Goal: Task Accomplishment & Management: Complete application form

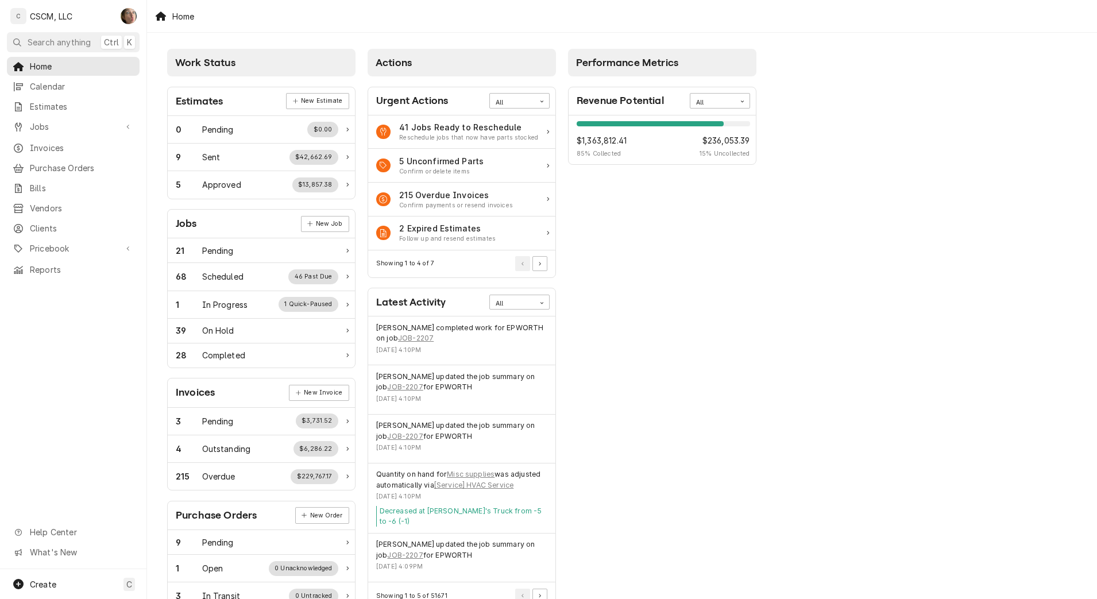
click at [75, 92] on link "Calendar" at bounding box center [73, 86] width 133 height 19
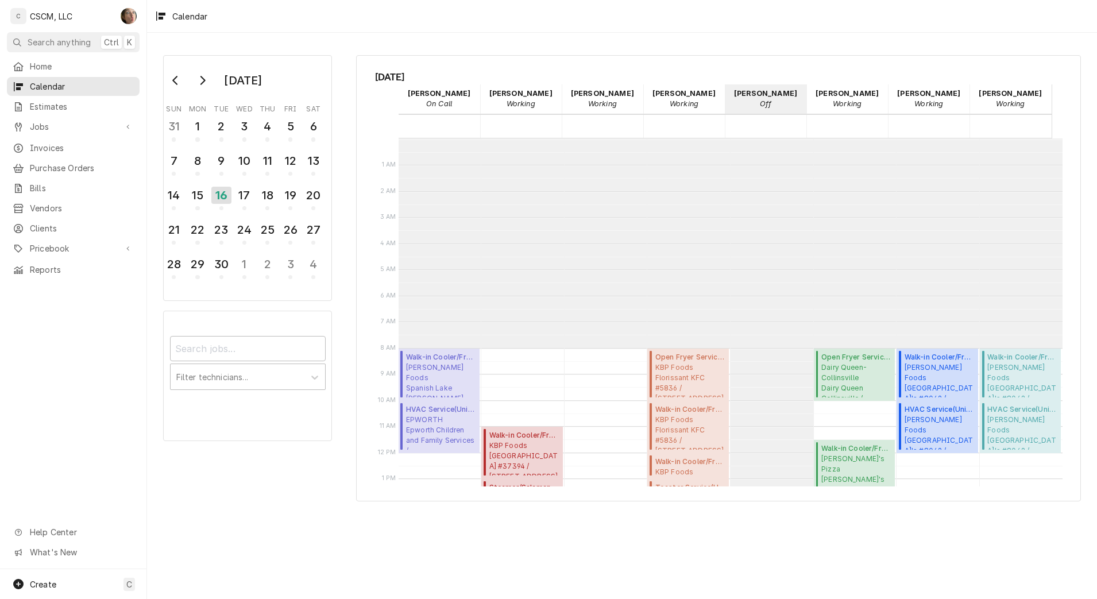
scroll to position [210, 0]
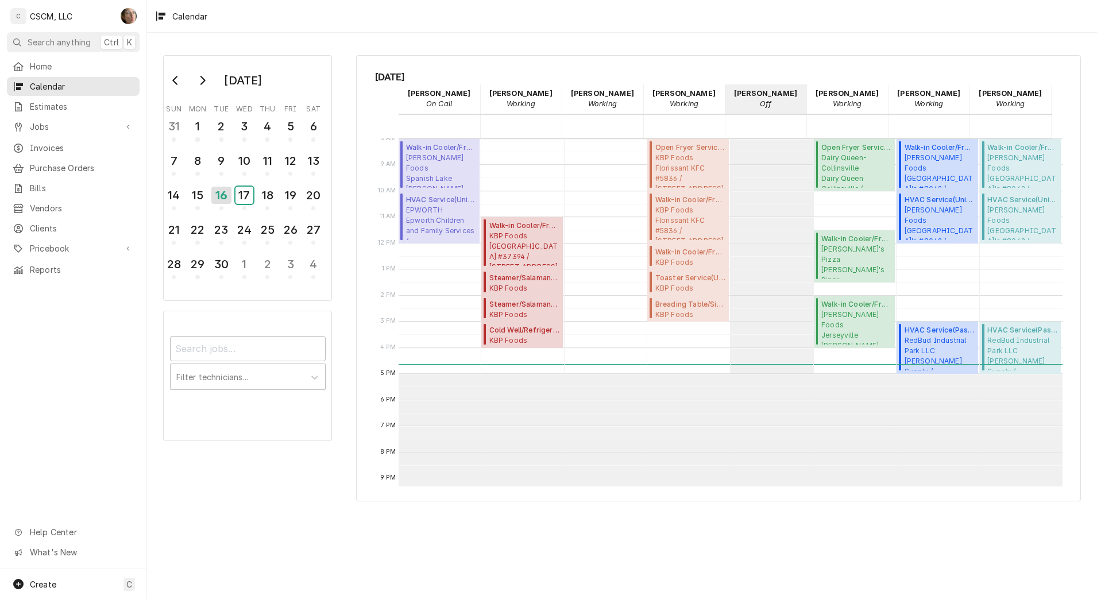
click at [241, 192] on div "17" at bounding box center [244, 195] width 18 height 17
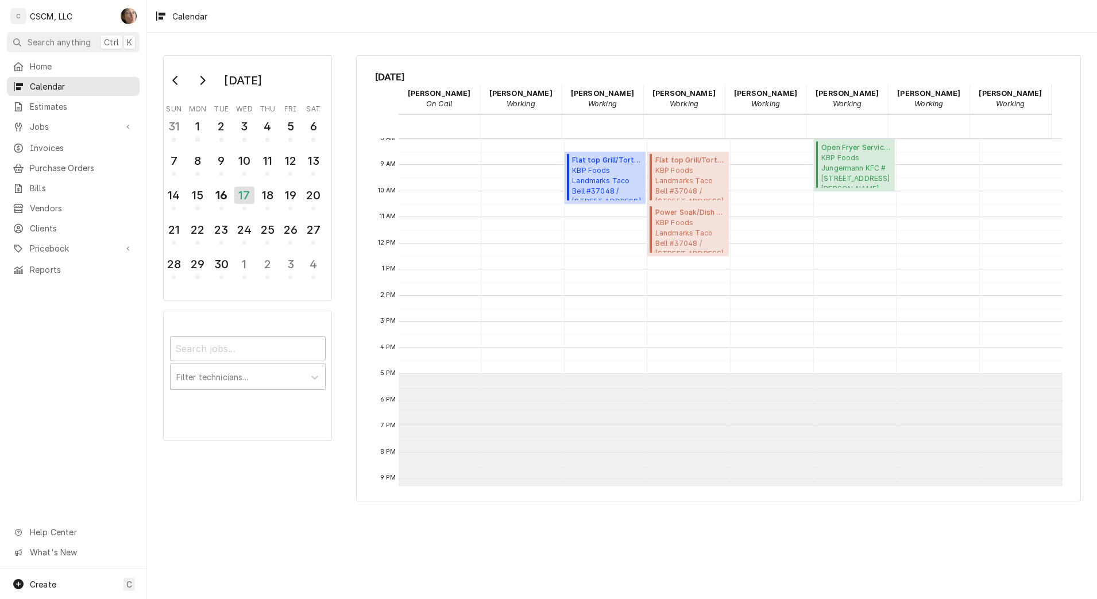
click at [63, 129] on div "Jobs" at bounding box center [73, 126] width 128 height 14
click at [72, 142] on span "Jobs" at bounding box center [82, 147] width 104 height 12
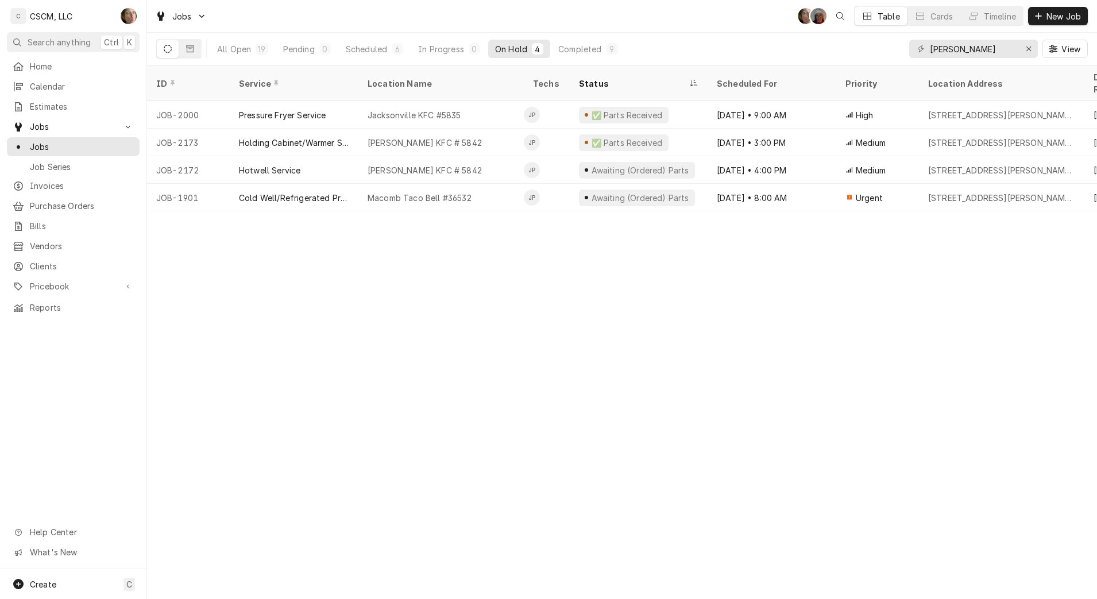
click at [701, 133] on div "✅ Parts Received" at bounding box center [639, 143] width 138 height 28
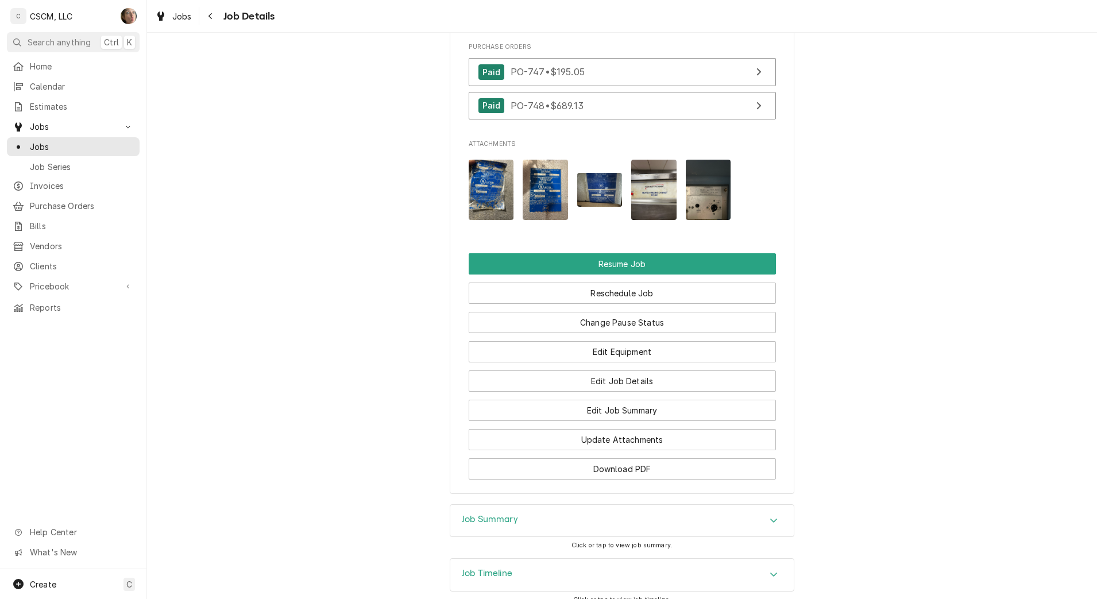
scroll to position [1498, 0]
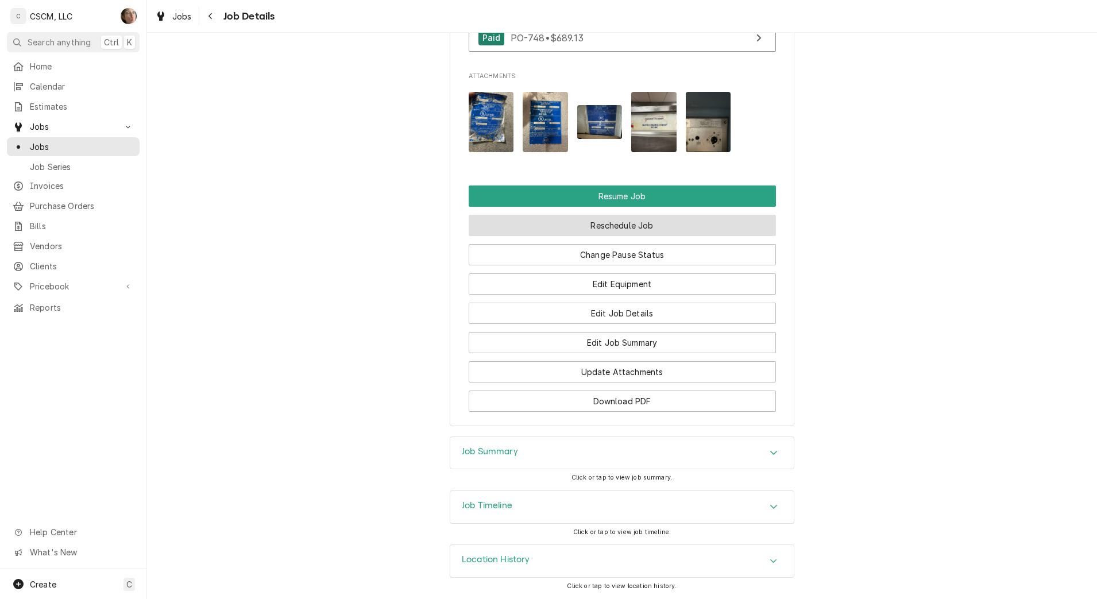
click at [652, 236] on button "Reschedule Job" at bounding box center [622, 225] width 307 height 21
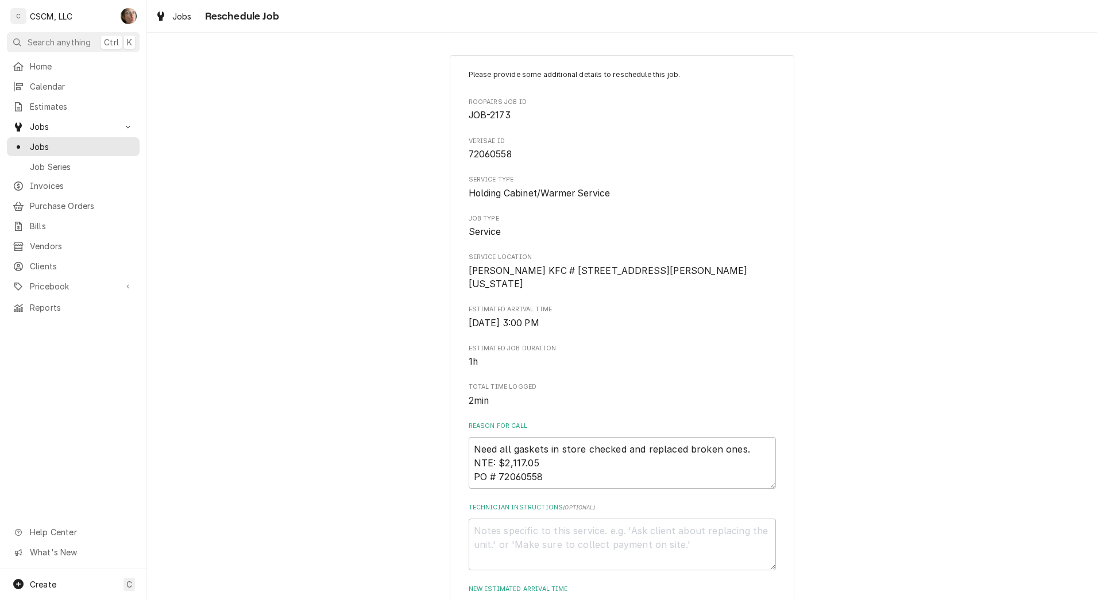
scroll to position [299, 0]
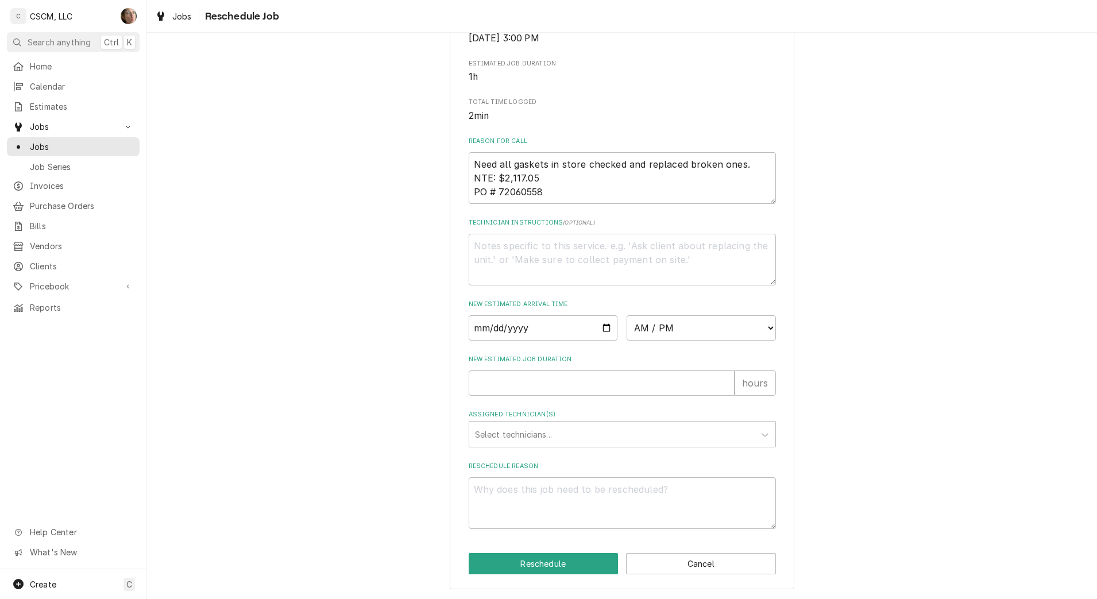
click at [492, 439] on div "Assigned Technician(s)" at bounding box center [612, 434] width 274 height 21
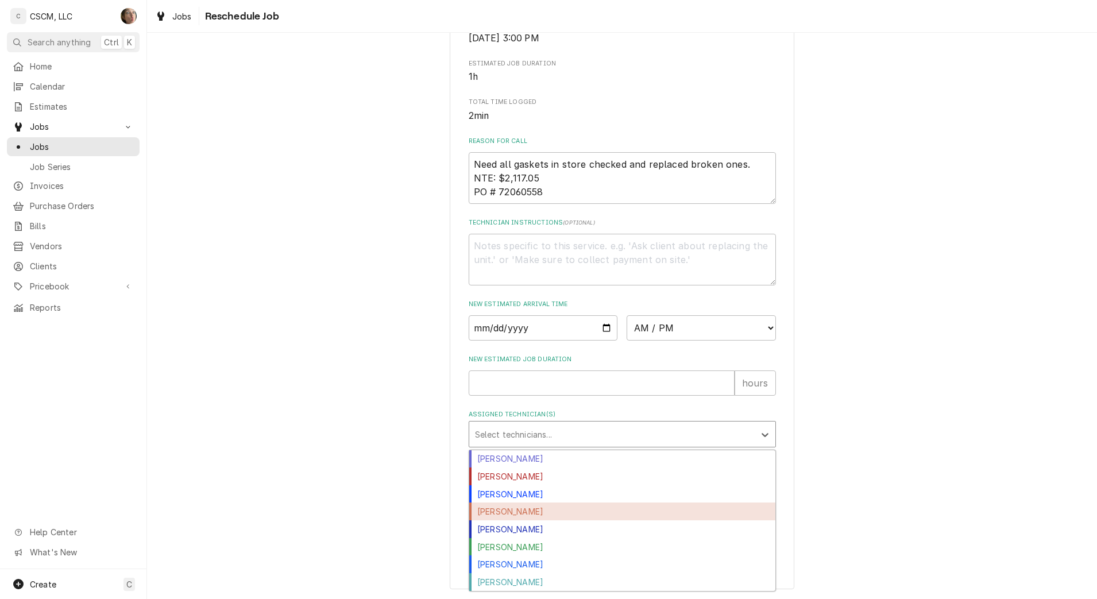
click at [493, 515] on div "[PERSON_NAME]" at bounding box center [622, 512] width 306 height 18
type textarea "x"
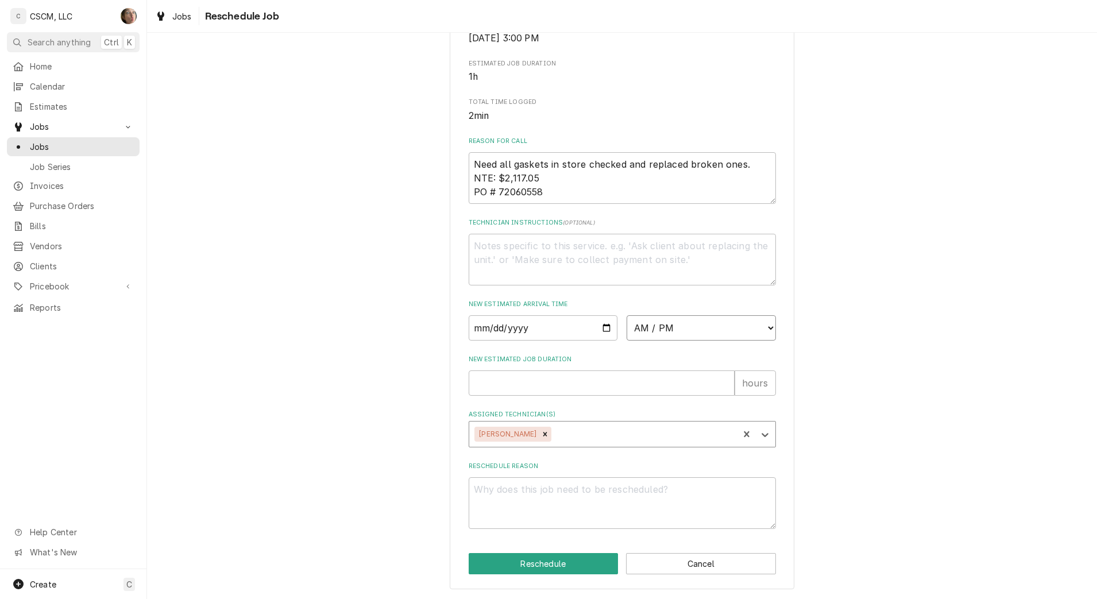
click at [660, 331] on select "AM / PM 6:00 AM 6:15 AM 6:30 AM 6:45 AM 7:00 AM 7:15 AM 7:30 AM 7:45 AM 8:00 AM…" at bounding box center [701, 327] width 149 height 25
select select "12:00:00"
click at [627, 315] on select "AM / PM 6:00 AM 6:15 AM 6:30 AM 6:45 AM 7:00 AM 7:15 AM 7:30 AM 7:45 AM 8:00 AM…" at bounding box center [701, 327] width 149 height 25
type textarea "x"
click at [668, 334] on select "AM / PM 6:00 AM 6:15 AM 6:30 AM 6:45 AM 7:00 AM 7:15 AM 7:30 AM 7:45 AM 8:00 AM…" at bounding box center [701, 327] width 149 height 25
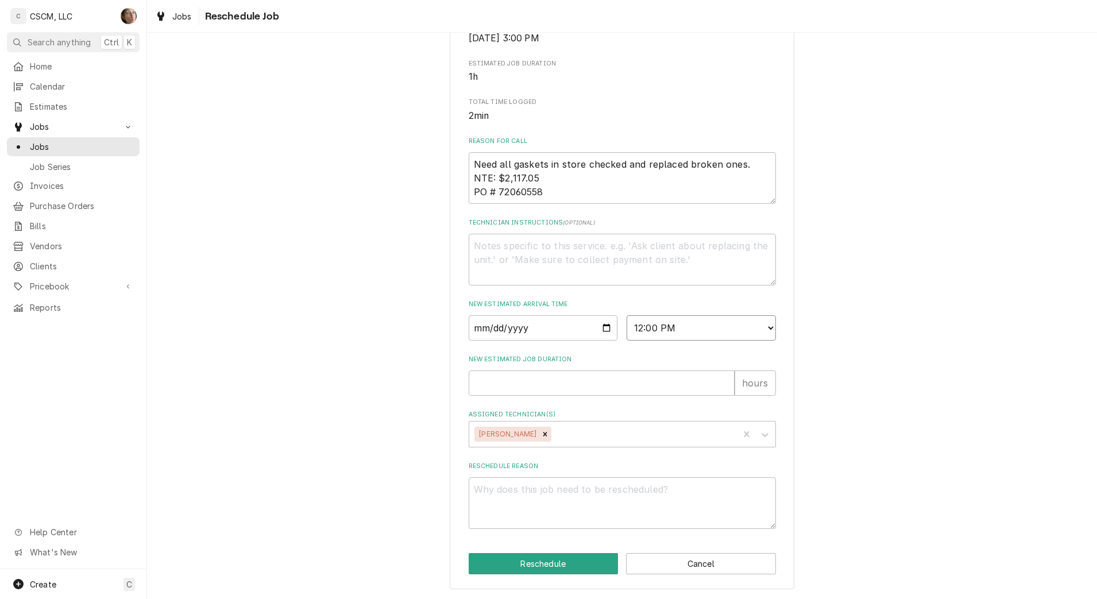
select select "13:00:00"
click at [627, 315] on select "AM / PM 6:00 AM 6:15 AM 6:30 AM 6:45 AM 7:00 AM 7:15 AM 7:30 AM 7:45 AM 8:00 AM…" at bounding box center [701, 327] width 149 height 25
type textarea "x"
click at [603, 326] on input "Date" at bounding box center [543, 327] width 149 height 25
type input "2025-09-17"
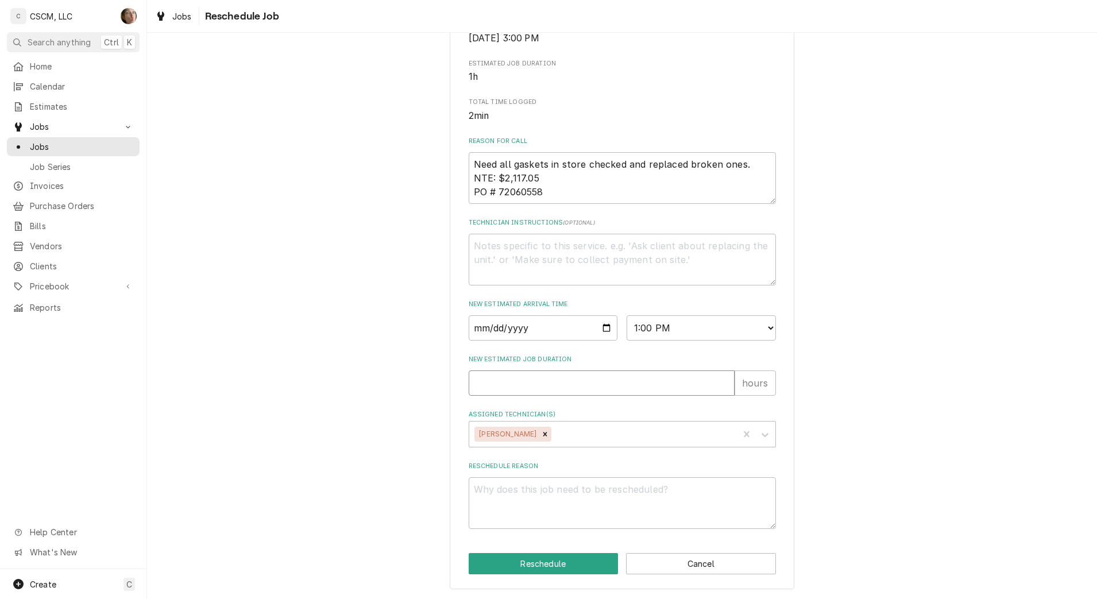
click at [535, 374] on input "New Estimated Job Duration" at bounding box center [602, 382] width 266 height 25
type textarea "x"
type input "2"
click at [532, 499] on textarea "Reschedule Reason" at bounding box center [622, 503] width 307 height 52
type textarea "x"
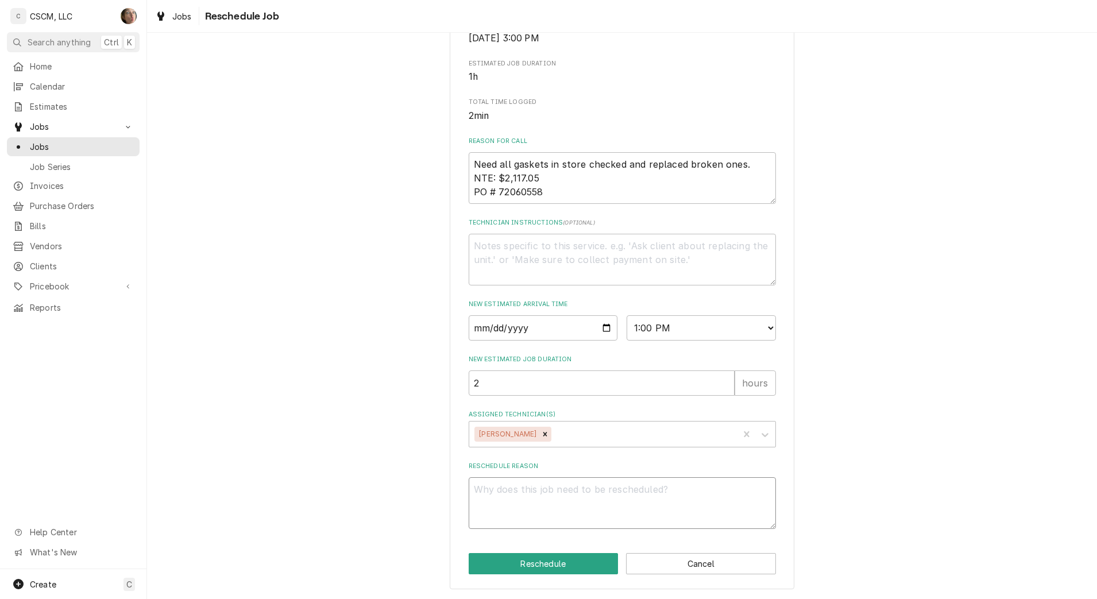
type textarea "p"
type textarea "x"
type textarea "pa"
type textarea "x"
type textarea "par"
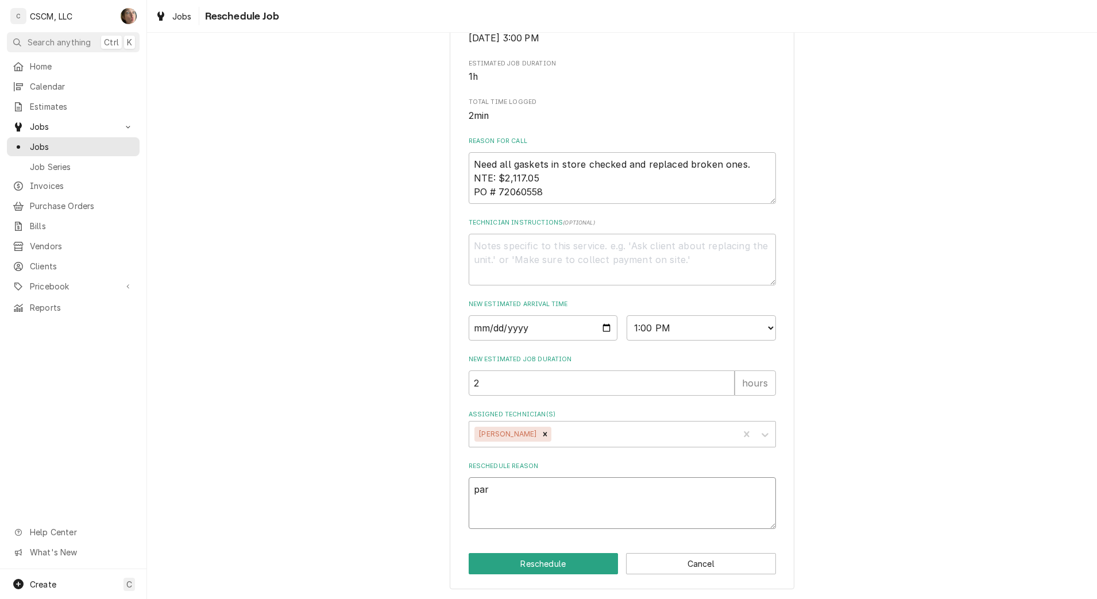
type textarea "x"
type textarea "part"
type textarea "x"
type textarea "parts"
type textarea "x"
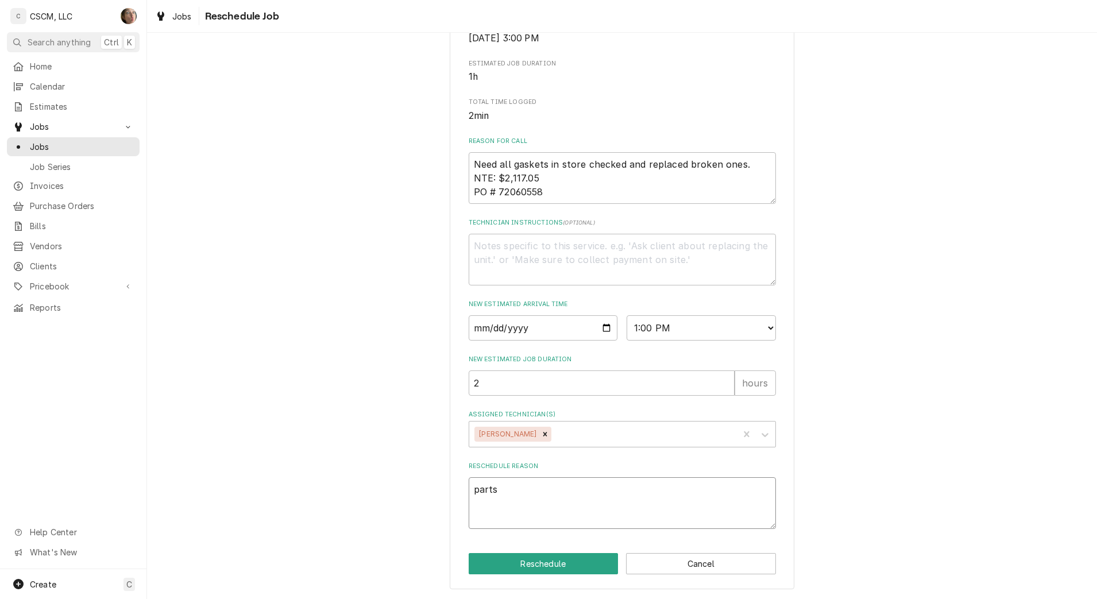
type textarea "parts"
type textarea "x"
type textarea "parts r"
type textarea "x"
type textarea "parts re"
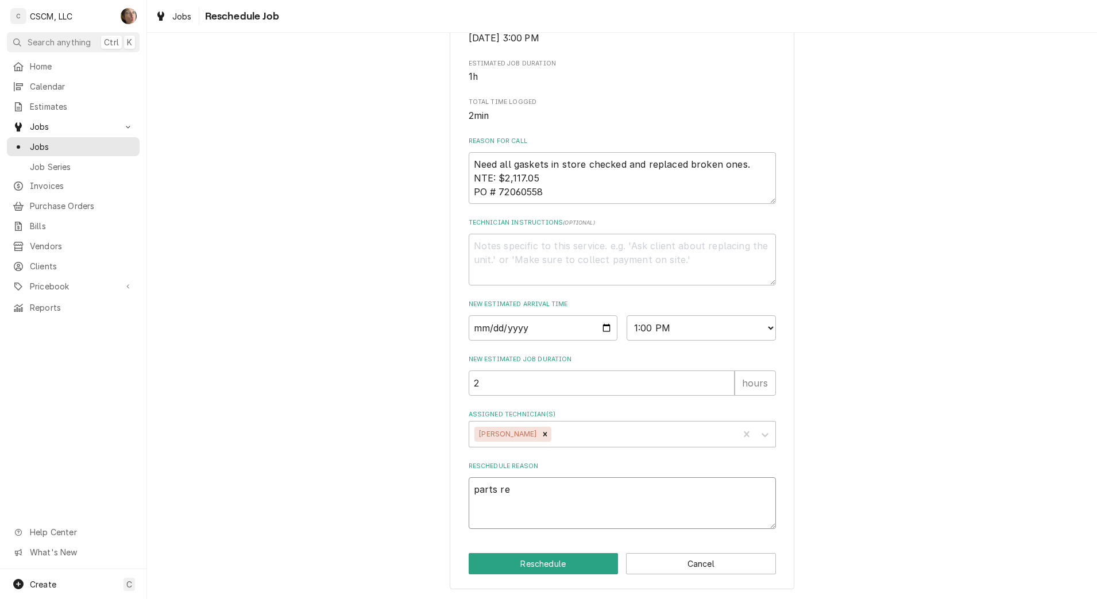
type textarea "x"
type textarea "parts rec"
type textarea "x"
type textarea "parts rece"
type textarea "x"
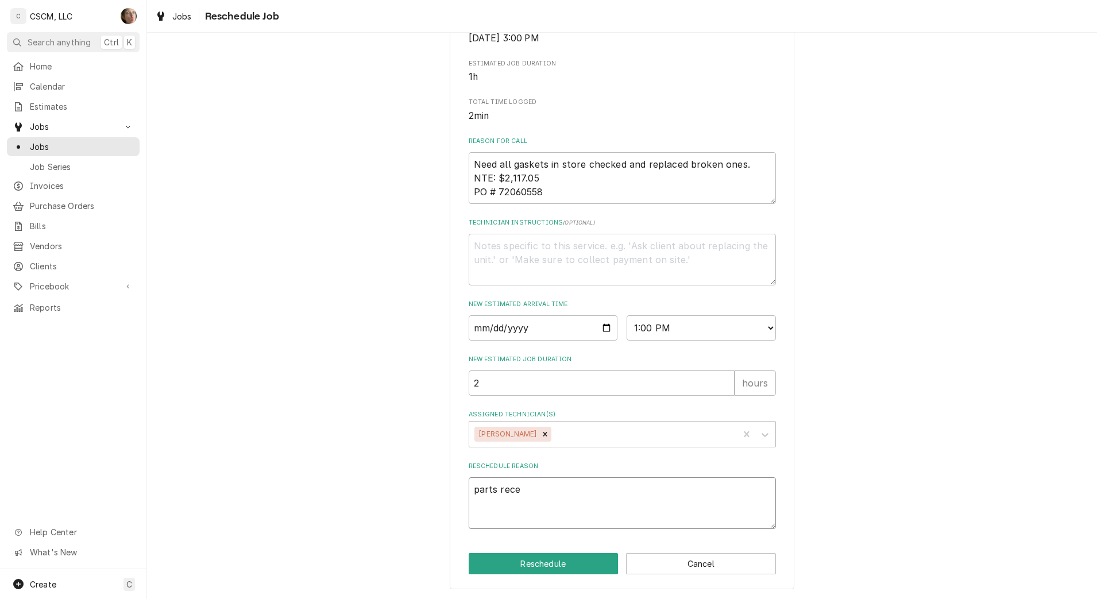
type textarea "parts recei"
type textarea "x"
type textarea "parts receiv"
type textarea "x"
type textarea "parts receive"
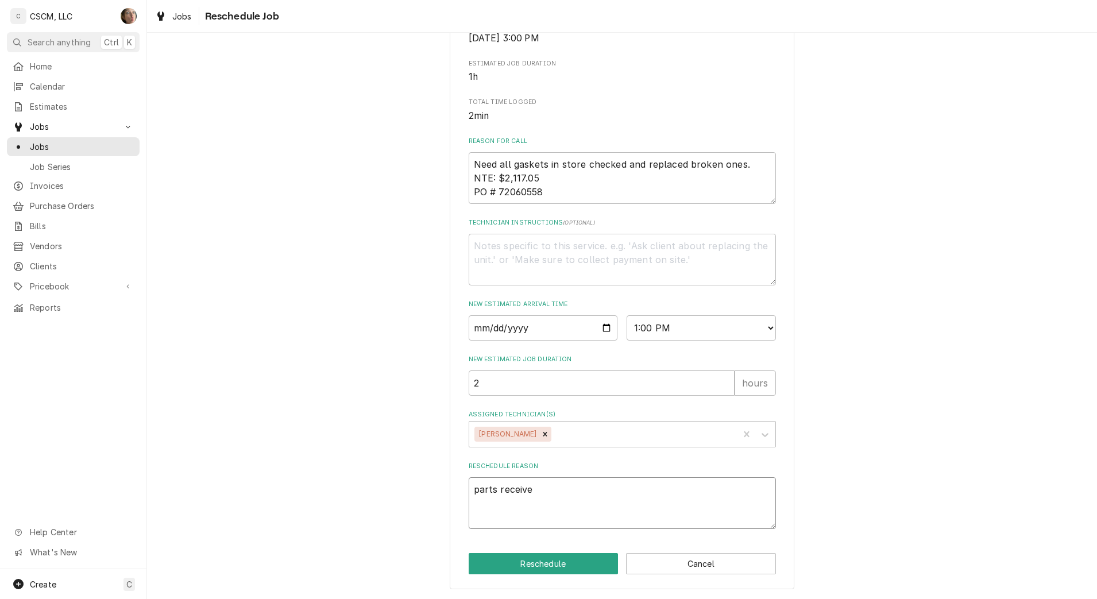
type textarea "x"
type textarea "parts received"
click at [550, 570] on button "Reschedule" at bounding box center [544, 563] width 150 height 21
type textarea "x"
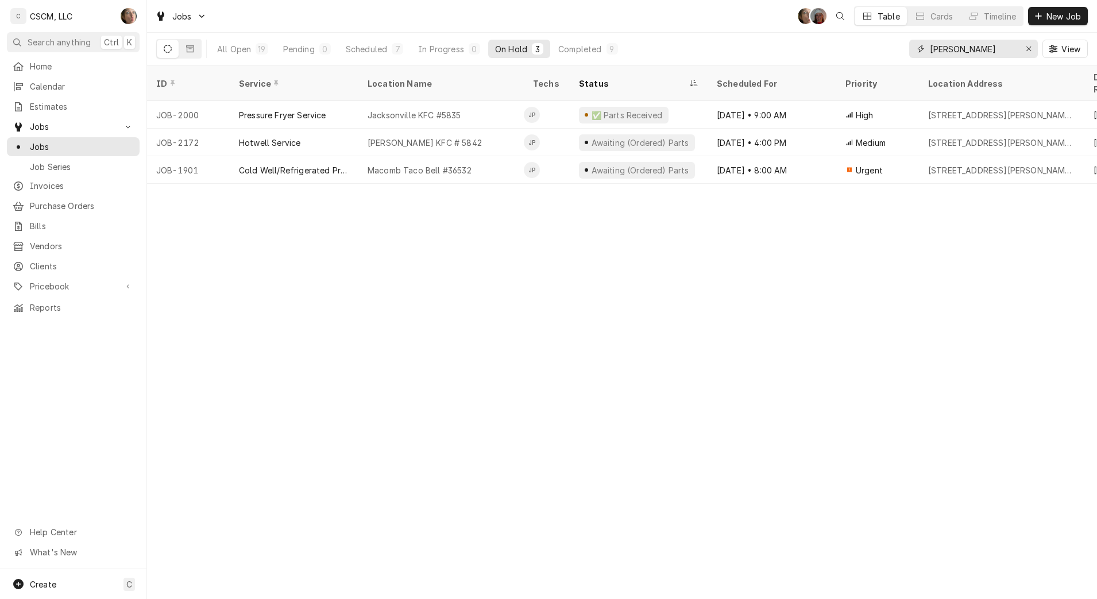
click at [1023, 47] on div "Erase input" at bounding box center [1028, 48] width 11 height 11
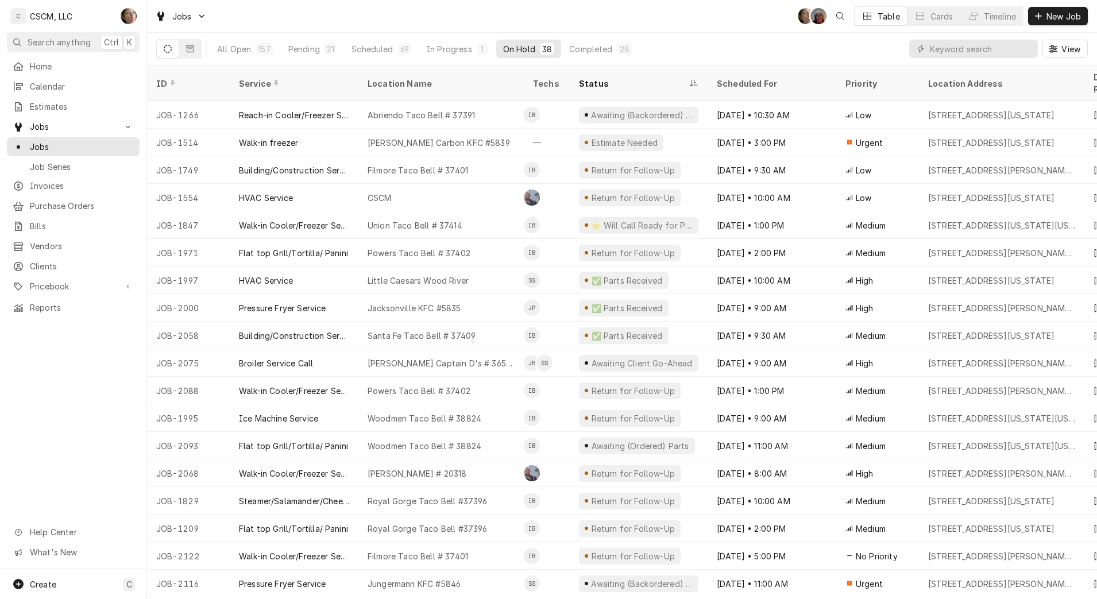
click at [435, 56] on button "In Progress 1" at bounding box center [457, 49] width 76 height 18
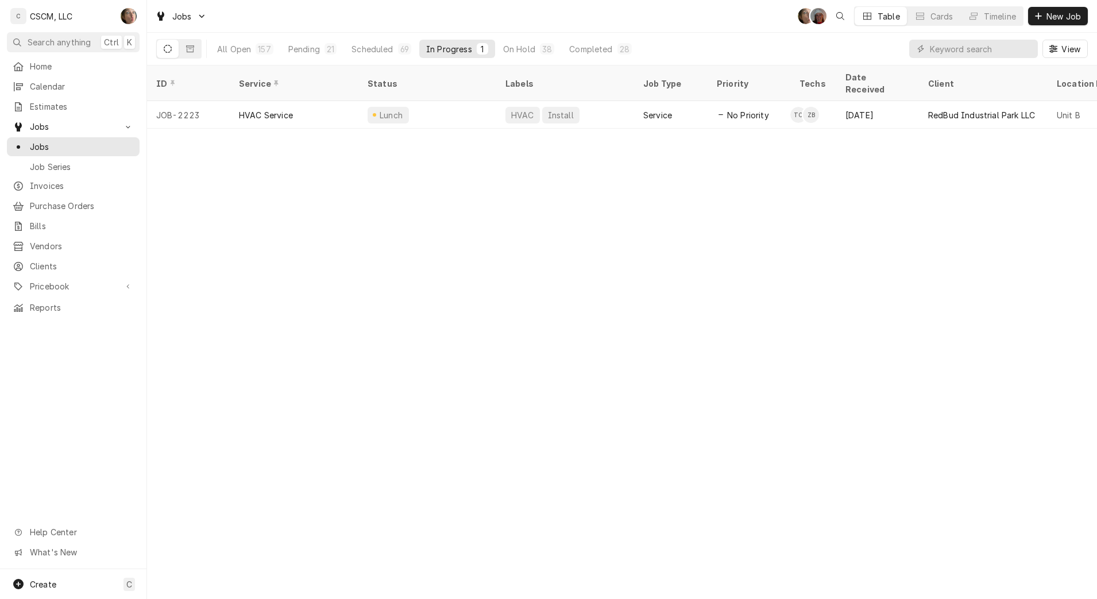
click at [894, 109] on div "Sep 15" at bounding box center [877, 115] width 83 height 28
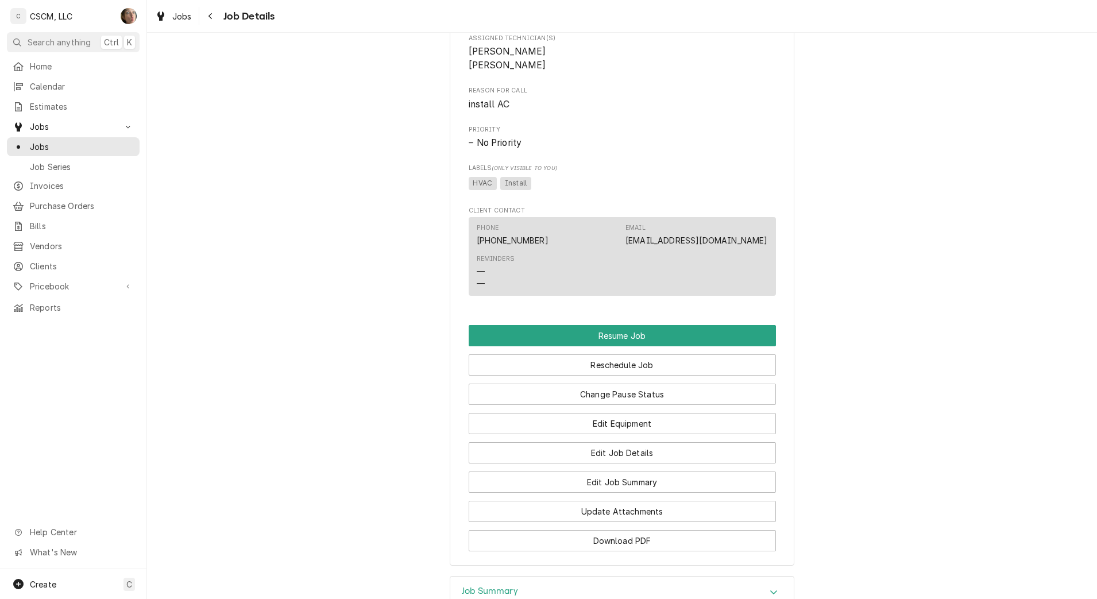
scroll to position [766, 0]
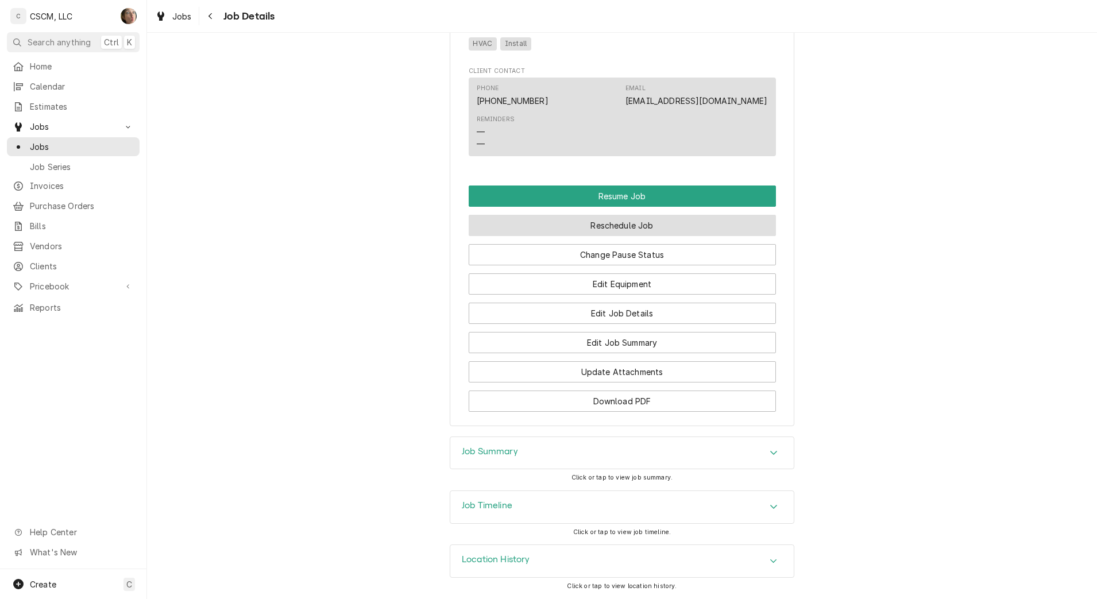
click at [720, 230] on button "Reschedule Job" at bounding box center [622, 225] width 307 height 21
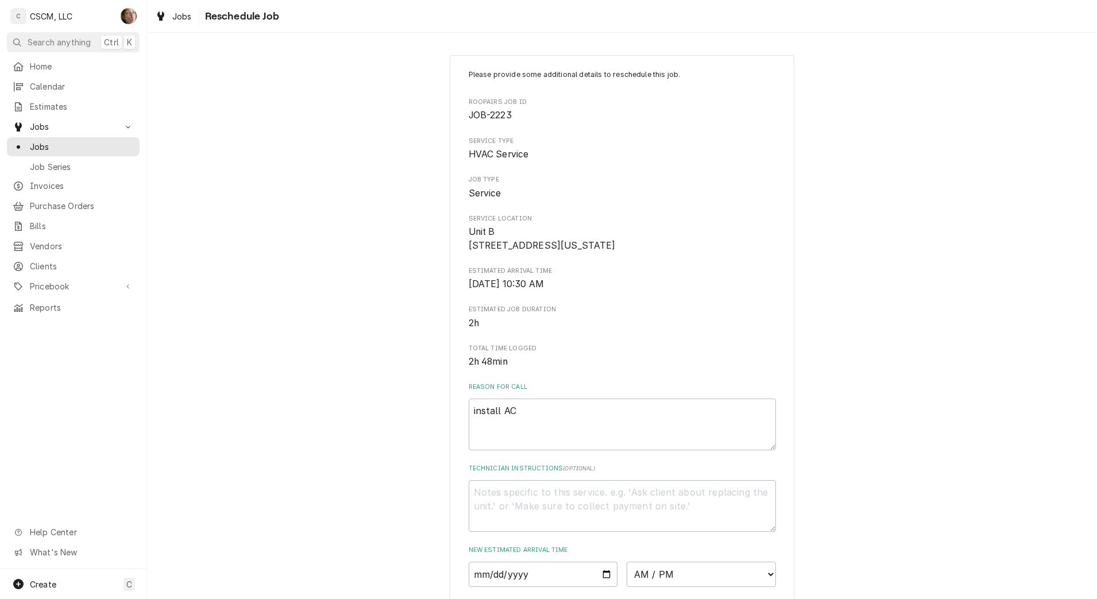
scroll to position [260, 0]
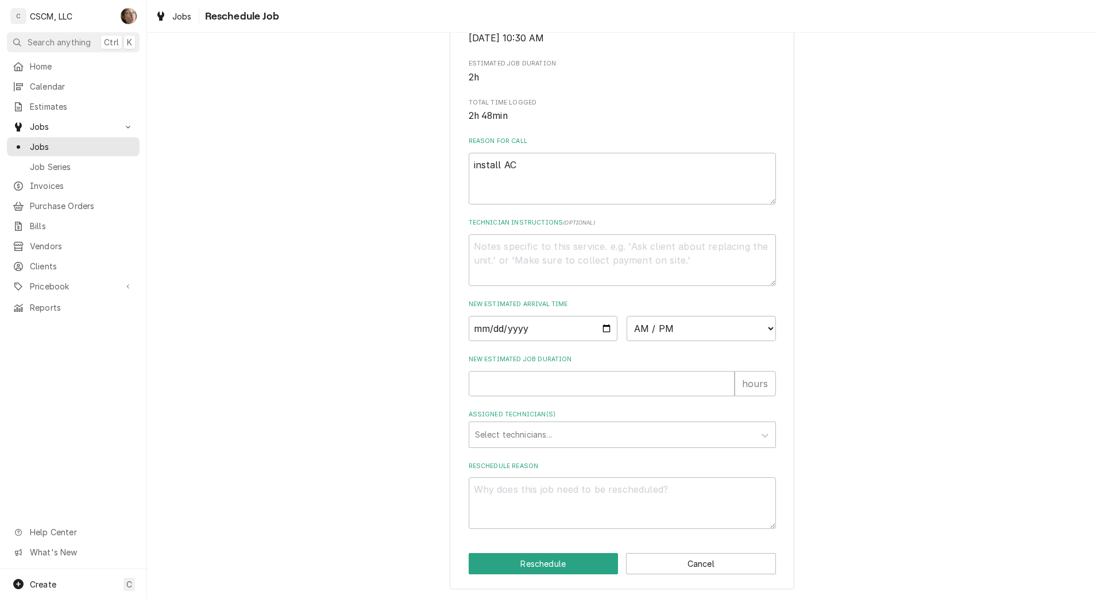
click at [625, 437] on div "Assigned Technician(s)" at bounding box center [612, 434] width 274 height 21
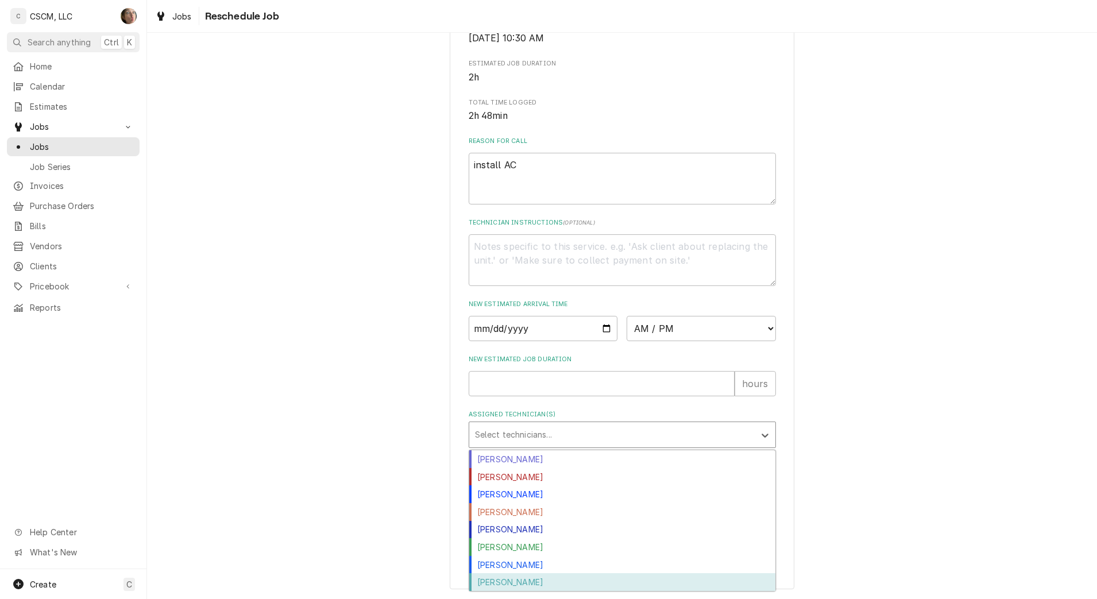
click at [596, 583] on div "[PERSON_NAME]" at bounding box center [622, 582] width 306 height 18
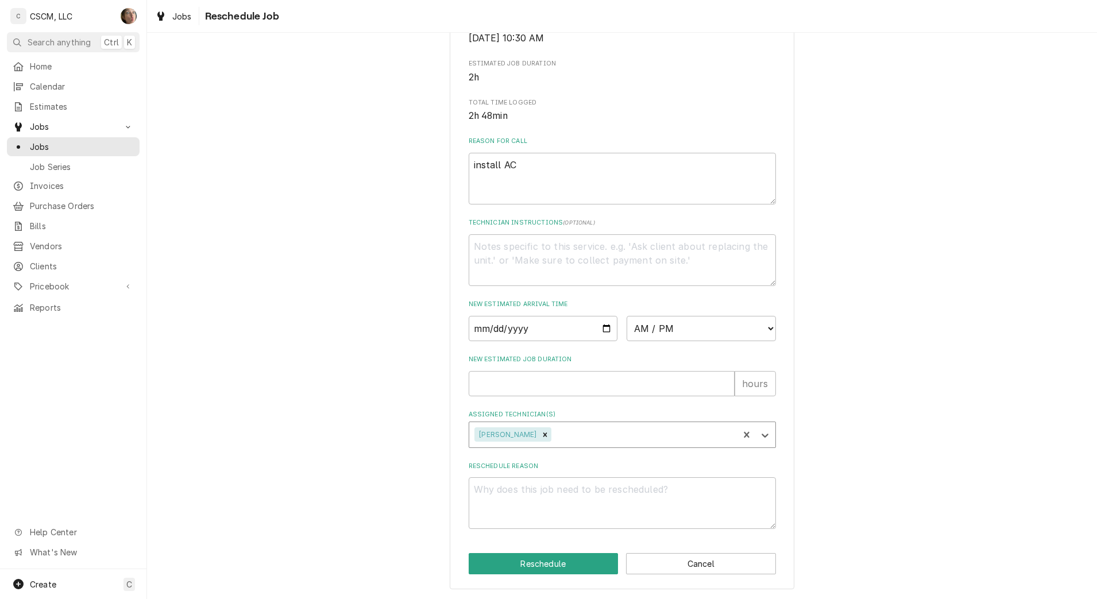
click at [616, 442] on div "Assigned Technician(s)" at bounding box center [643, 434] width 179 height 21
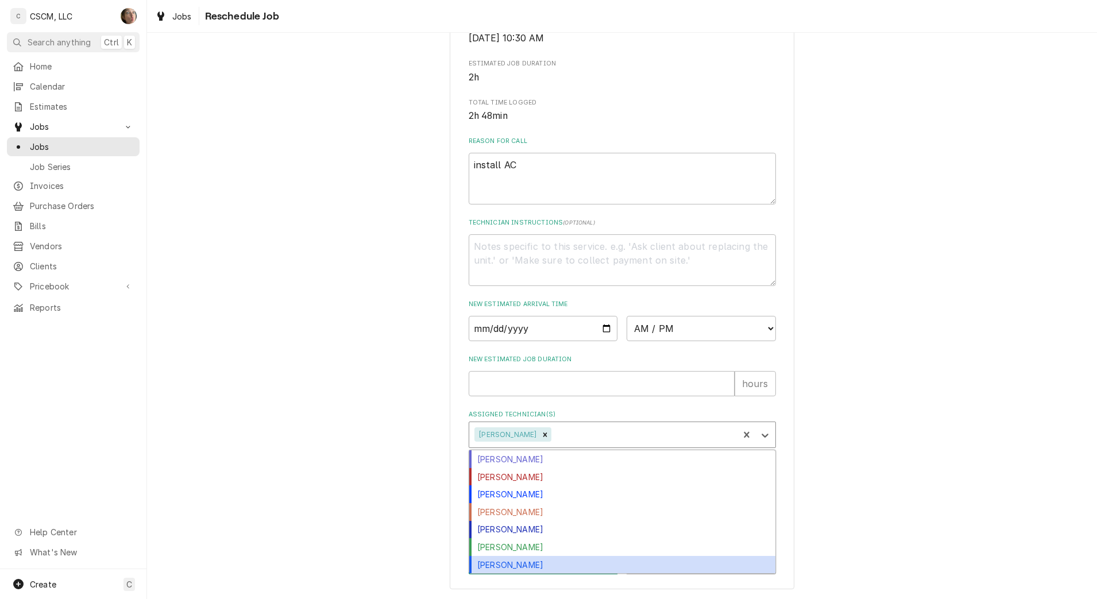
click at [571, 564] on div "[PERSON_NAME]" at bounding box center [622, 565] width 306 height 18
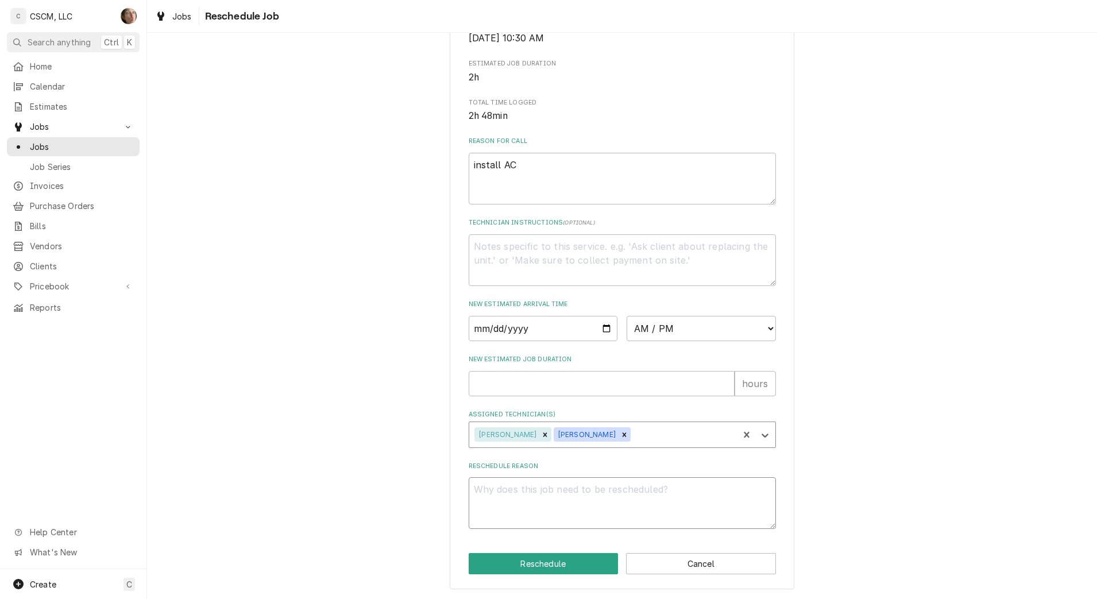
click at [594, 483] on textarea "Reschedule Reason" at bounding box center [622, 503] width 307 height 52
type textarea "x"
type textarea "c"
type textarea "x"
type textarea "ca"
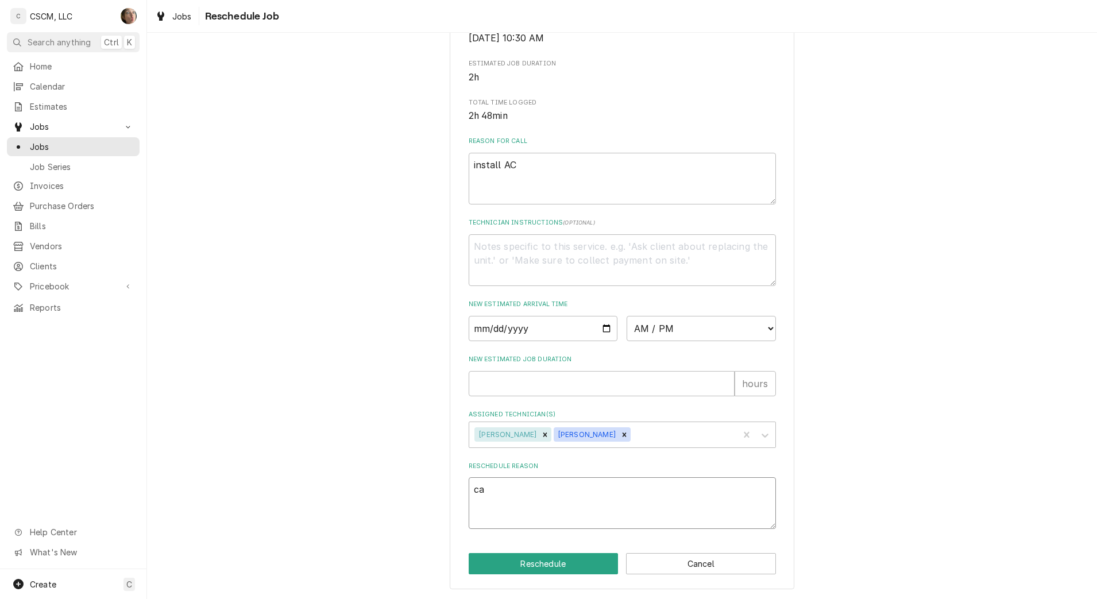
type textarea "x"
type textarea "c"
type textarea "x"
type textarea "c"
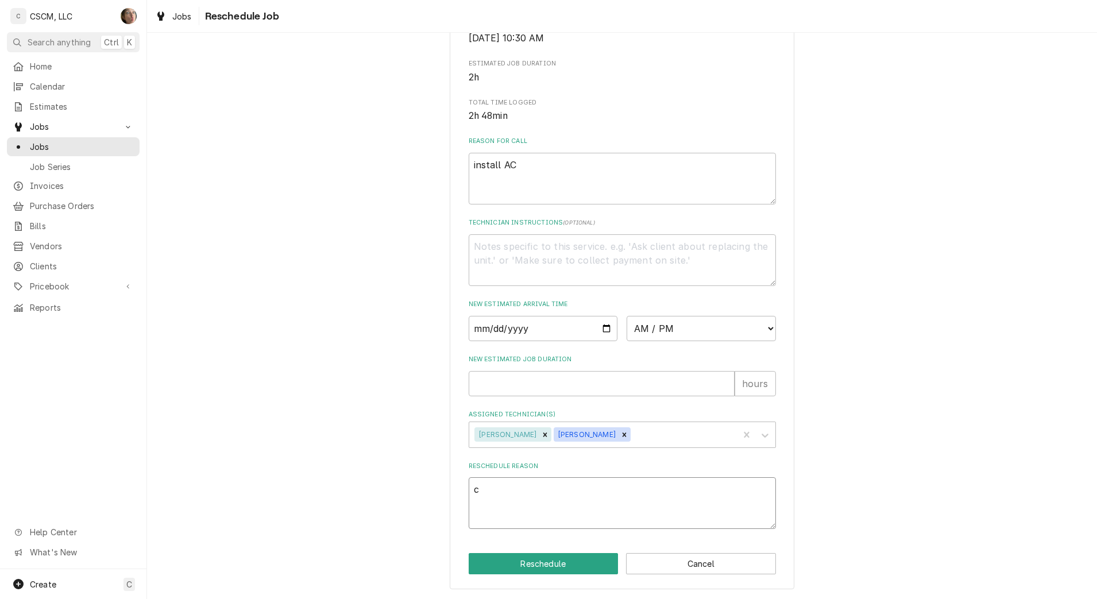
type textarea "x"
type textarea "ca"
type textarea "x"
type textarea "cal"
type textarea "x"
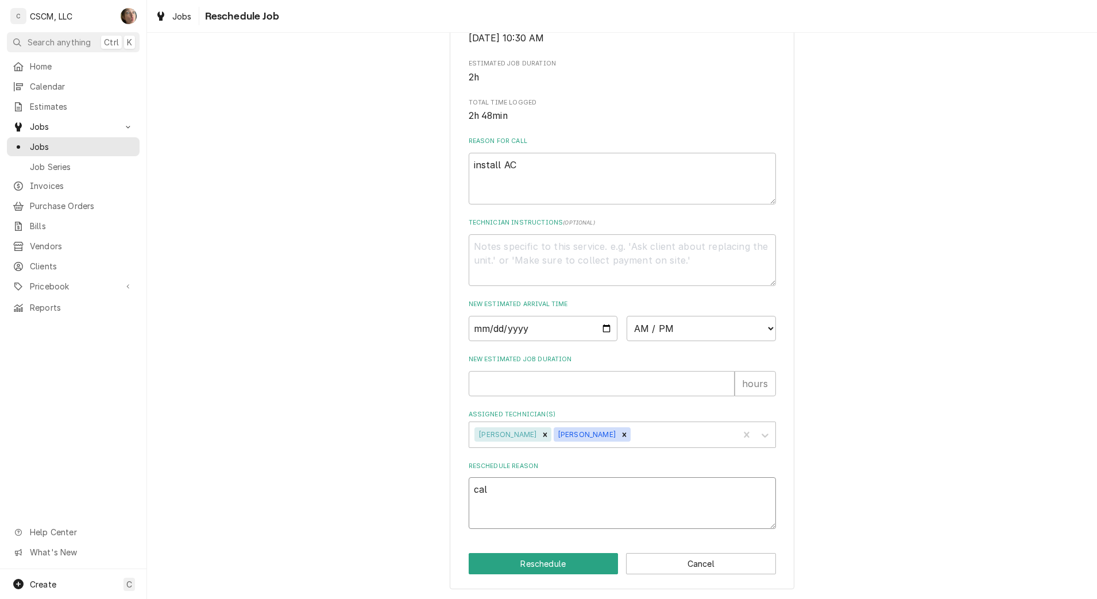
type textarea "ca"
type textarea "x"
type textarea "c"
type textarea "x"
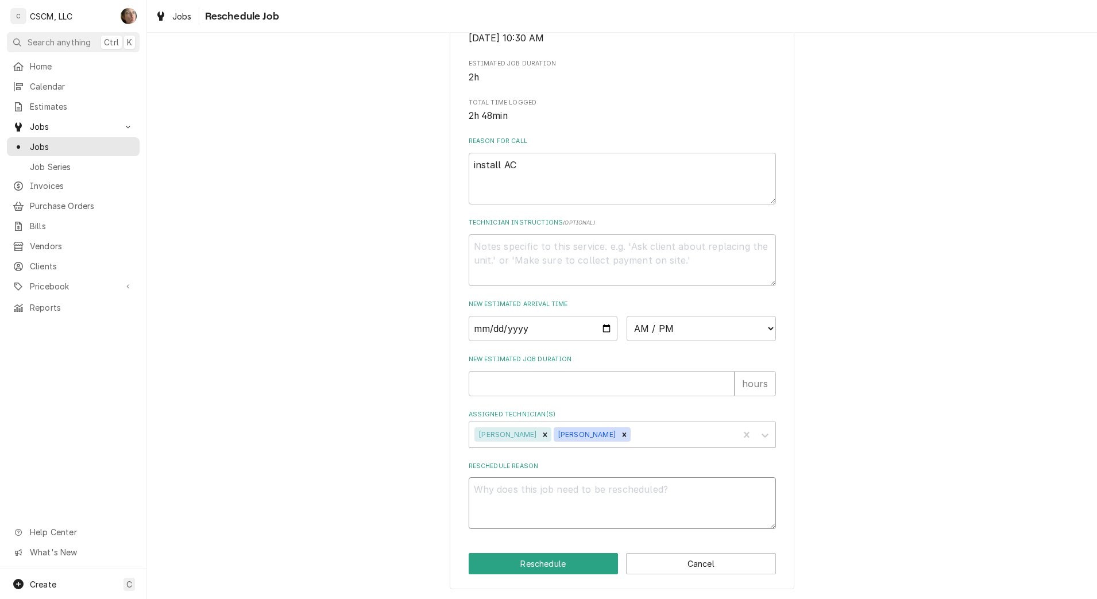
type textarea "f"
type textarea "x"
type textarea "fi"
type textarea "x"
type textarea "fin"
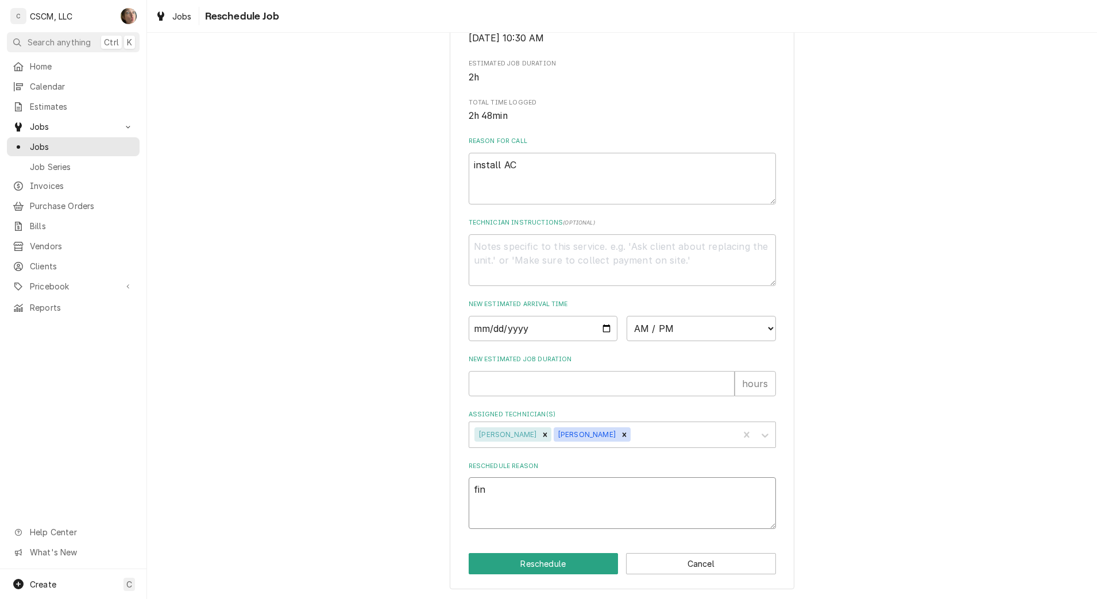
type textarea "x"
type textarea "fini"
type textarea "x"
type textarea "finis"
type textarea "x"
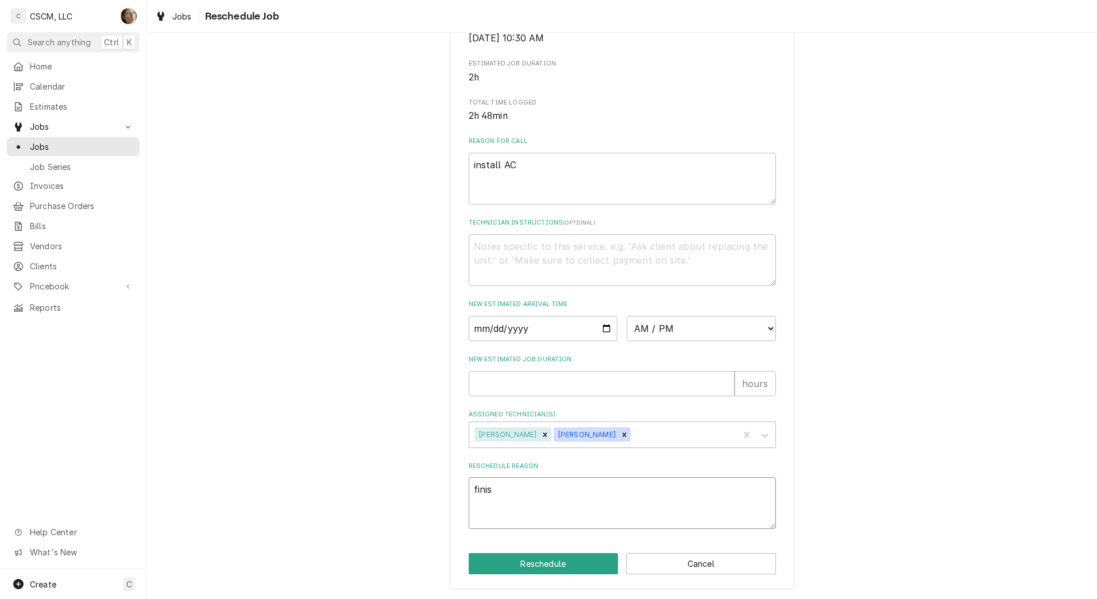
type textarea "finish"
type textarea "x"
type textarea "finish"
type textarea "x"
type textarea "finish"
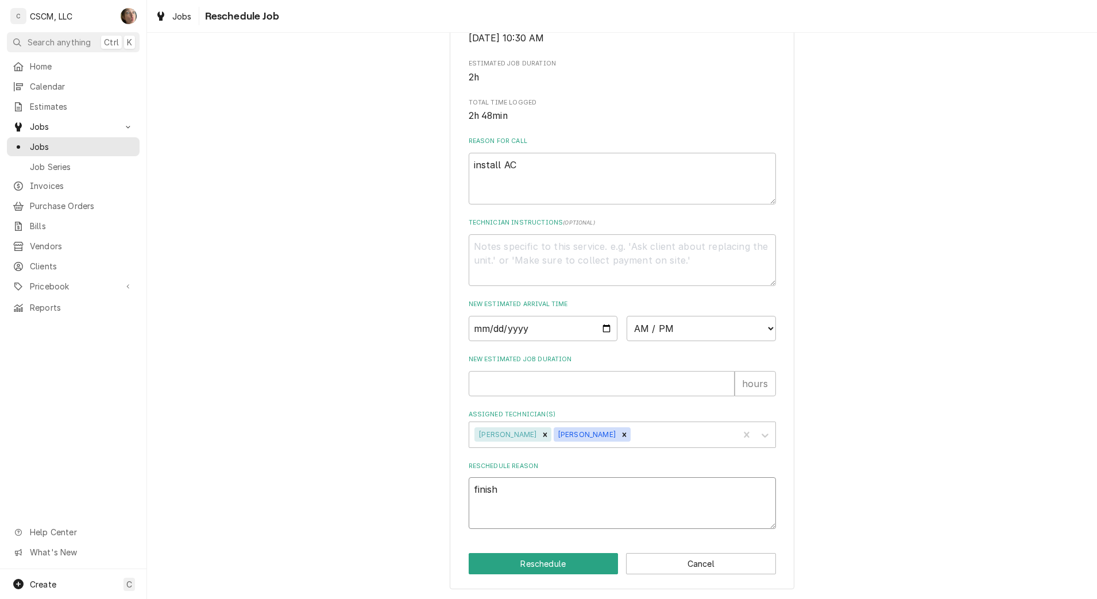
type textarea "x"
type textarea "finis"
type textarea "x"
type textarea "fini"
type textarea "x"
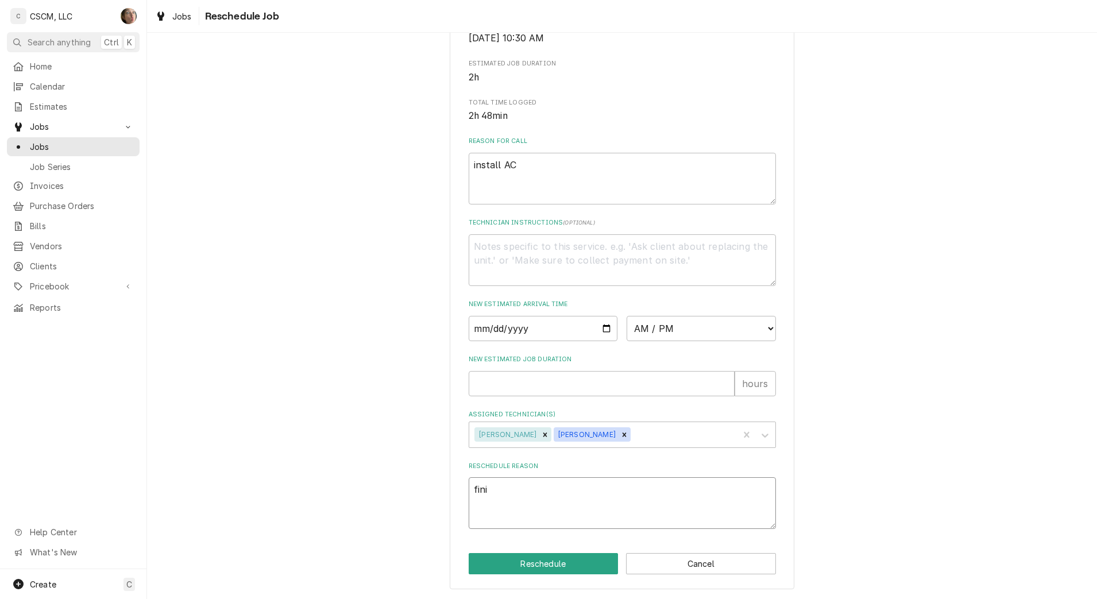
type textarea "fin"
type textarea "x"
type textarea "fi"
type textarea "x"
type textarea "f"
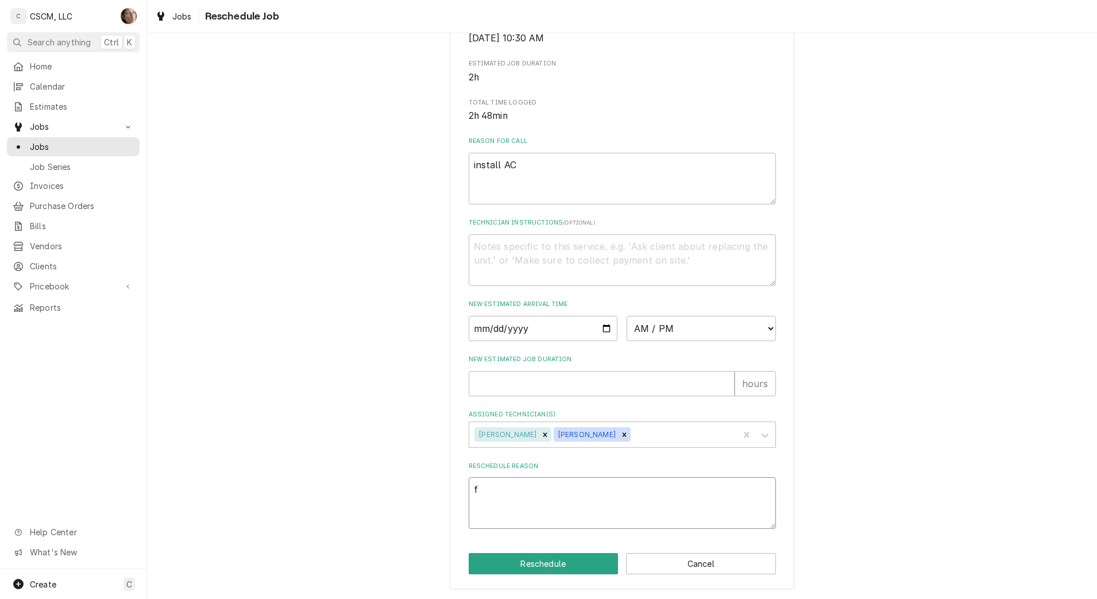
type textarea "x"
type textarea "c"
type textarea "x"
type textarea "co"
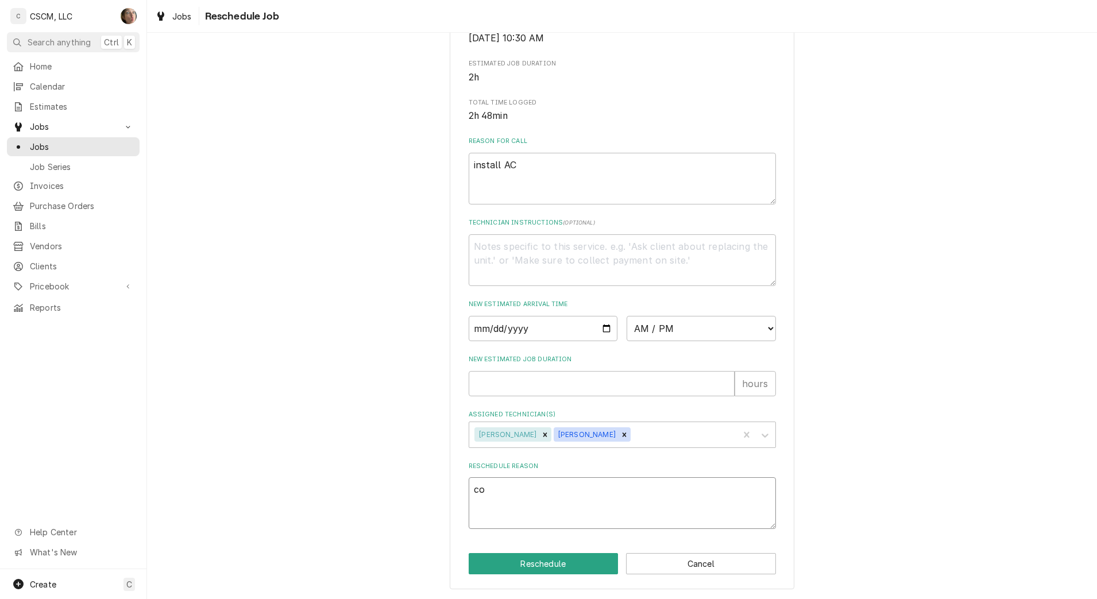
type textarea "x"
type textarea "com"
type textarea "x"
type textarea "comp"
type textarea "x"
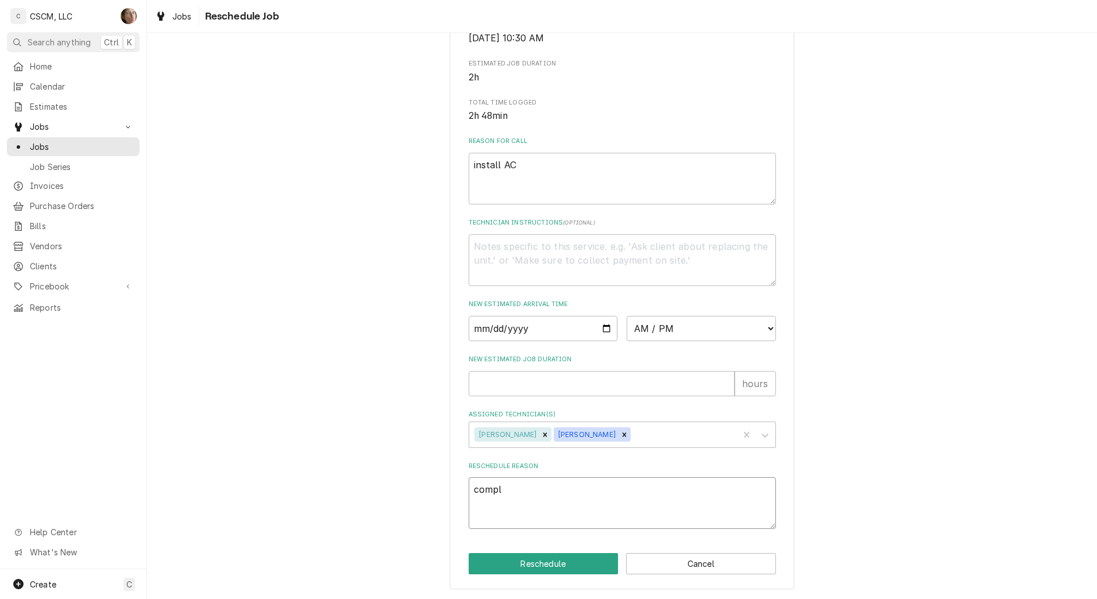
type textarea "comple"
type textarea "x"
type textarea "complet"
type textarea "x"
type textarea "complete"
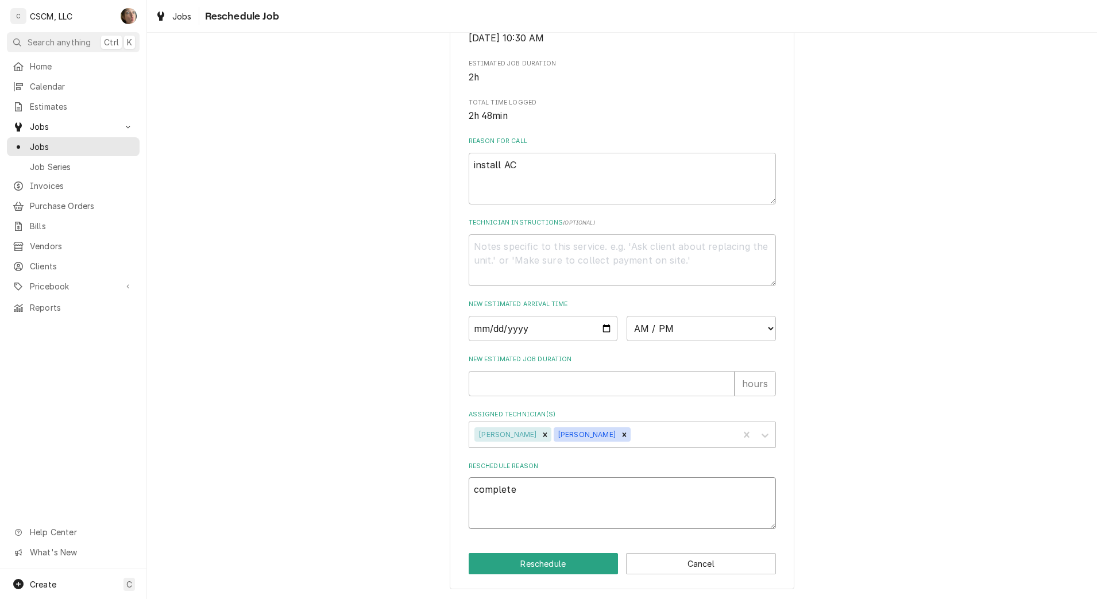
type textarea "x"
type textarea "complete"
type textarea "x"
type textarea "complete j"
type textarea "x"
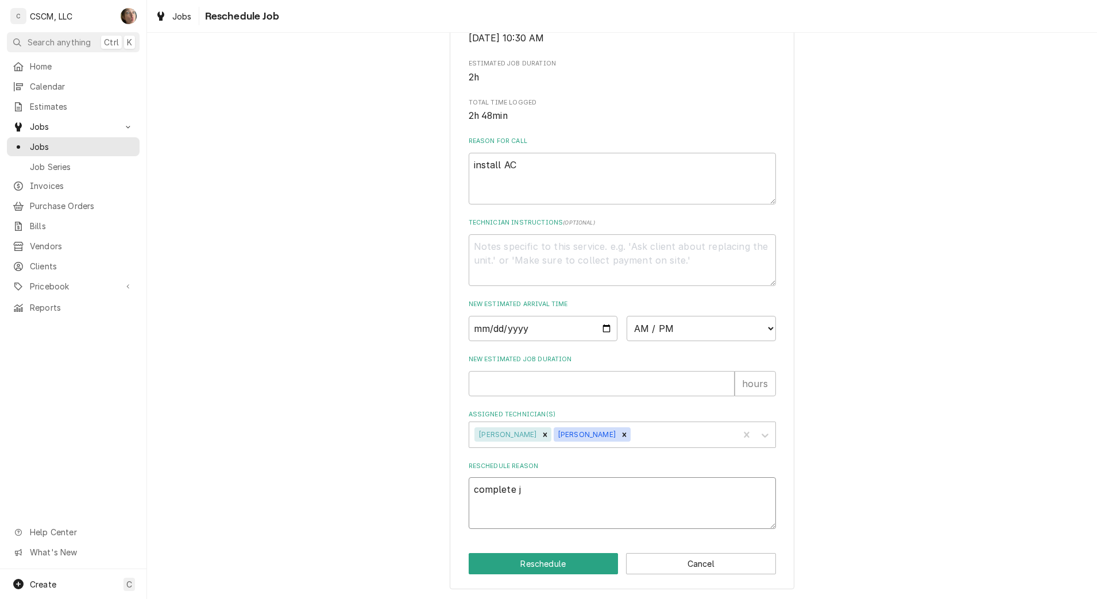
type textarea "complete jo"
type textarea "x"
type textarea "complete [PERSON_NAME]"
type textarea "x"
type textarea "complete jo"
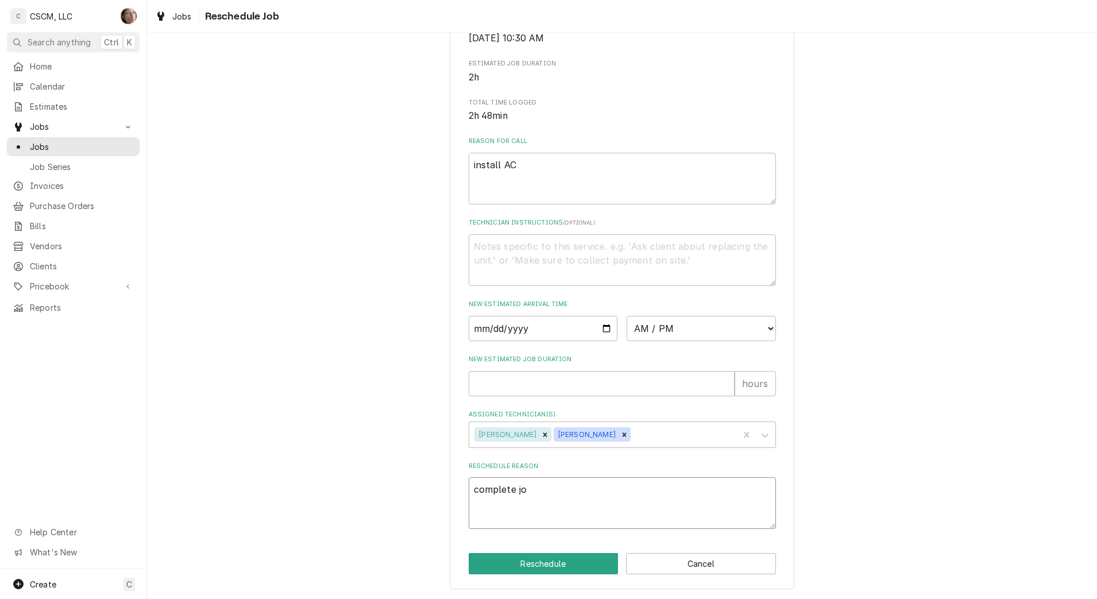
type textarea "x"
type textarea "complete job"
click at [582, 386] on input "New Estimated Job Duration" at bounding box center [602, 383] width 266 height 25
type textarea "x"
type input "2"
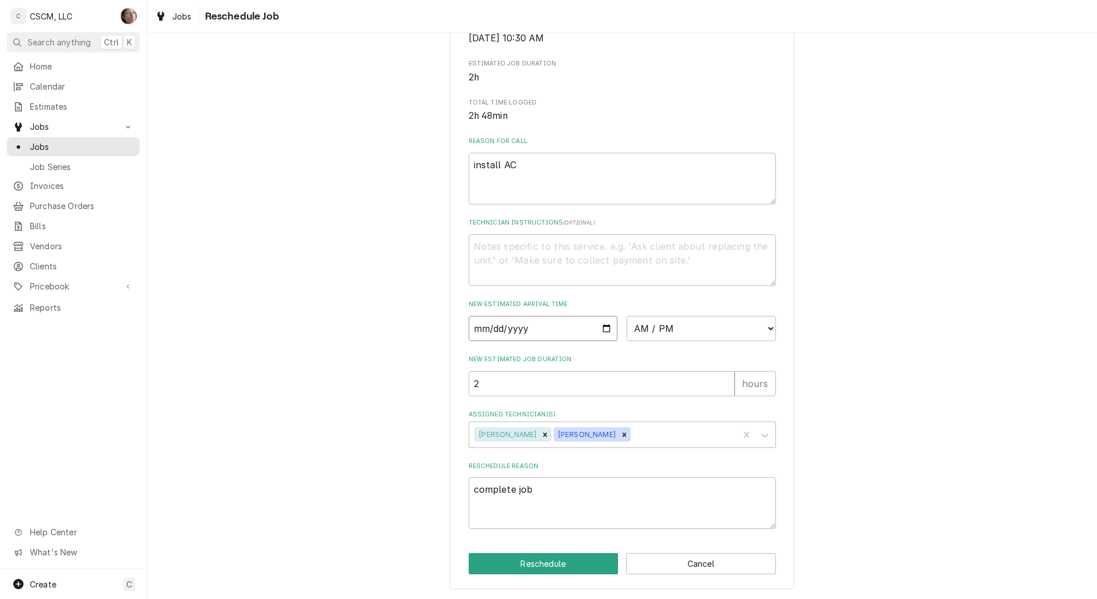
click at [597, 324] on input "Date" at bounding box center [543, 328] width 149 height 25
type textarea "x"
type input "[DATE]"
click at [726, 329] on select "AM / PM 6:00 AM 6:15 AM 6:30 AM 6:45 AM 7:00 AM 7:15 AM 7:30 AM 7:45 AM 8:00 AM…" at bounding box center [701, 328] width 149 height 25
select select "08:00:00"
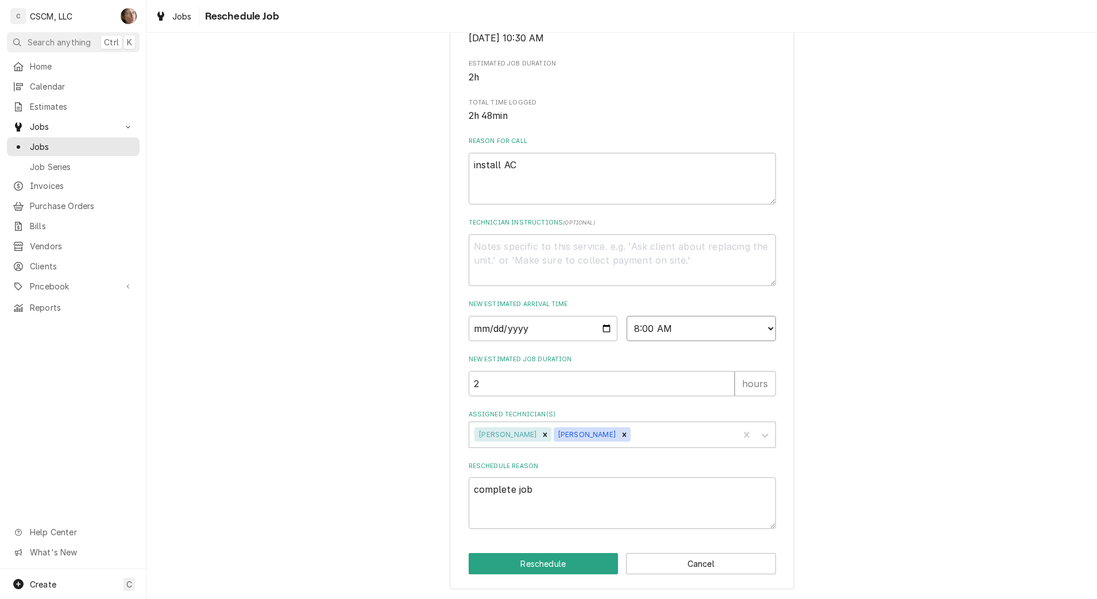
click at [627, 316] on select "AM / PM 6:00 AM 6:15 AM 6:30 AM 6:45 AM 7:00 AM 7:15 AM 7:30 AM 7:45 AM 8:00 AM…" at bounding box center [701, 328] width 149 height 25
click at [579, 573] on button "Reschedule" at bounding box center [544, 563] width 150 height 21
type textarea "x"
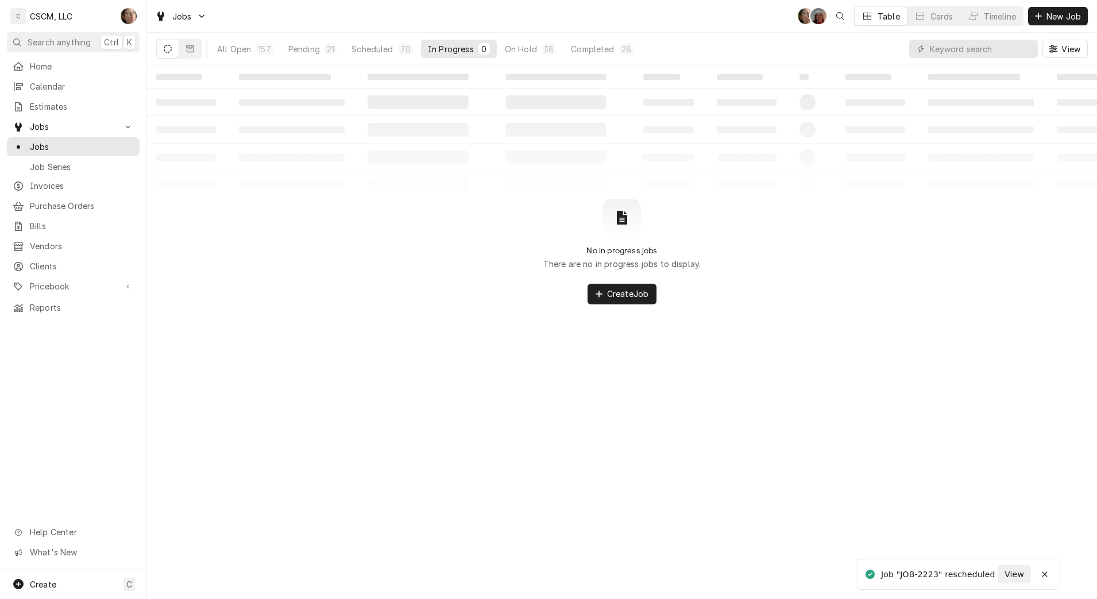
click at [242, 49] on div "All Open" at bounding box center [234, 49] width 34 height 12
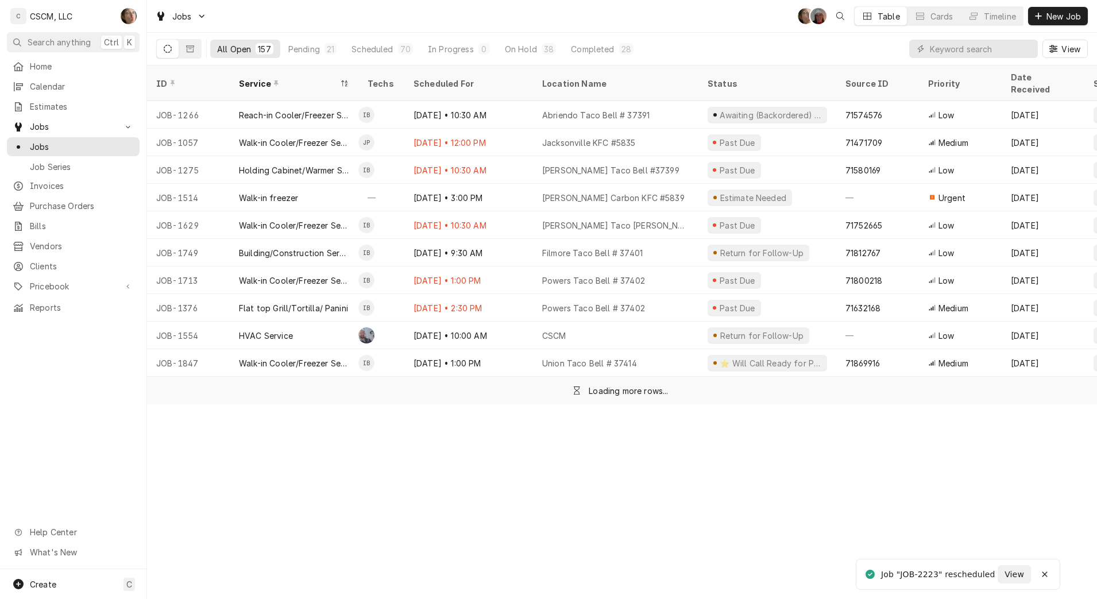
click at [509, 52] on div "On Hold" at bounding box center [521, 49] width 32 height 12
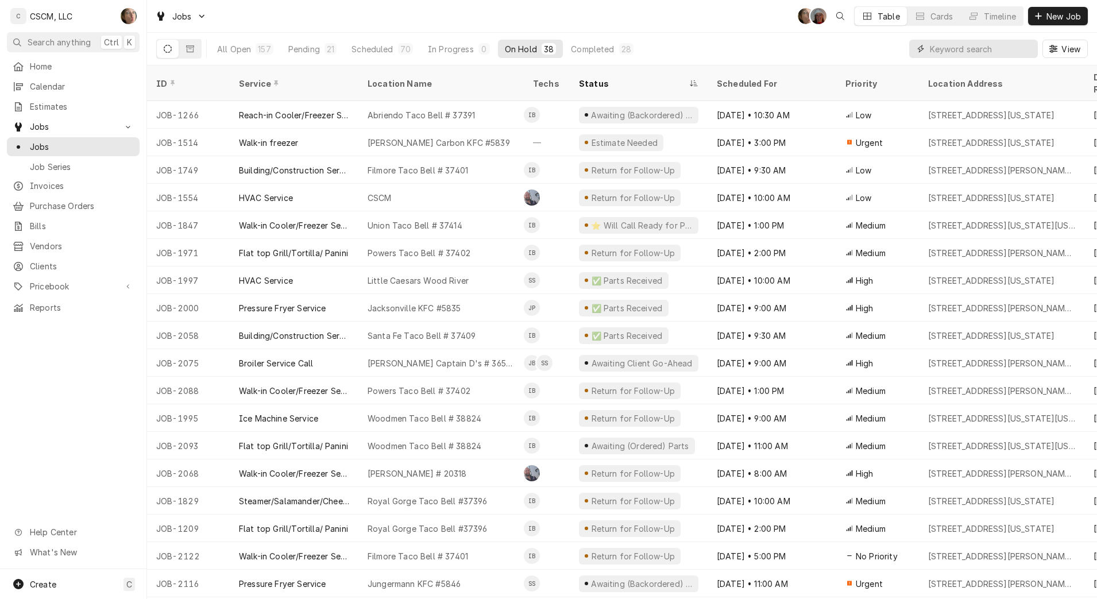
click at [937, 55] on input "Dynamic Content Wrapper" at bounding box center [981, 49] width 102 height 18
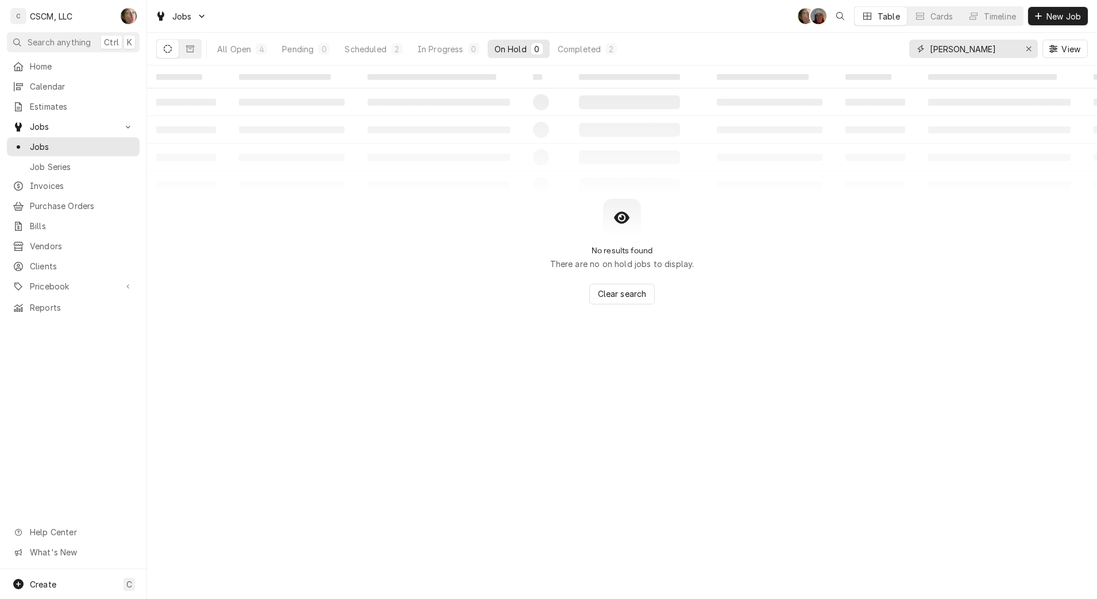
type input "zack"
click at [374, 48] on div "Scheduled" at bounding box center [365, 49] width 41 height 12
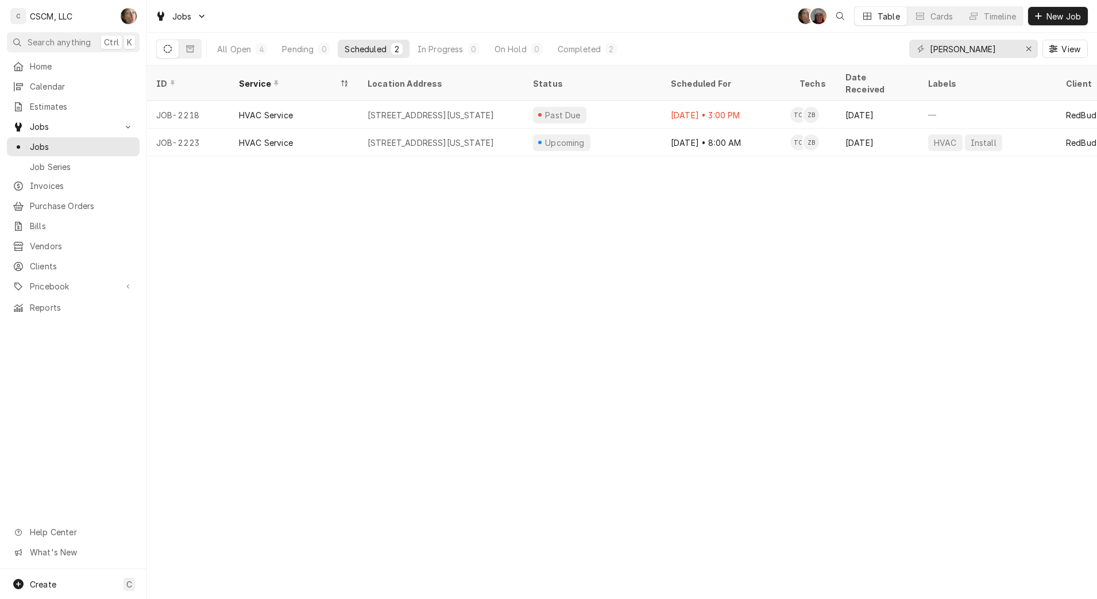
click at [366, 104] on div "5998 Redbud Ln, Edwardsville, Illinois 62025" at bounding box center [440, 115] width 165 height 28
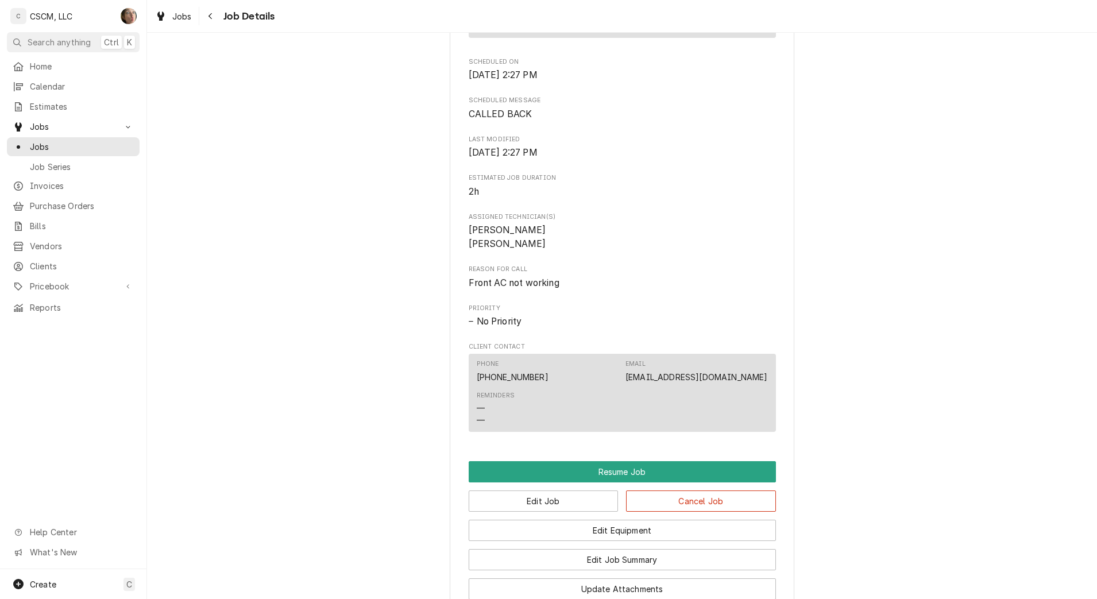
scroll to position [794, 0]
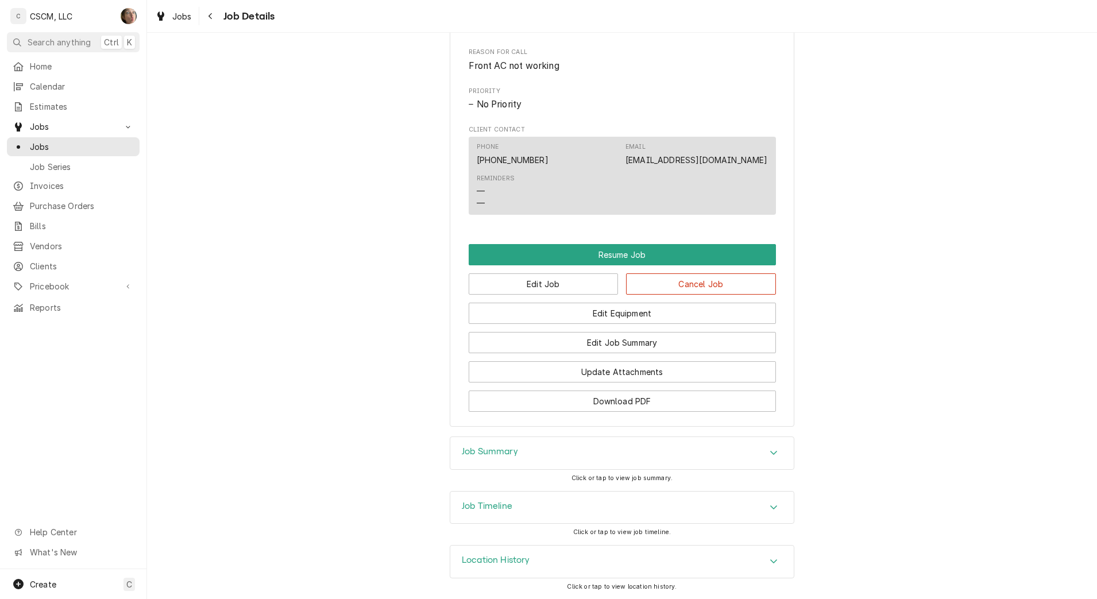
click at [485, 509] on h3 "Job Timeline" at bounding box center [487, 506] width 51 height 11
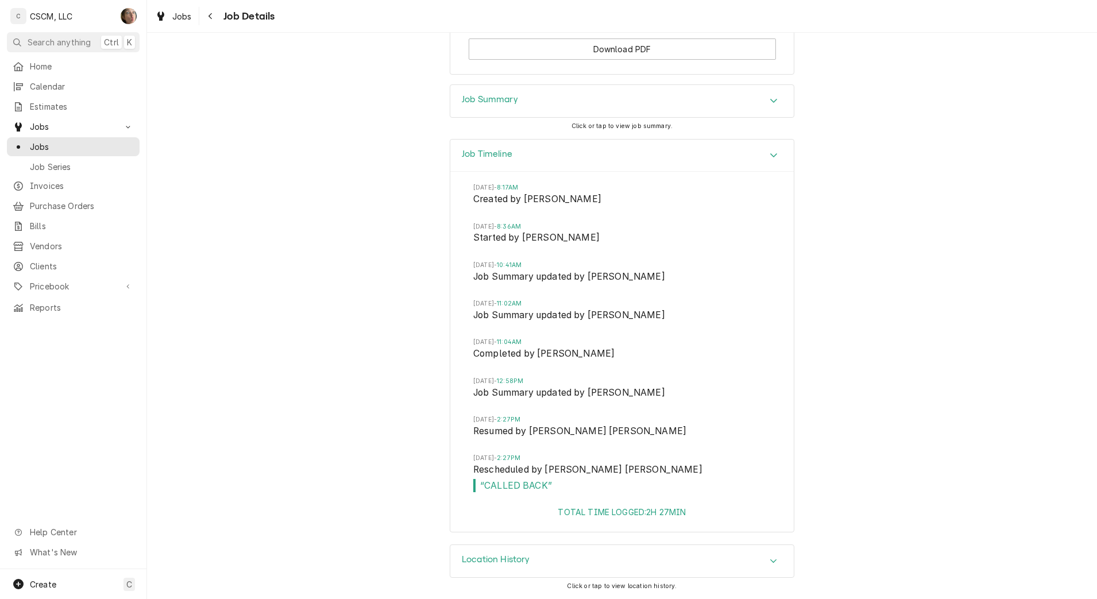
scroll to position [1145, 0]
click at [526, 98] on div "Job Summary" at bounding box center [621, 101] width 343 height 32
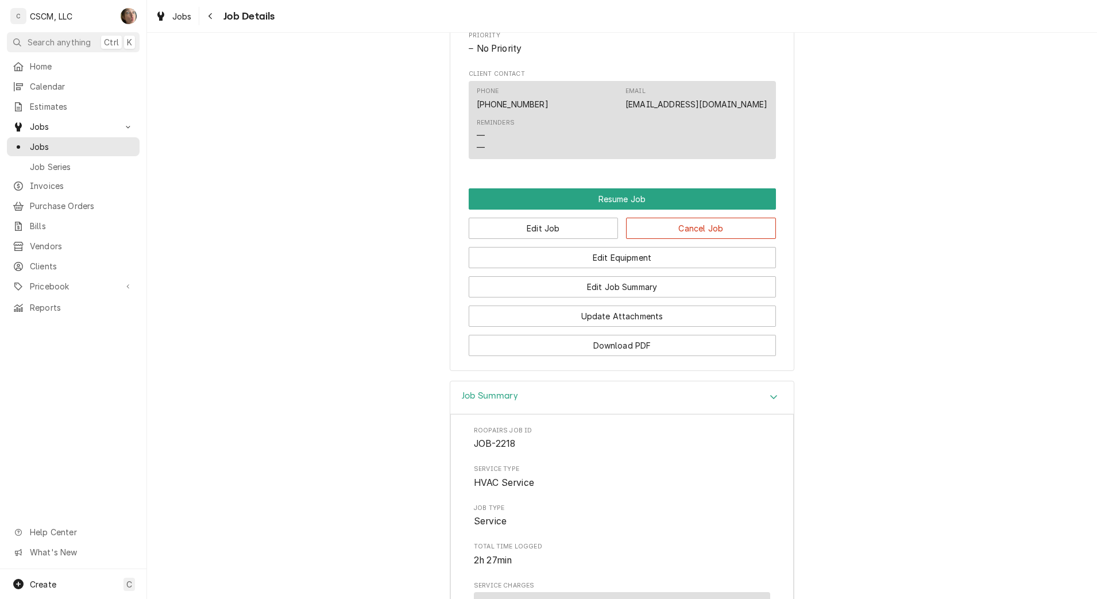
scroll to position [823, 0]
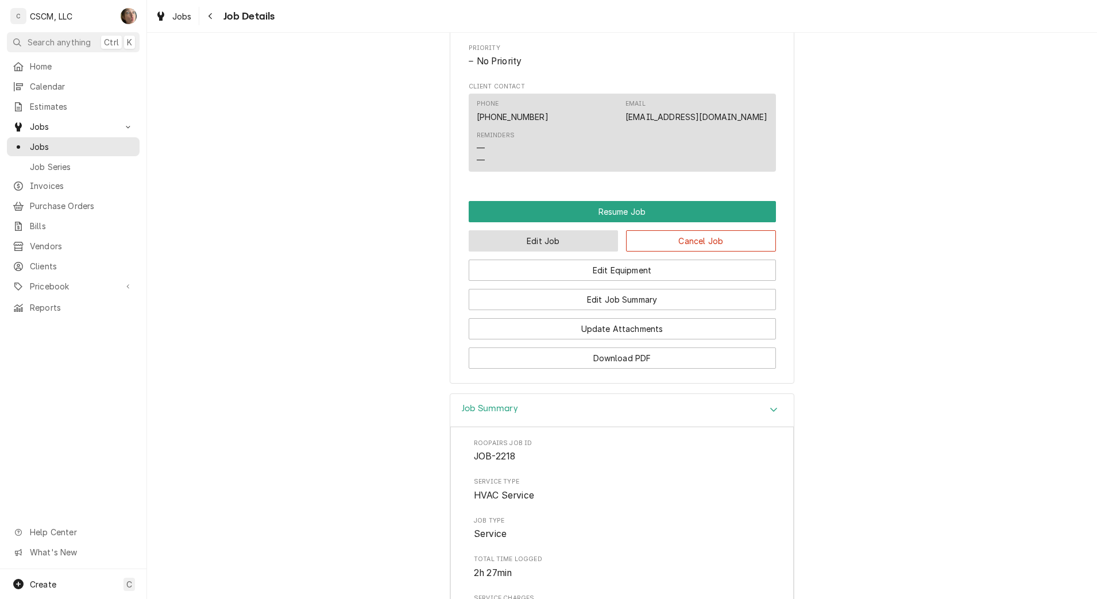
click at [555, 252] on button "Edit Job" at bounding box center [544, 240] width 150 height 21
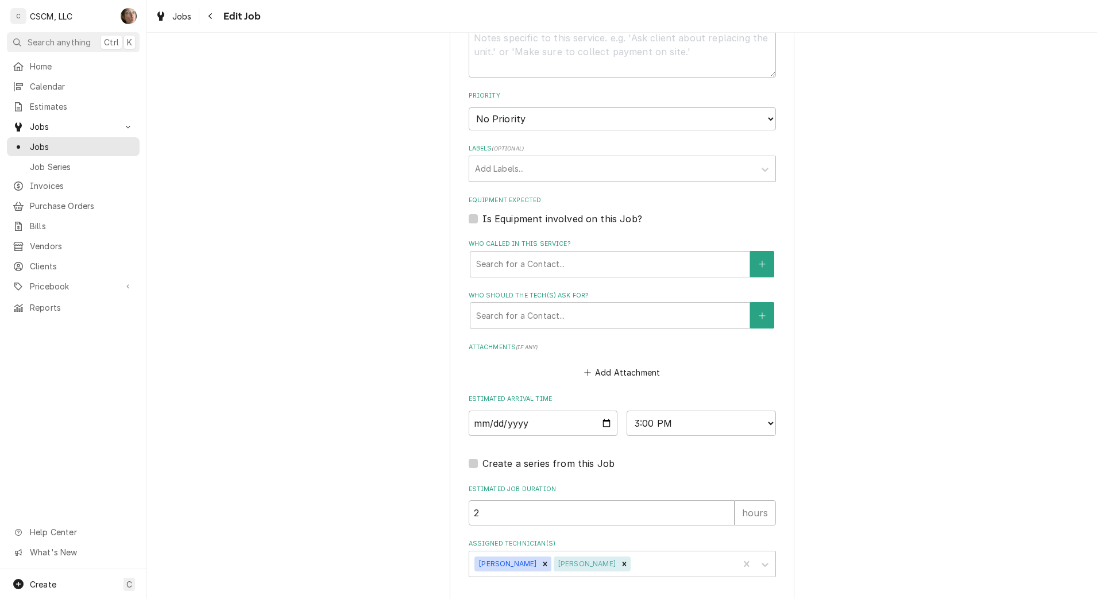
type textarea "x"
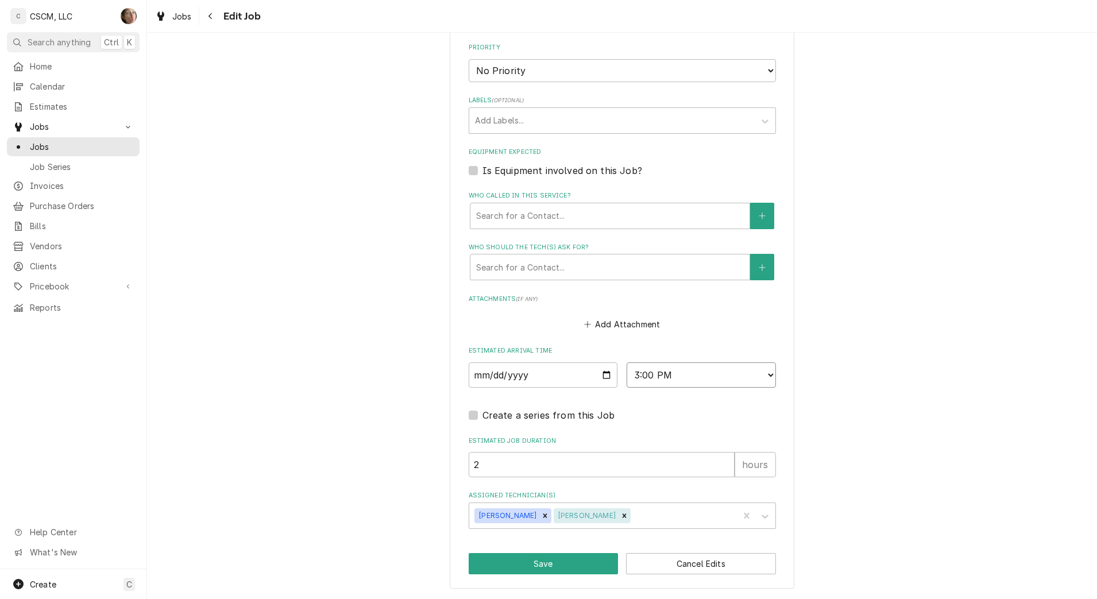
click at [680, 374] on select "AM / PM 6:00 AM 6:15 AM 6:30 AM 6:45 AM 7:00 AM 7:15 AM 7:30 AM 7:45 AM 8:00 AM…" at bounding box center [701, 374] width 149 height 25
select select "08:00:00"
click at [627, 362] on select "AM / PM 6:00 AM 6:15 AM 6:30 AM 6:45 AM 7:00 AM 7:15 AM 7:30 AM 7:45 AM 8:00 AM…" at bounding box center [701, 374] width 149 height 25
type textarea "x"
click at [601, 373] on input "2025-09-16" at bounding box center [543, 374] width 149 height 25
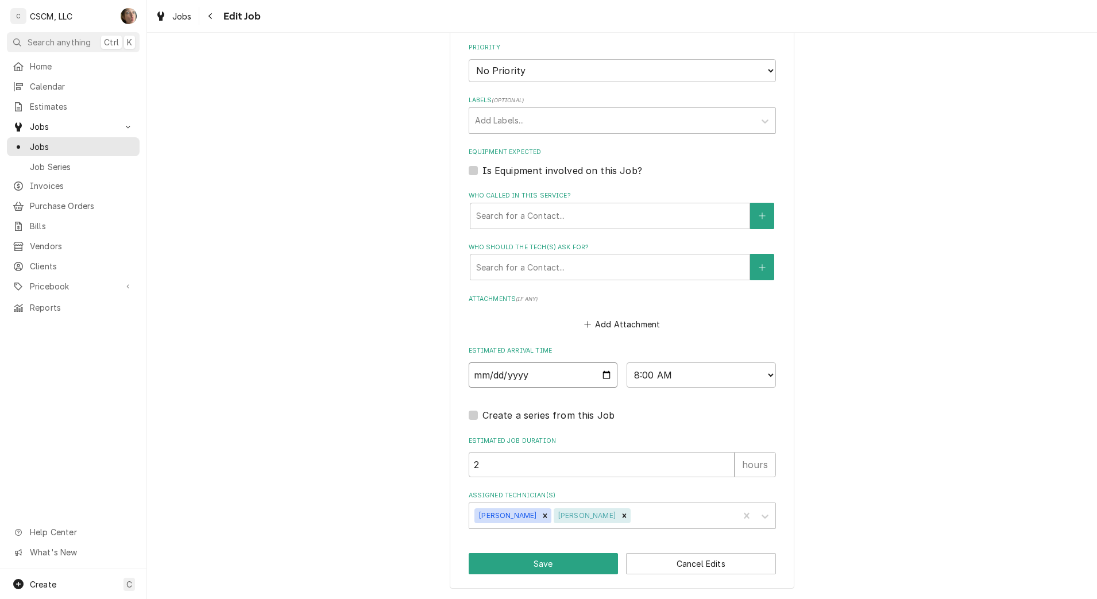
type input "[DATE]"
click at [542, 566] on button "Save" at bounding box center [544, 563] width 150 height 21
type textarea "x"
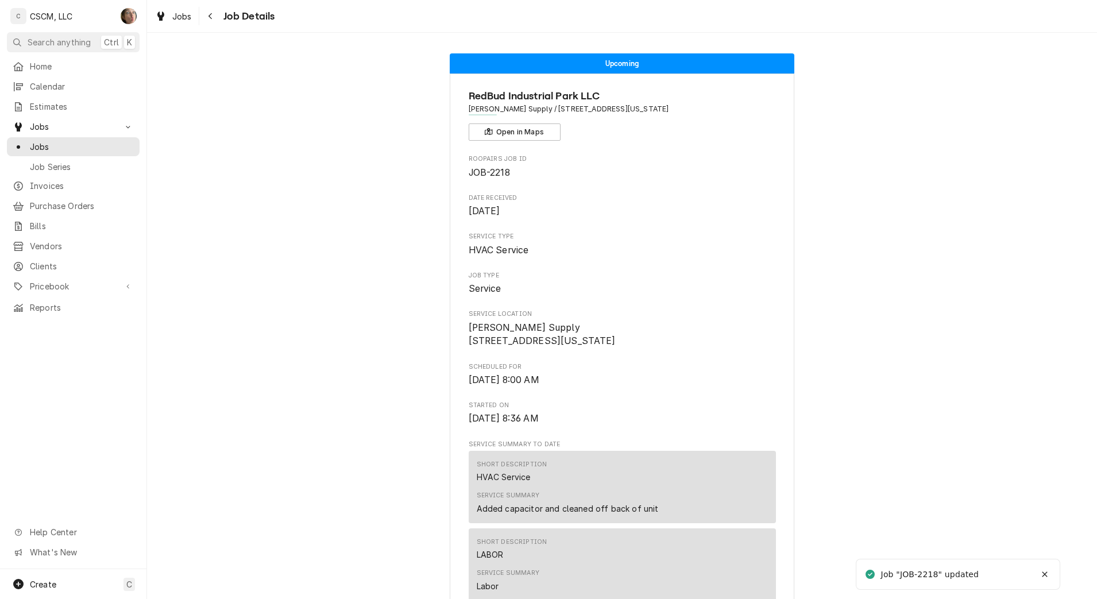
click at [48, 91] on link "Calendar" at bounding box center [73, 86] width 133 height 19
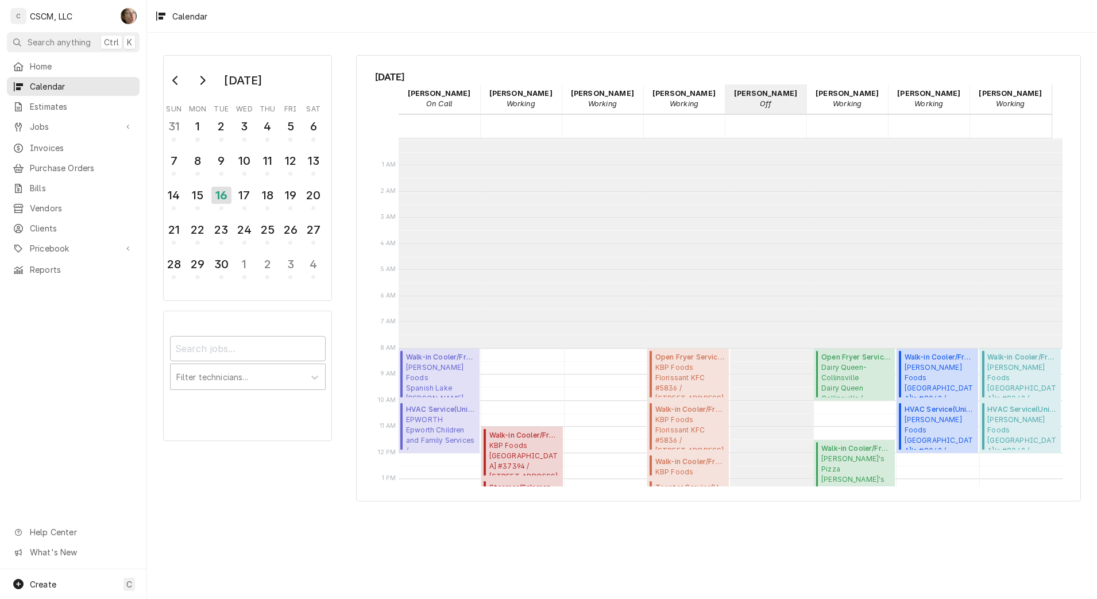
scroll to position [210, 0]
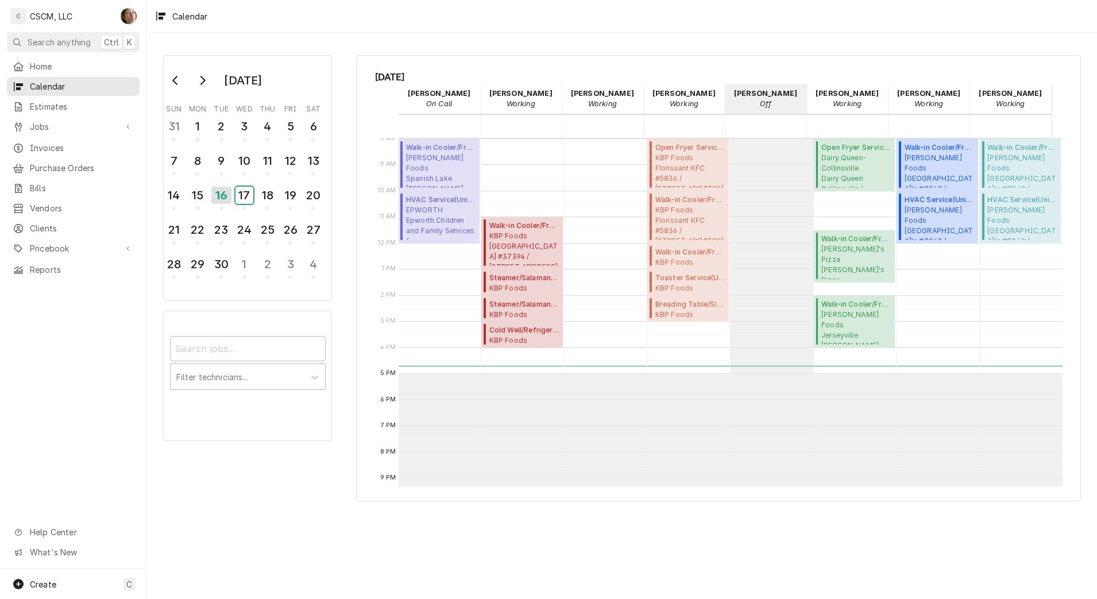
click at [250, 195] on div "17" at bounding box center [244, 195] width 18 height 17
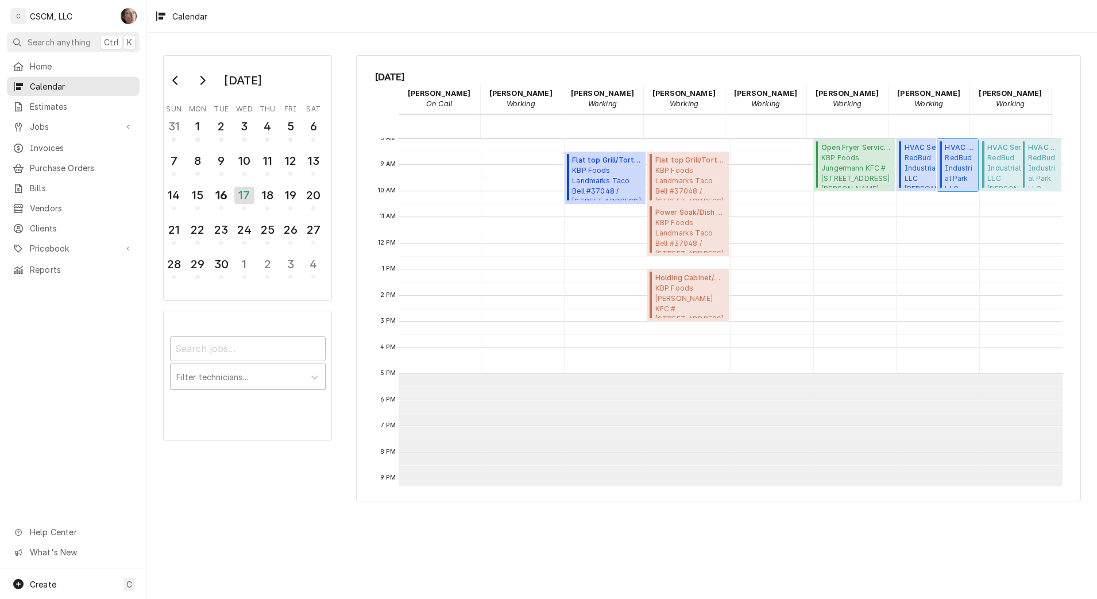
click at [950, 172] on span "RedBud Industrial Park LLC Unit B / 4543 Drda Ln Unit B, Edwardsville, Illinois…" at bounding box center [959, 170] width 29 height 35
click at [219, 195] on div "16" at bounding box center [221, 195] width 18 height 17
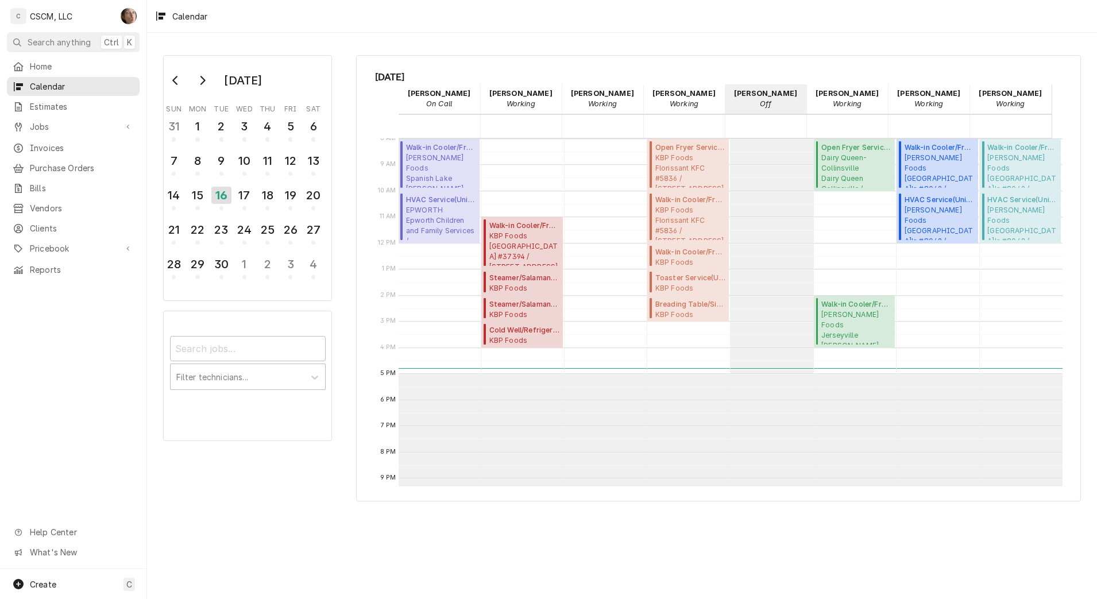
click at [49, 112] on link "Estimates" at bounding box center [73, 106] width 133 height 19
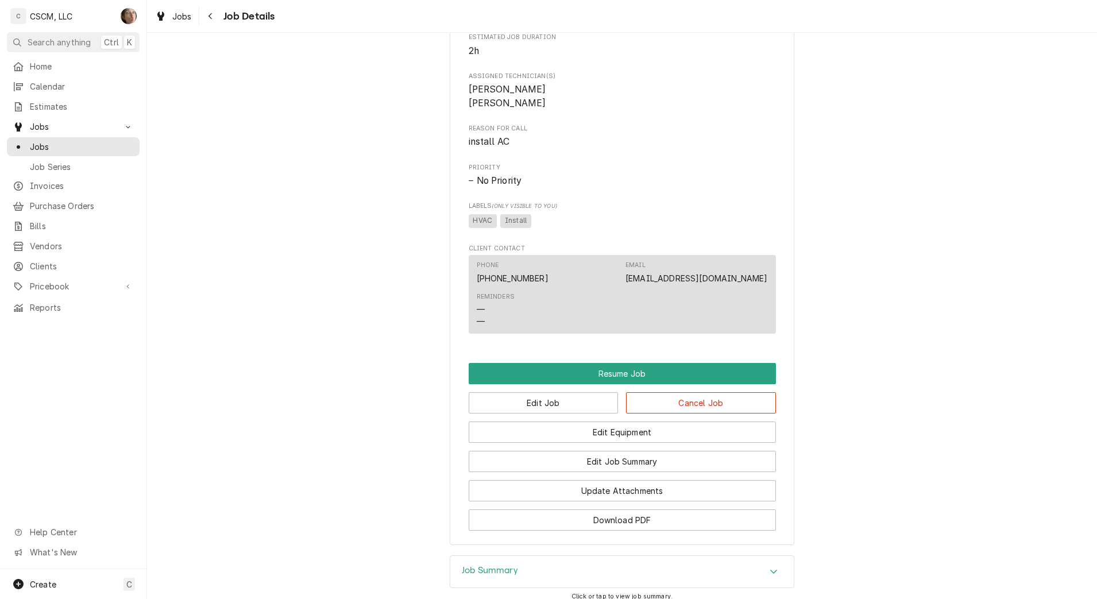
scroll to position [655, 0]
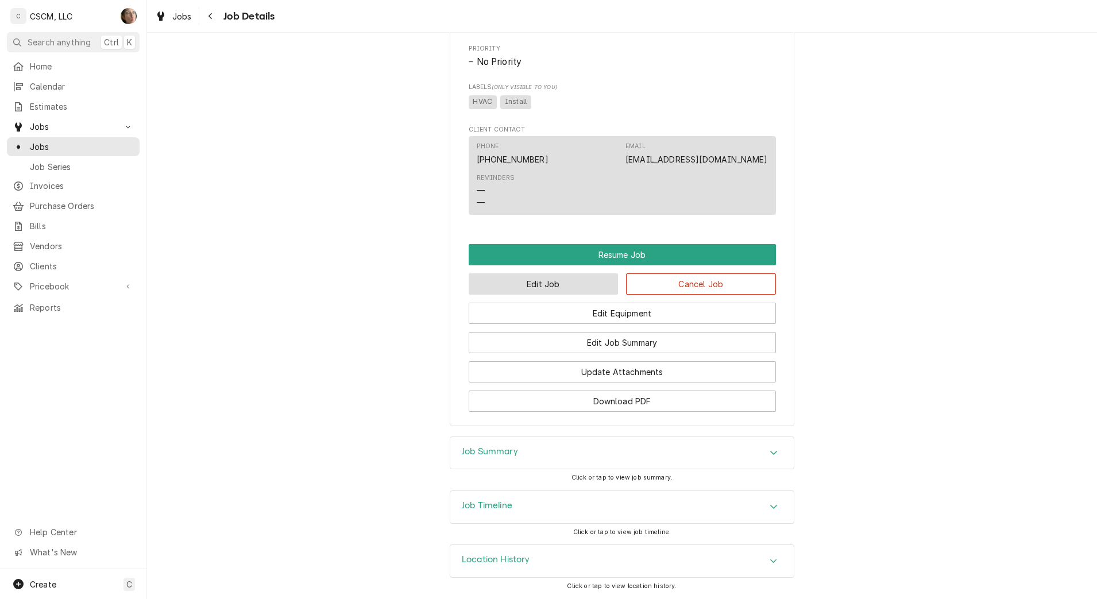
click at [558, 281] on button "Edit Job" at bounding box center [544, 283] width 150 height 21
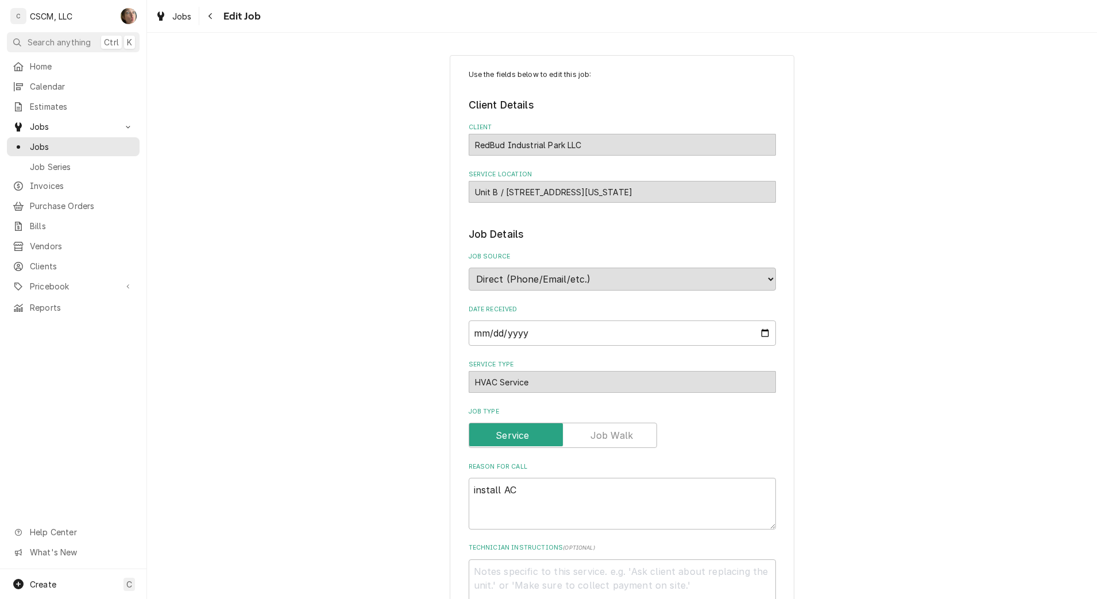
type textarea "x"
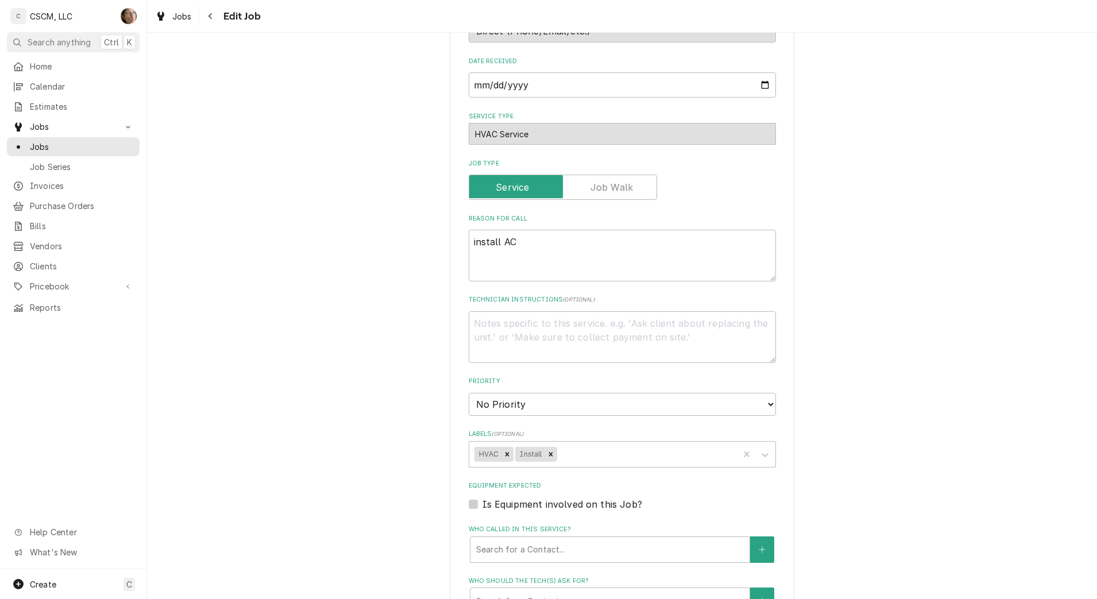
scroll to position [582, 0]
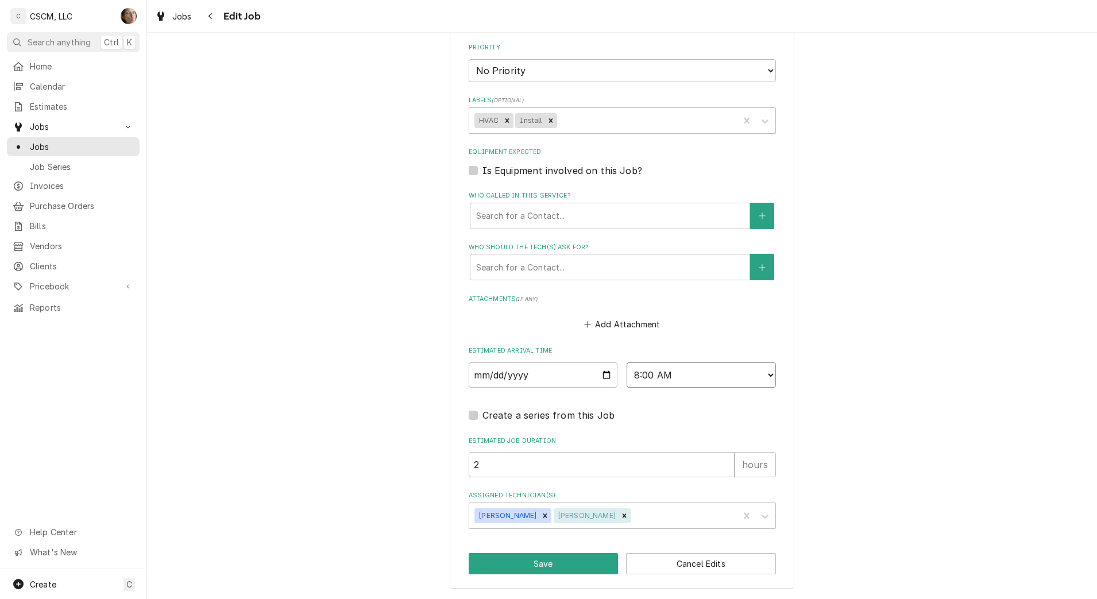
click at [663, 368] on select "AM / PM 6:00 AM 6:15 AM 6:30 AM 6:45 AM 7:00 AM 7:15 AM 7:30 AM 7:45 AM 8:00 AM…" at bounding box center [701, 374] width 149 height 25
select select "10:00:00"
click at [627, 362] on select "AM / PM 6:00 AM 6:15 AM 6:30 AM 6:45 AM 7:00 AM 7:15 AM 7:30 AM 7:45 AM 8:00 AM…" at bounding box center [701, 374] width 149 height 25
click at [558, 569] on button "Save" at bounding box center [544, 563] width 150 height 21
type textarea "x"
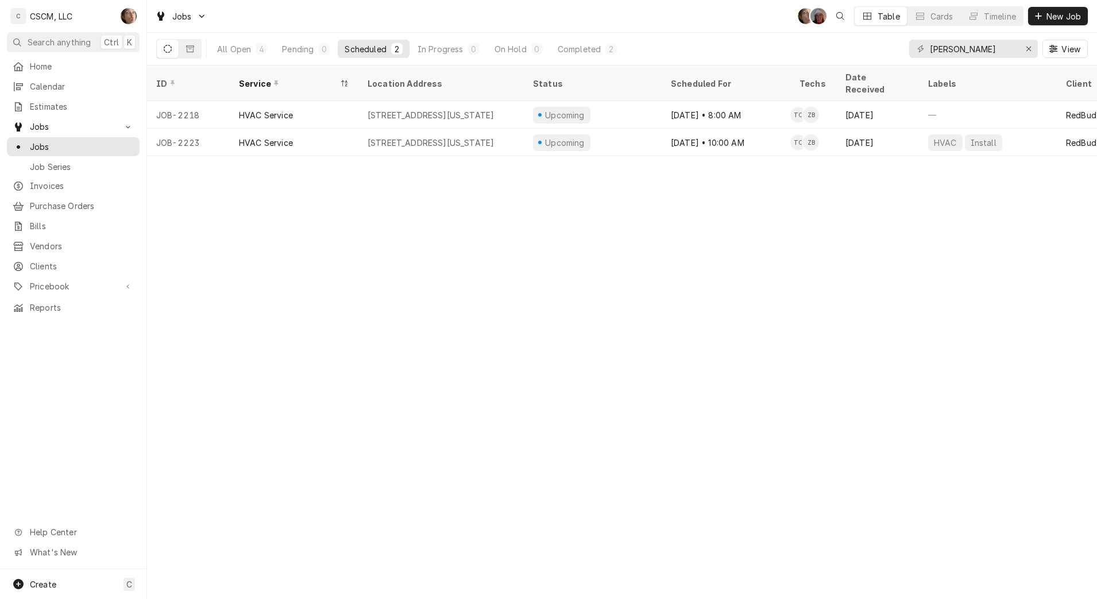
click at [247, 59] on div "All Open 4 Pending 0 Scheduled 2 In Progress 0 On Hold 0 Completed 2" at bounding box center [417, 49] width 414 height 32
click at [256, 45] on div "4" at bounding box center [261, 48] width 11 height 11
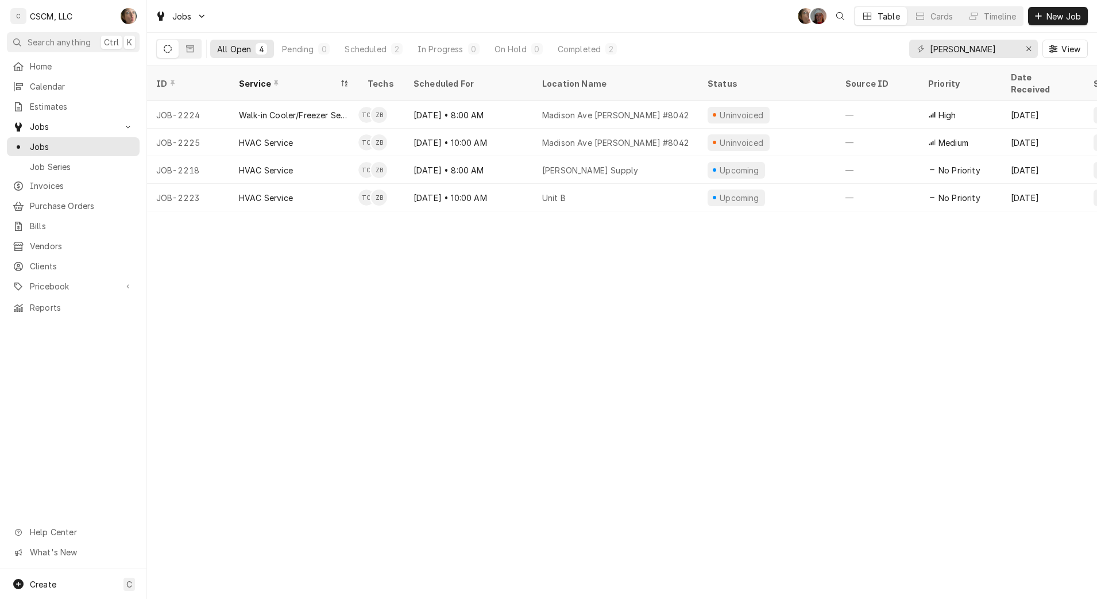
click at [376, 55] on button "Scheduled 2" at bounding box center [373, 49] width 71 height 18
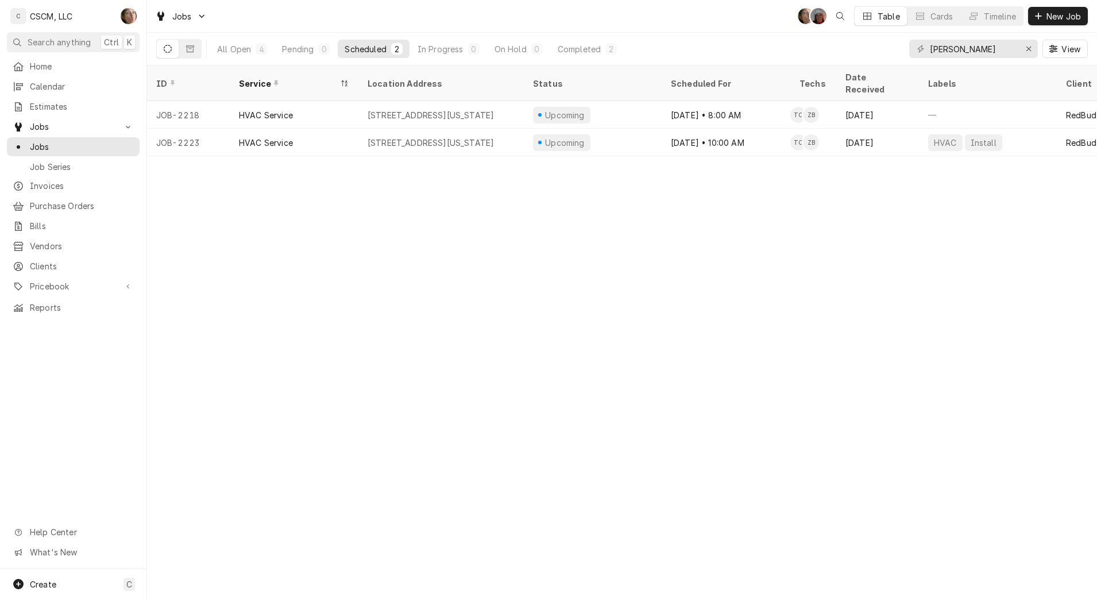
click at [235, 52] on div "All Open" at bounding box center [234, 49] width 34 height 12
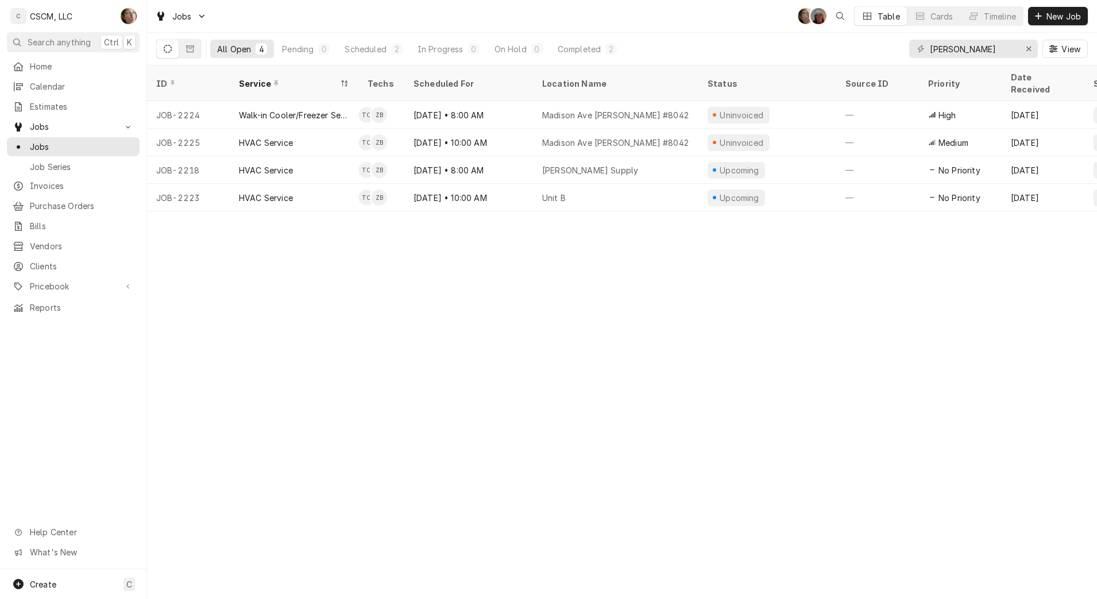
drag, startPoint x: 644, startPoint y: 184, endPoint x: 595, endPoint y: 181, distance: 49.5
click at [595, 184] on div "Unit B" at bounding box center [615, 198] width 165 height 28
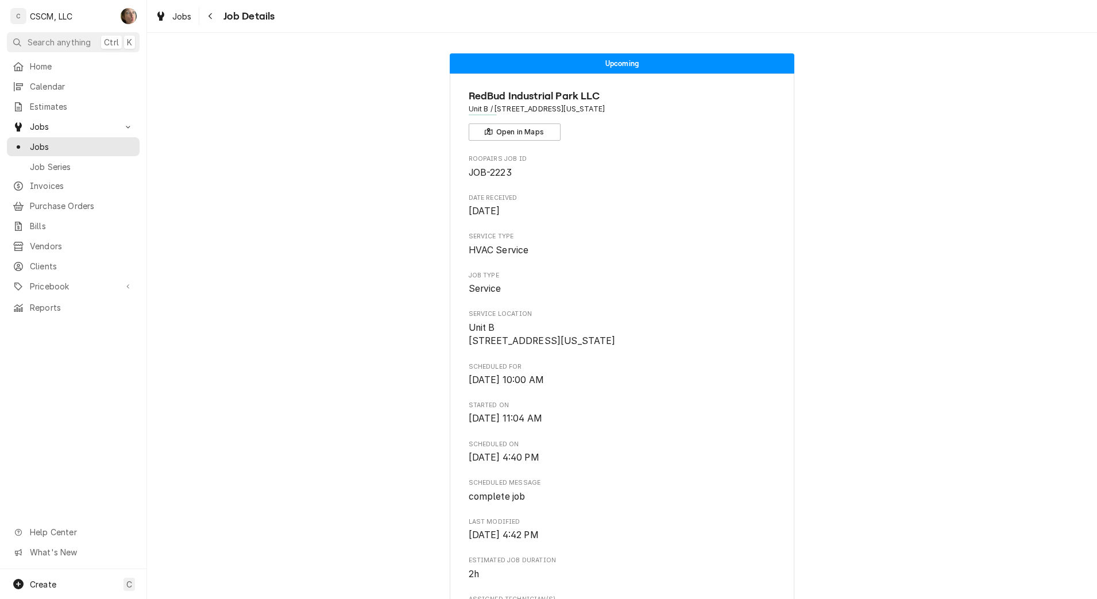
click at [212, 21] on div "Navigate back" at bounding box center [210, 15] width 11 height 11
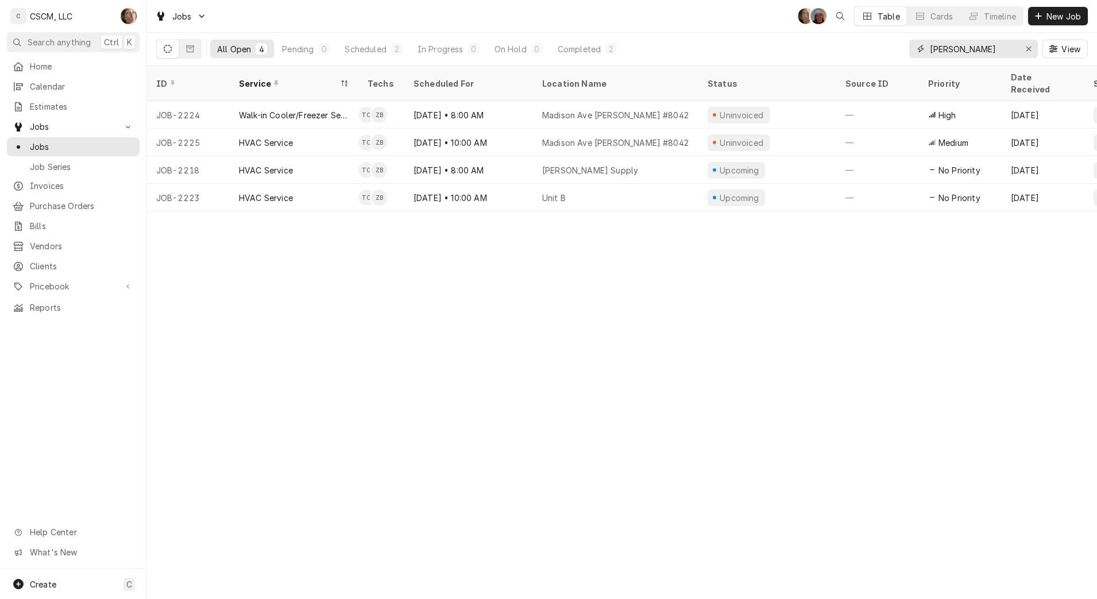
click at [1027, 49] on icon "Erase input" at bounding box center [1028, 49] width 5 height 5
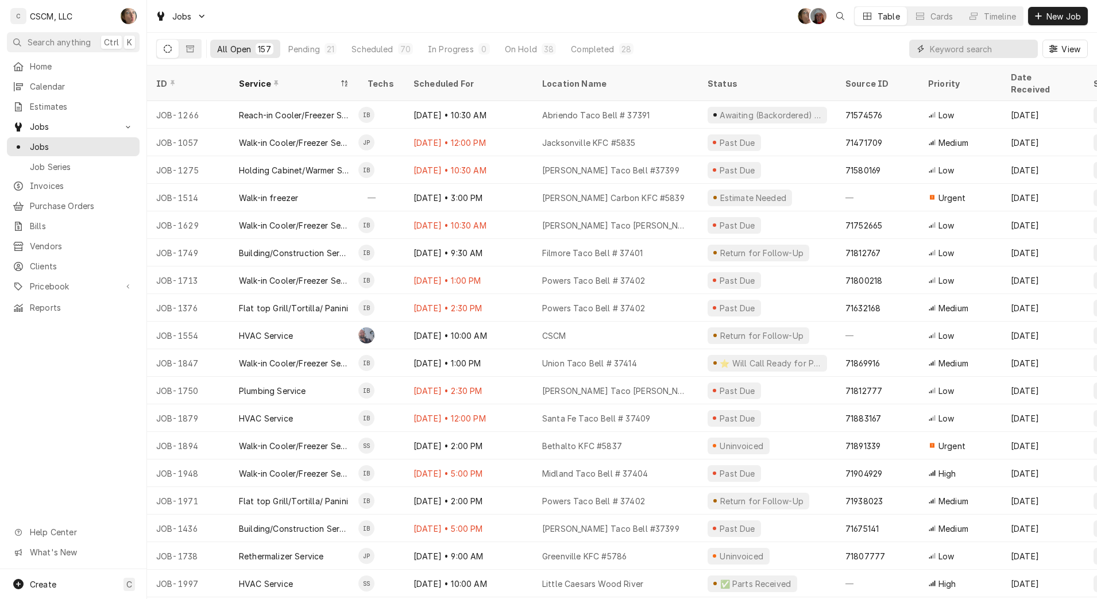
click at [957, 56] on input "Dynamic Content Wrapper" at bounding box center [981, 49] width 102 height 18
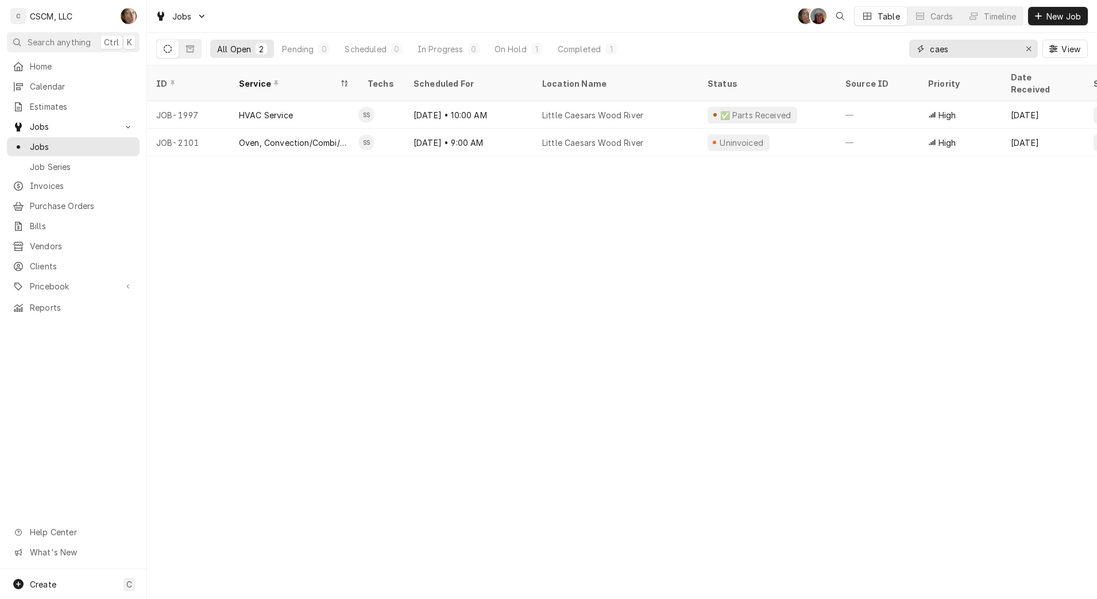
type input "caes"
click at [790, 109] on div "✅ Parts Received" at bounding box center [767, 115] width 138 height 28
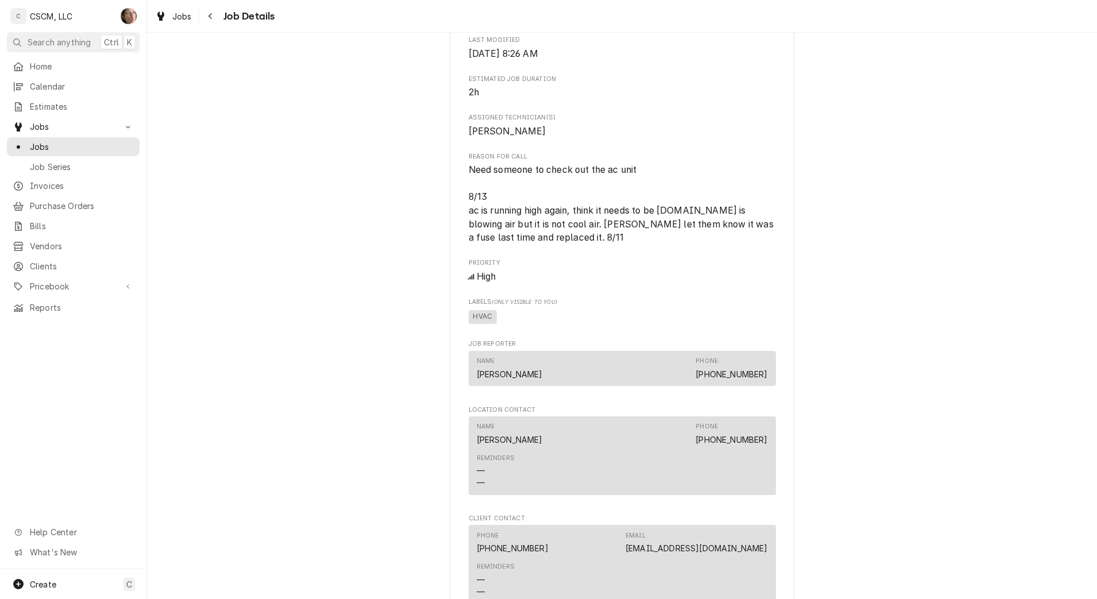
scroll to position [1447, 0]
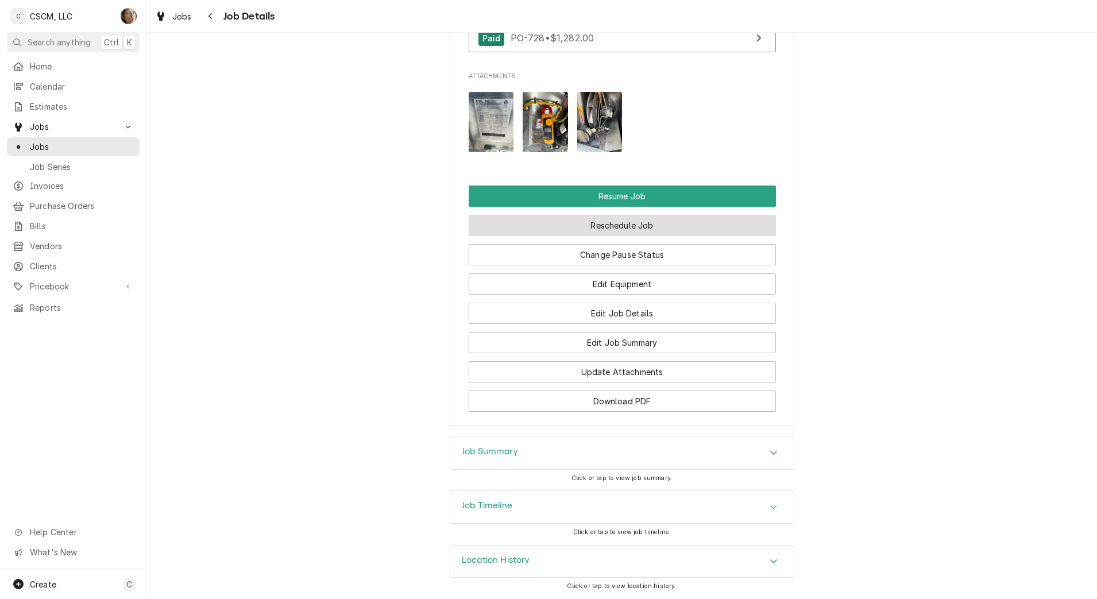
click at [647, 227] on button "Reschedule Job" at bounding box center [622, 225] width 307 height 21
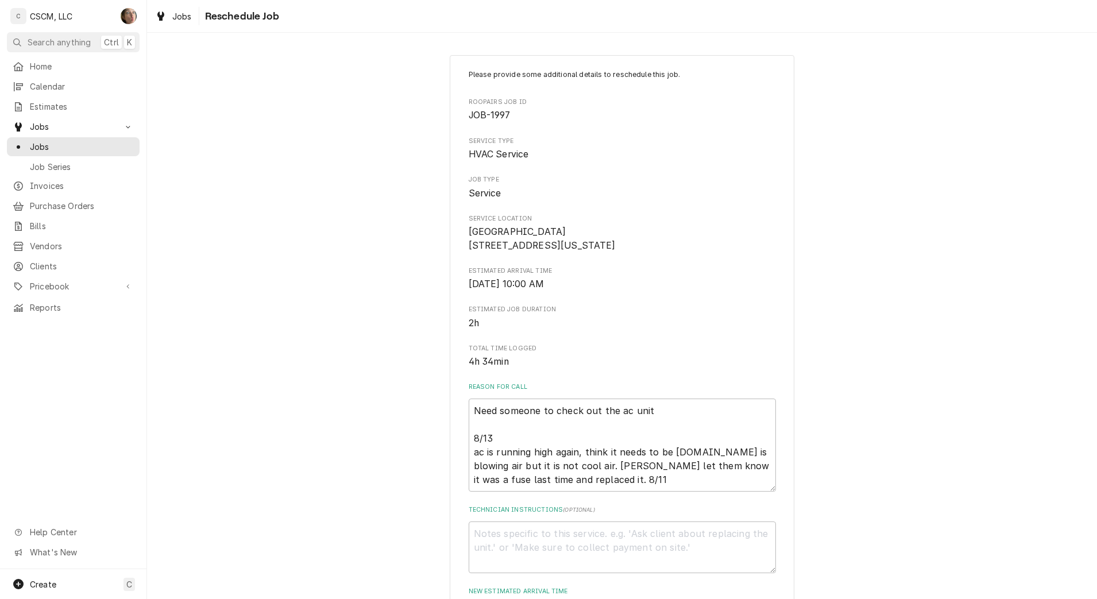
scroll to position [301, 0]
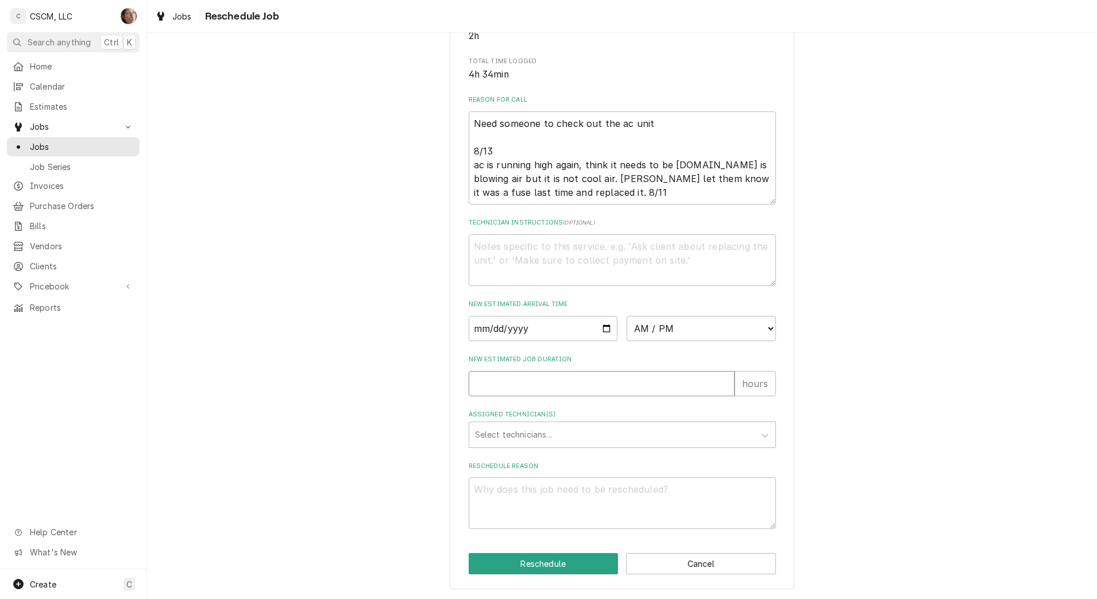
click at [544, 372] on input "New Estimated Job Duration" at bounding box center [602, 383] width 266 height 25
type textarea "x"
type input "3"
click at [601, 333] on input "Date" at bounding box center [543, 328] width 149 height 25
type textarea "x"
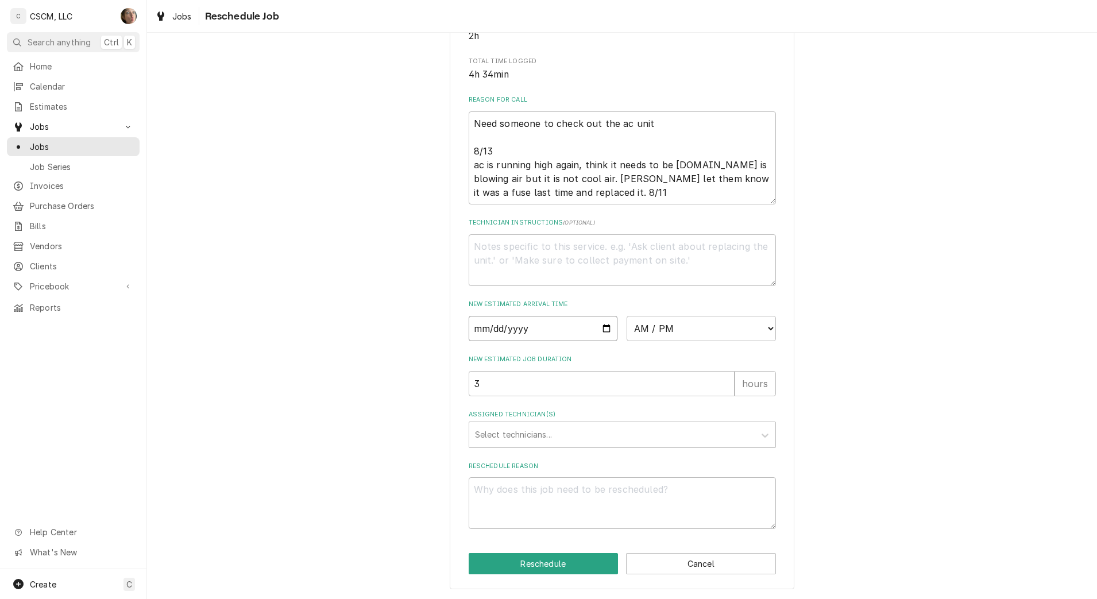
type input "2025-09-18"
click at [691, 323] on select "AM / PM 6:00 AM 6:15 AM 6:30 AM 6:45 AM 7:00 AM 7:15 AM 7:30 AM 7:45 AM 8:00 AM…" at bounding box center [701, 328] width 149 height 25
select select "13:00:00"
click at [627, 316] on select "AM / PM 6:00 AM 6:15 AM 6:30 AM 6:45 AM 7:00 AM 7:15 AM 7:30 AM 7:45 AM 8:00 AM…" at bounding box center [701, 328] width 149 height 25
click at [510, 432] on div "Assigned Technician(s)" at bounding box center [612, 434] width 274 height 21
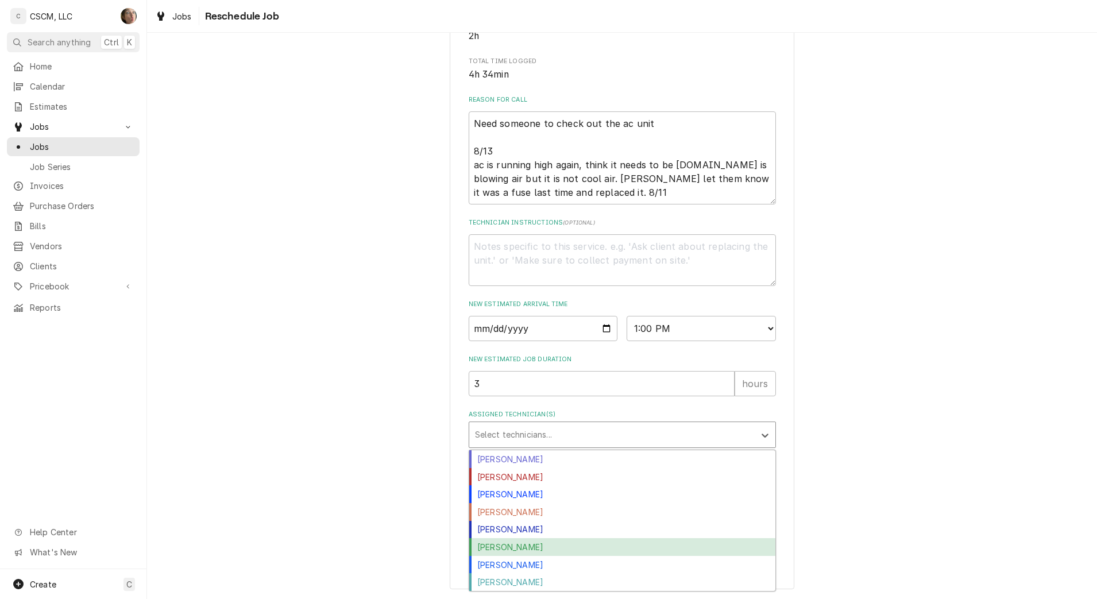
click at [509, 546] on div "Sam Smith" at bounding box center [622, 547] width 306 height 18
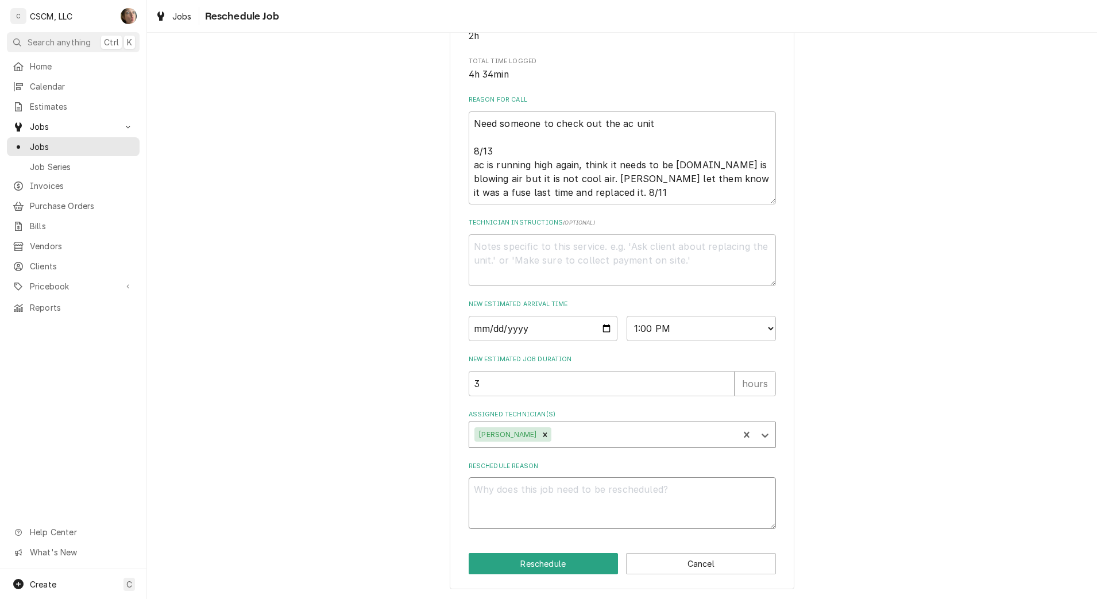
click at [521, 500] on textarea "Reschedule Reason" at bounding box center [622, 503] width 307 height 52
type textarea "x"
type textarea "a"
type textarea "x"
type textarea "ap"
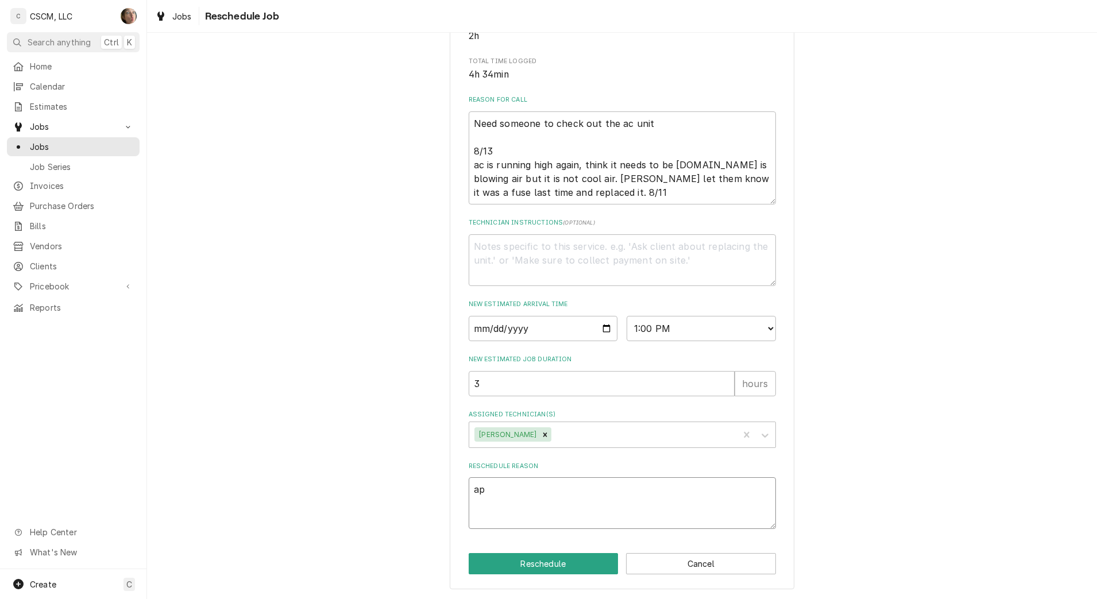
type textarea "x"
type textarea "apr"
type textarea "x"
type textarea "aprt"
type textarea "x"
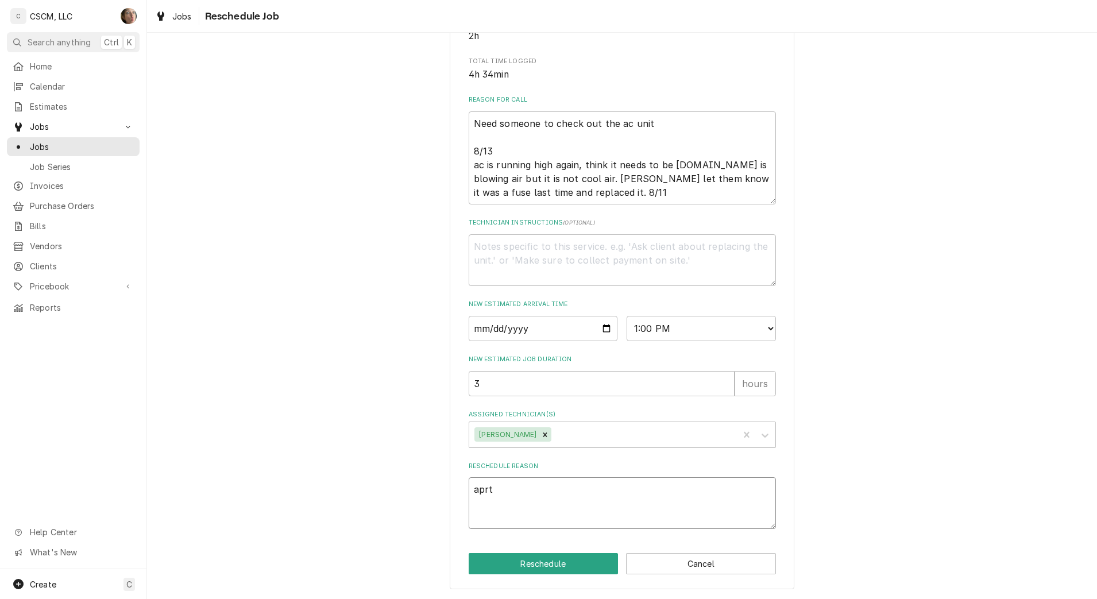
type textarea "apr"
type textarea "x"
type textarea "ap"
type textarea "x"
type textarea "a"
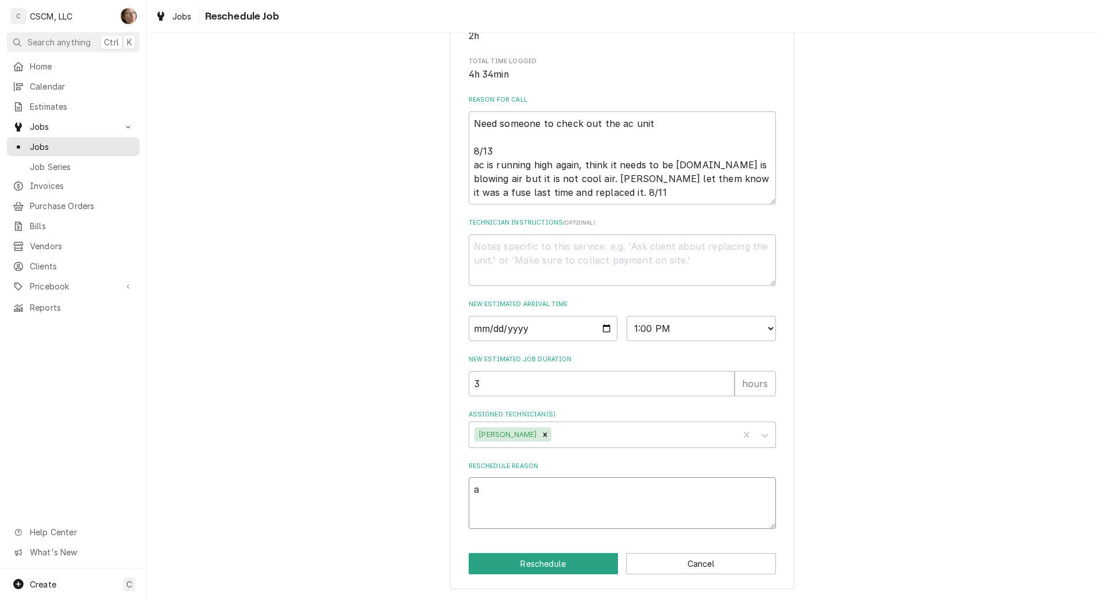
type textarea "x"
type textarea "p"
type textarea "x"
type textarea "pa"
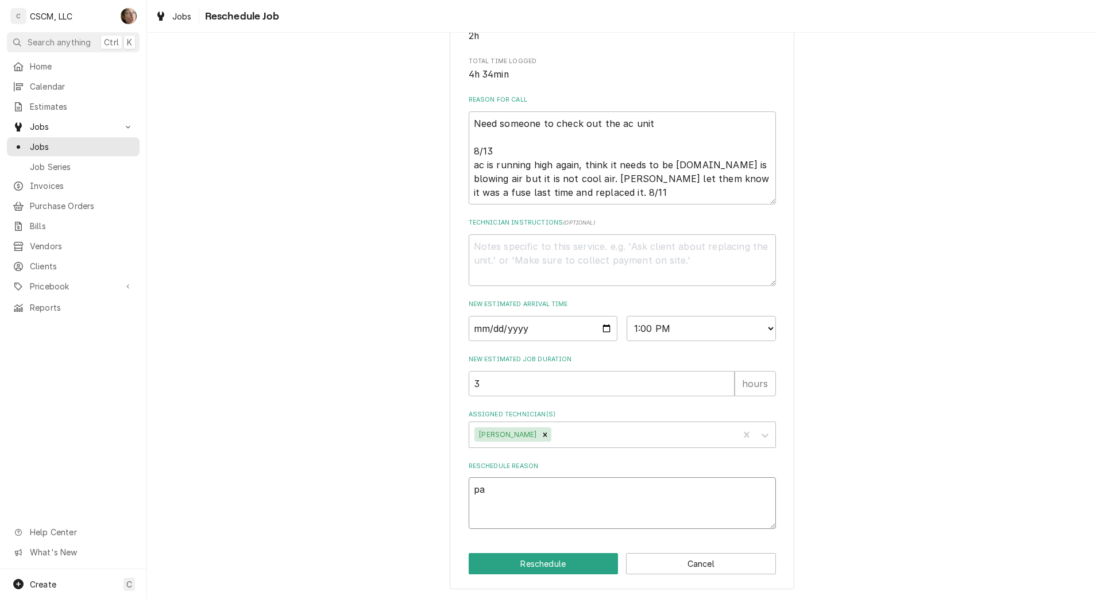
type textarea "x"
type textarea "par"
type textarea "x"
type textarea "part"
type textarea "x"
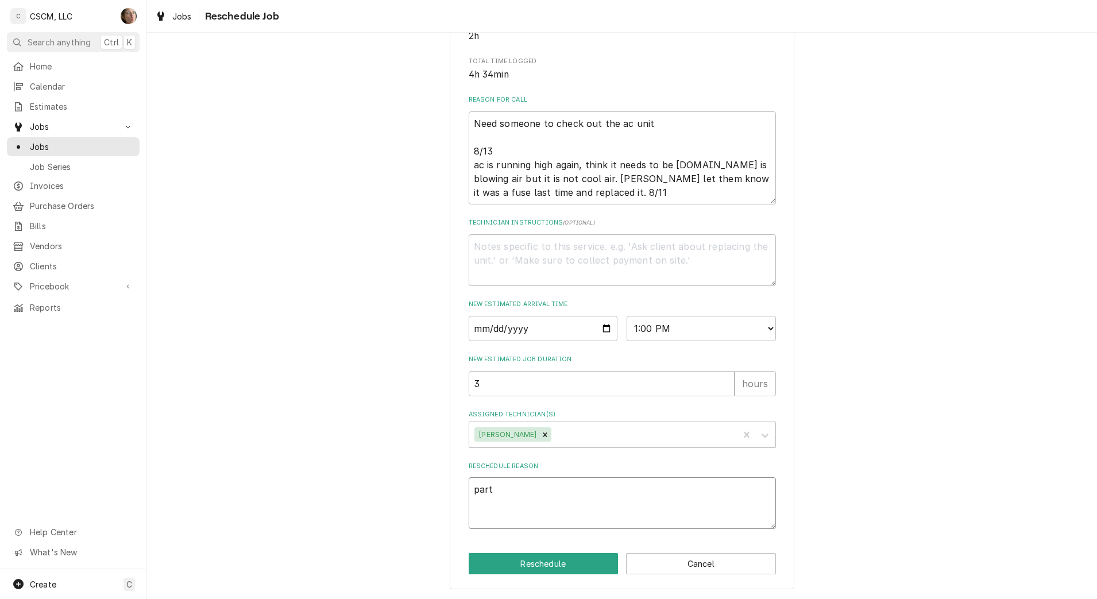
type textarea "party"
type textarea "x"
type textarea "partys"
type textarea "x"
type textarea "party"
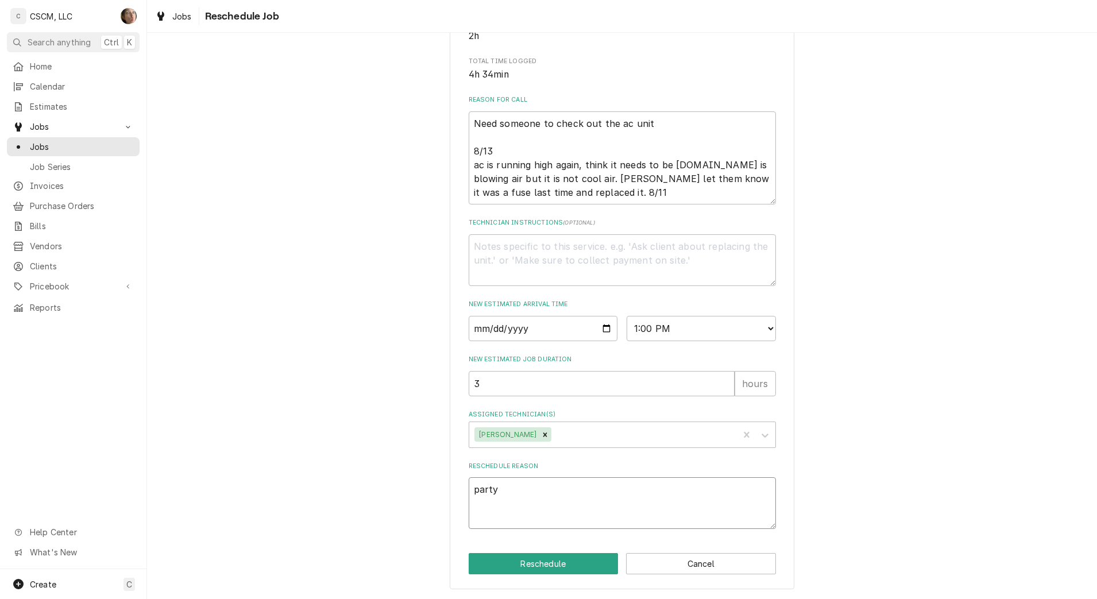
type textarea "x"
type textarea "part"
type textarea "x"
type textarea "parts"
type textarea "x"
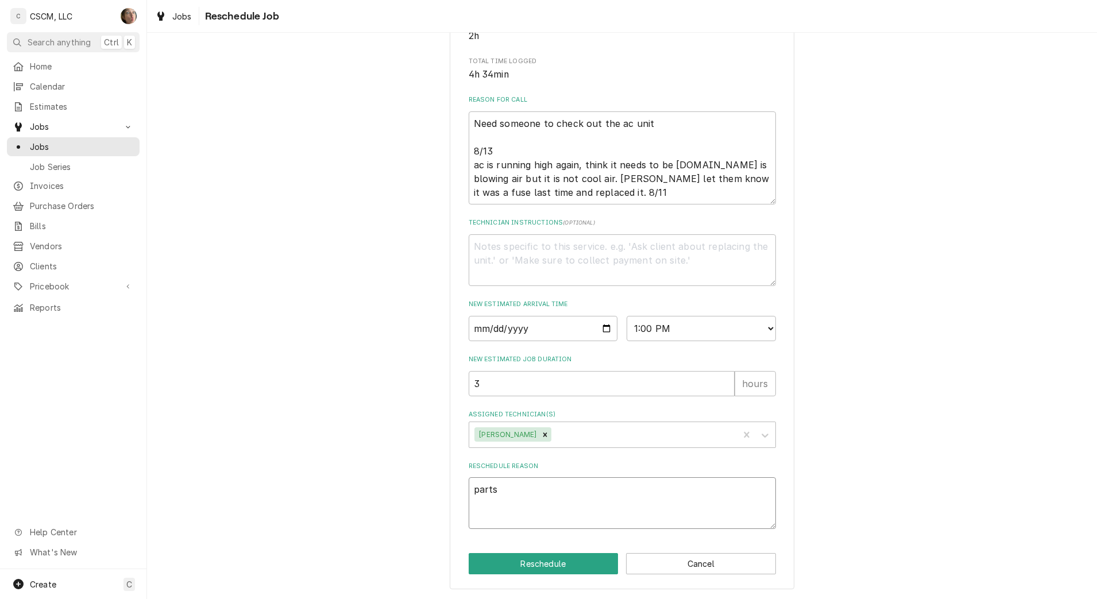
type textarea "parts"
type textarea "x"
type textarea "parts r"
type textarea "x"
type textarea "parts re"
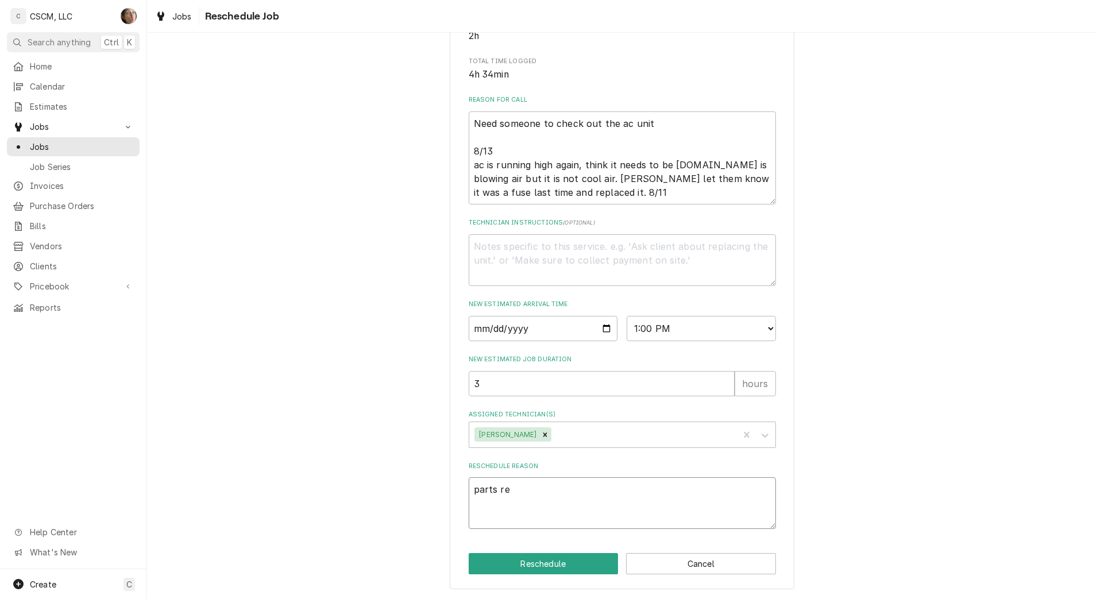
type textarea "x"
type textarea "parts rec"
type textarea "x"
type textarea "parts rece"
type textarea "x"
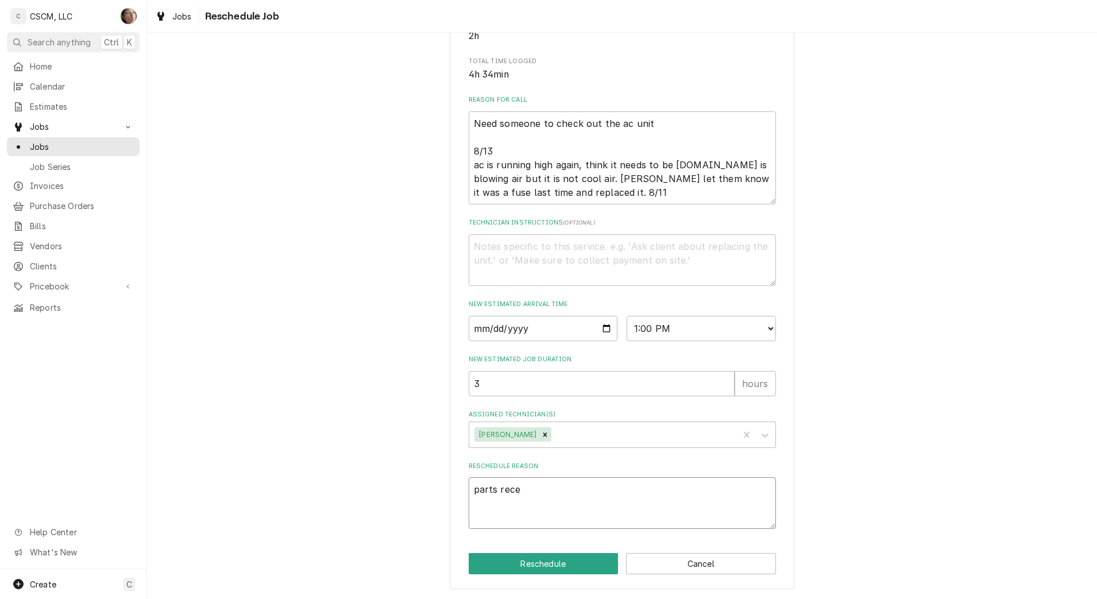
type textarea "parts recei"
type textarea "x"
type textarea "parts receiv"
type textarea "x"
type textarea "parts receive"
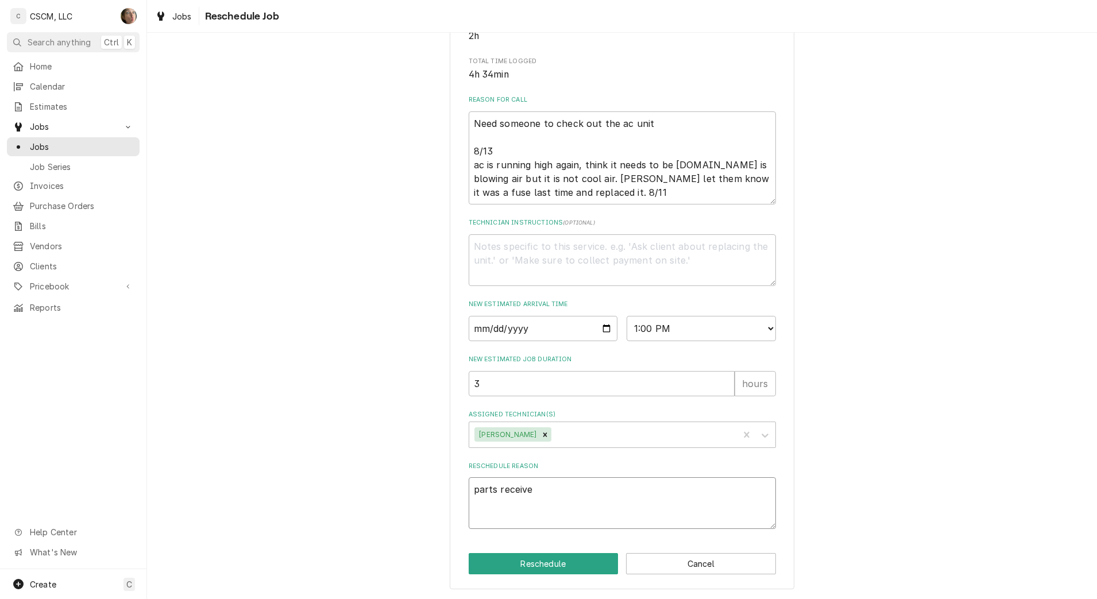
type textarea "x"
type textarea "parts received"
click at [527, 565] on button "Reschedule" at bounding box center [544, 563] width 150 height 21
type textarea "x"
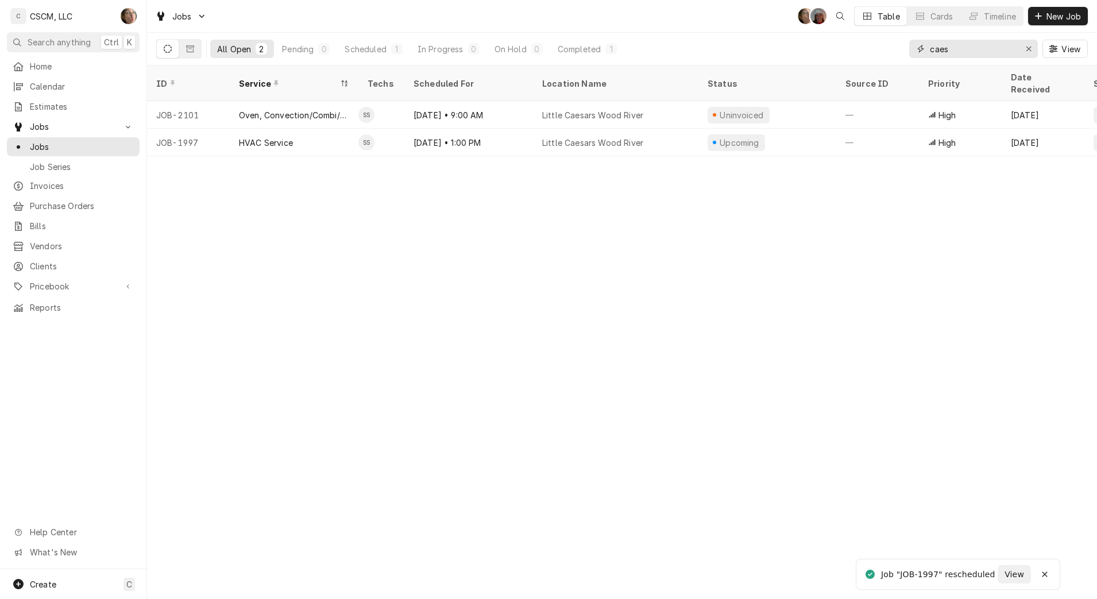
click at [1030, 51] on icon "Erase input" at bounding box center [1028, 49] width 5 height 5
type input "j"
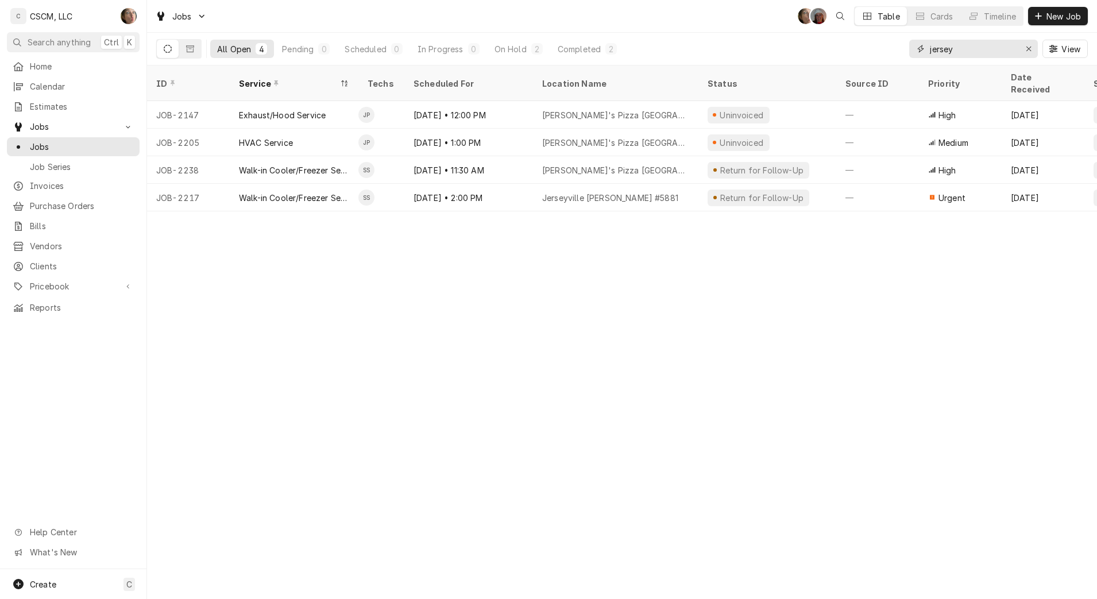
type input "jersey"
click at [676, 159] on div "Joe's Pizza Jerseyville" at bounding box center [615, 170] width 165 height 28
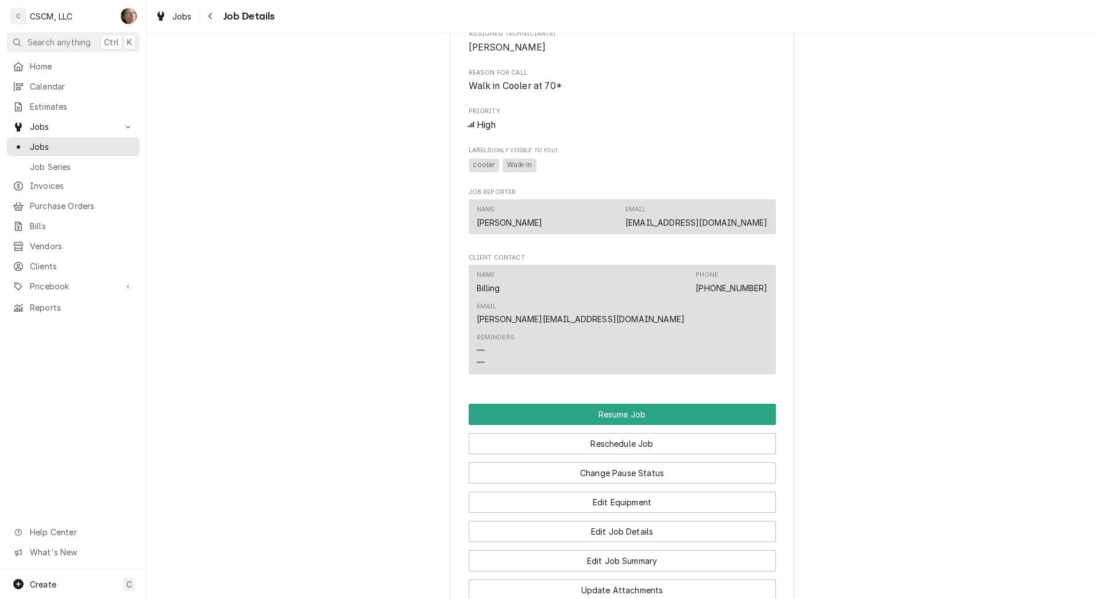
scroll to position [1035, 0]
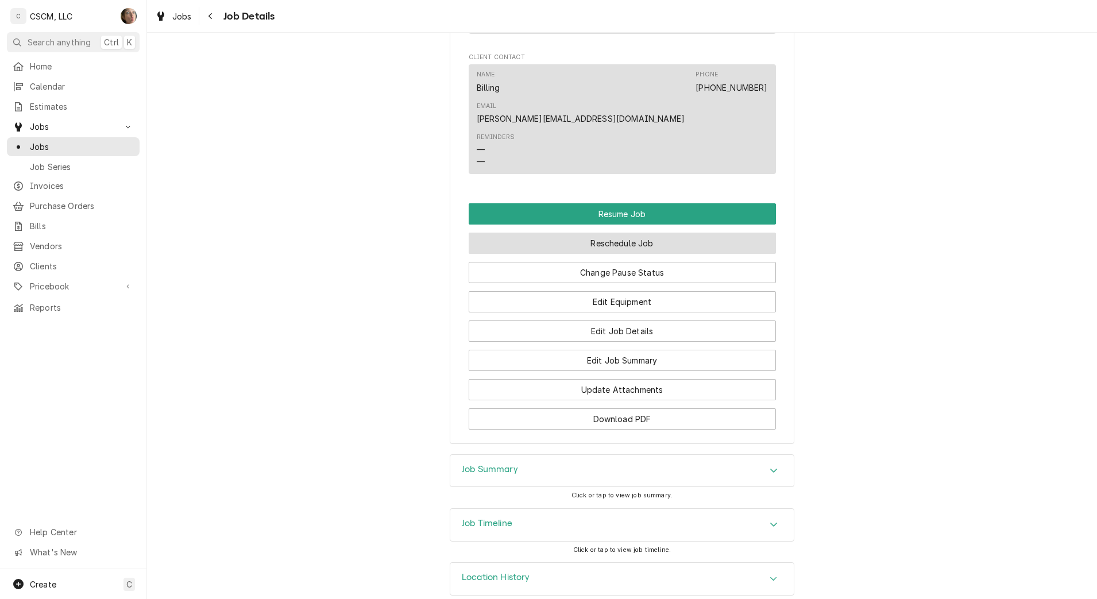
click at [630, 233] on button "Reschedule Job" at bounding box center [622, 243] width 307 height 21
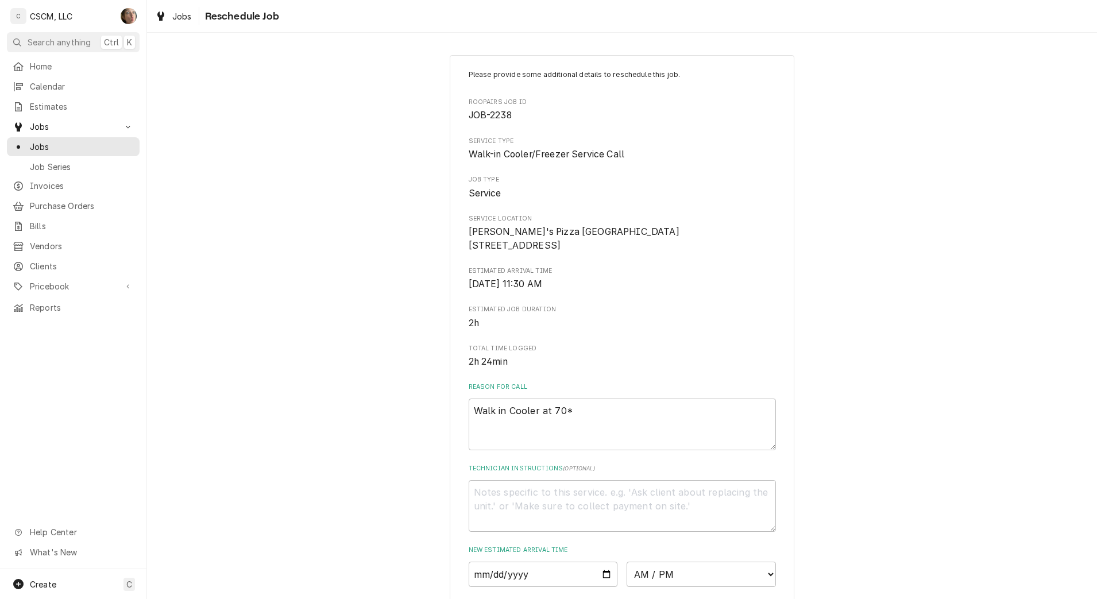
scroll to position [260, 0]
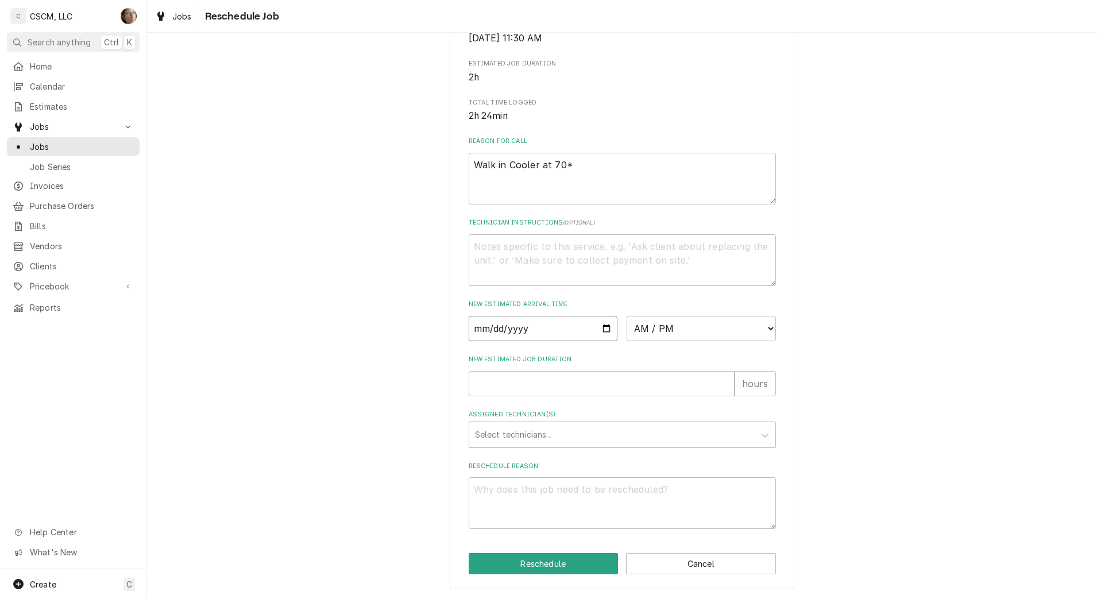
click at [596, 323] on input "Date" at bounding box center [543, 328] width 149 height 25
type textarea "x"
type input "[DATE]"
click at [673, 326] on select "AM / PM 6:00 AM 6:15 AM 6:30 AM 6:45 AM 7:00 AM 7:15 AM 7:30 AM 7:45 AM 8:00 AM…" at bounding box center [701, 328] width 149 height 25
click at [681, 324] on select "AM / PM 6:00 AM 6:15 AM 6:30 AM 6:45 AM 7:00 AM 7:15 AM 7:30 AM 7:45 AM 8:00 AM…" at bounding box center [701, 328] width 149 height 25
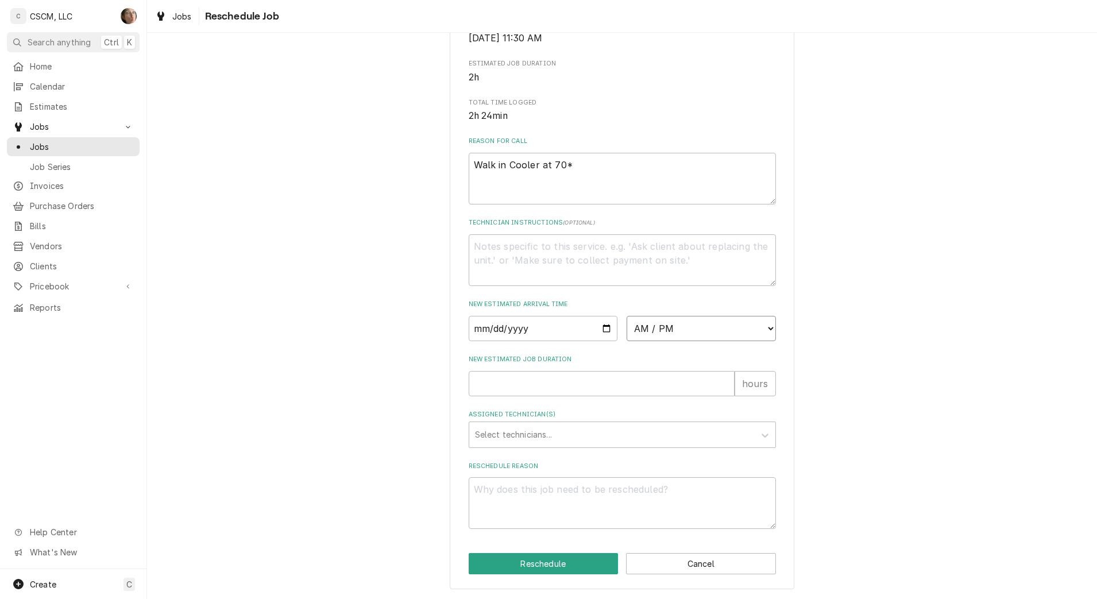
select select "10:00:00"
click at [627, 316] on select "AM / PM 6:00 AM 6:15 AM 6:30 AM 6:45 AM 7:00 AM 7:15 AM 7:30 AM 7:45 AM 8:00 AM…" at bounding box center [701, 328] width 149 height 25
type textarea "x"
click at [659, 331] on select "AM / PM 6:00 AM 6:15 AM 6:30 AM 6:45 AM 7:00 AM 7:15 AM 7:30 AM 7:45 AM 8:00 AM…" at bounding box center [701, 328] width 149 height 25
select select "10:30:00"
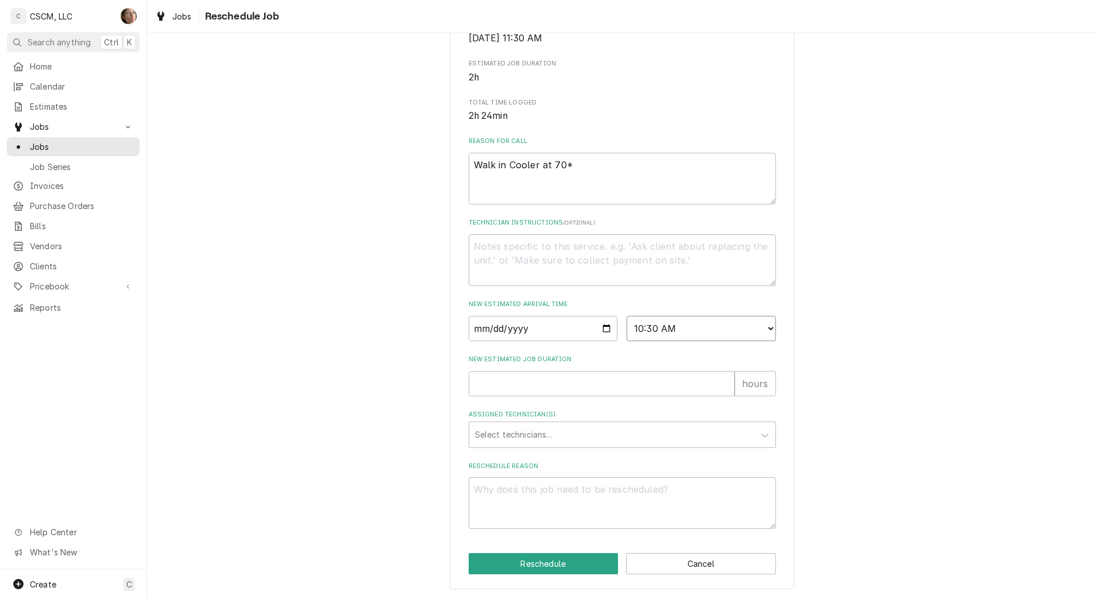
click at [627, 316] on select "AM / PM 6:00 AM 6:15 AM 6:30 AM 6:45 AM 7:00 AM 7:15 AM 7:30 AM 7:45 AM 8:00 AM…" at bounding box center [701, 328] width 149 height 25
click at [629, 396] on div "Please provide some additional details to reschedule this job. Roopairs Job ID …" at bounding box center [622, 176] width 307 height 705
type textarea "x"
type input "2"
click at [587, 441] on div "Assigned Technician(s)" at bounding box center [612, 434] width 274 height 21
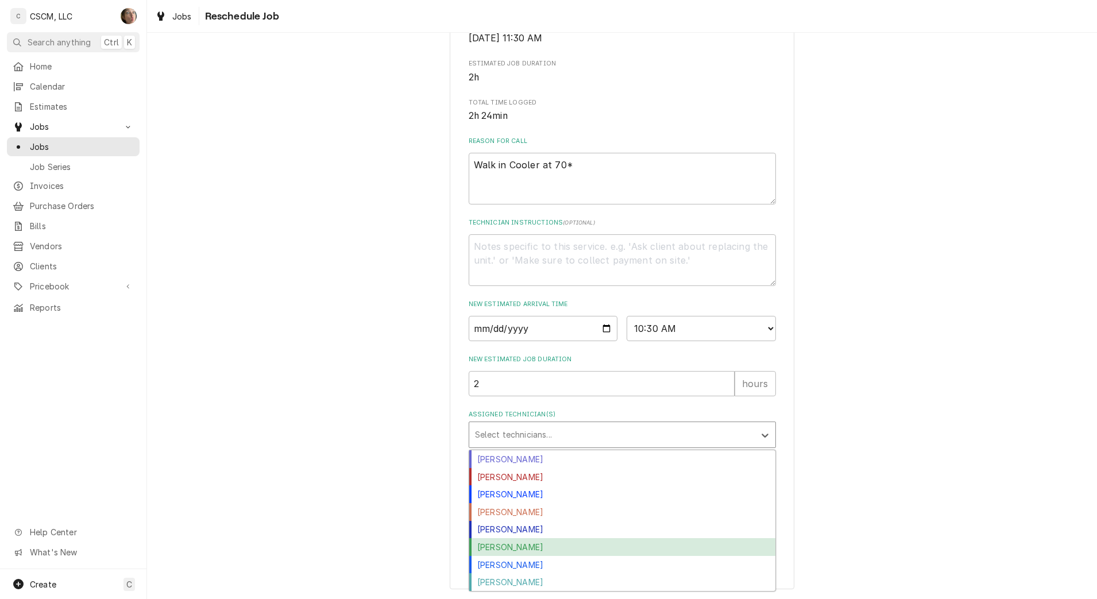
click at [570, 546] on div "Sam Smith" at bounding box center [622, 547] width 306 height 18
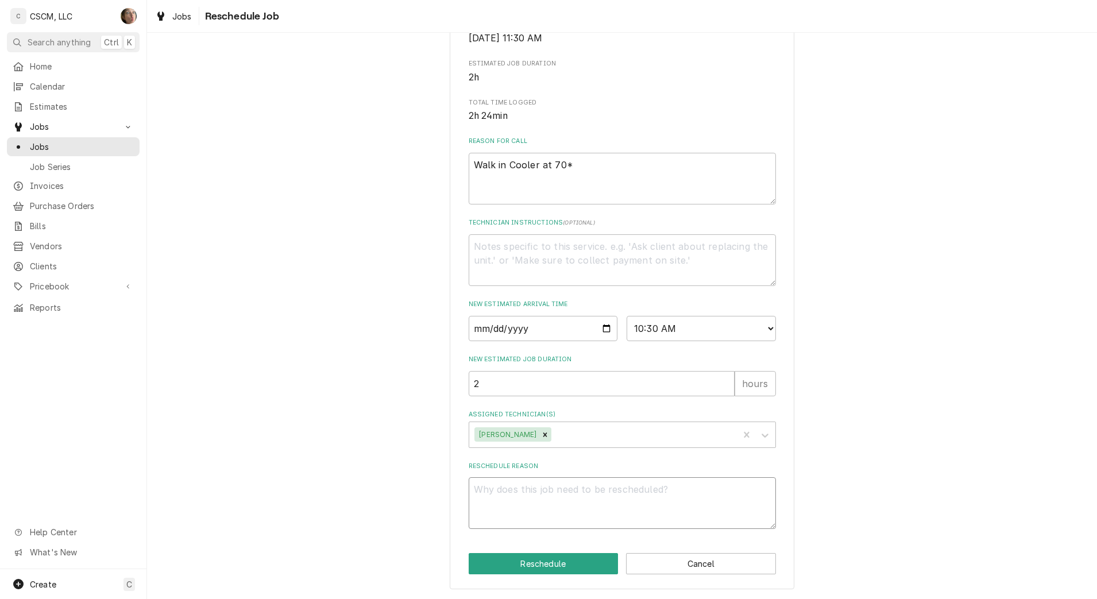
click at [581, 504] on textarea "Reschedule Reason" at bounding box center [622, 503] width 307 height 52
type textarea "x"
type textarea "n"
type textarea "x"
type textarea "ne"
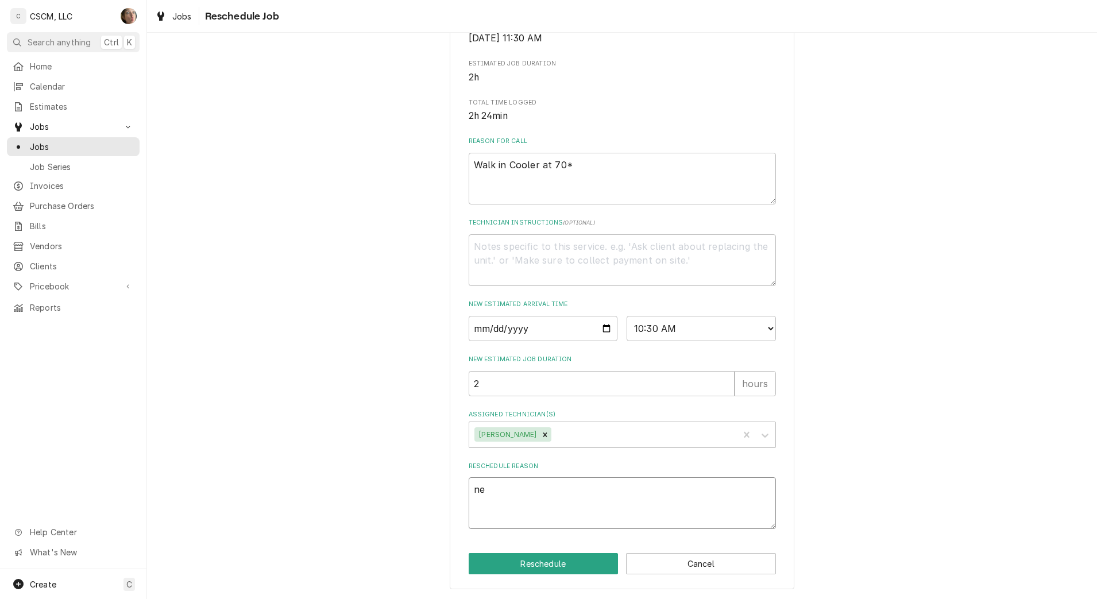
type textarea "x"
type textarea "nee"
type textarea "x"
type textarea "need"
type textarea "x"
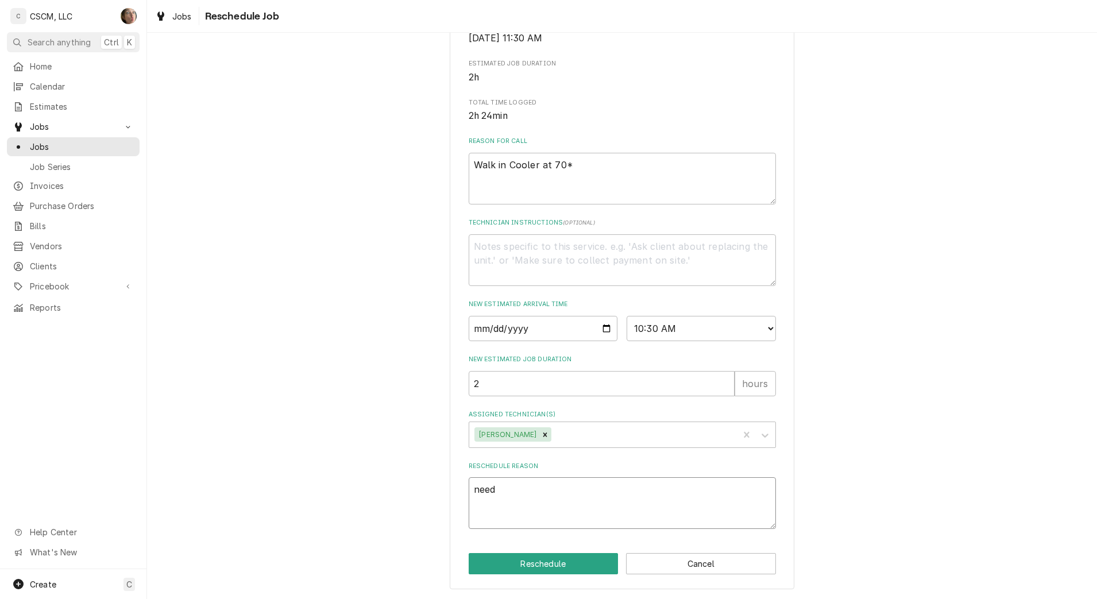
type textarea "need t"
type textarea "x"
type textarea "need to"
type textarea "x"
type textarea "need to"
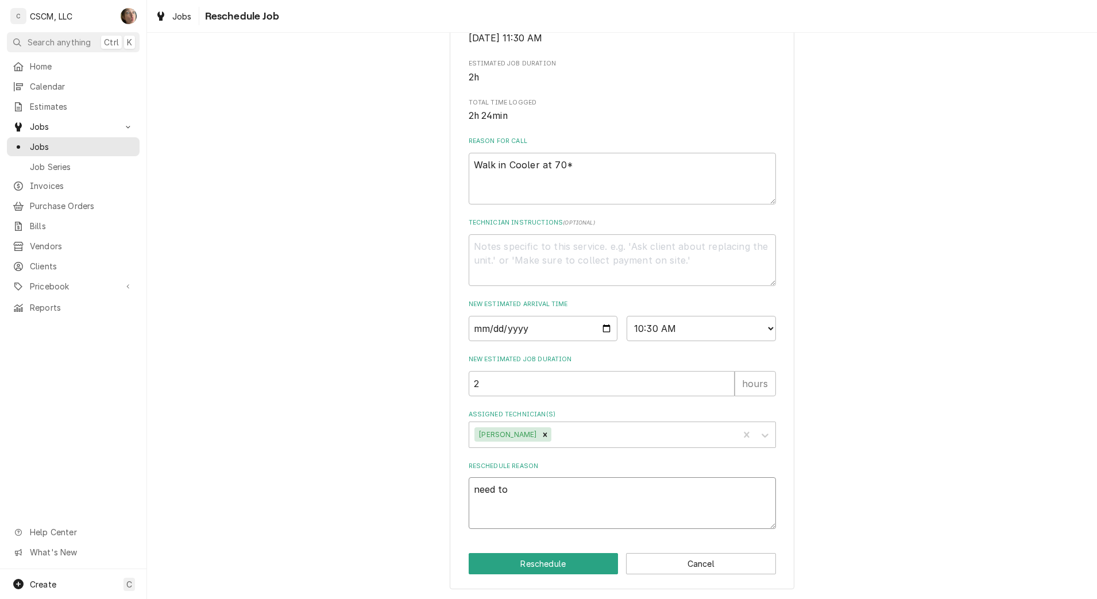
type textarea "x"
type textarea "need to r"
type textarea "x"
type textarea "need to re"
type textarea "x"
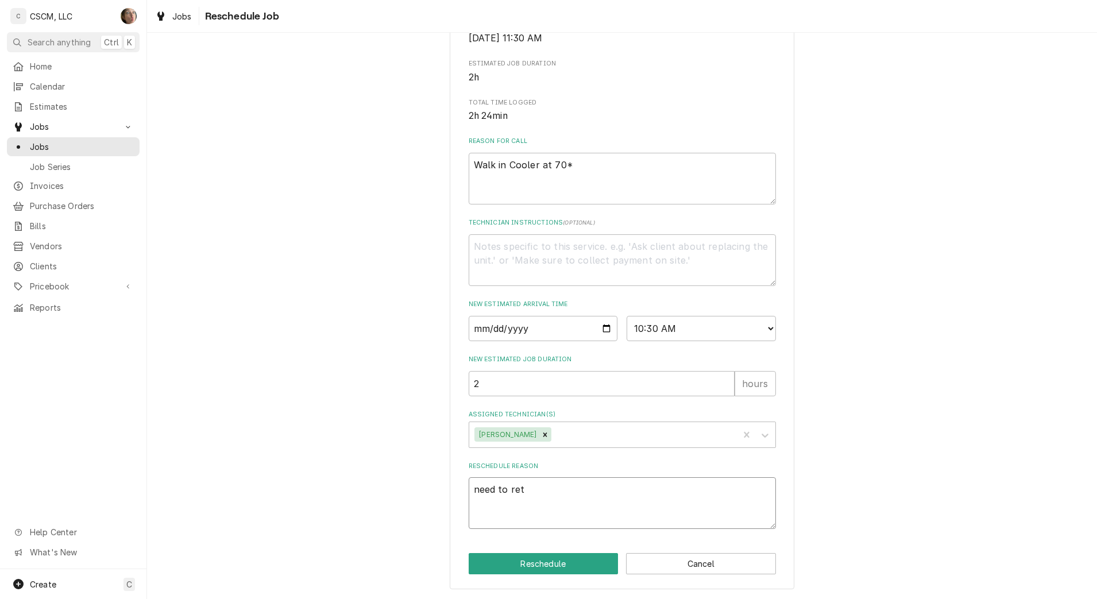
type textarea "need to retu"
type textarea "x"
type textarea "need to retur"
type textarea "x"
type textarea "need to return"
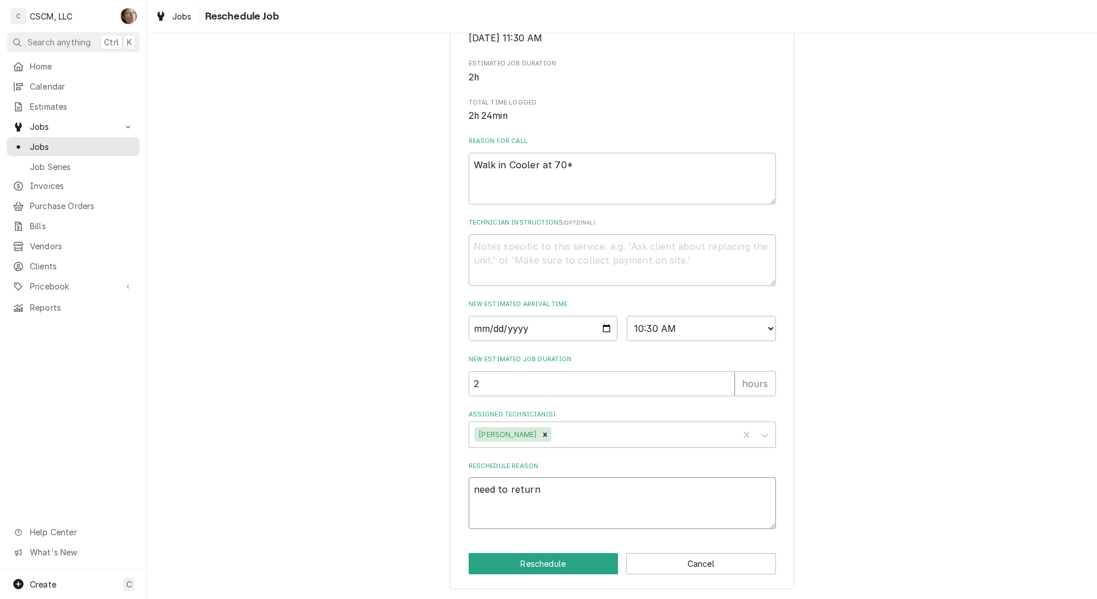
type textarea "x"
type textarea "need to return"
type textarea "x"
type textarea "need to return t"
type textarea "x"
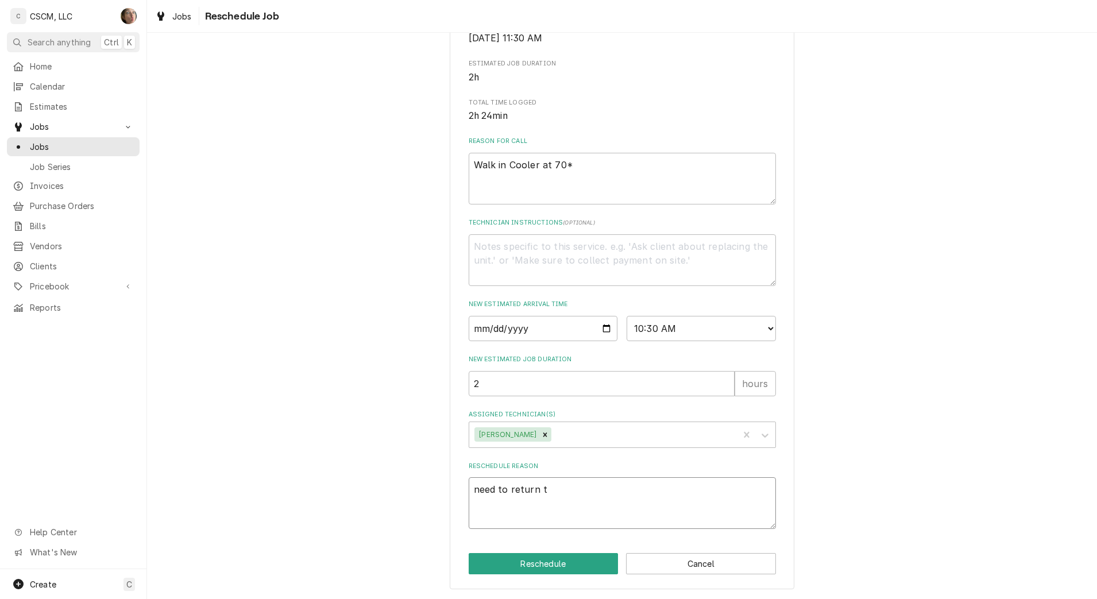
type textarea "need to return to"
type textarea "x"
type textarea "need to return to"
type textarea "x"
type textarea "need to return to f"
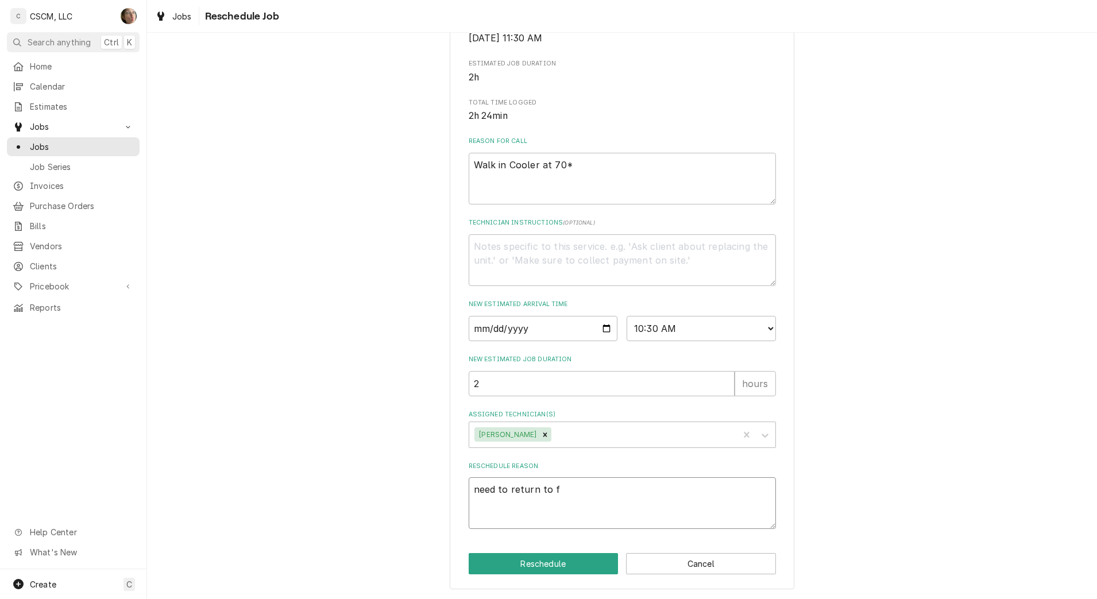
type textarea "x"
type textarea "need to return to fo"
type textarea "x"
type textarea "need to return to fol"
type textarea "x"
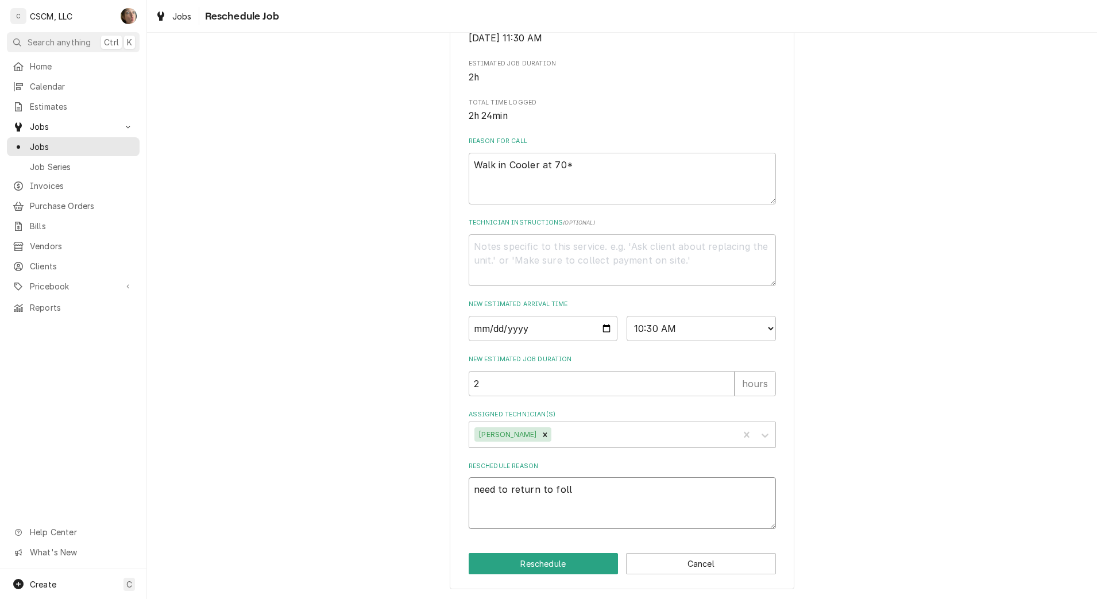
type textarea "need to return to follo"
type textarea "x"
type textarea "need to return to follow"
type textarea "x"
type textarea "need to return to follow"
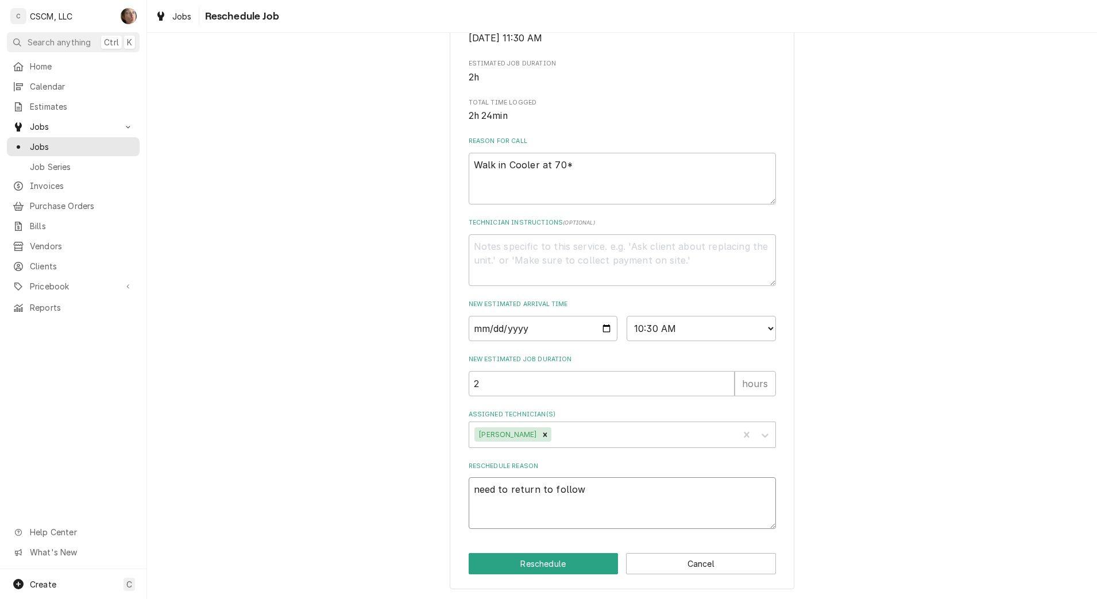
type textarea "x"
type textarea "need to return to follow u"
type textarea "x"
type textarea "need to return to follow up"
type textarea "x"
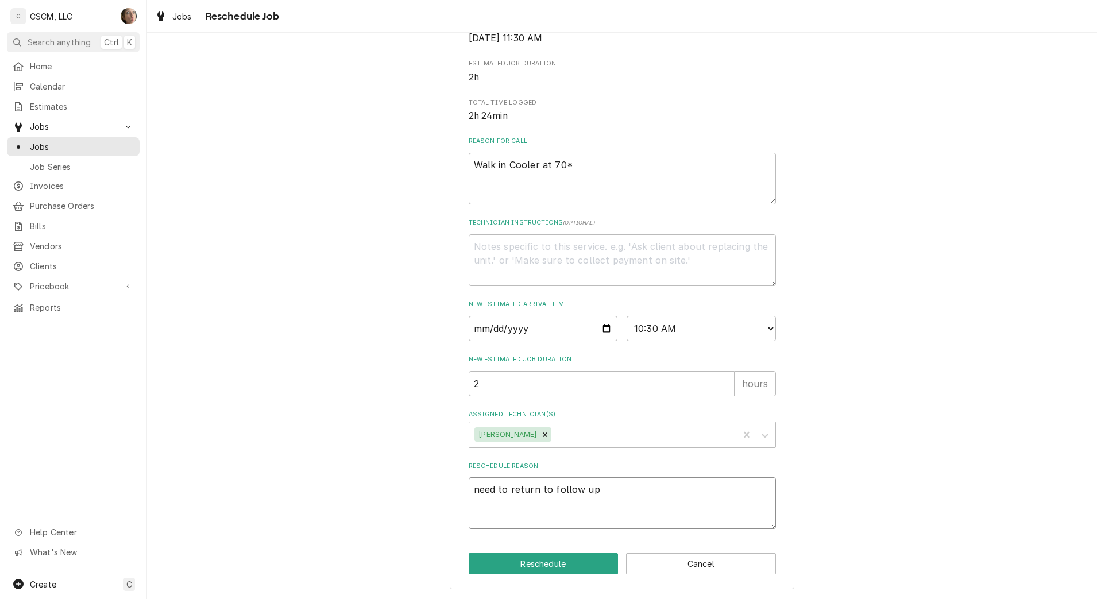
type textarea "need to return to follow up"
click at [568, 560] on button "Reschedule" at bounding box center [544, 563] width 150 height 21
type textarea "x"
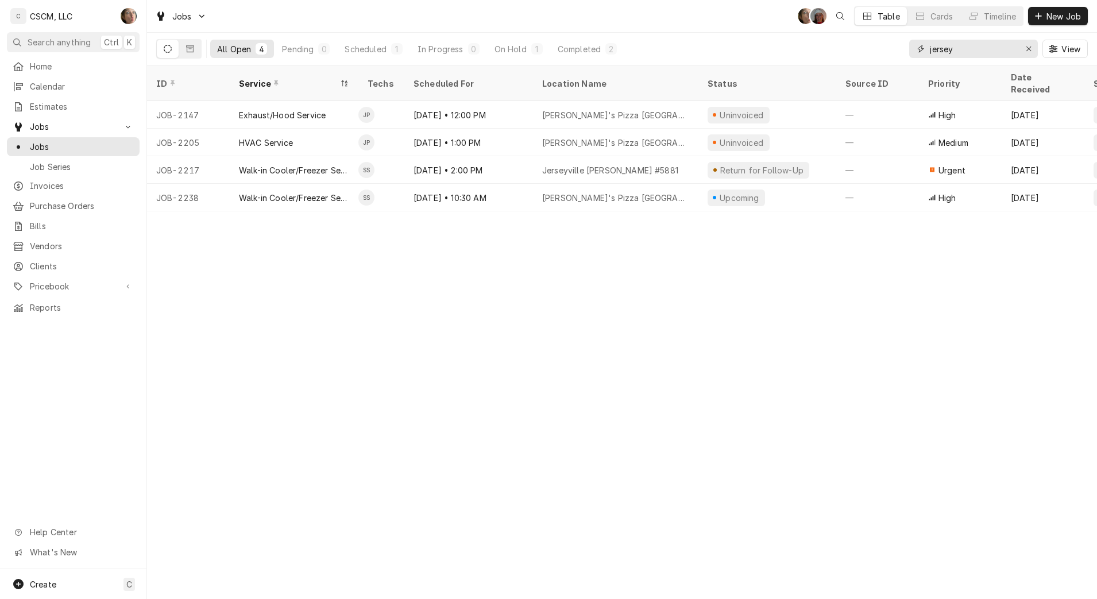
click at [1028, 48] on icon "Erase input" at bounding box center [1028, 49] width 5 height 5
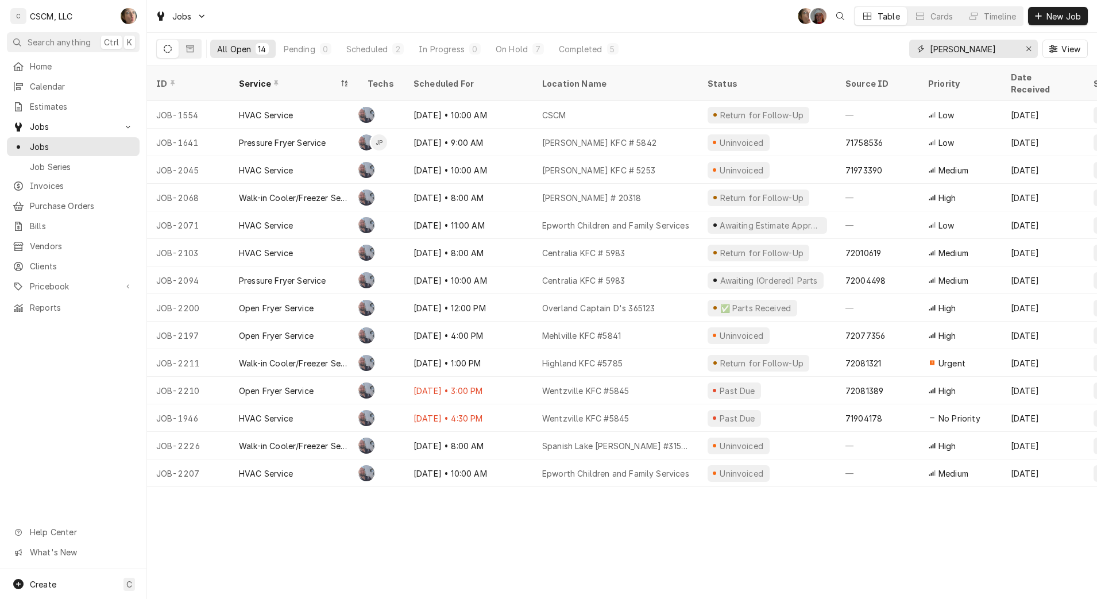
type input "chris"
click at [315, 53] on div "Pending" at bounding box center [300, 49] width 32 height 12
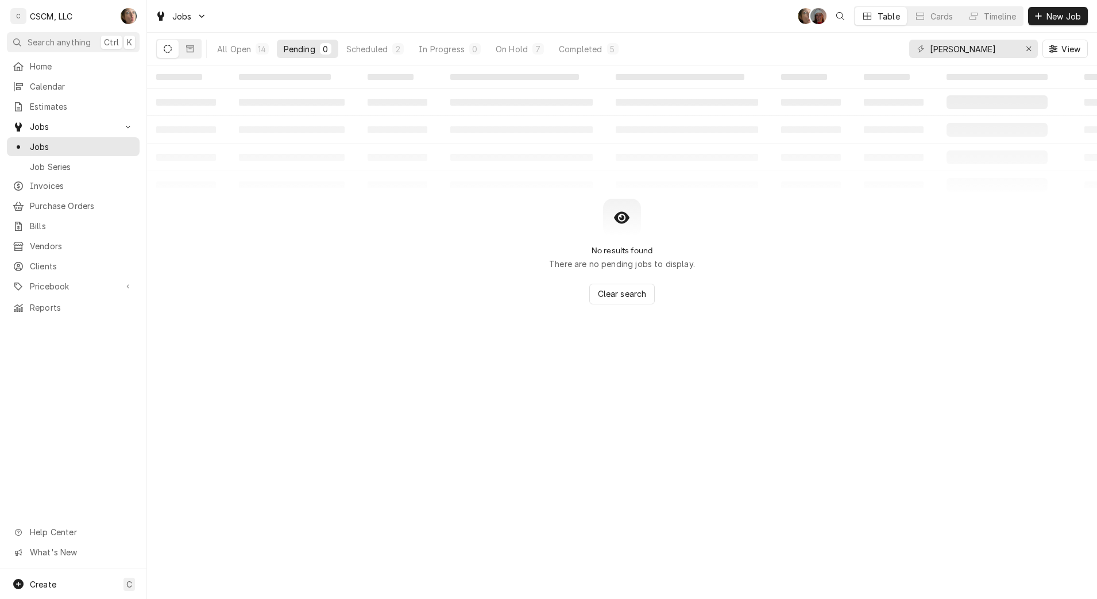
click at [269, 49] on button "All Open 14" at bounding box center [242, 49] width 65 height 18
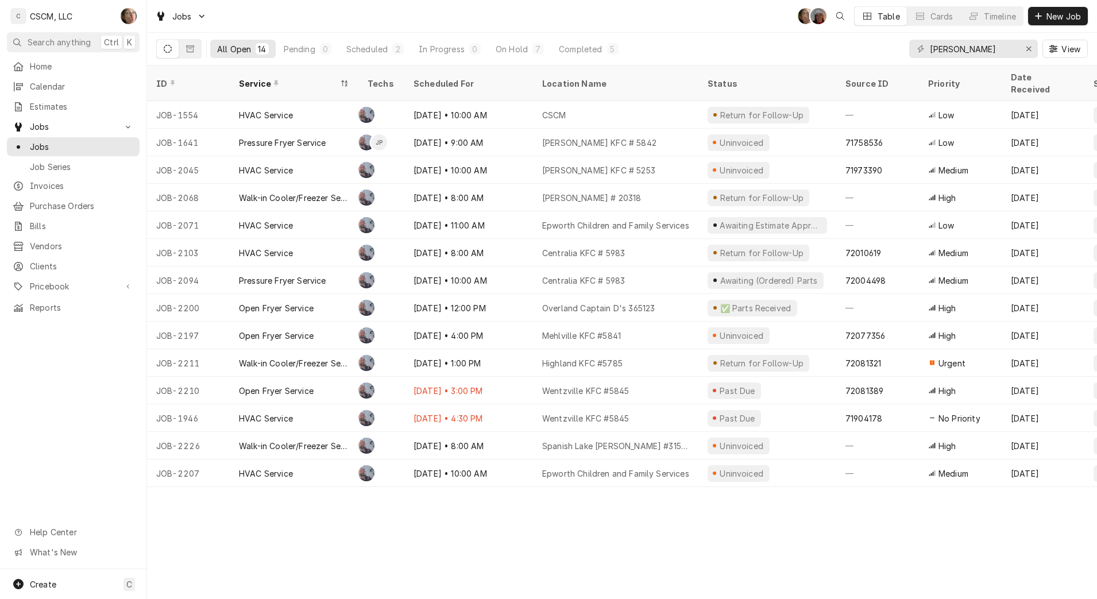
click at [504, 53] on div "On Hold" at bounding box center [512, 49] width 32 height 12
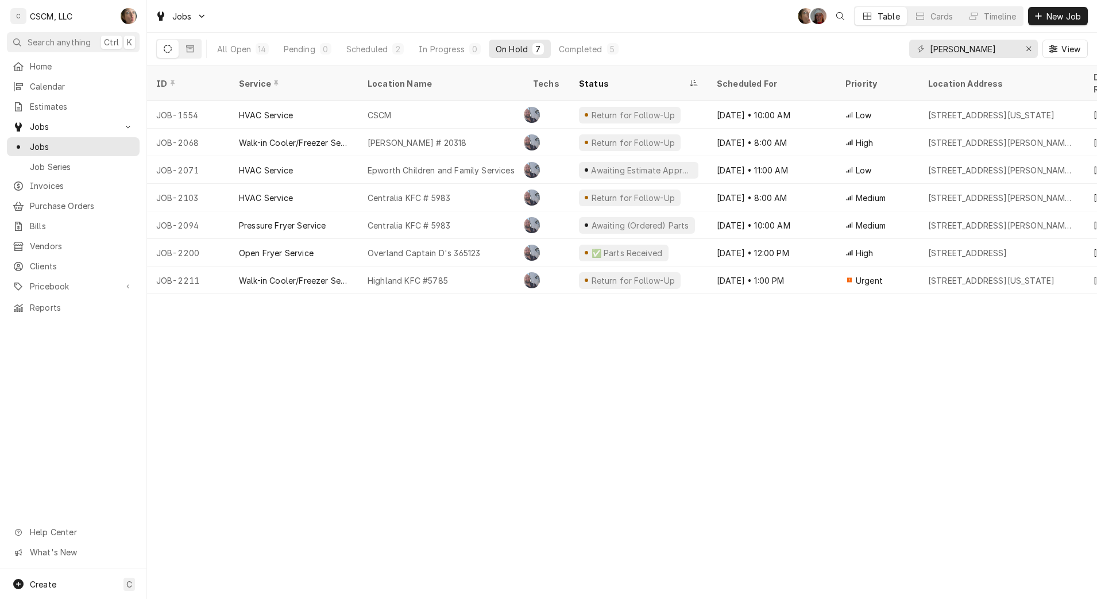
click at [469, 247] on div "Overland Captain D's 365123" at bounding box center [424, 253] width 113 height 12
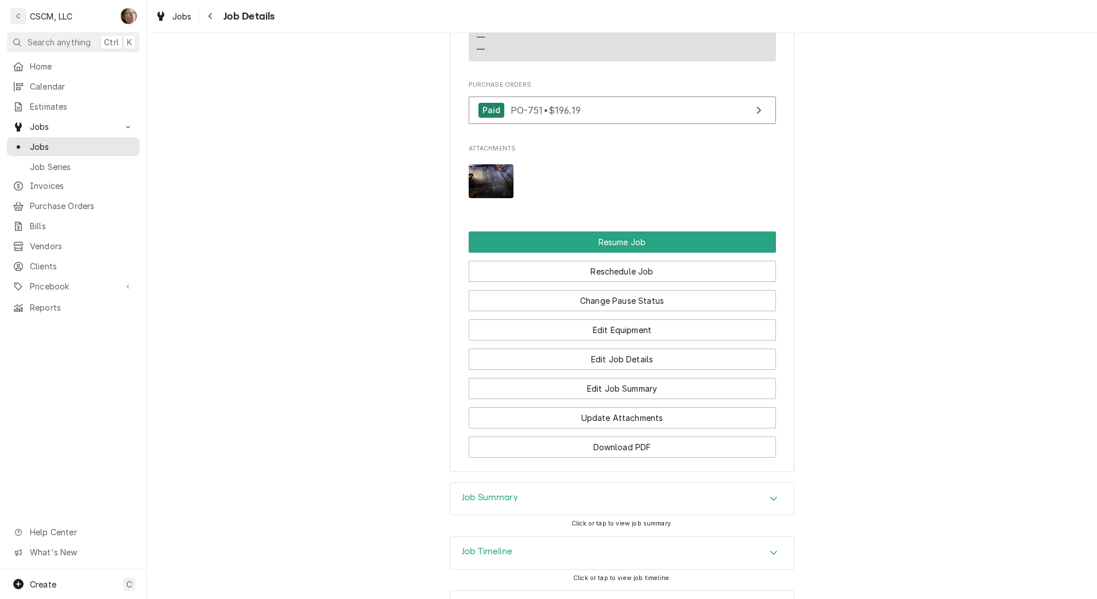
scroll to position [1244, 0]
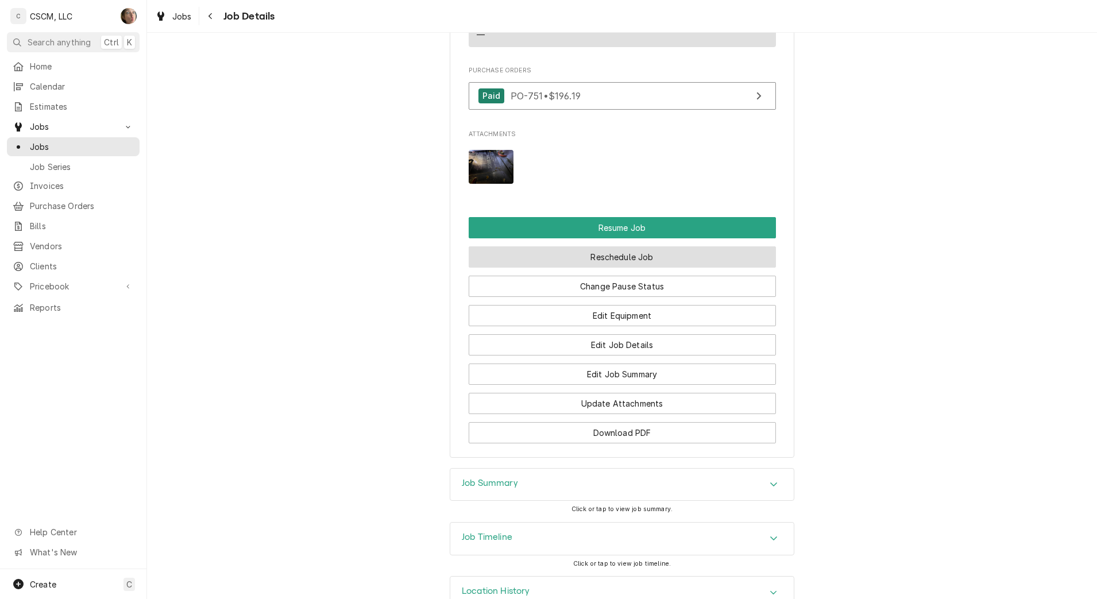
click at [555, 246] on button "Reschedule Job" at bounding box center [622, 256] width 307 height 21
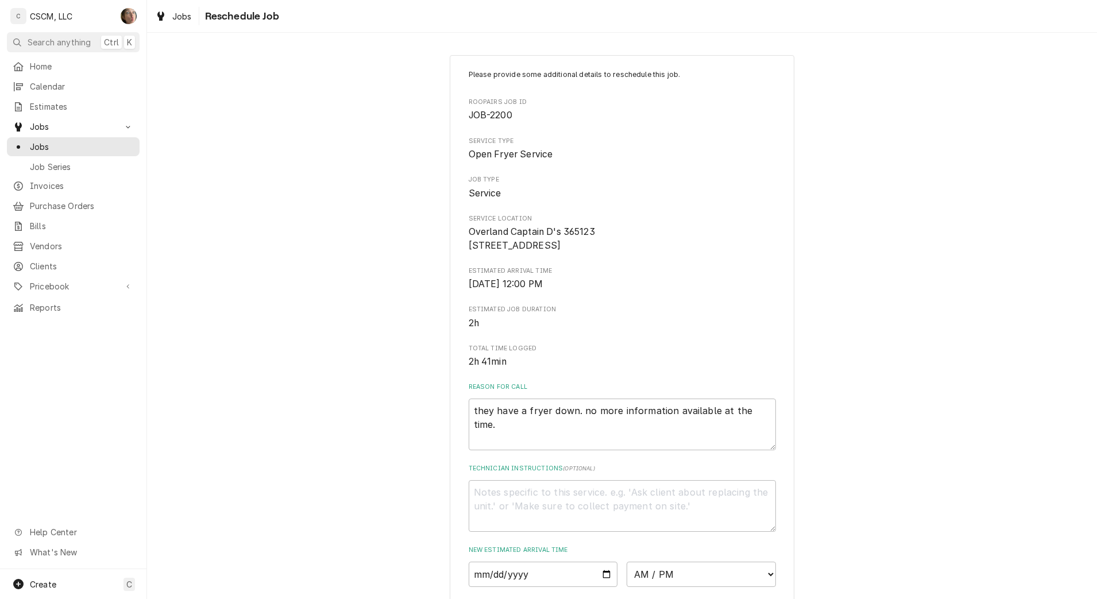
scroll to position [260, 0]
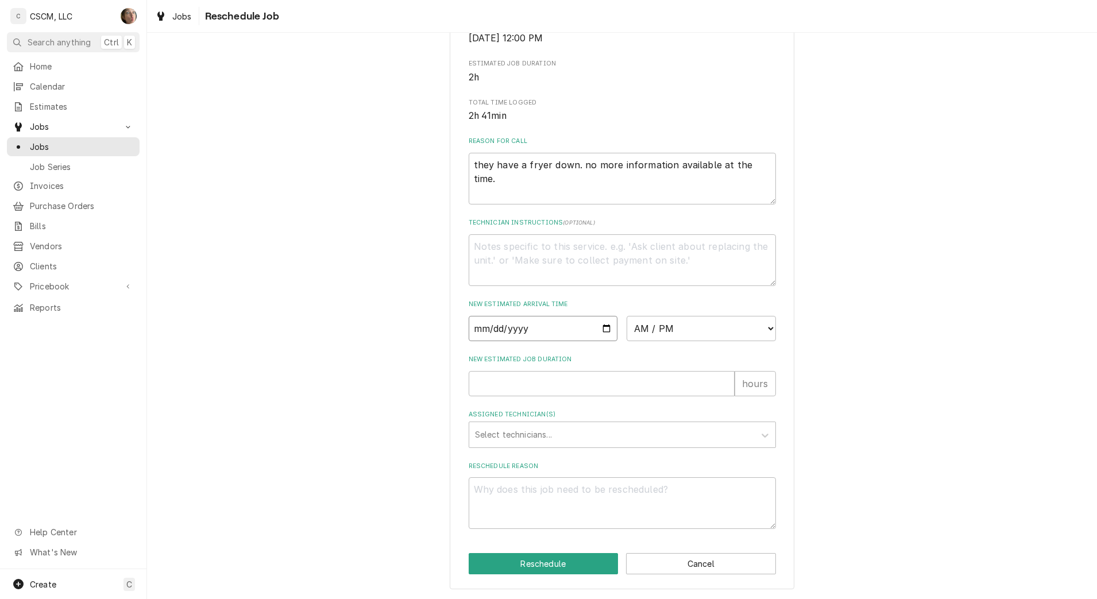
click at [602, 329] on input "Date" at bounding box center [543, 328] width 149 height 25
type input "[DATE]"
type textarea "x"
click at [712, 328] on select "AM / PM 6:00 AM 6:15 AM 6:30 AM 6:45 AM 7:00 AM 7:15 AM 7:30 AM 7:45 AM 8:00 AM…" at bounding box center [701, 328] width 149 height 25
select select "10:00:00"
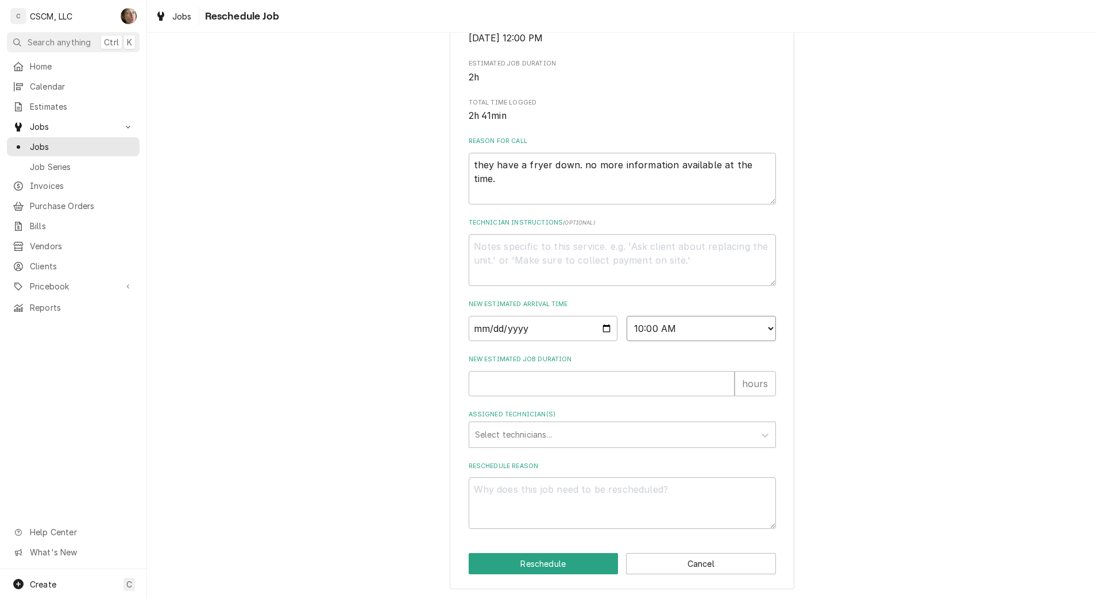
click at [627, 316] on select "AM / PM 6:00 AM 6:15 AM 6:30 AM 6:45 AM 7:00 AM 7:15 AM 7:30 AM 7:45 AM 8:00 AM…" at bounding box center [701, 328] width 149 height 25
click at [539, 372] on input "New Estimated Job Duration" at bounding box center [602, 383] width 266 height 25
type textarea "x"
type input "2"
click at [532, 429] on div "Assigned Technician(s)" at bounding box center [612, 434] width 274 height 21
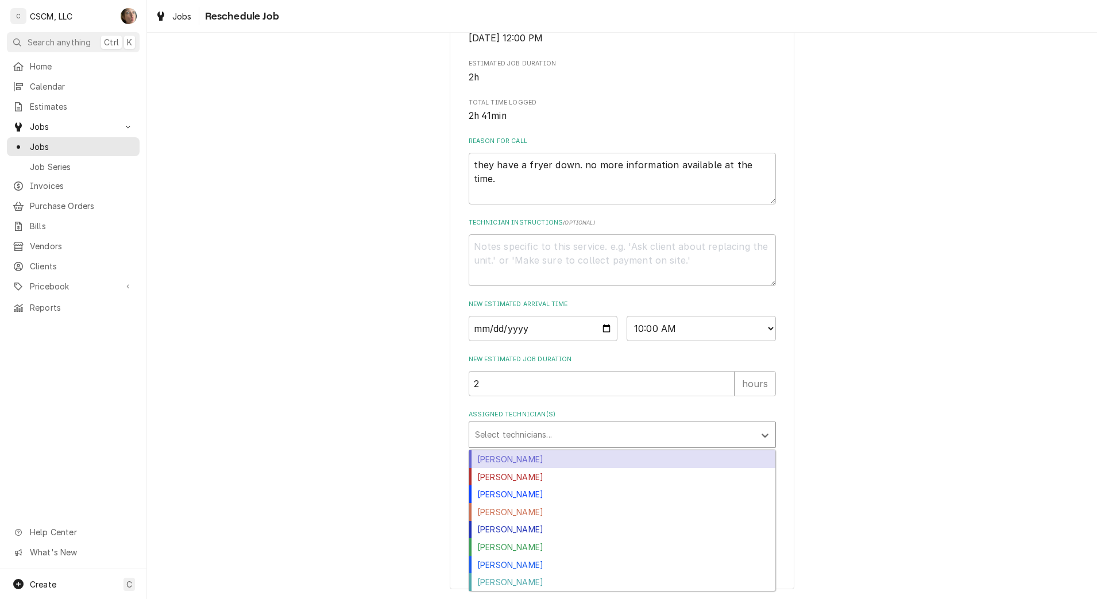
click at [529, 457] on div "Chris Lynch" at bounding box center [622, 459] width 306 height 18
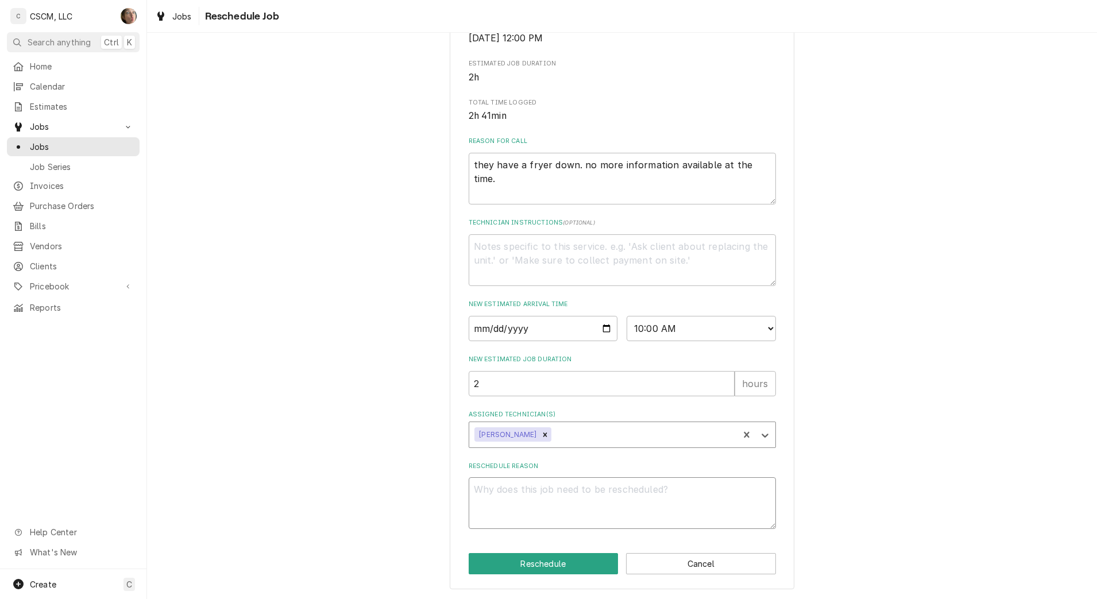
click at [529, 503] on textarea "Reschedule Reason" at bounding box center [622, 503] width 307 height 52
type textarea "x"
type textarea "p"
type textarea "x"
type textarea "pa"
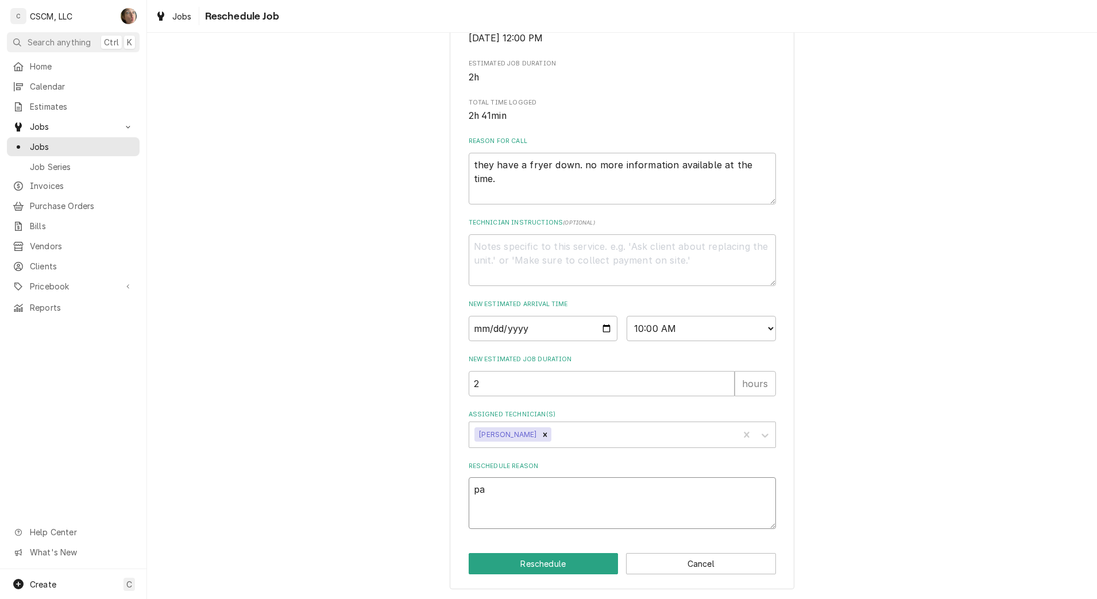
type textarea "x"
type textarea "par"
type textarea "x"
type textarea "part"
type textarea "x"
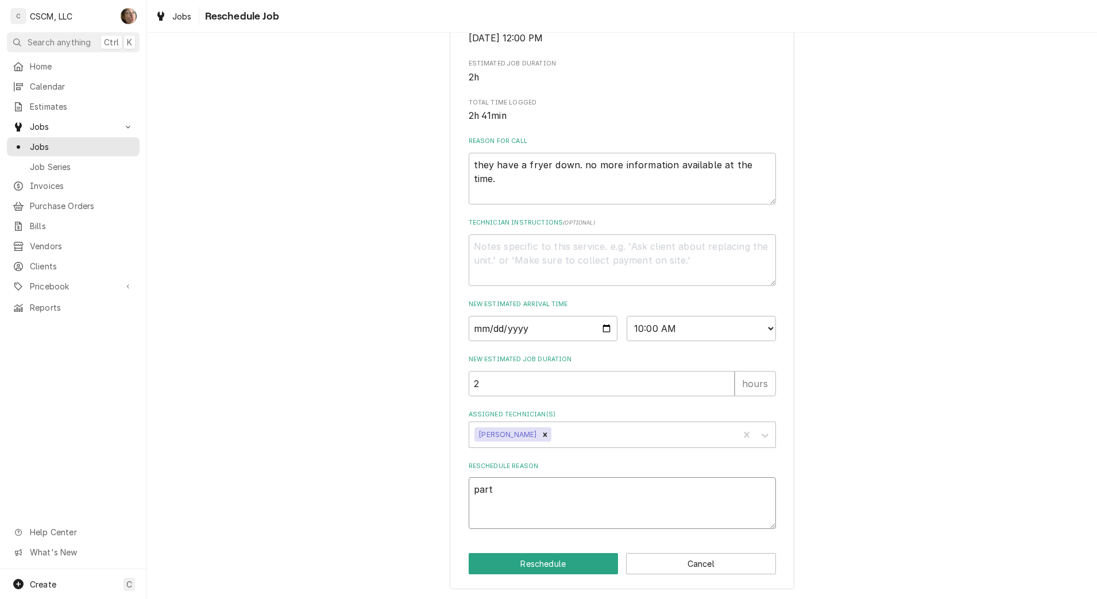
type textarea "parts"
type textarea "x"
type textarea "parts"
type textarea "x"
type textarea "parts r"
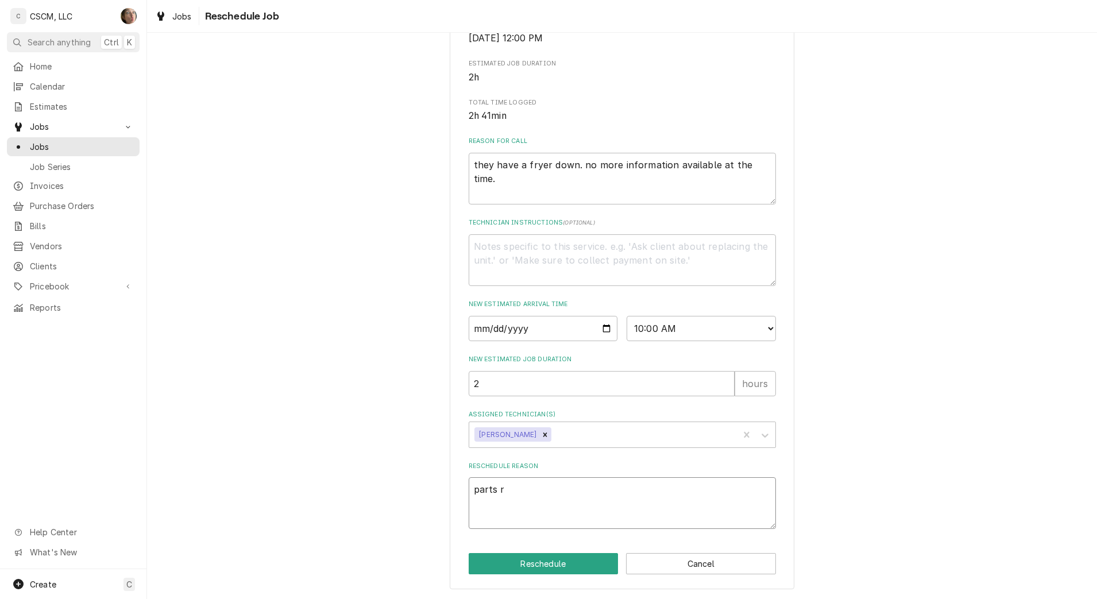
type textarea "x"
type textarea "parts re"
type textarea "x"
type textarea "parts rec"
type textarea "x"
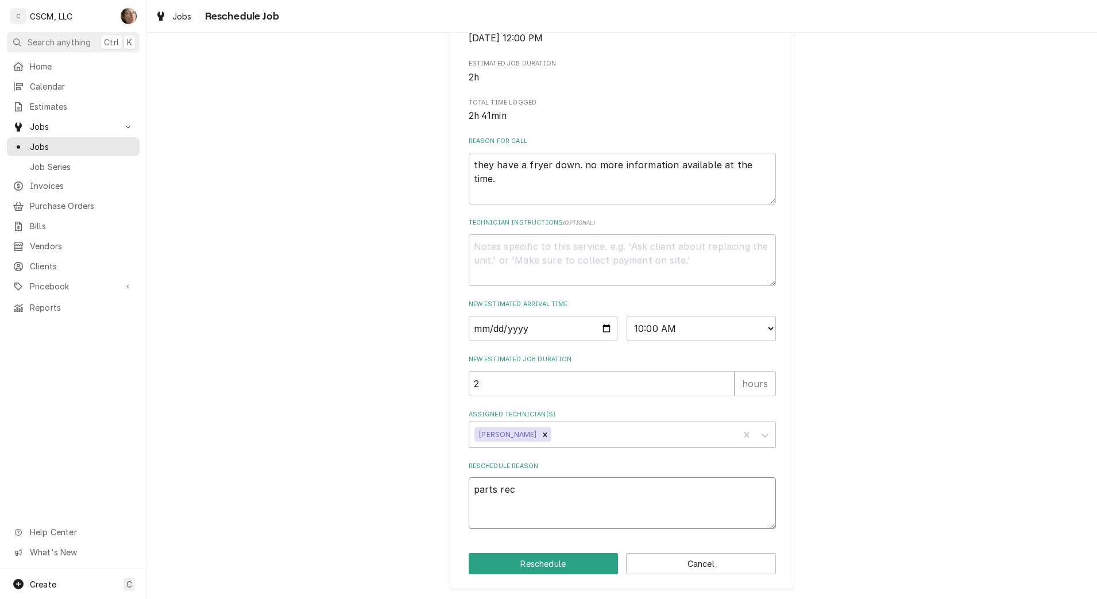
type textarea "parts rece"
type textarea "x"
type textarea "parts recei"
type textarea "x"
type textarea "parts receiv"
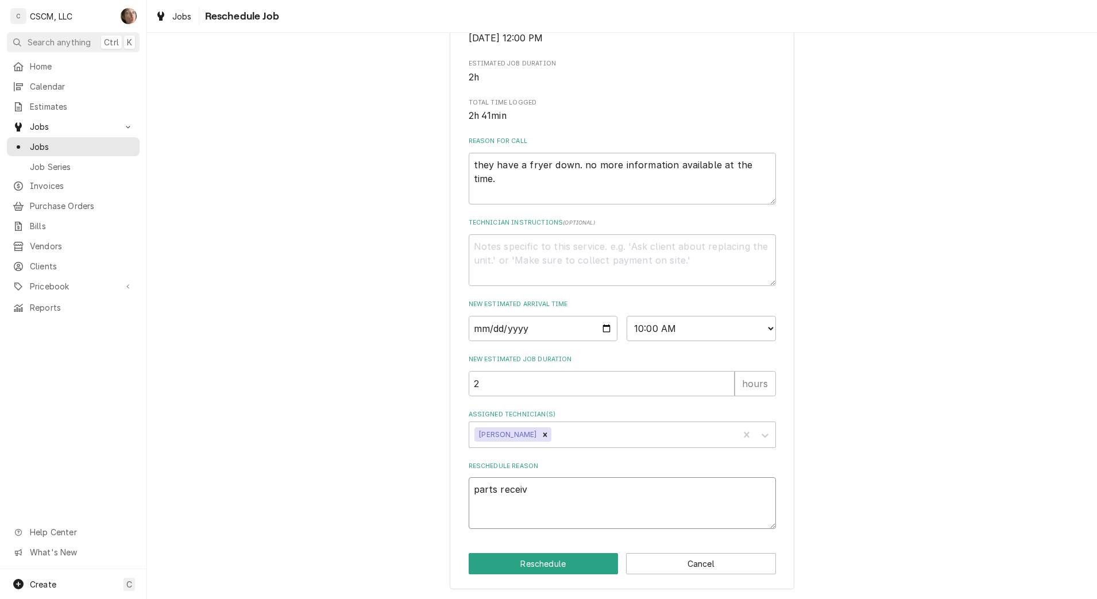
type textarea "x"
type textarea "parts receive"
type textarea "x"
type textarea "parts received"
click at [541, 562] on button "Reschedule" at bounding box center [544, 563] width 150 height 21
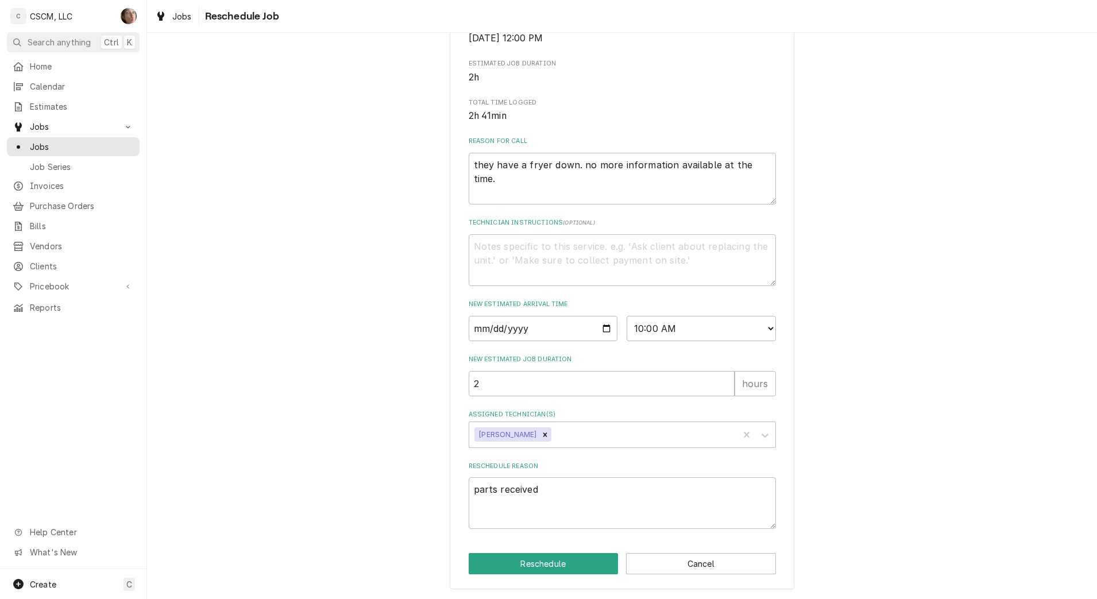
type textarea "x"
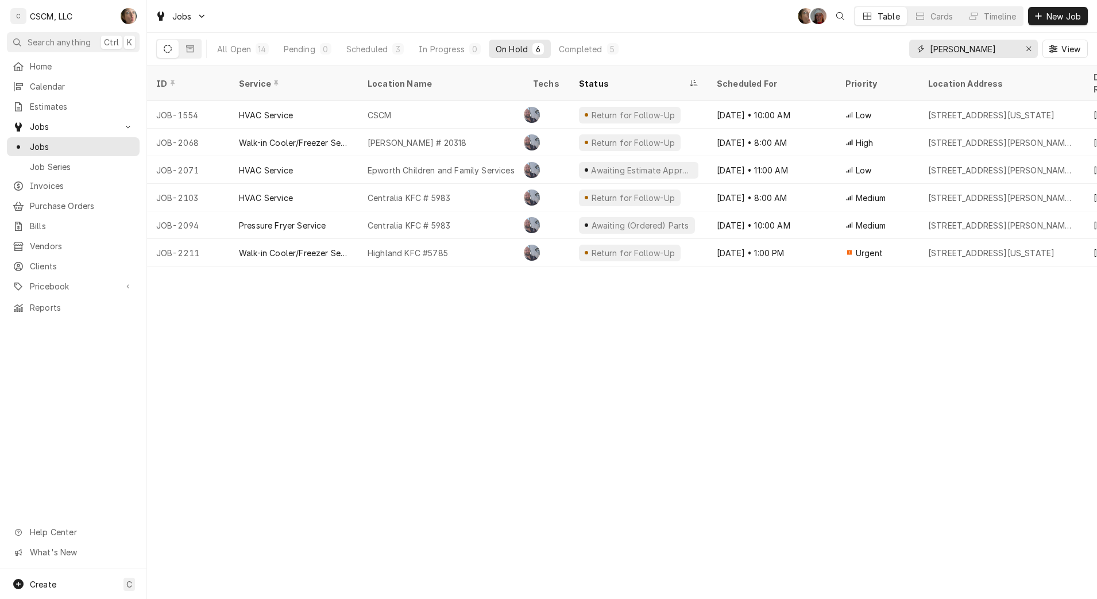
click at [1027, 45] on icon "Erase input" at bounding box center [1029, 49] width 6 height 8
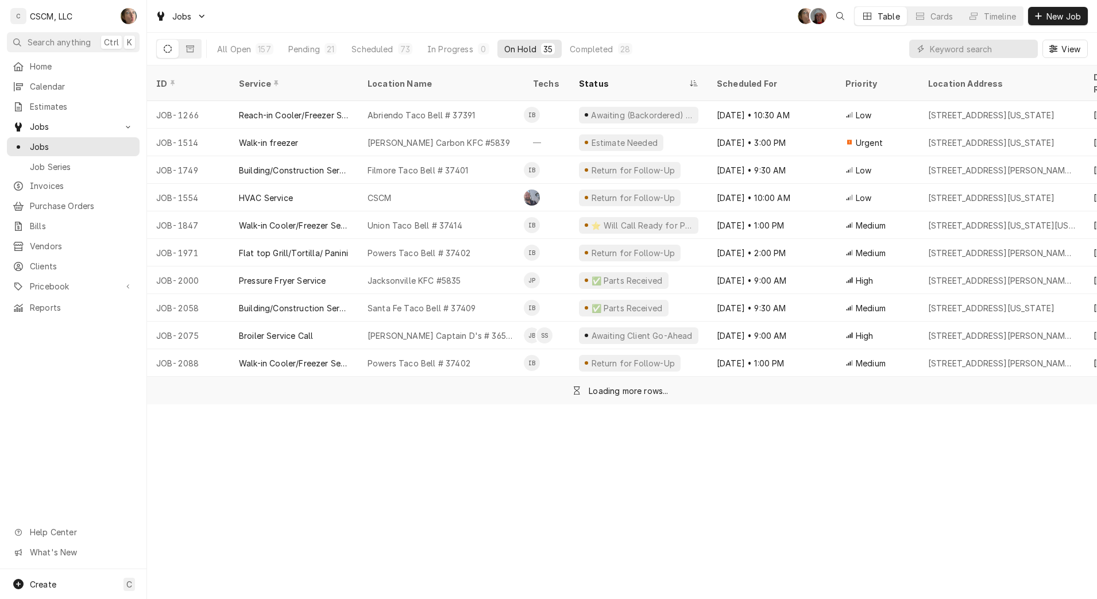
click at [297, 51] on div "Pending" at bounding box center [304, 49] width 32 height 12
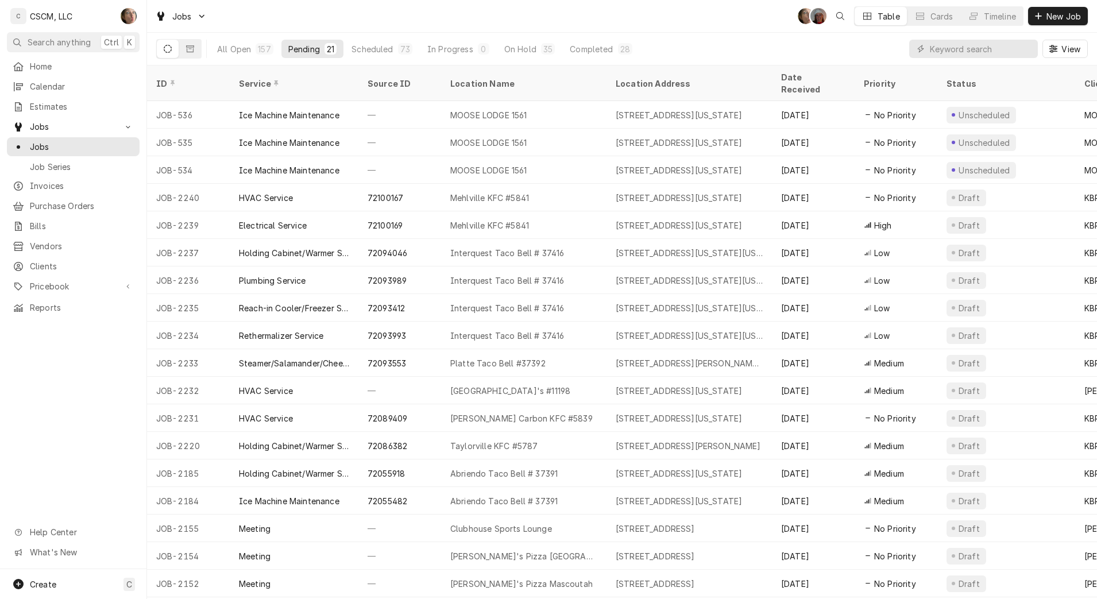
scroll to position [77, 0]
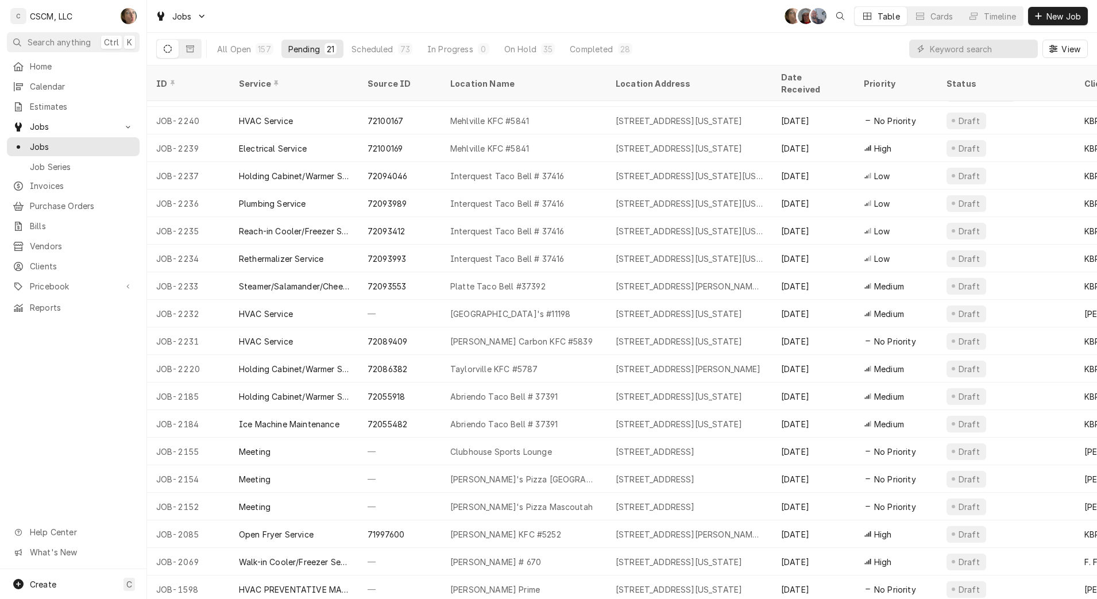
click at [592, 302] on div "Westfield Plaza McDonald's #11198" at bounding box center [523, 314] width 165 height 28
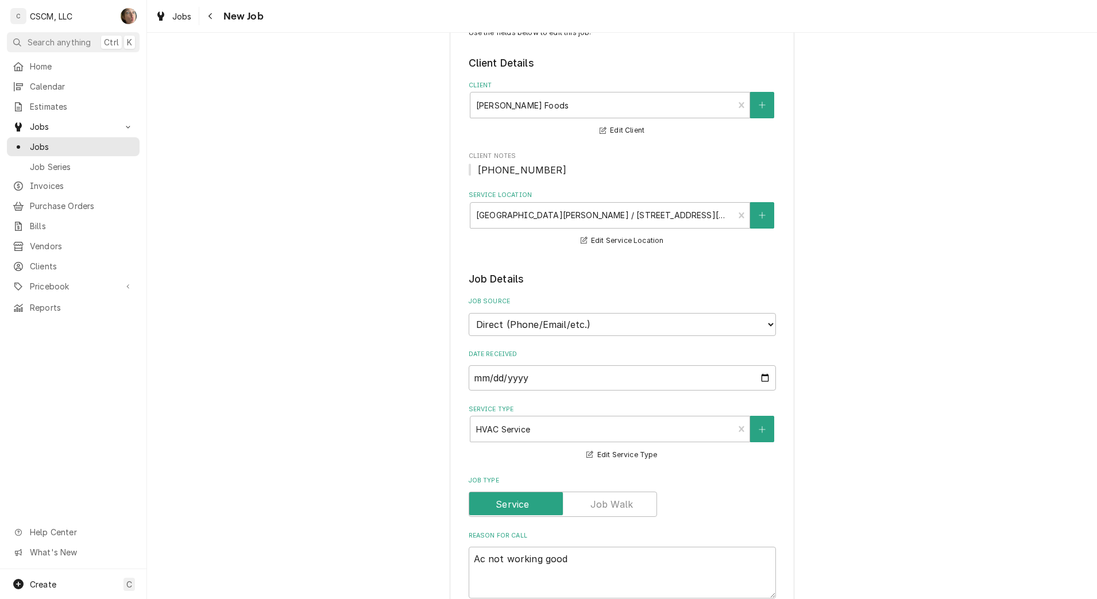
type textarea "x"
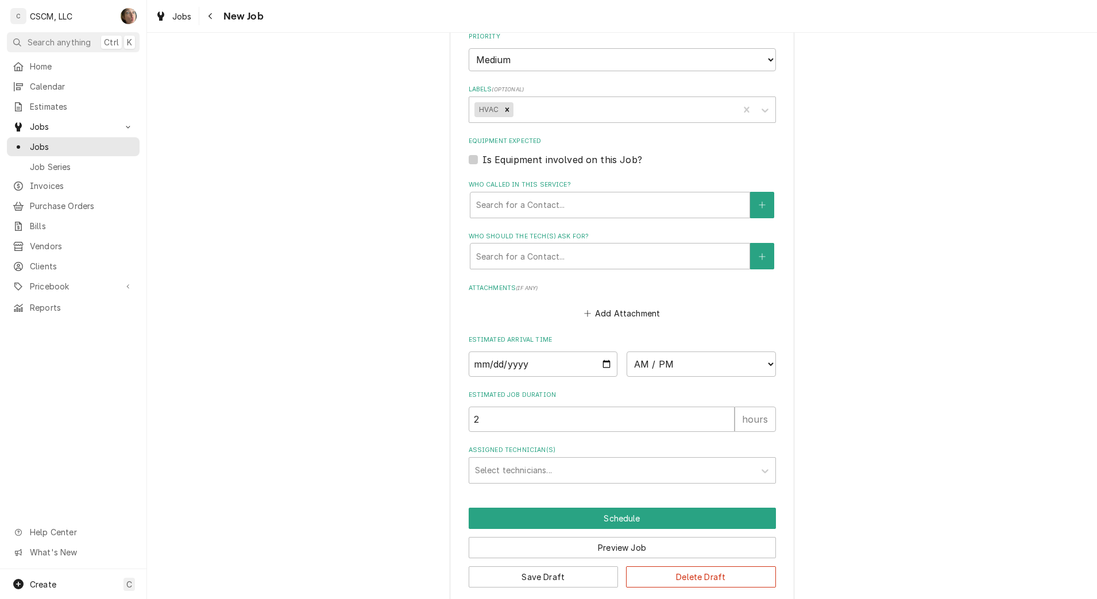
scroll to position [717, 0]
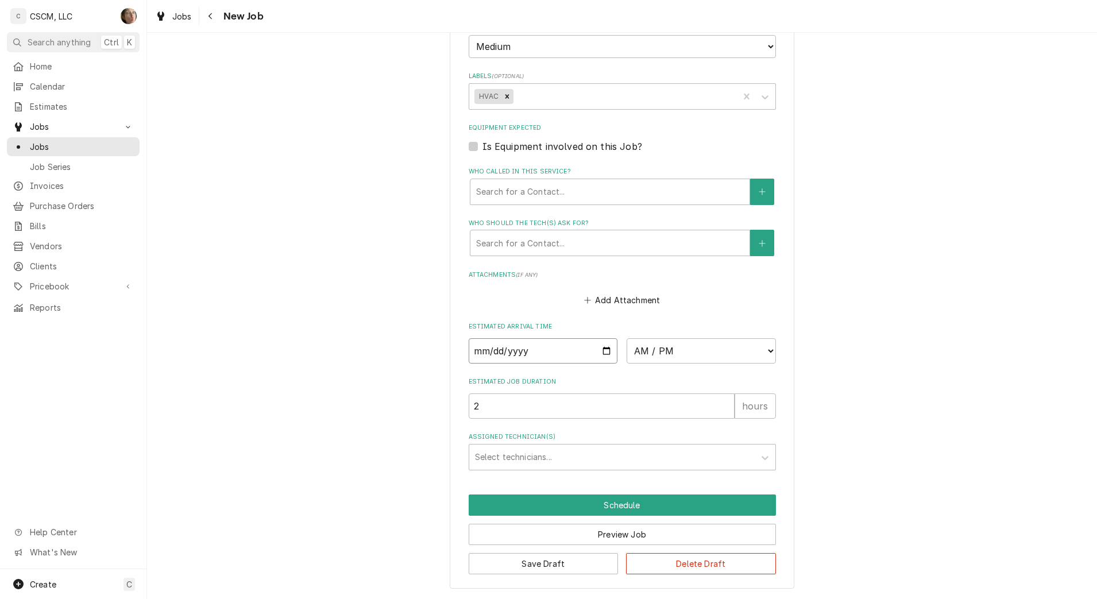
click at [601, 350] on input "Date" at bounding box center [543, 350] width 149 height 25
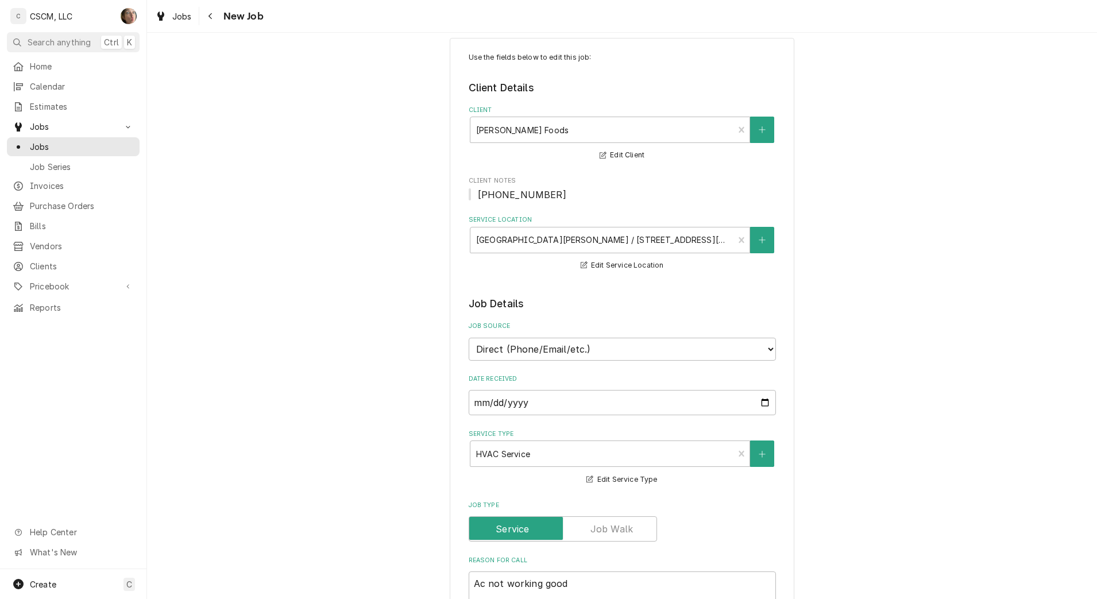
scroll to position [18, 0]
click at [597, 242] on div "Service Location" at bounding box center [602, 239] width 252 height 21
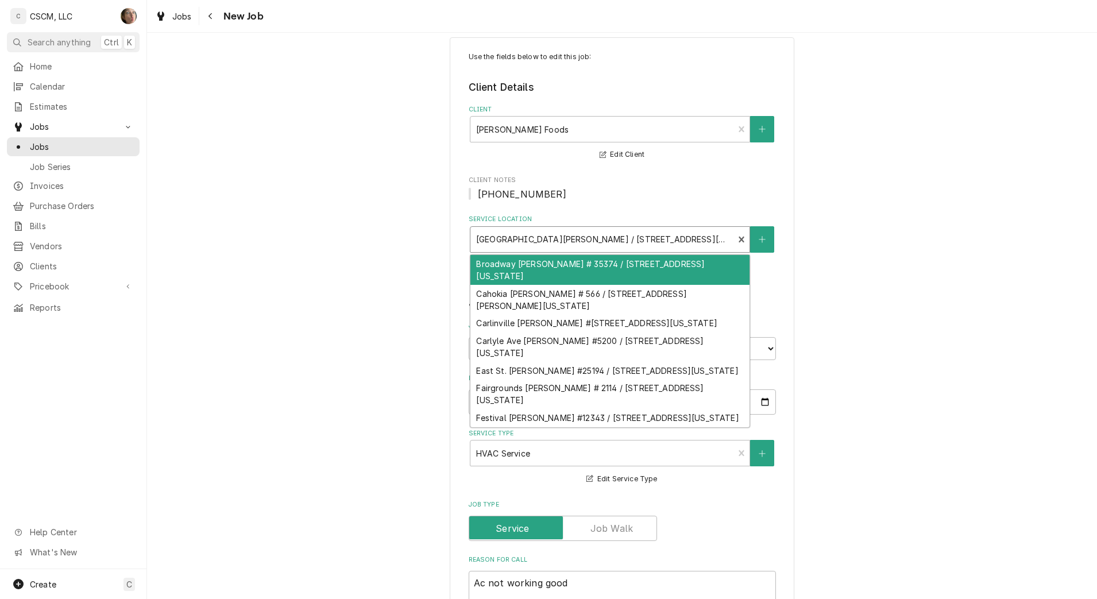
click at [597, 242] on div "Service Location" at bounding box center [602, 239] width 252 height 21
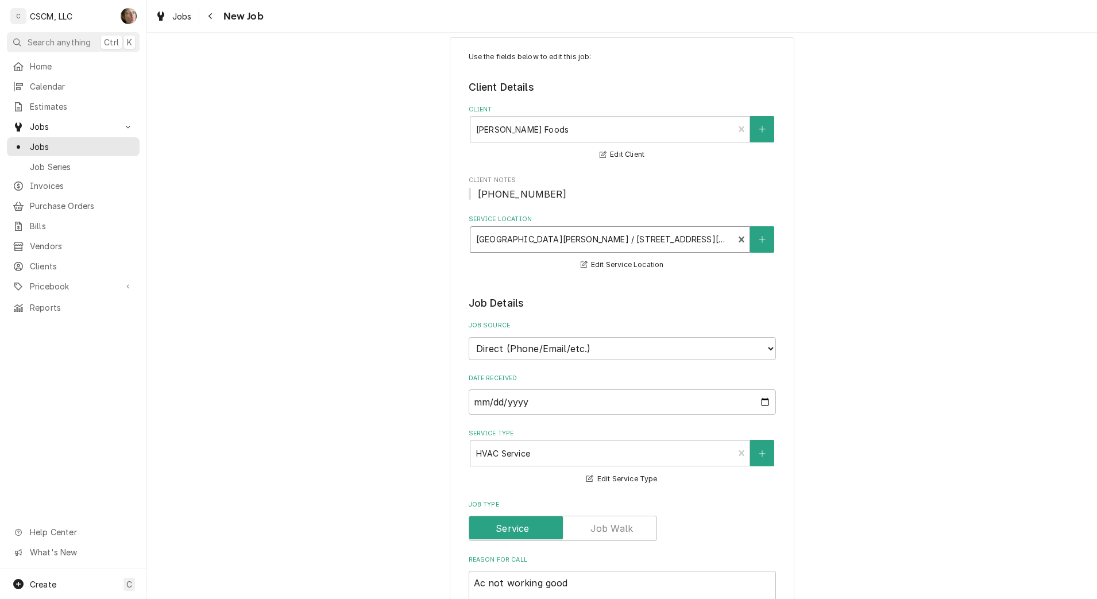
click at [597, 242] on div "Service Location" at bounding box center [602, 239] width 252 height 21
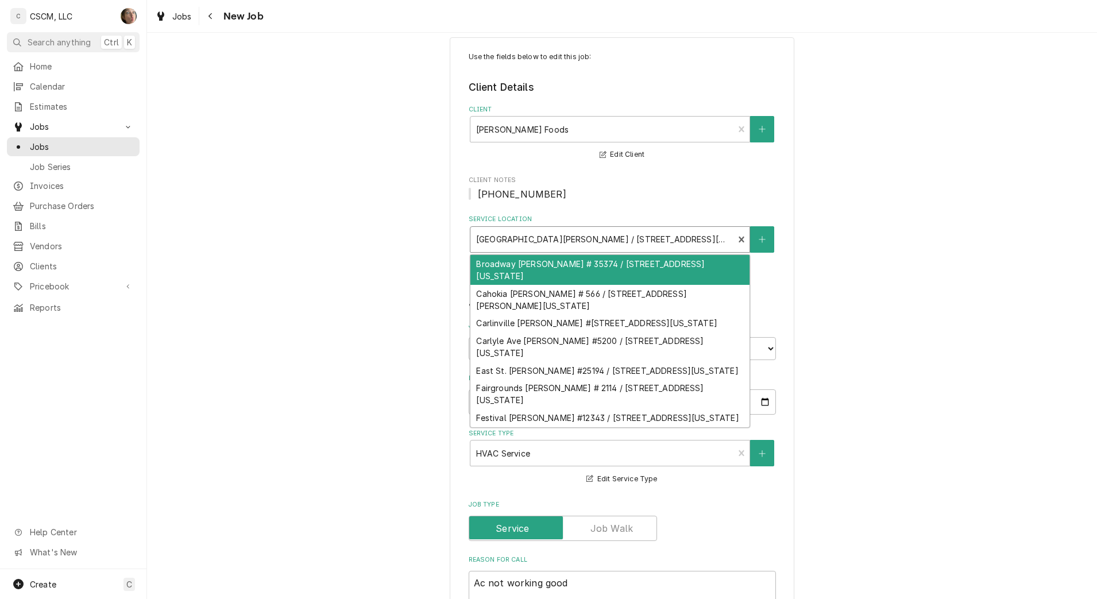
click at [597, 242] on div "Service Location" at bounding box center [602, 239] width 252 height 21
click at [689, 244] on div "Service Location" at bounding box center [602, 239] width 252 height 21
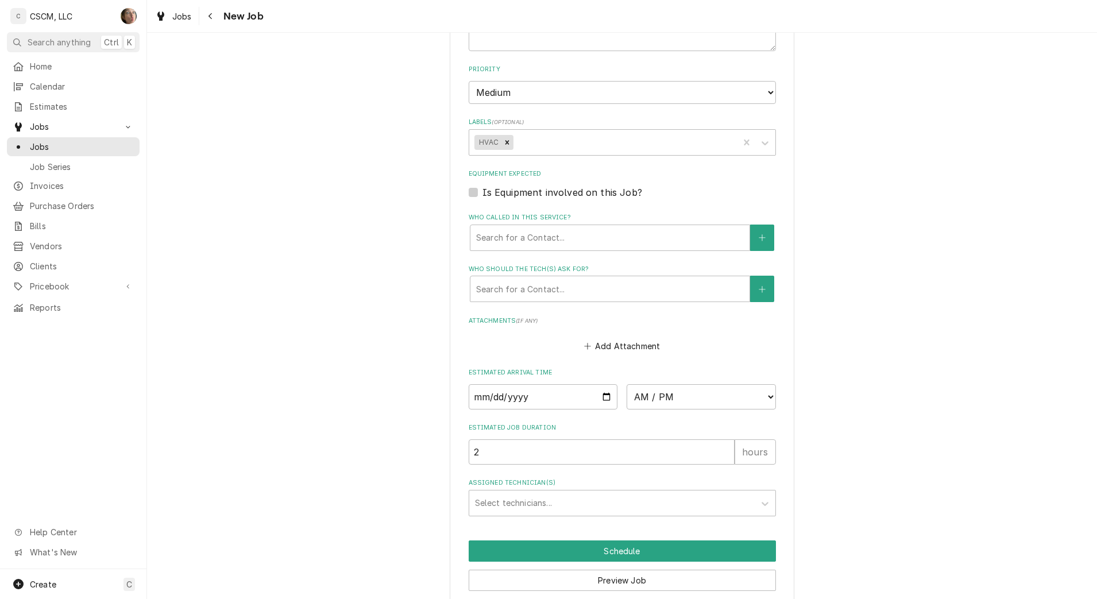
scroll to position [675, 0]
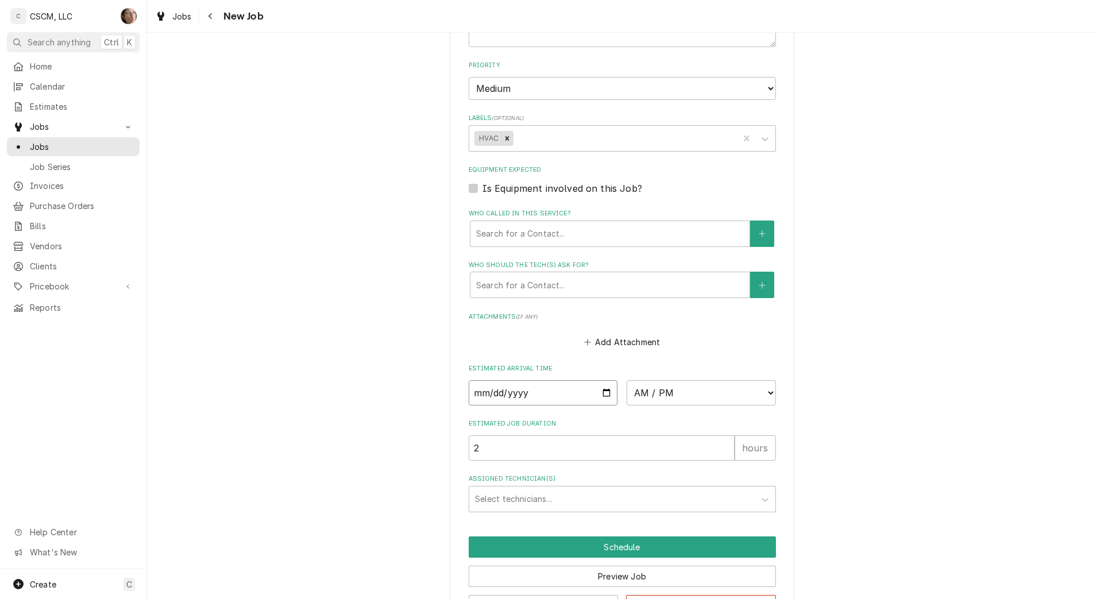
click at [602, 397] on input "Date" at bounding box center [543, 392] width 149 height 25
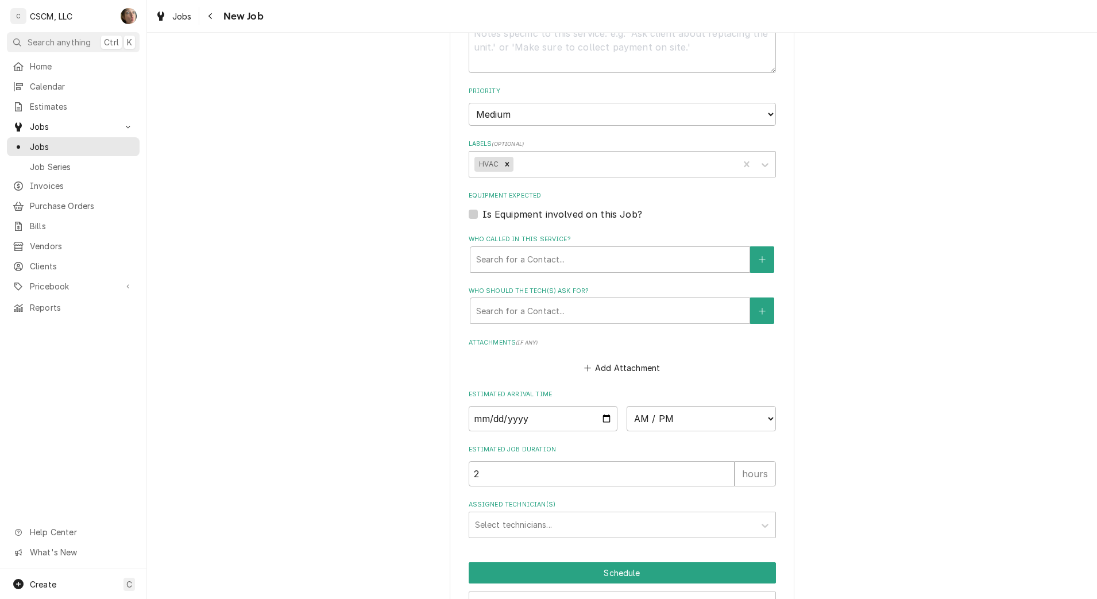
scroll to position [717, 0]
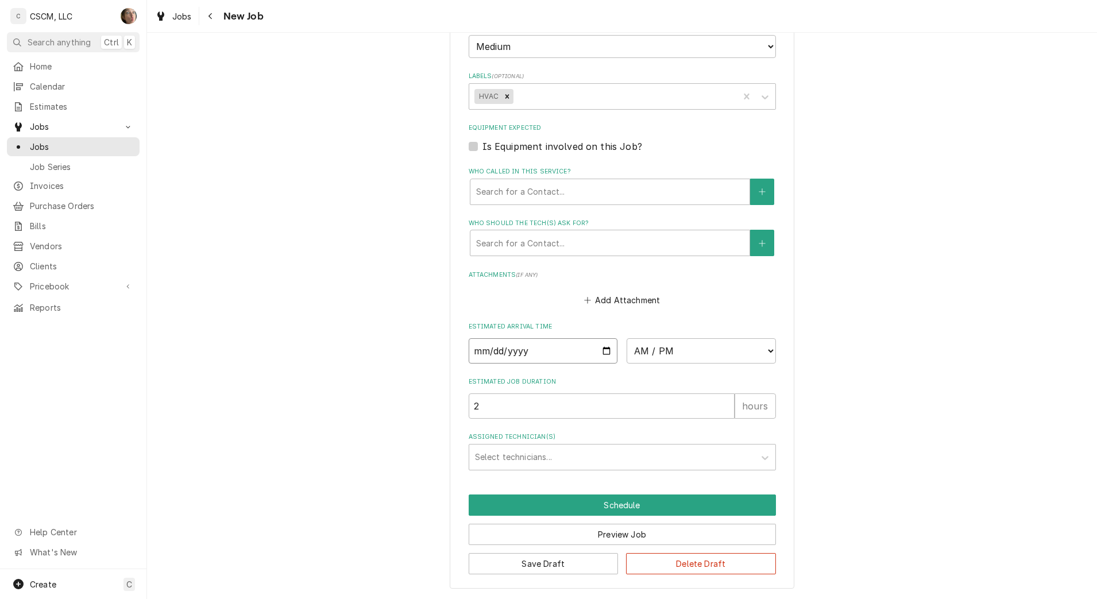
click at [602, 353] on input "Date" at bounding box center [543, 350] width 149 height 25
type input "2025-09-17"
type textarea "x"
click at [681, 359] on select "AM / PM 6:00 AM 6:15 AM 6:30 AM 6:45 AM 7:00 AM 7:15 AM 7:30 AM 7:45 AM 8:00 AM…" at bounding box center [701, 350] width 149 height 25
select select "11:00:00"
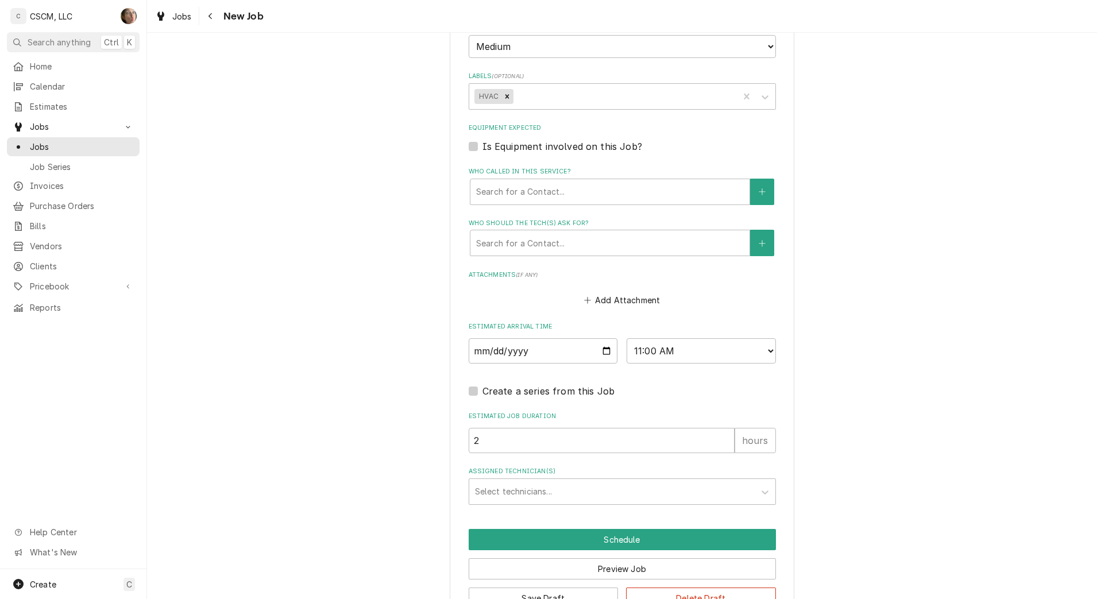
click at [515, 497] on div "Assigned Technician(s)" at bounding box center [612, 491] width 274 height 21
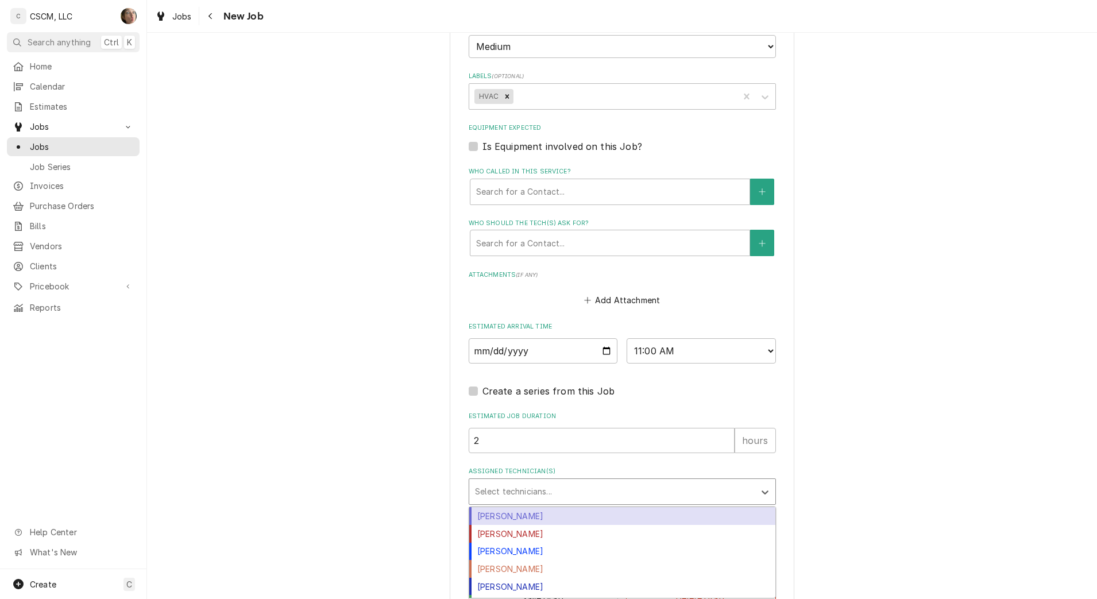
click at [514, 514] on div "Chris Lynch" at bounding box center [622, 516] width 306 height 18
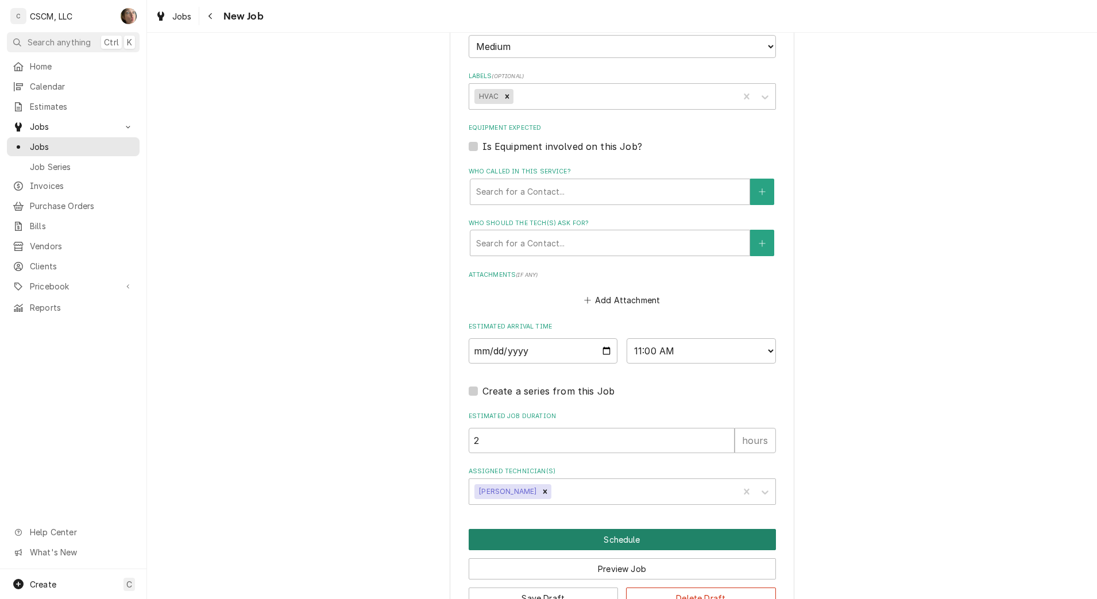
click at [527, 540] on button "Schedule" at bounding box center [622, 539] width 307 height 21
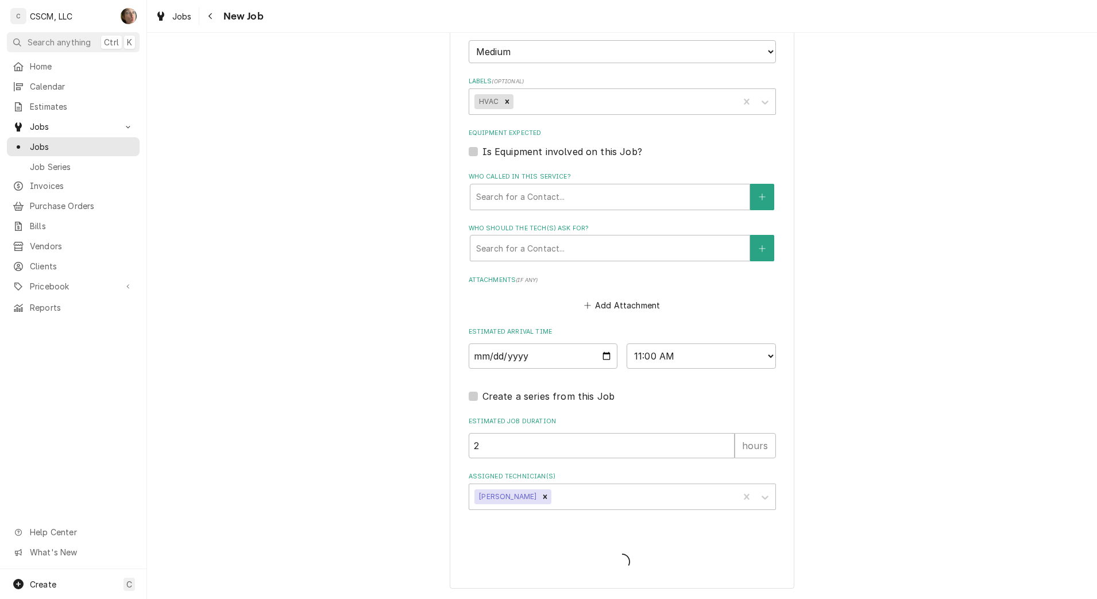
type textarea "x"
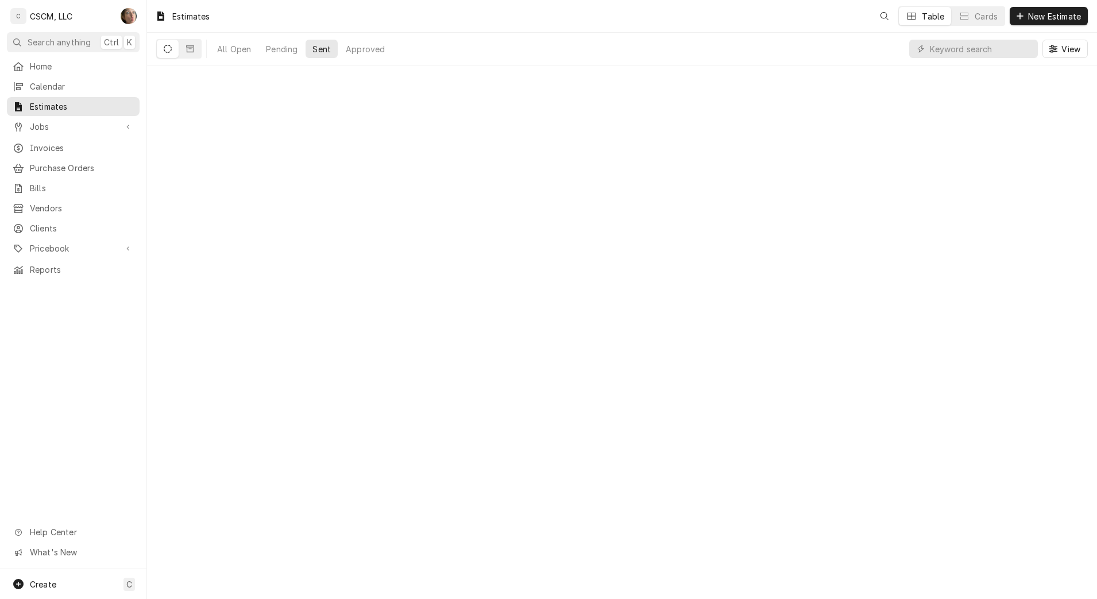
click at [51, 122] on span "Jobs" at bounding box center [73, 127] width 87 height 12
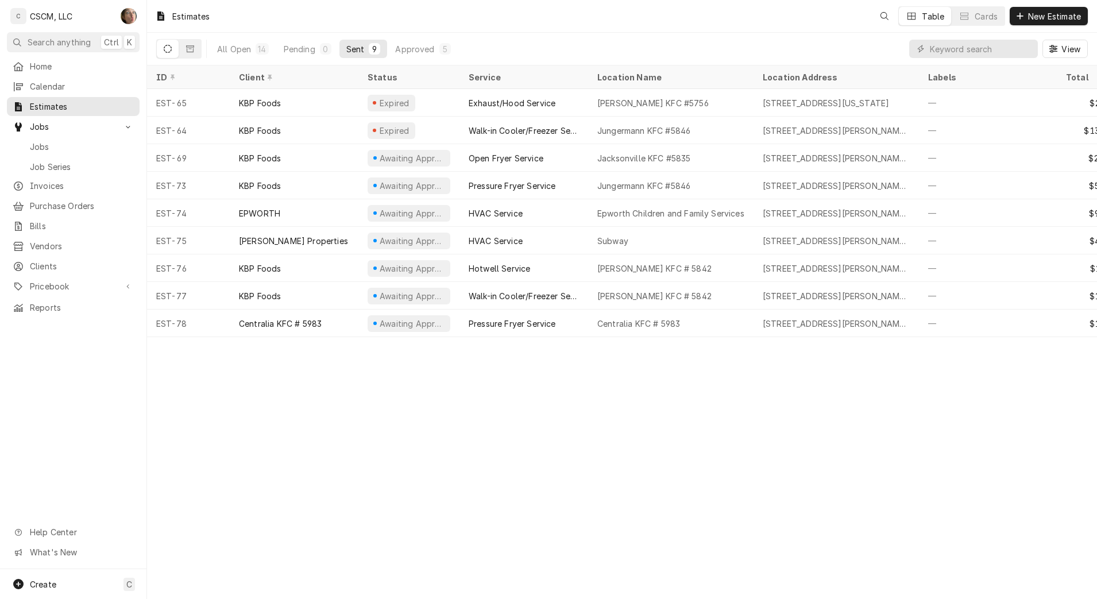
click at [66, 142] on span "Jobs" at bounding box center [82, 147] width 104 height 12
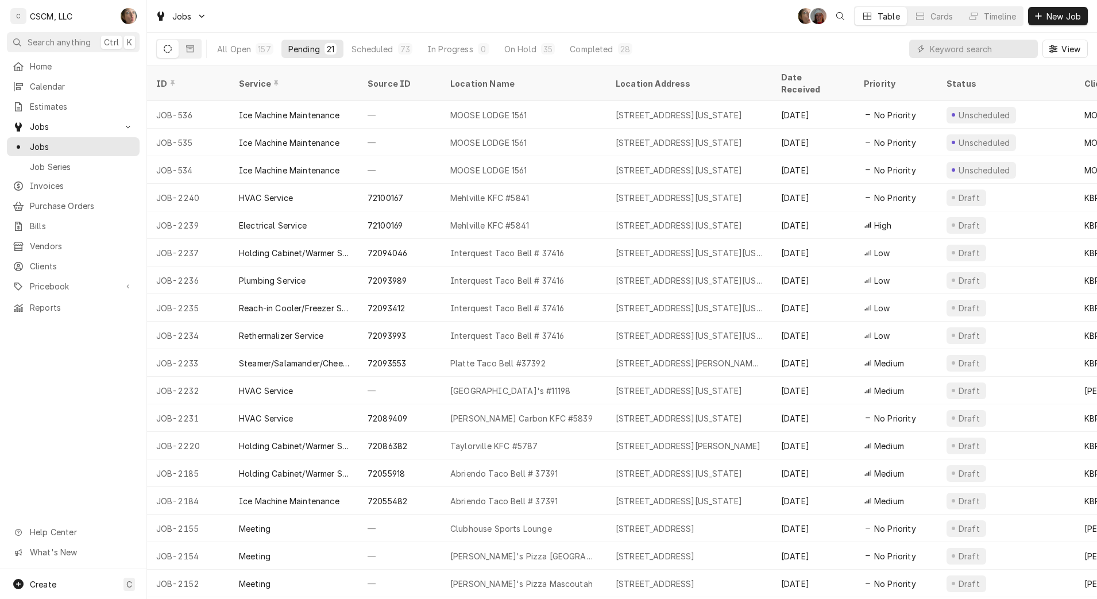
click at [70, 80] on span "Calendar" at bounding box center [82, 86] width 104 height 12
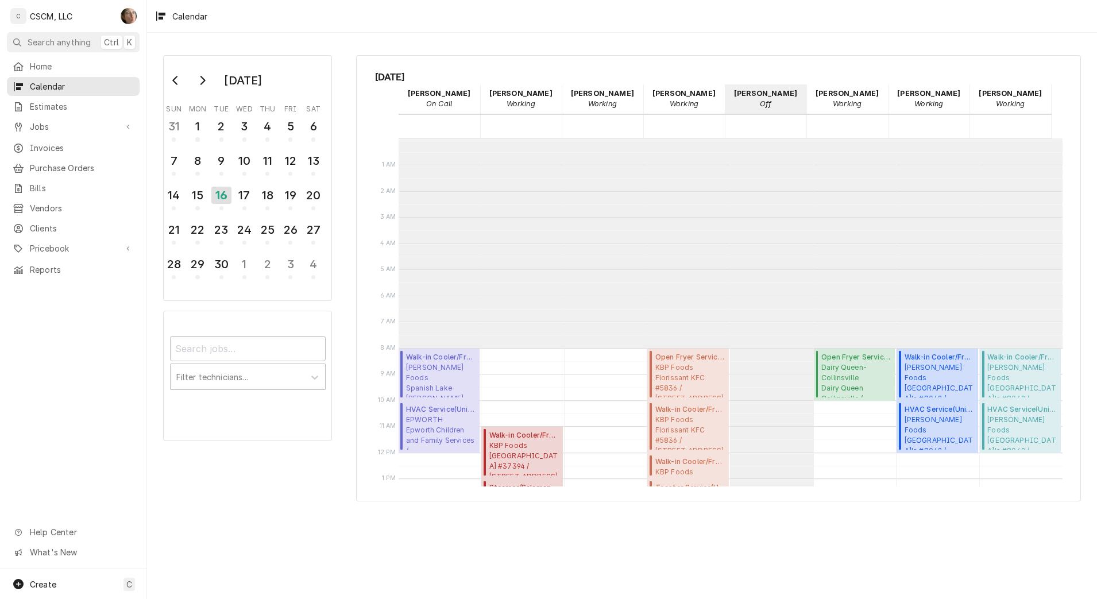
scroll to position [210, 0]
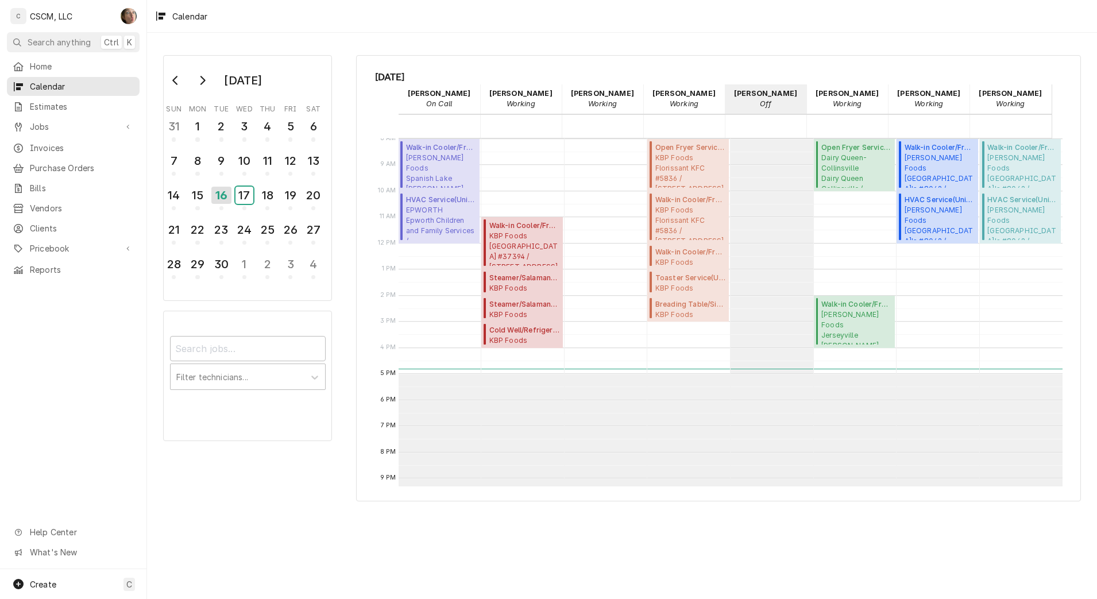
click at [246, 188] on div "17" at bounding box center [244, 195] width 18 height 17
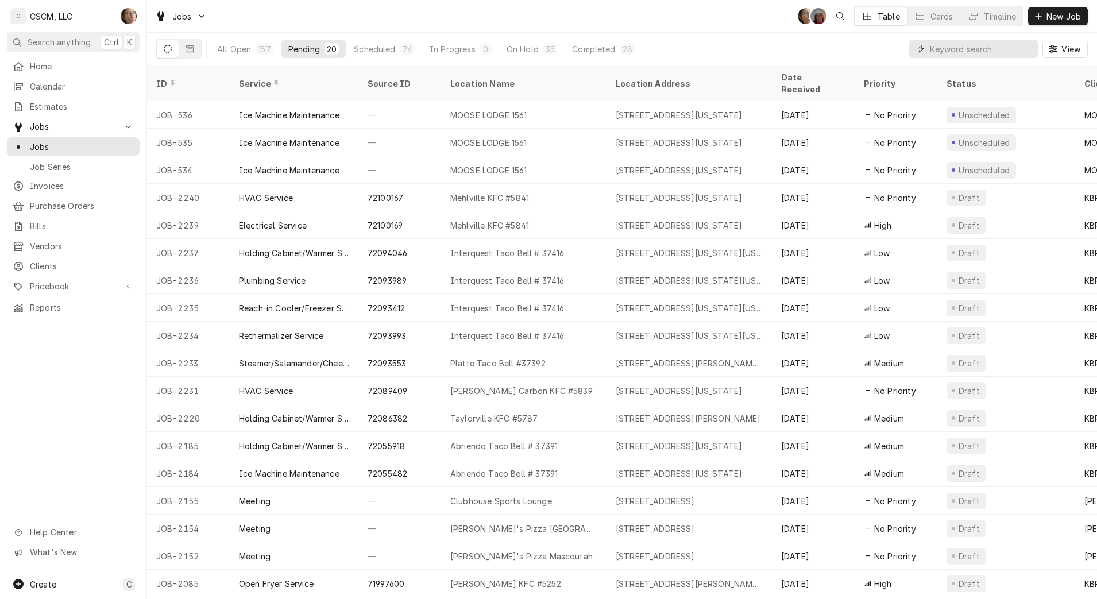
click at [955, 47] on input "Dynamic Content Wrapper" at bounding box center [981, 49] width 102 height 18
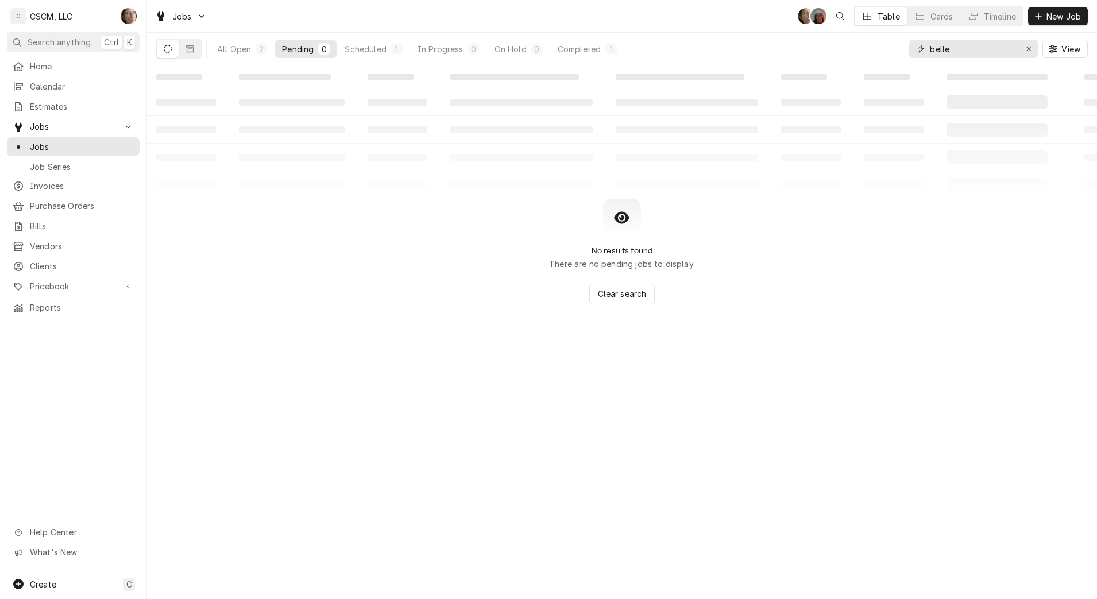
type input "belle"
click at [375, 52] on div "Scheduled" at bounding box center [365, 49] width 41 height 12
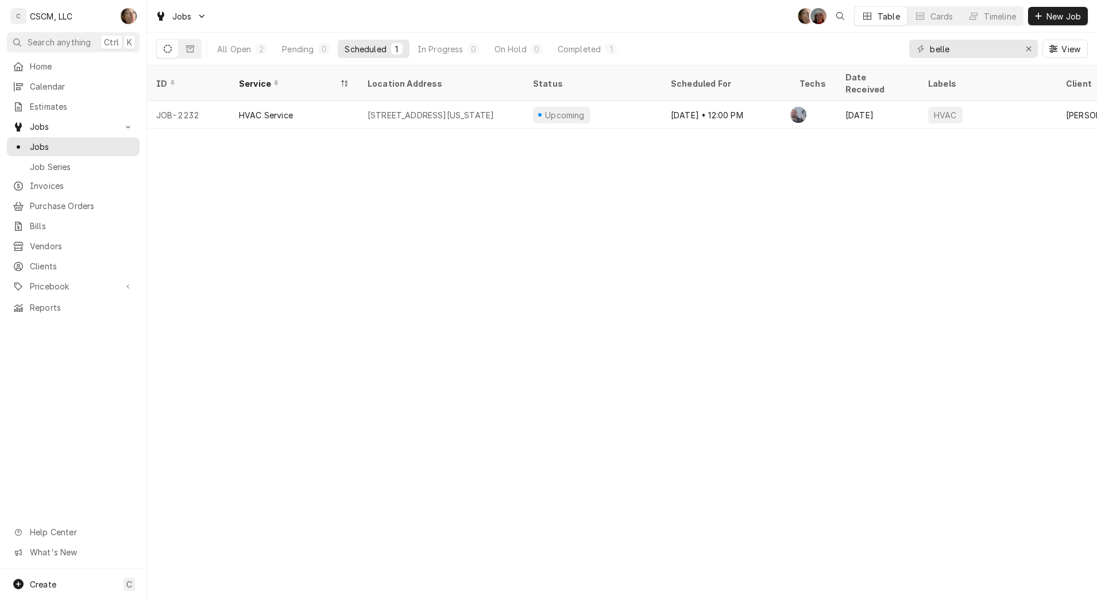
click at [246, 46] on div "All Open" at bounding box center [234, 49] width 34 height 12
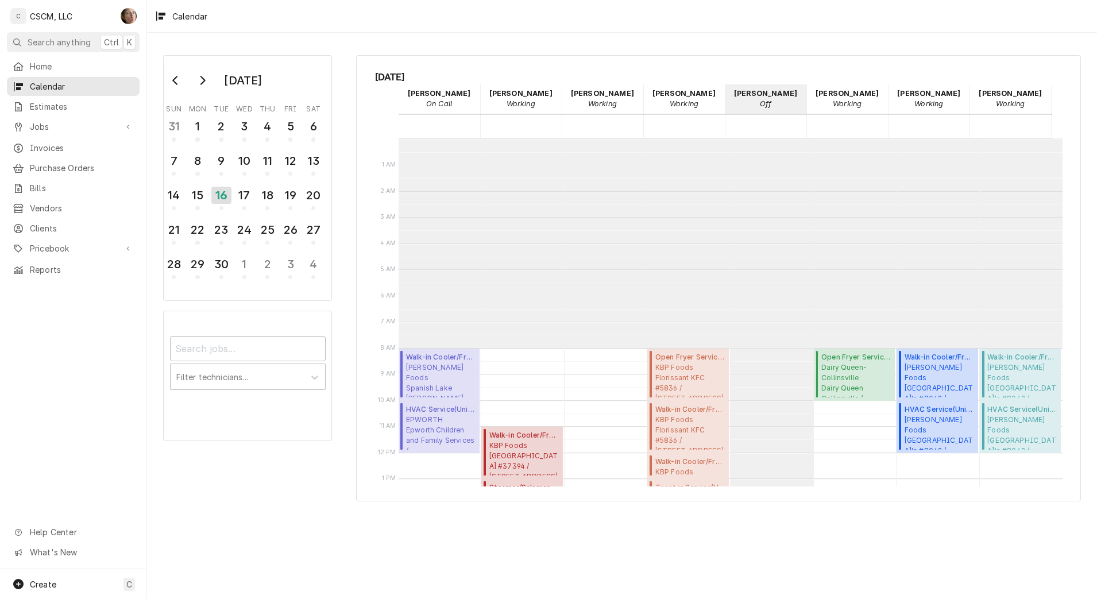
scroll to position [210, 0]
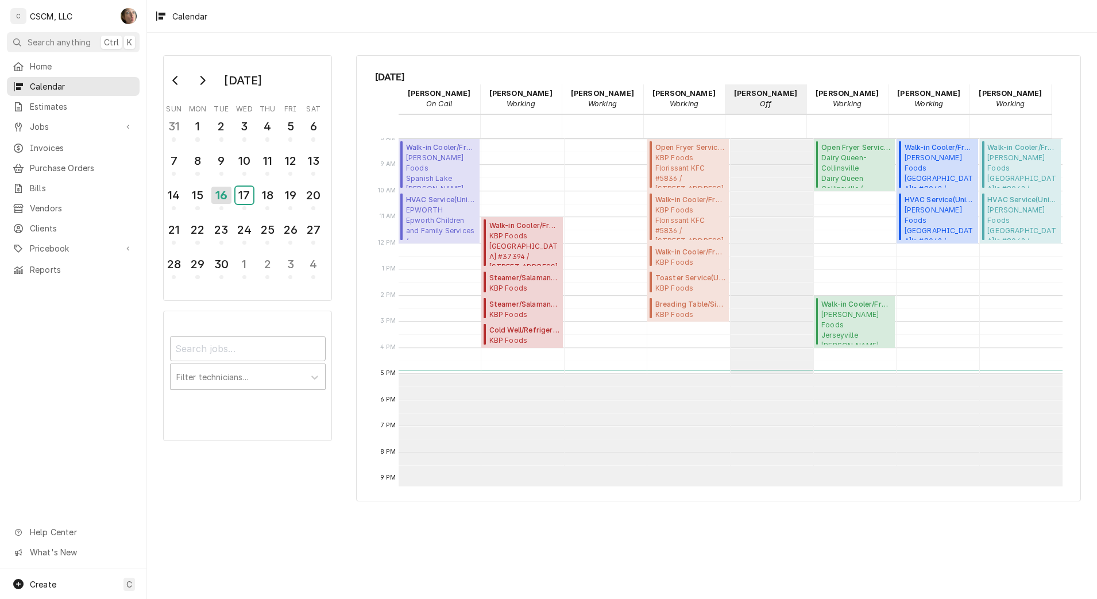
click at [247, 196] on div "17" at bounding box center [244, 195] width 18 height 17
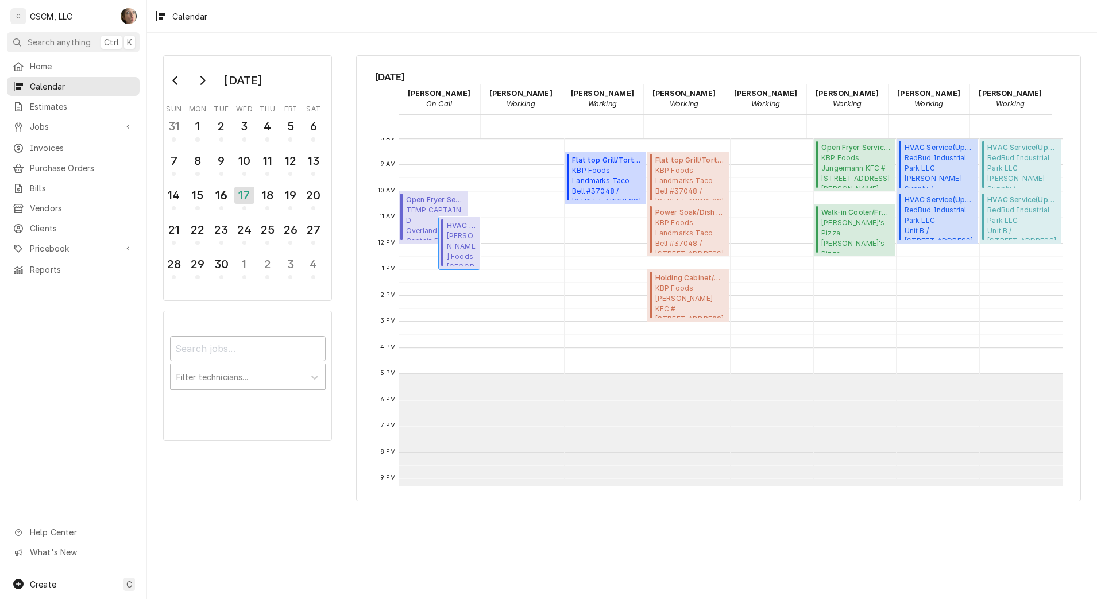
click at [460, 250] on span "Estel Foods Westfield Plaza McDonald's #11198 / 7301 Westfield Plaza Dr, Bellev…" at bounding box center [461, 248] width 29 height 35
click at [420, 222] on span "TEMP CAPTAIN D Overland Captain D's 365123 / 9387 Page Ave, Overland, MO 63114" at bounding box center [435, 222] width 58 height 35
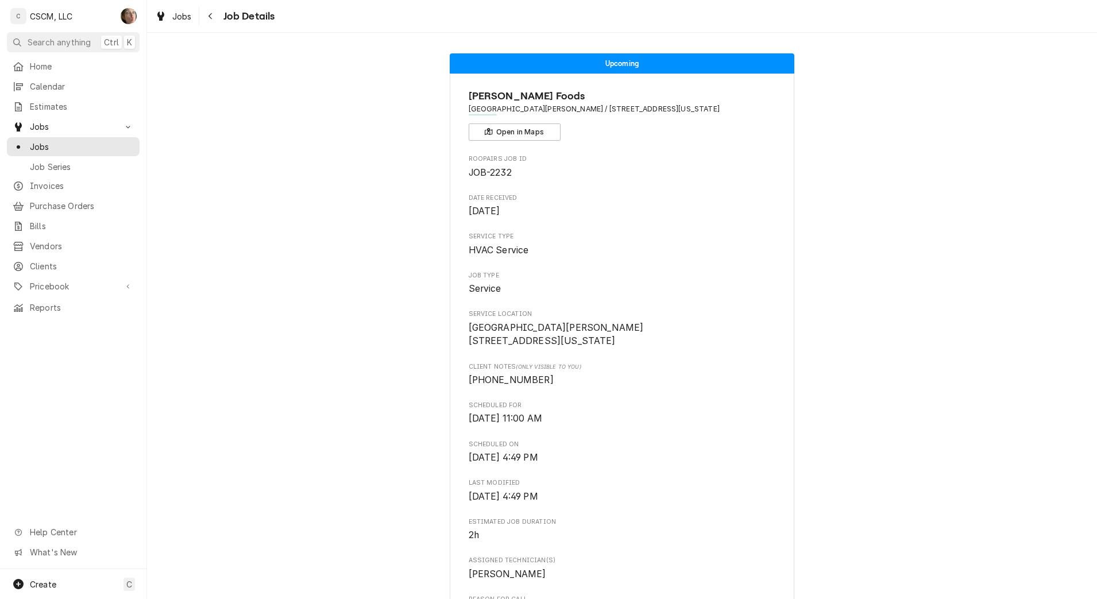
scroll to position [520, 0]
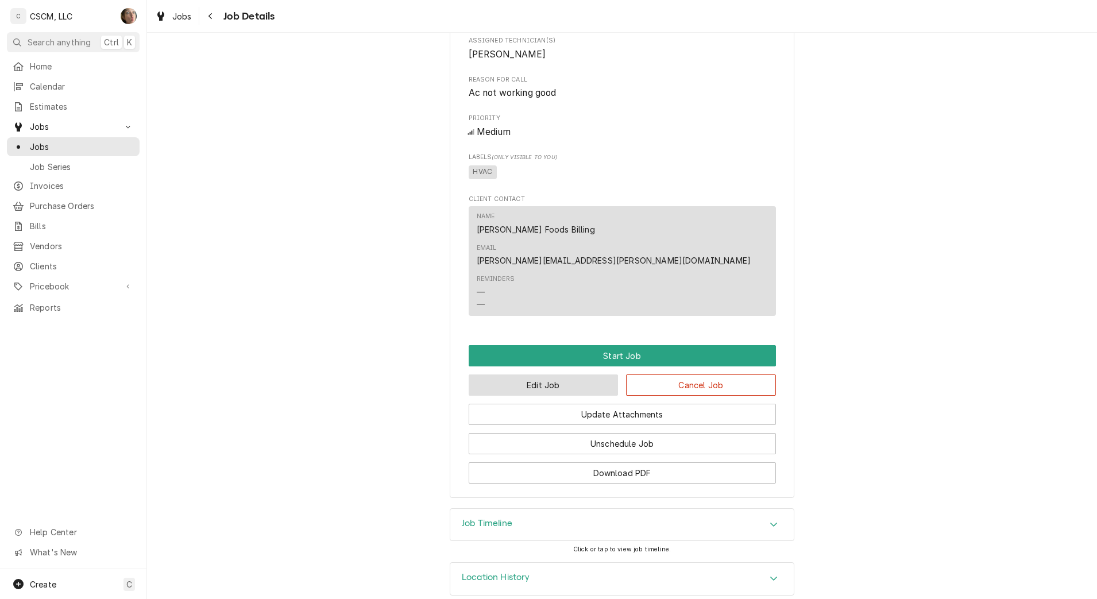
click at [522, 374] on button "Edit Job" at bounding box center [544, 384] width 150 height 21
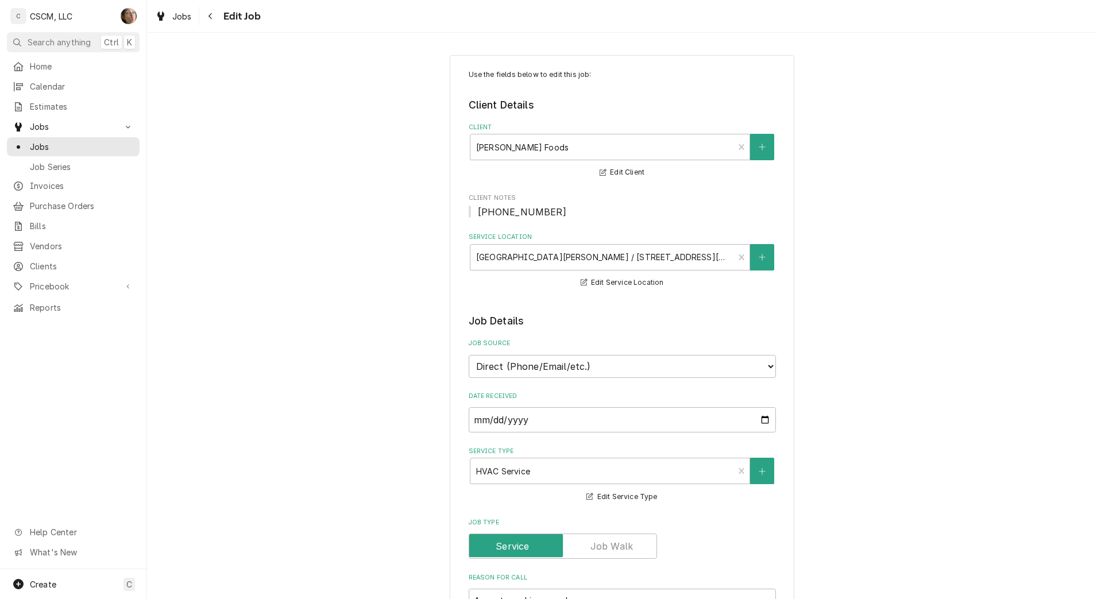
type textarea "x"
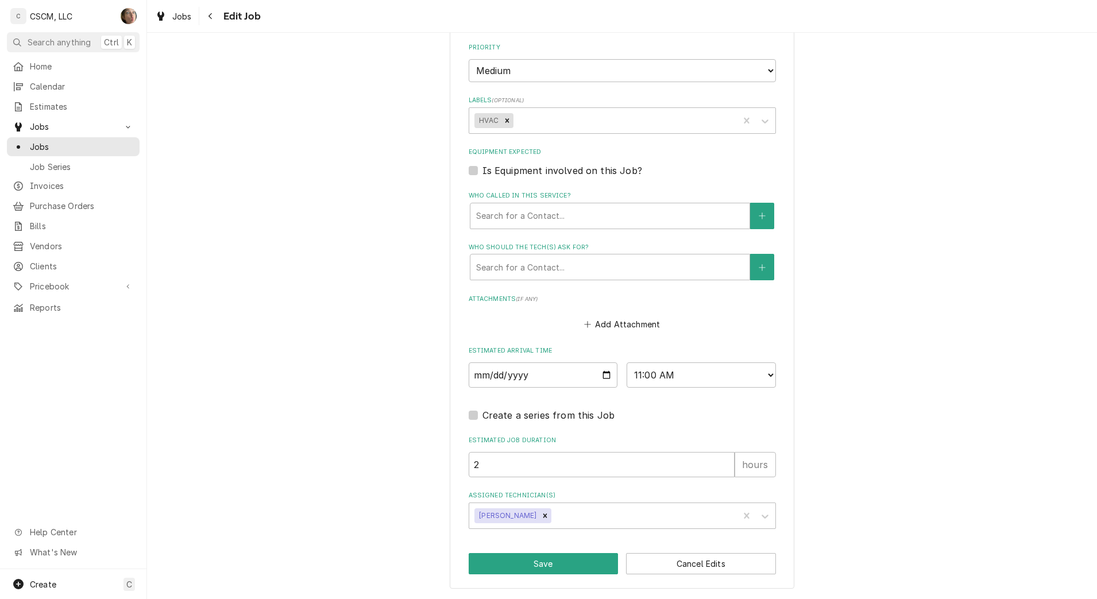
scroll to position [693, 0]
click at [687, 385] on select "AM / PM 6:00 AM 6:15 AM 6:30 AM 6:45 AM 7:00 AM 7:15 AM 7:30 AM 7:45 AM 8:00 AM…" at bounding box center [701, 374] width 149 height 25
select select "12:00:00"
click at [627, 362] on select "AM / PM 6:00 AM 6:15 AM 6:30 AM 6:45 AM 7:00 AM 7:15 AM 7:30 AM 7:45 AM 8:00 AM…" at bounding box center [701, 374] width 149 height 25
click at [542, 564] on button "Save" at bounding box center [544, 563] width 150 height 21
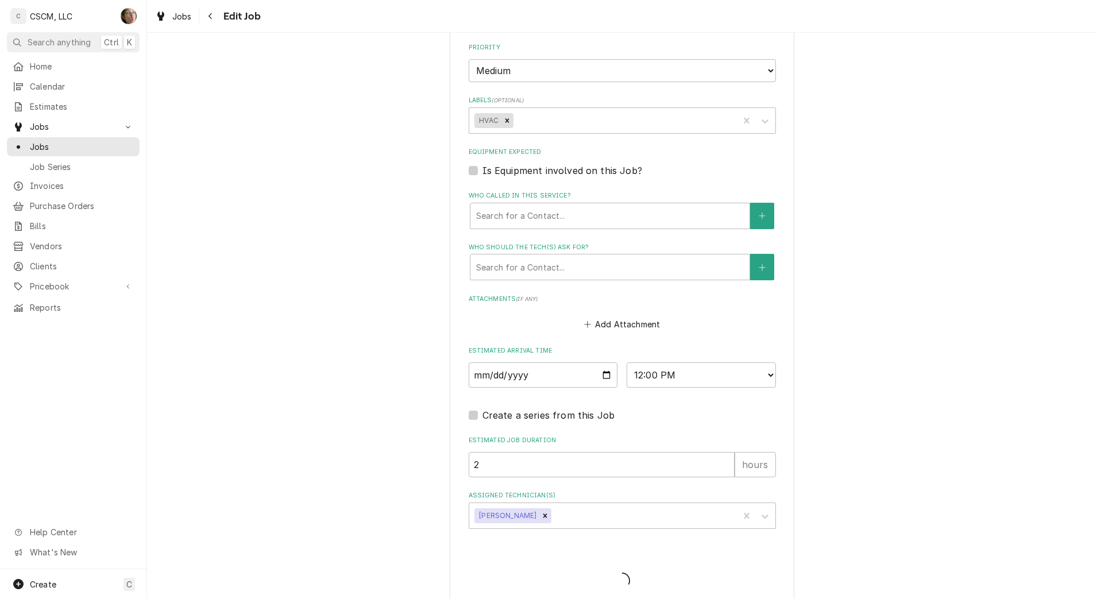
type textarea "x"
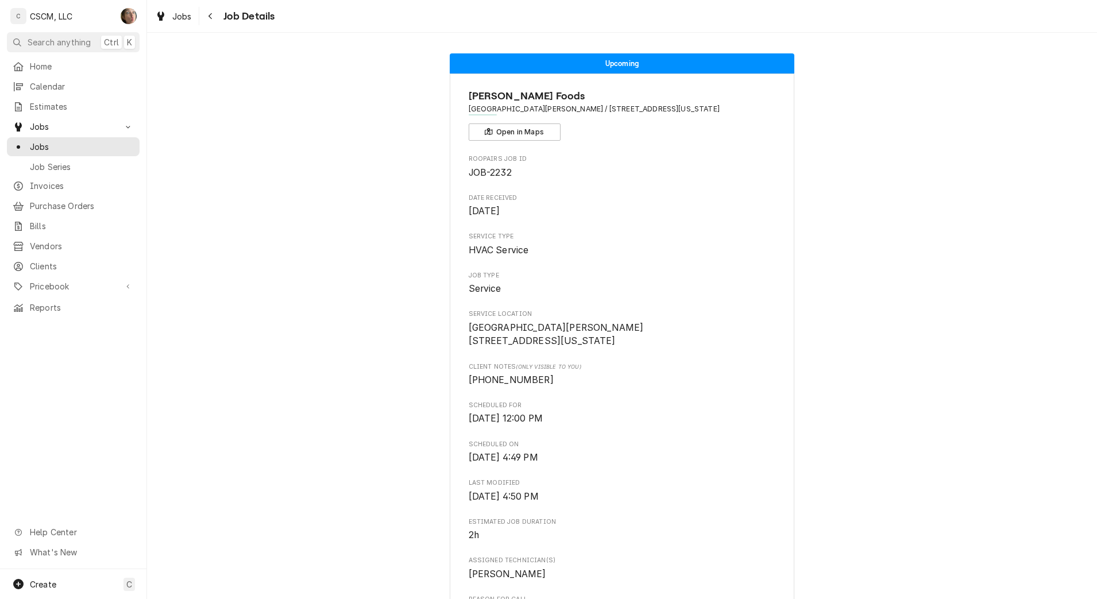
click at [346, 397] on div "Upcoming [PERSON_NAME] Foods [GEOGRAPHIC_DATA]'s #11198 / [STREET_ADDRESS][US_S…" at bounding box center [622, 536] width 950 height 983
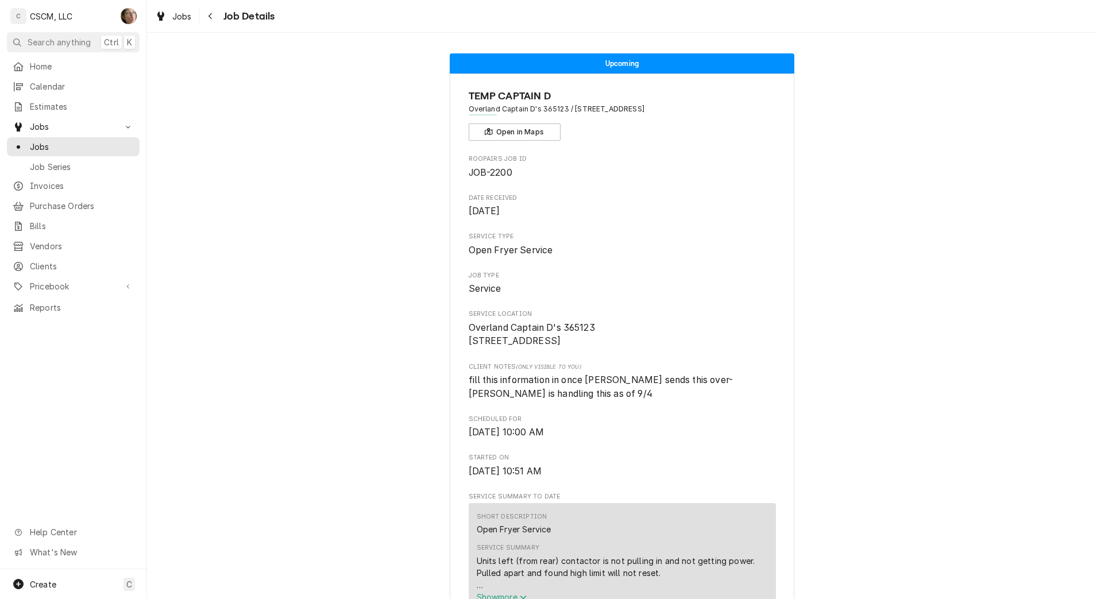
drag, startPoint x: 218, startPoint y: 6, endPoint x: 203, endPoint y: 24, distance: 23.6
click at [203, 24] on div "Jobs Job Details" at bounding box center [622, 16] width 950 height 32
click at [203, 24] on button "Navigate back" at bounding box center [211, 16] width 18 height 18
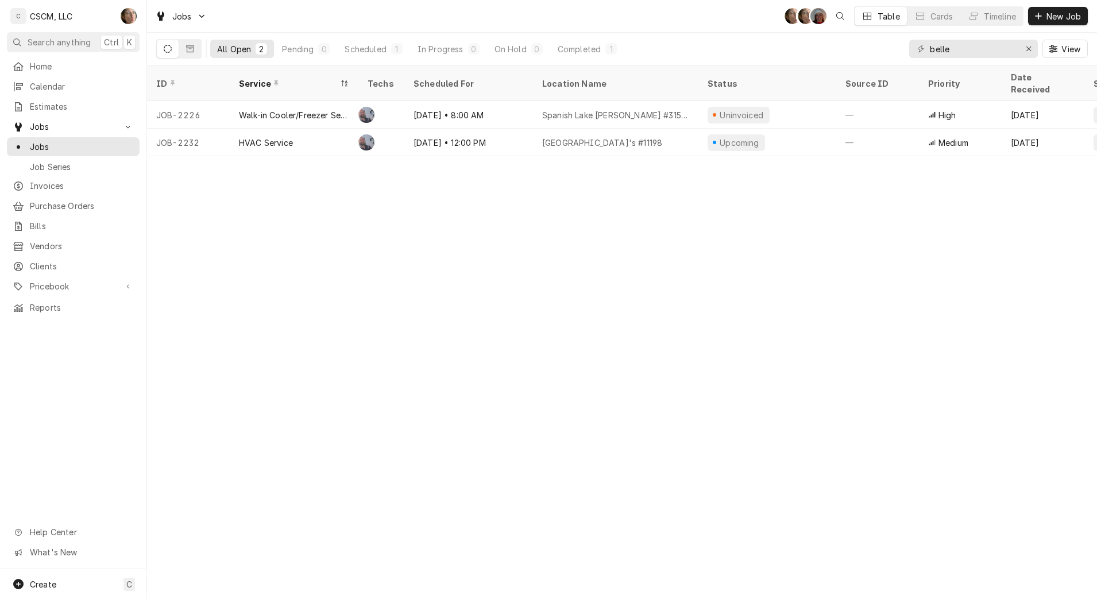
click at [592, 51] on div "Completed" at bounding box center [579, 49] width 43 height 12
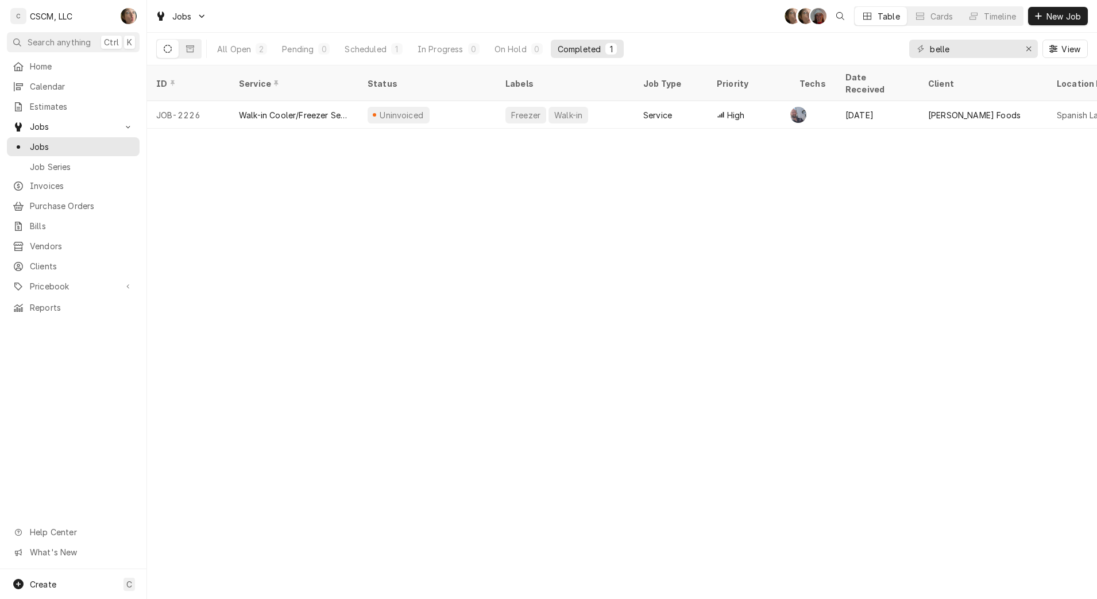
click at [226, 49] on div "All Open" at bounding box center [234, 49] width 34 height 12
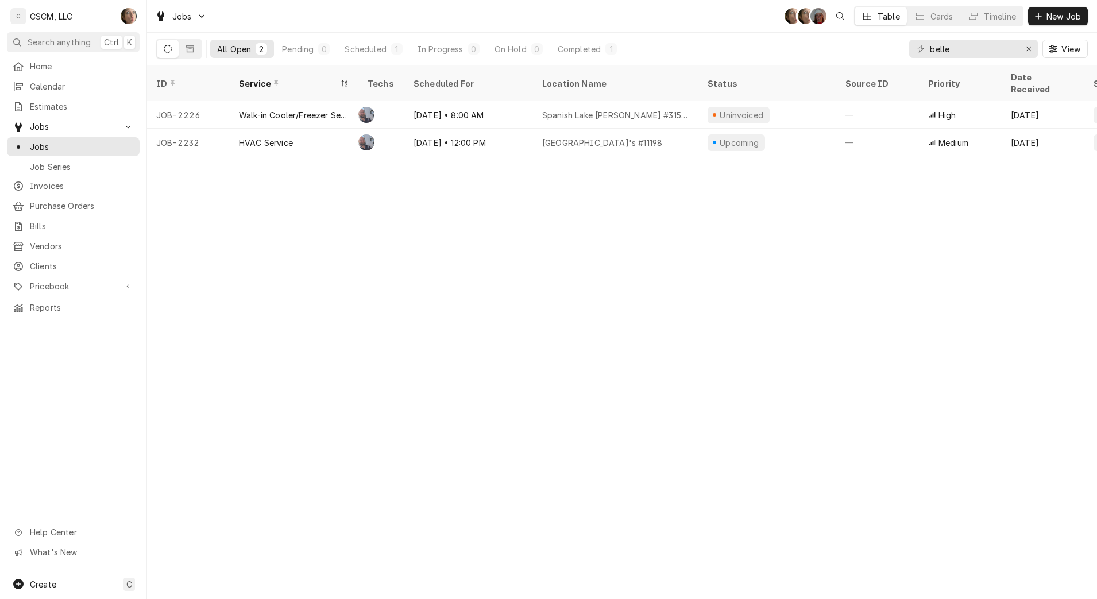
click at [555, 227] on div "ID Service Techs Scheduled For Location Name Status Source ID Priority Date Rec…" at bounding box center [622, 332] width 950 height 534
click at [976, 51] on input "belle" at bounding box center [973, 49] width 86 height 18
type input "b"
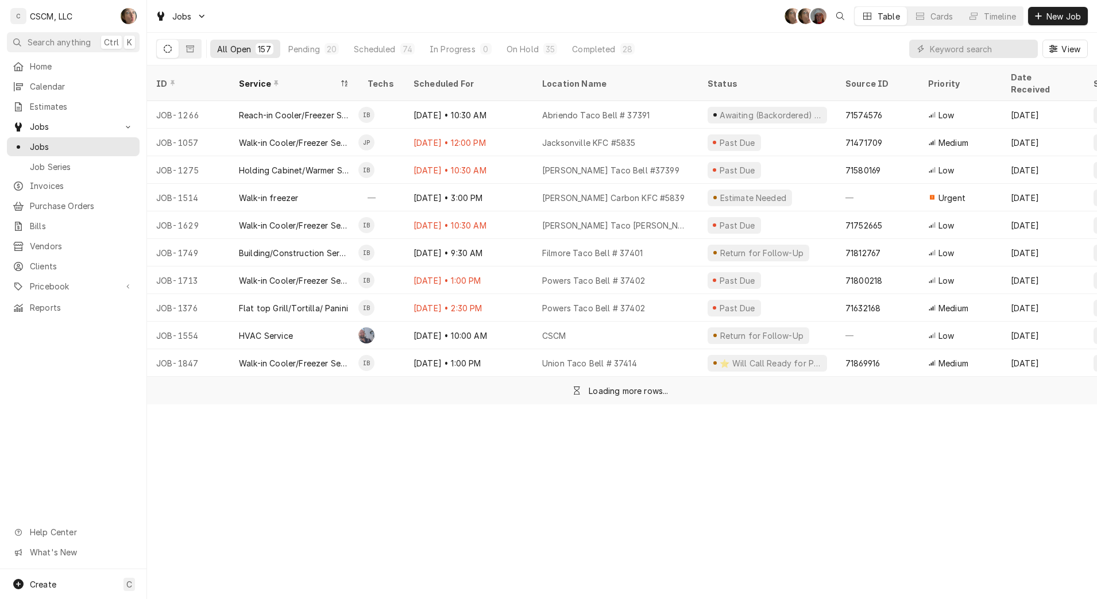
click at [1072, 15] on span "New Job" at bounding box center [1063, 16] width 39 height 12
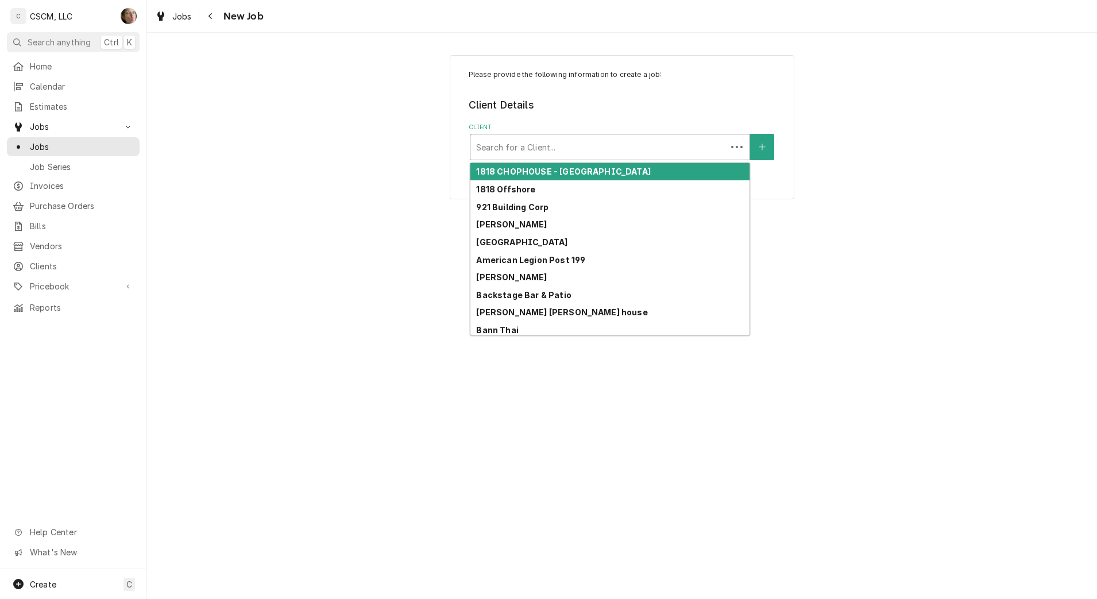
click at [589, 148] on div "Client" at bounding box center [598, 147] width 245 height 21
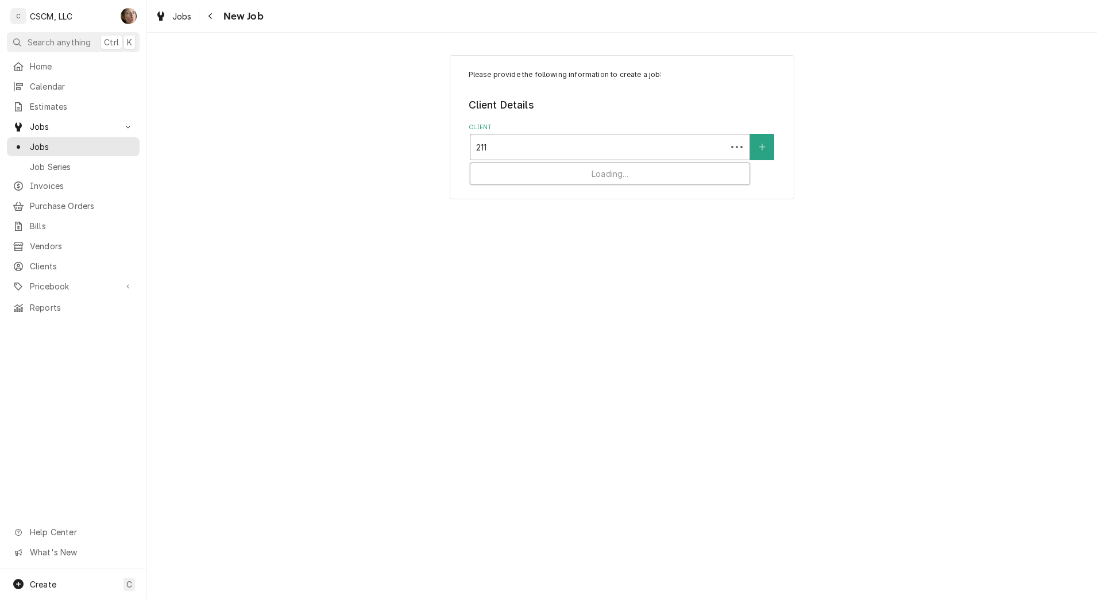
type input "2114"
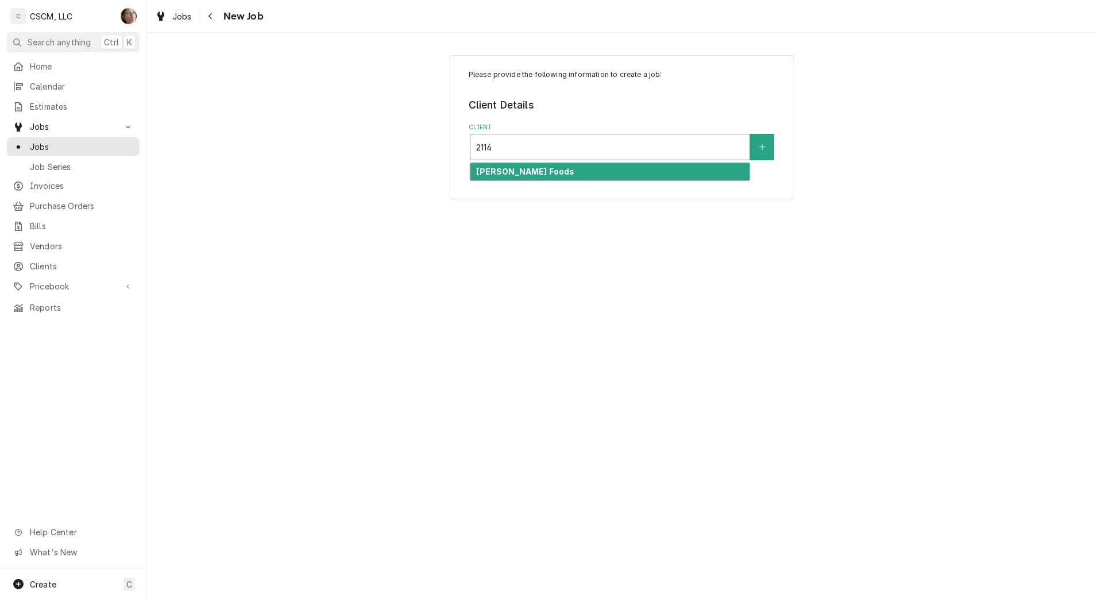
click at [575, 174] on div "[PERSON_NAME] Foods" at bounding box center [609, 172] width 279 height 18
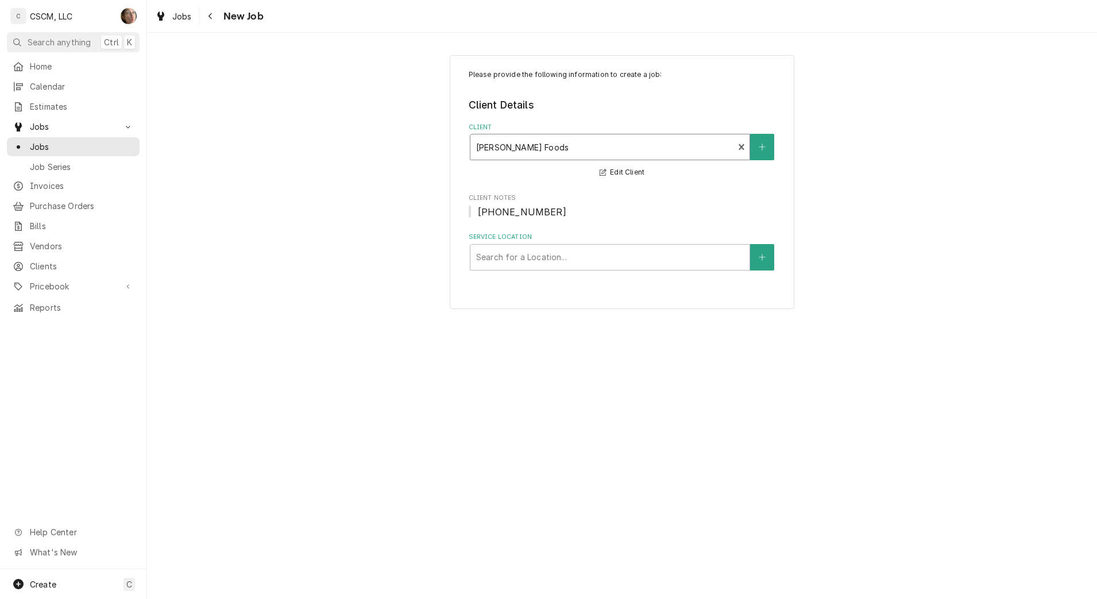
click at [516, 262] on div "Service Location" at bounding box center [610, 257] width 268 height 21
type input "2114"
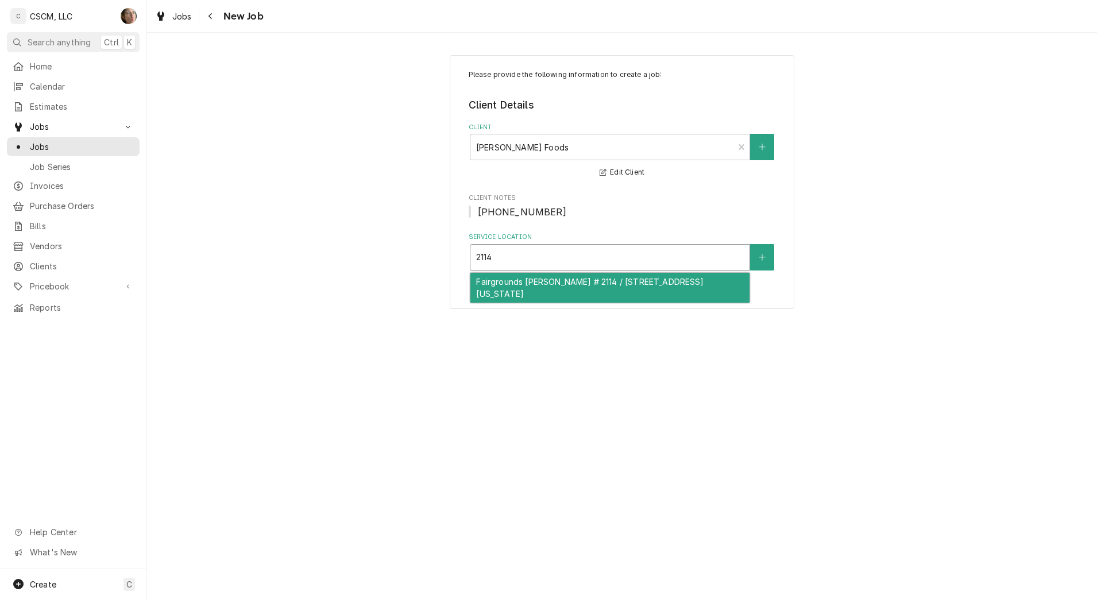
click at [513, 287] on div "Fairgrounds [PERSON_NAME] # 2114 / [STREET_ADDRESS][US_STATE]" at bounding box center [609, 288] width 279 height 30
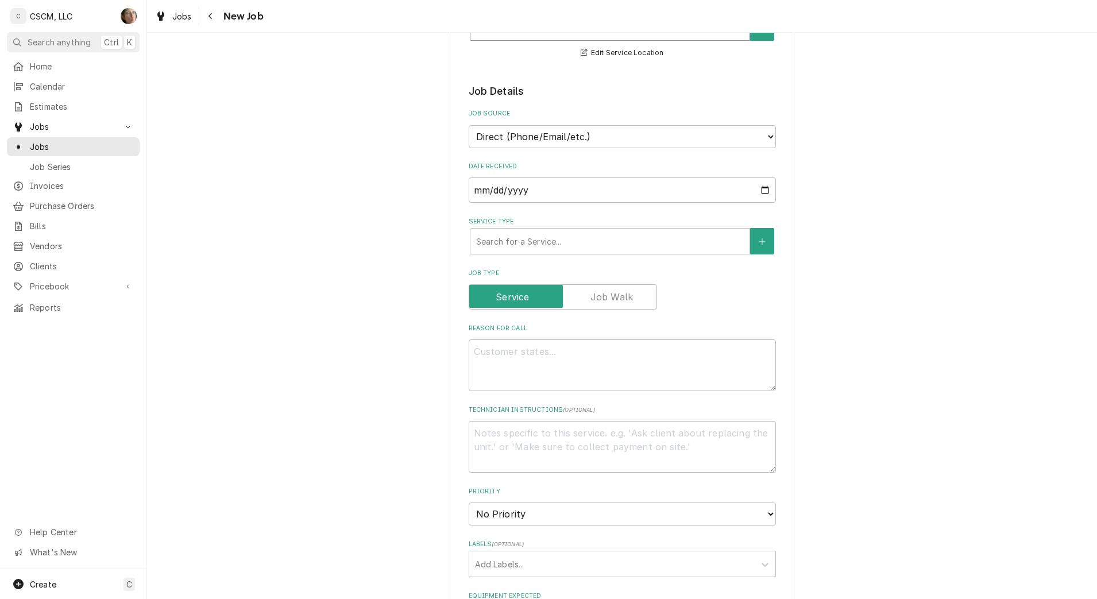
scroll to position [668, 0]
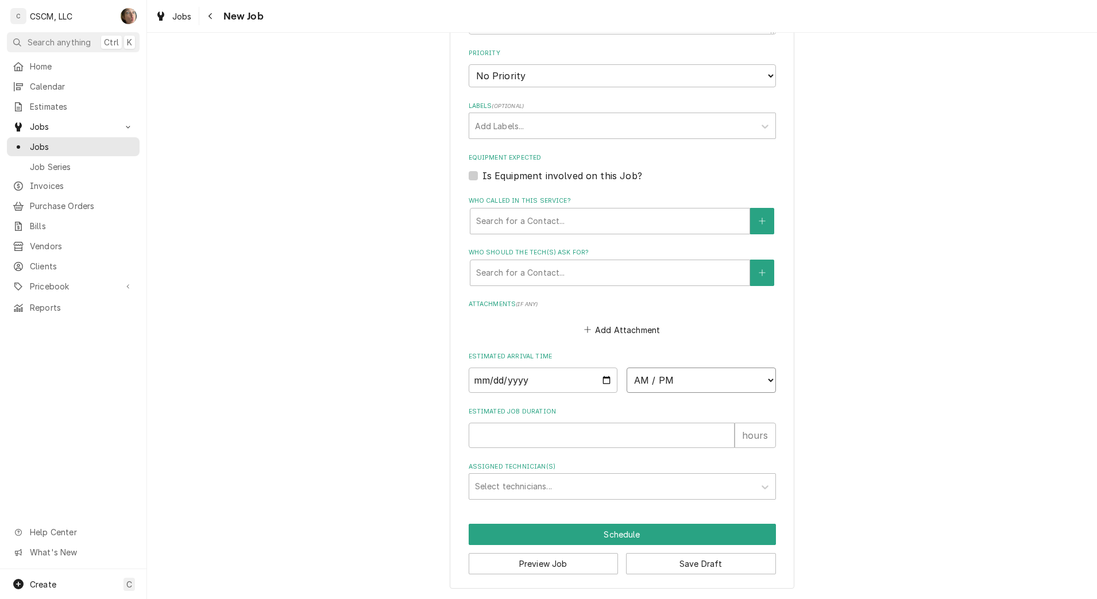
click at [682, 385] on select "AM / PM 6:00 AM 6:15 AM 6:30 AM 6:45 AM 7:00 AM 7:15 AM 7:30 AM 7:45 AM 8:00 AM…" at bounding box center [701, 380] width 149 height 25
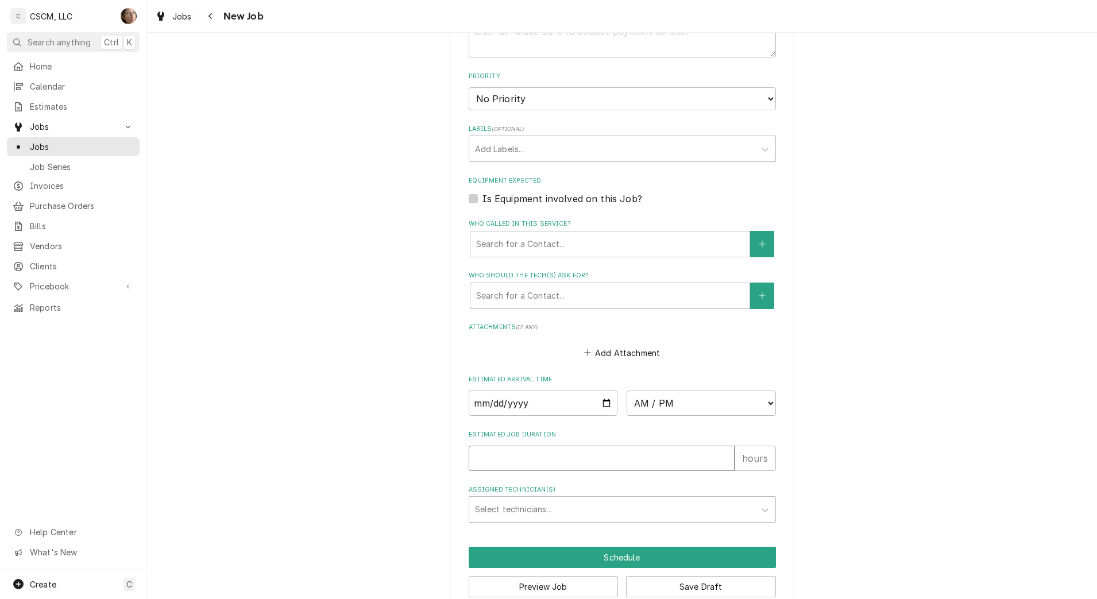
click at [525, 460] on input "Estimated Job Duration" at bounding box center [602, 458] width 266 height 25
type textarea "x"
type input "2"
type textarea "x"
type input "2"
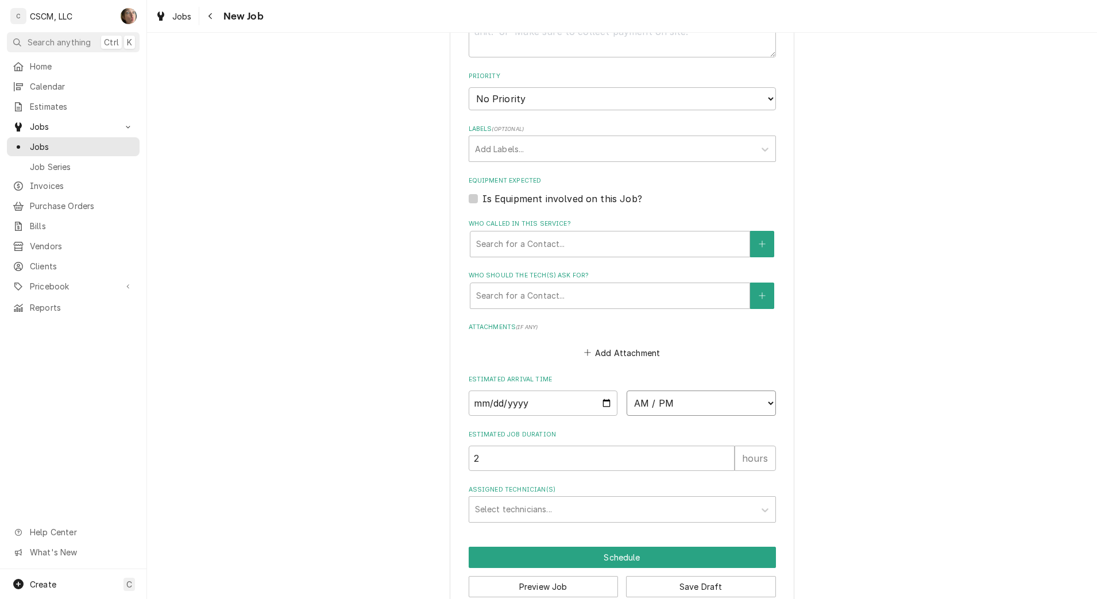
click at [671, 396] on select "AM / PM 6:00 AM 6:15 AM 6:30 AM 6:45 AM 7:00 AM 7:15 AM 7:30 AM 7:45 AM 8:00 AM…" at bounding box center [701, 403] width 149 height 25
select select "08:00:00"
click at [627, 391] on select "AM / PM 6:00 AM 6:15 AM 6:30 AM 6:45 AM 7:00 AM 7:15 AM 7:30 AM 7:45 AM 8:00 AM…" at bounding box center [701, 403] width 149 height 25
type textarea "x"
click at [600, 398] on input "Date" at bounding box center [543, 403] width 149 height 25
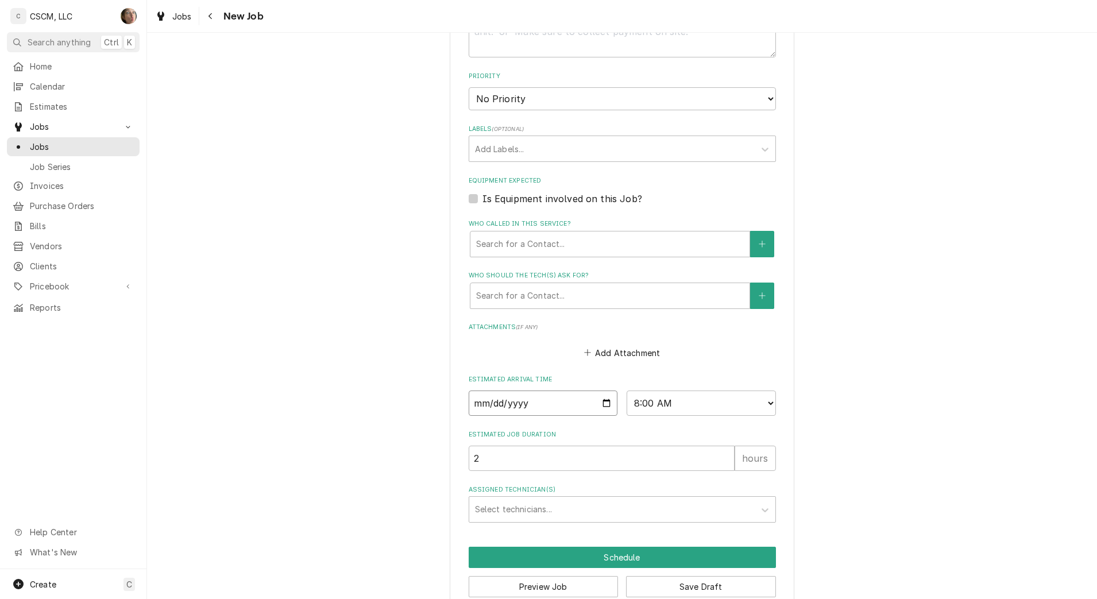
type input "2025-09-17"
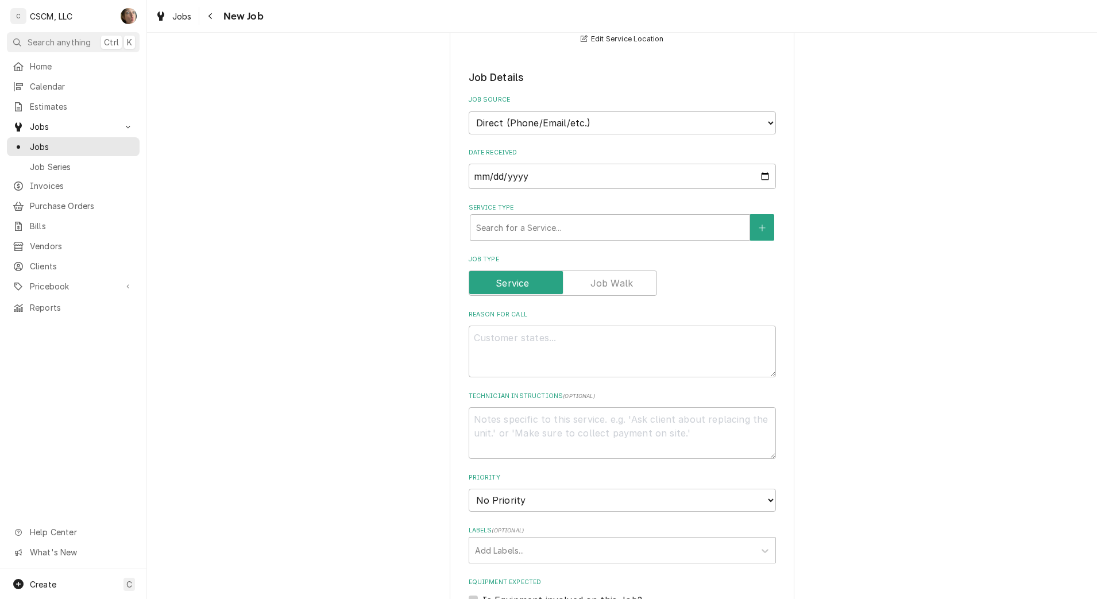
scroll to position [245, 0]
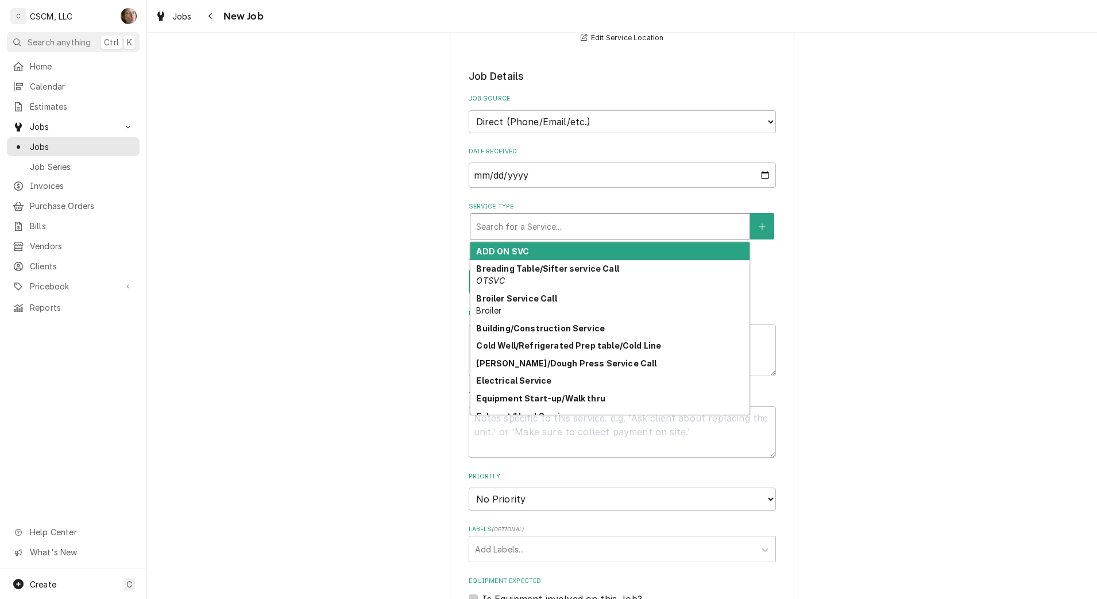
click at [525, 229] on div "Service Type" at bounding box center [610, 226] width 268 height 21
type textarea "x"
type input "f"
type textarea "x"
type input "fr"
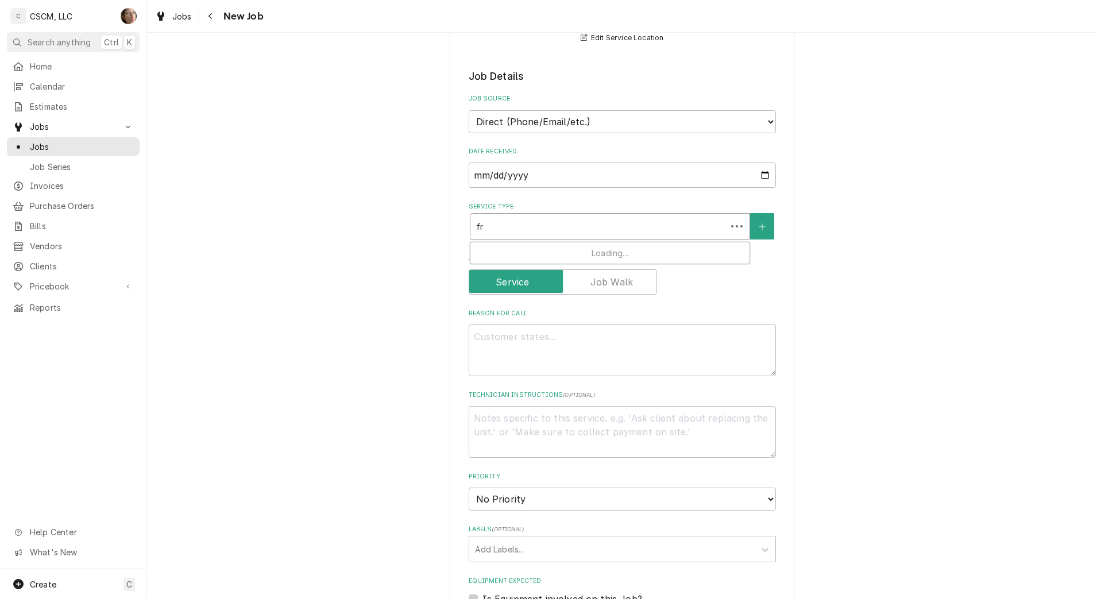
type textarea "x"
type input "fry"
type textarea "x"
type input "frye"
type textarea "x"
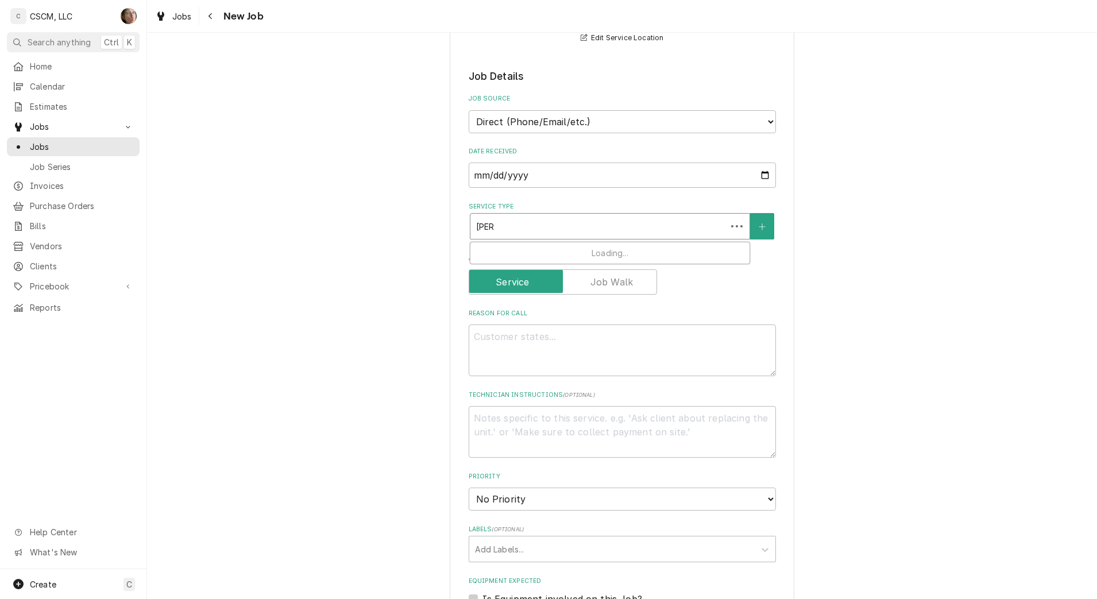
type input "fryer"
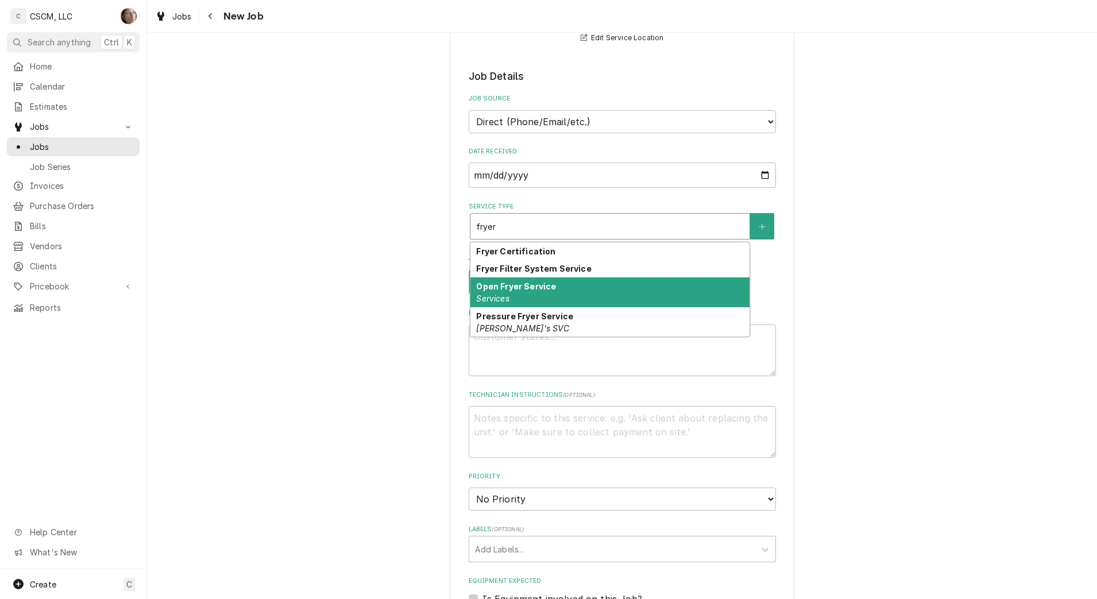
click at [494, 284] on strong "Open Fryer Service" at bounding box center [516, 286] width 80 height 10
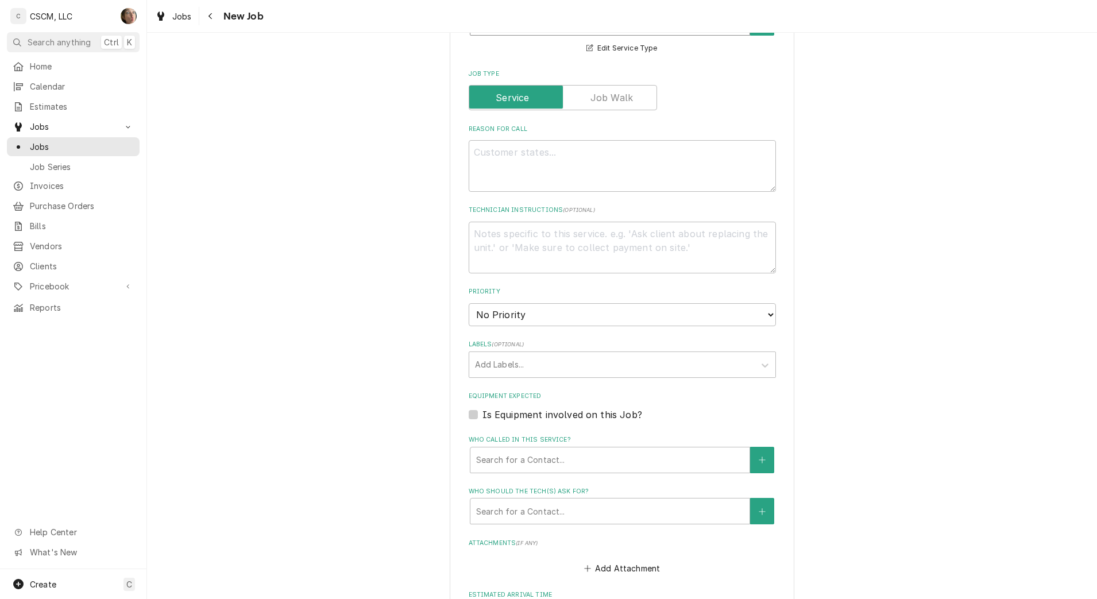
scroll to position [449, 0]
click at [510, 159] on textarea "Reason For Call" at bounding box center [622, 166] width 307 height 52
type textarea "x"
type textarea "1"
type textarea "x"
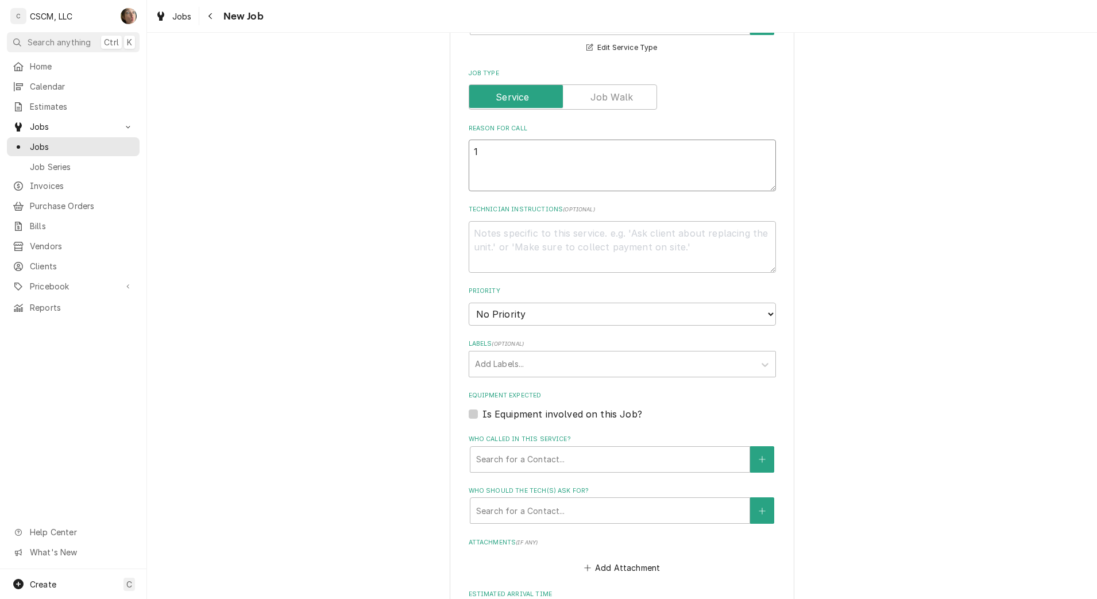
type textarea "1s"
type textarea "x"
type textarea "1st"
type textarea "x"
type textarea "1st"
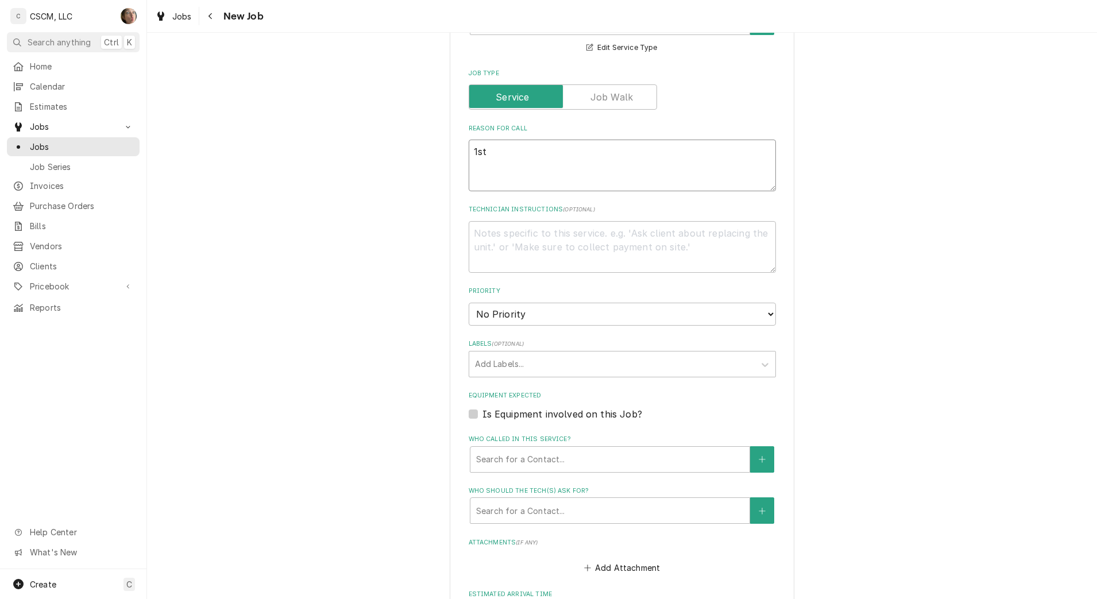
type textarea "x"
type textarea "1st v"
type textarea "x"
type textarea "1st vp"
type textarea "x"
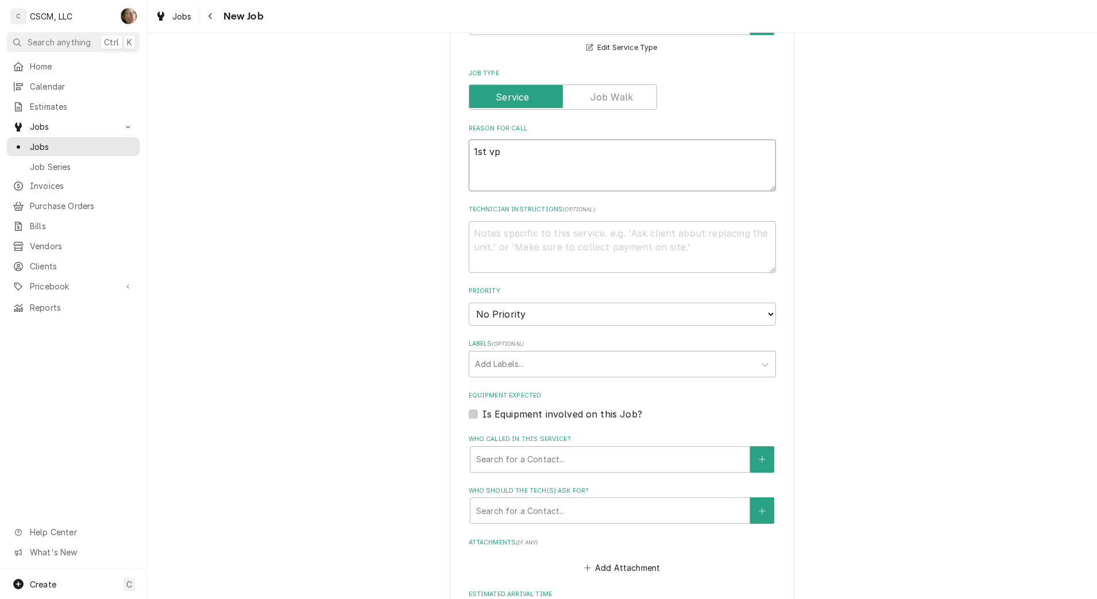
type textarea "1st v"
type textarea "x"
type textarea "1st va"
type textarea "x"
type textarea "1st vap"
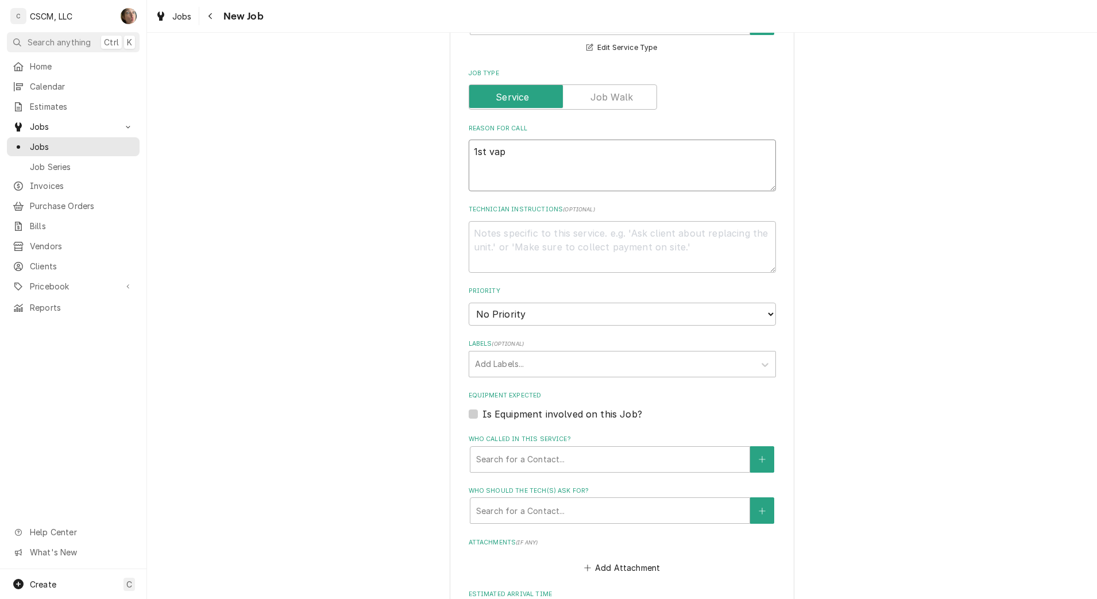
type textarea "x"
type textarea "1st va"
type textarea "x"
type textarea "1st vat"
type textarea "x"
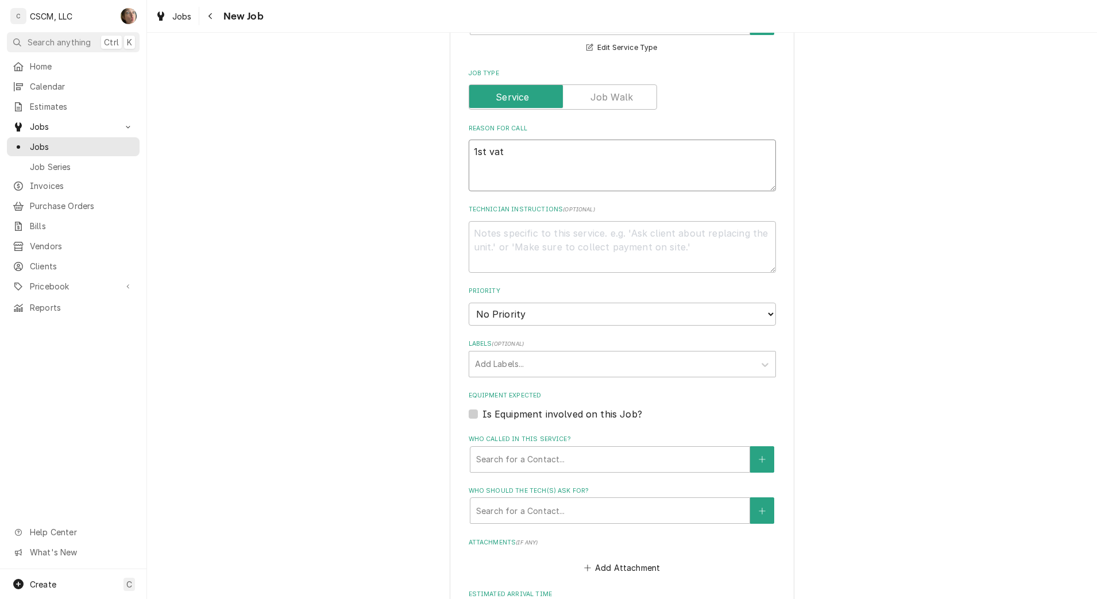
type textarea "1st vat"
type textarea "x"
type textarea "1st vat f"
type textarea "x"
type textarea "1st vat ff"
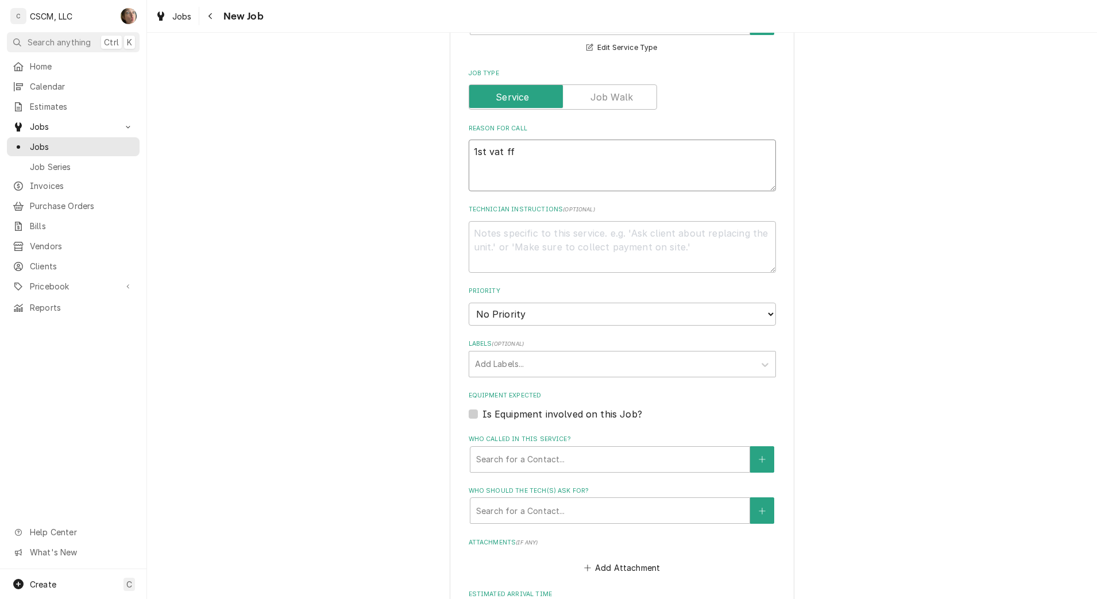
type textarea "x"
type textarea "1st vat fr"
type textarea "x"
type textarea "1st vat fre"
type textarea "x"
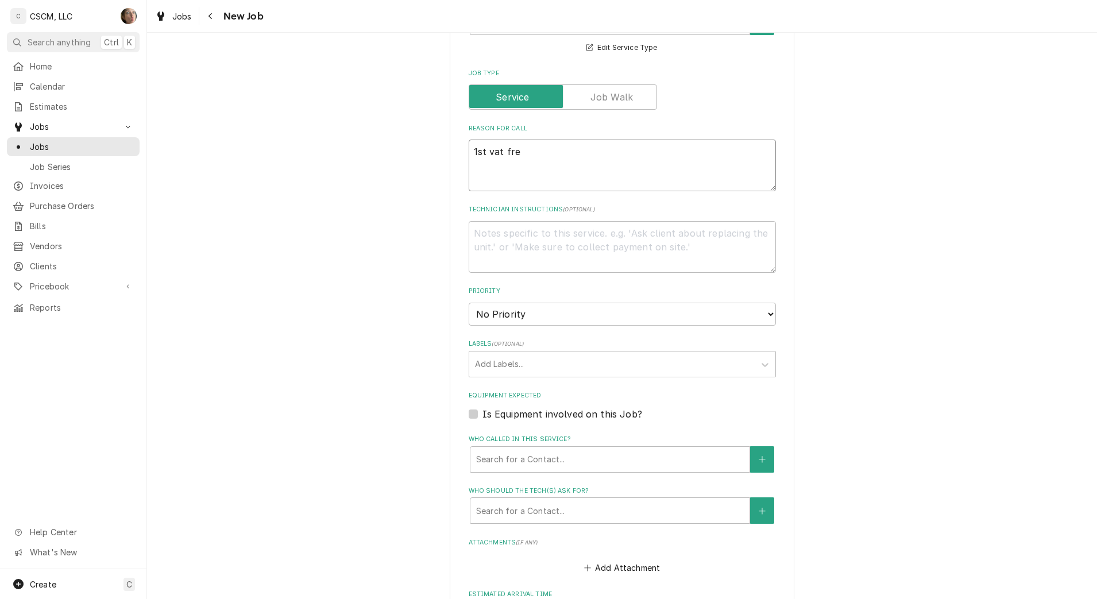
type textarea "1st vat fren"
type textarea "x"
type textarea "1st vat frenc"
type textarea "x"
type textarea "1st vat french"
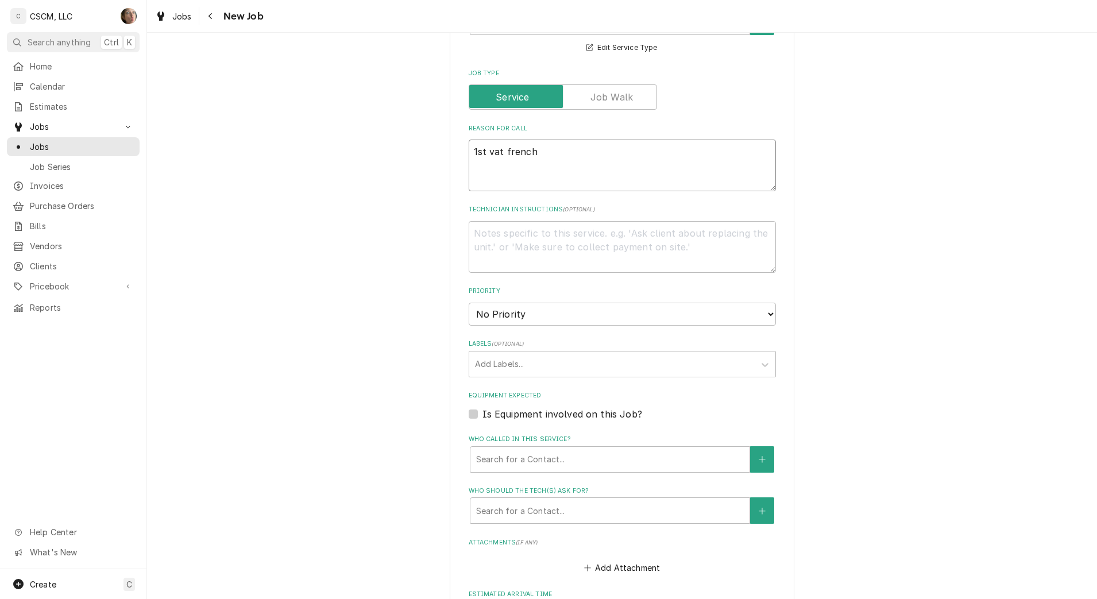
type textarea "x"
type textarea "1st vat french"
type textarea "x"
type textarea "1st vat french f"
type textarea "x"
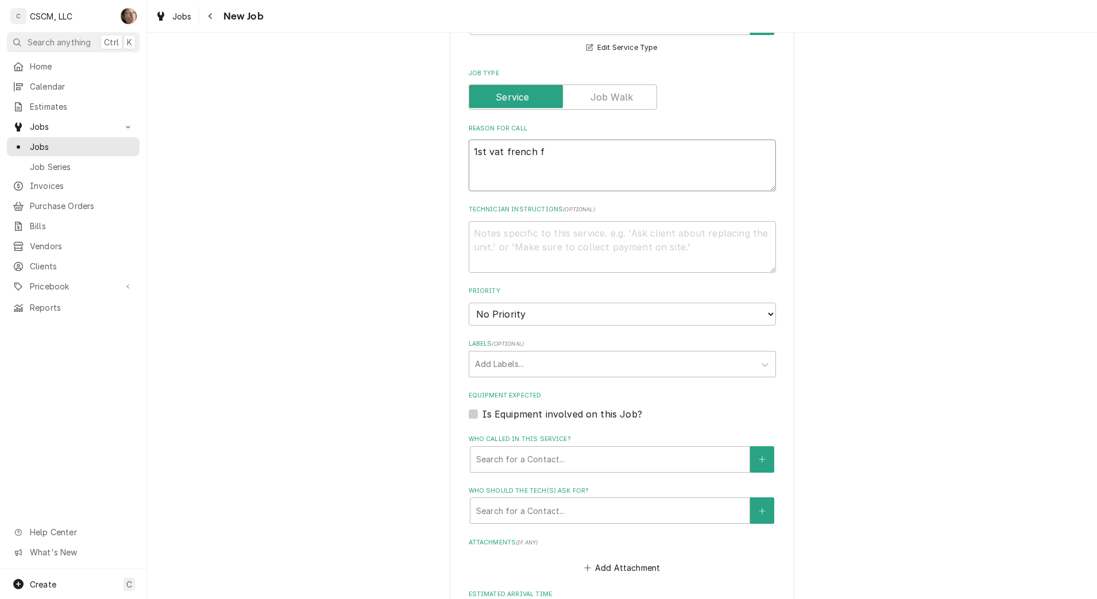
type textarea "1st vat french fr"
type textarea "x"
type textarea "1st vat french frye"
type textarea "x"
type textarea "1st vat french fryer"
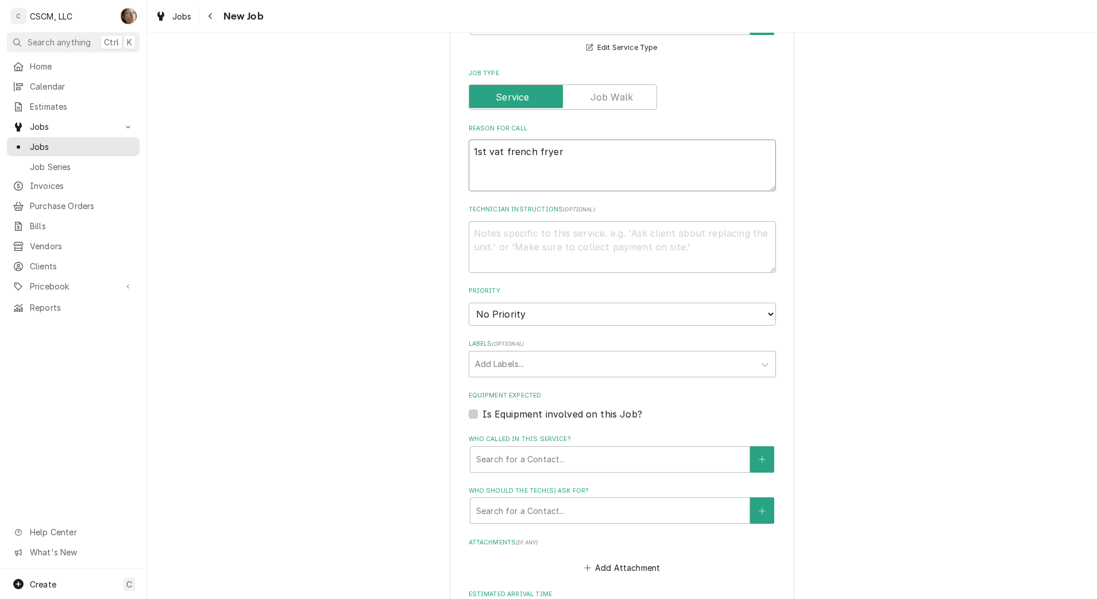
type textarea "x"
type textarea "1st vat french fryer"
type textarea "x"
type textarea "1st vat french fryer i"
type textarea "x"
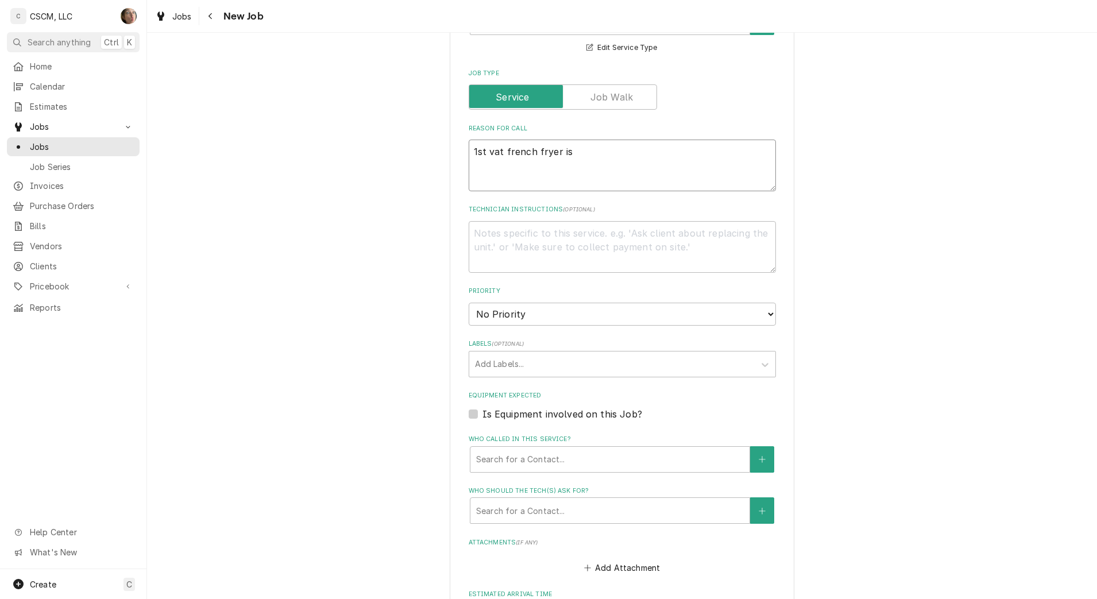
type textarea "1st vat french fryer is"
type textarea "x"
type textarea "1st vat french fryer is n"
type textarea "x"
type textarea "1st vat french fryer is no"
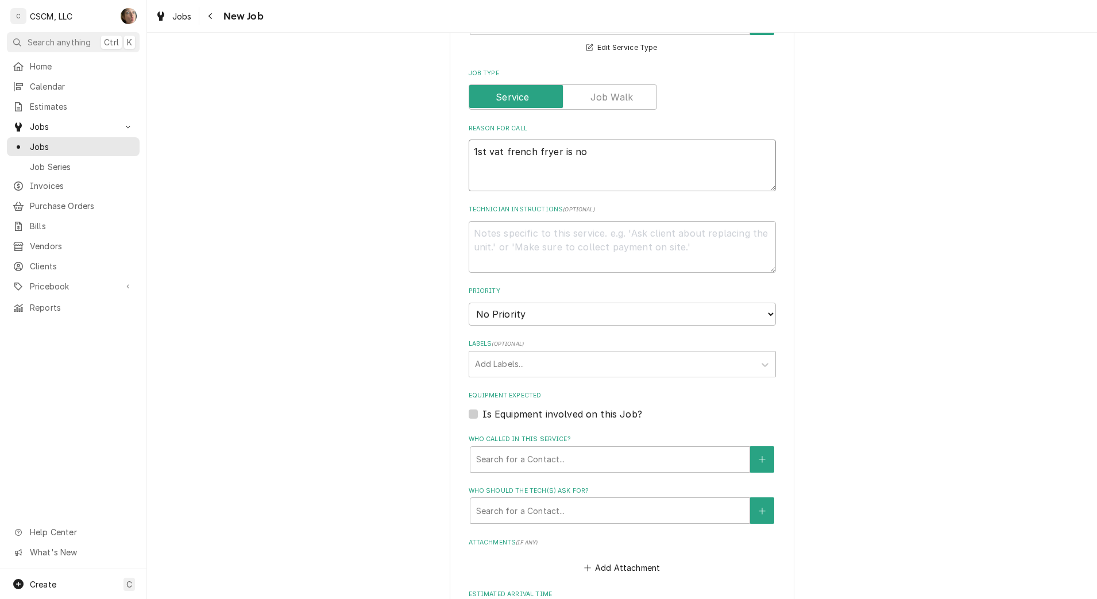
type textarea "x"
type textarea "1st vat french fryer is not"
type textarea "x"
type textarea "1st vat french fryer is not"
type textarea "x"
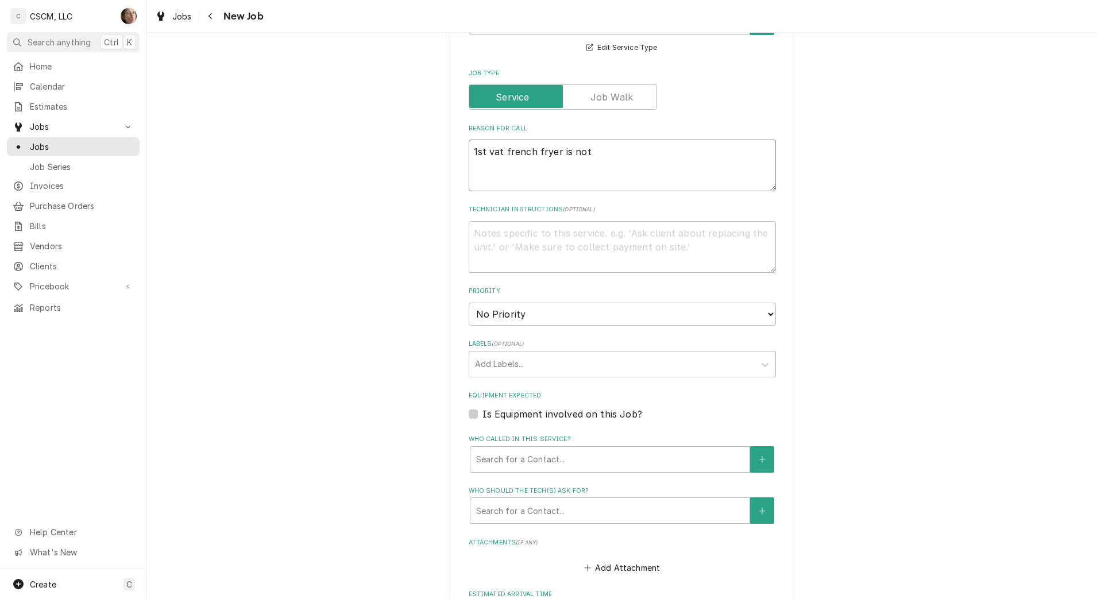
type textarea "1st vat french fryer is not d"
type textarea "x"
type textarea "1st vat french fryer is not de"
type textarea "x"
type textarea "1st vat french fryer is not d"
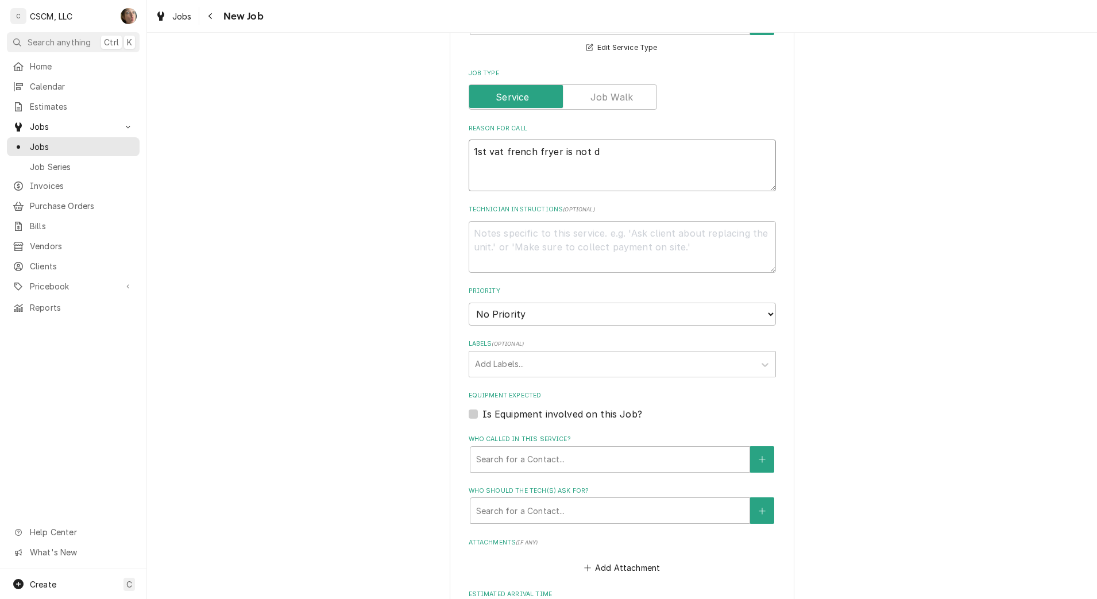
type textarea "x"
type textarea "1st vat french fryer is not di"
type textarea "x"
type textarea "1st vat french fryer is not dis"
type textarea "x"
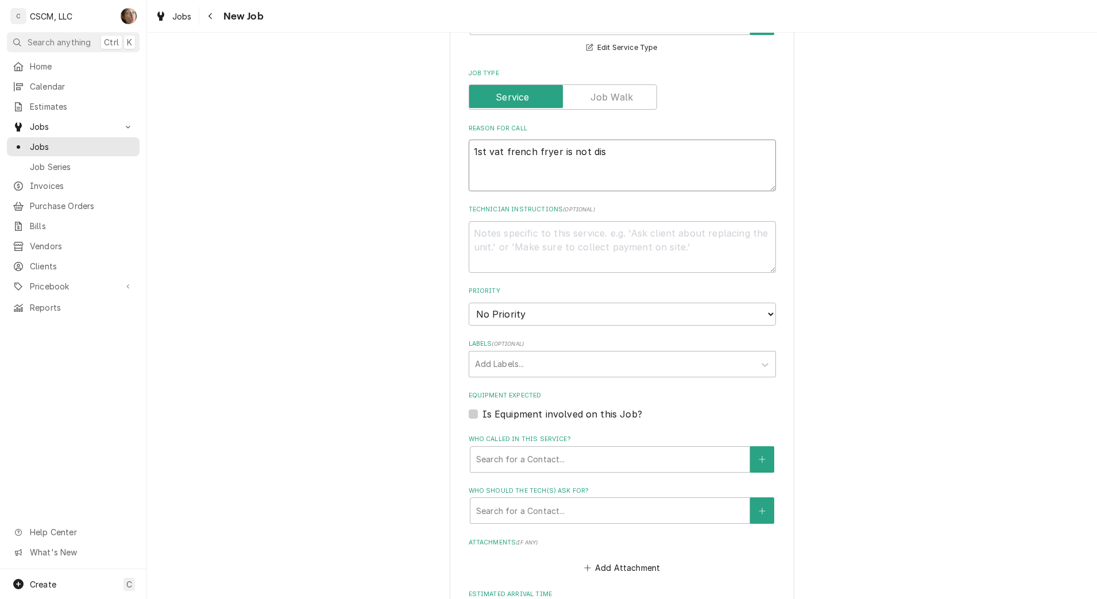
type textarea "1st vat french fryer is not disp"
type textarea "x"
type textarea "1st vat french fryer is not dispe"
type textarea "x"
type textarea "1st vat french fryer is not dispen"
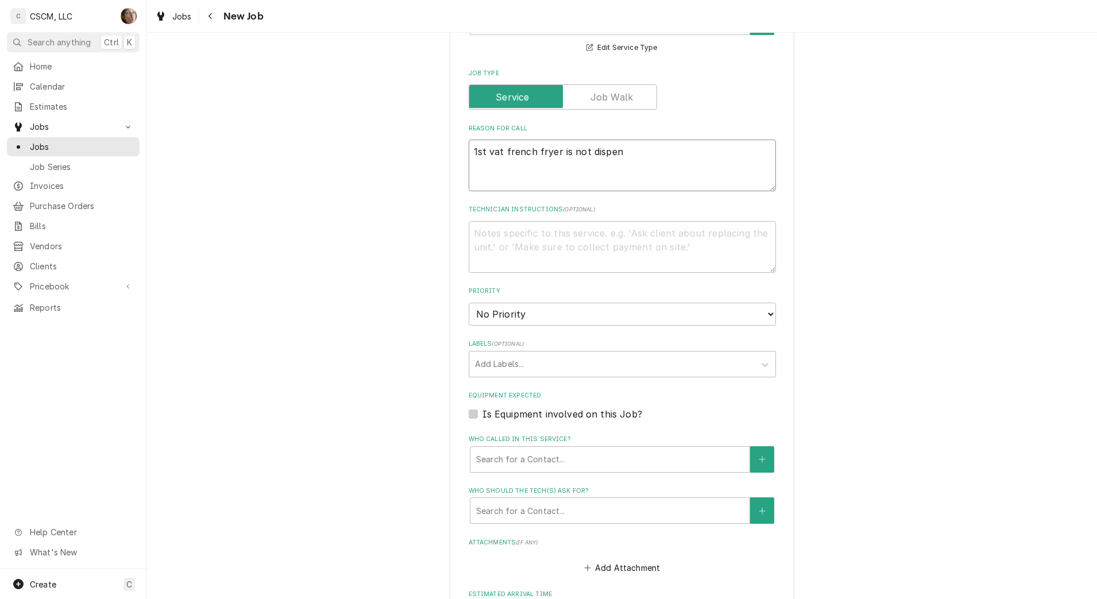
type textarea "x"
type textarea "1st vat french fryer is not dispens"
type textarea "x"
type textarea "1st vat french fryer is not dispensi"
type textarea "x"
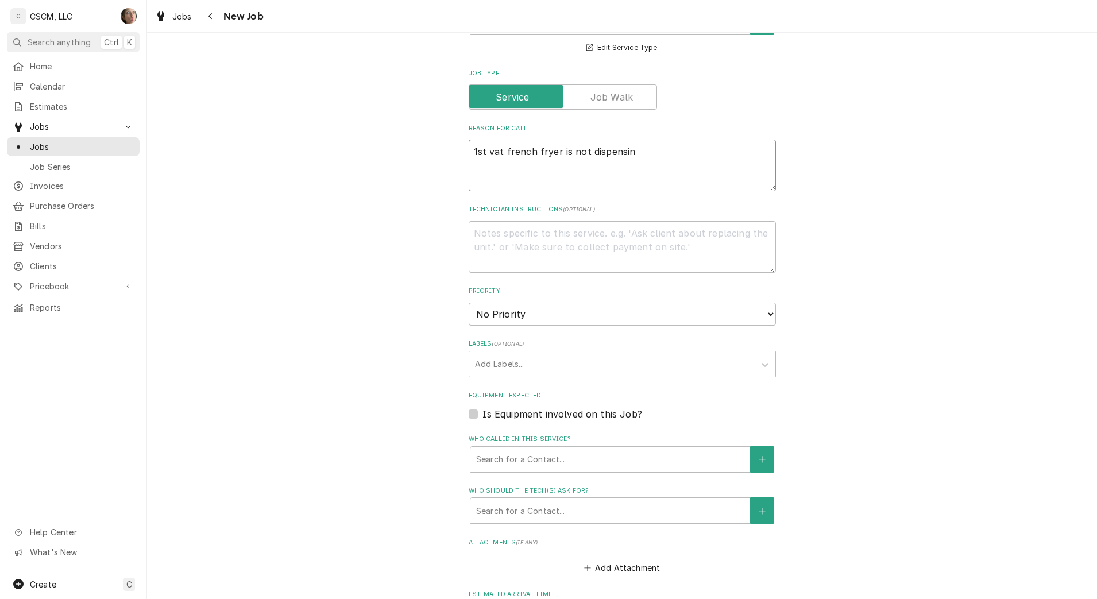
type textarea "1st vat french fryer is not dispensing"
type textarea "x"
type textarea "1st vat french fryer is not dispensing"
type textarea "x"
type textarea "1st vat french fryer is not dispensing o"
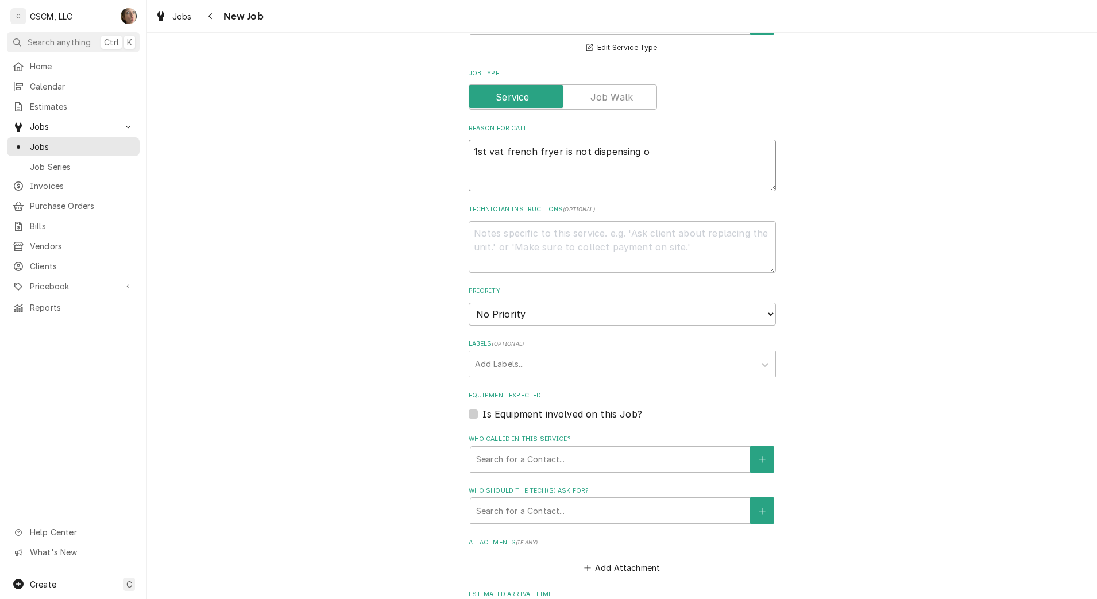
type textarea "x"
type textarea "1st vat french fryer is not dispensing oi"
type textarea "x"
type textarea "1st vat french fryer is not dispensing oil"
type textarea "x"
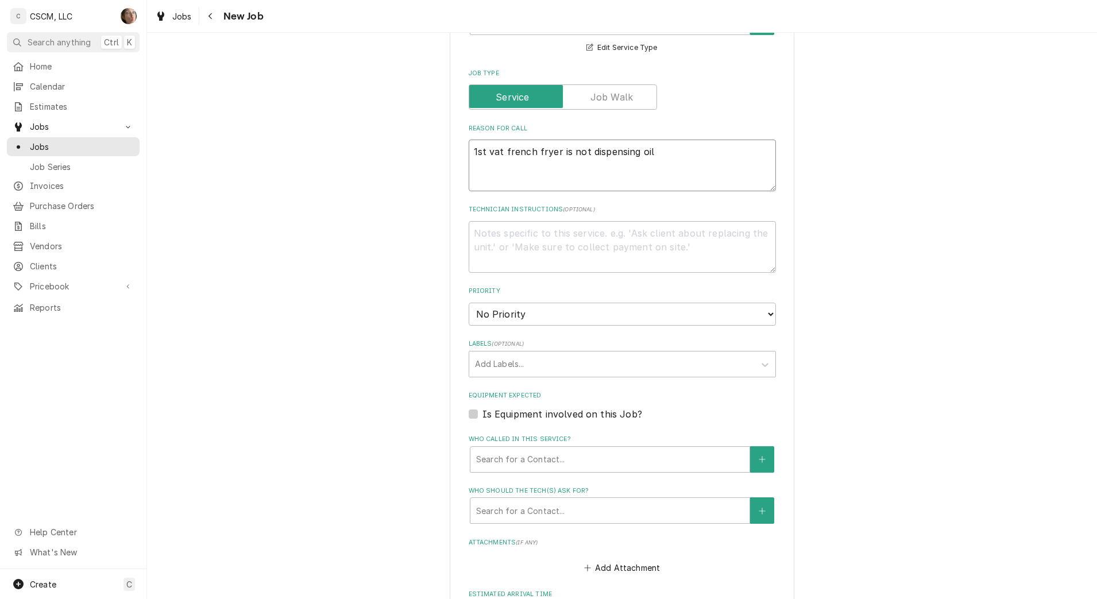
type textarea "1st vat french fryer is not dispensing oil."
type textarea "x"
type textarea "1st vat french fryer is not dispensing oil."
type textarea "x"
type textarea "1st vat french fryer is not dispensing oil. t"
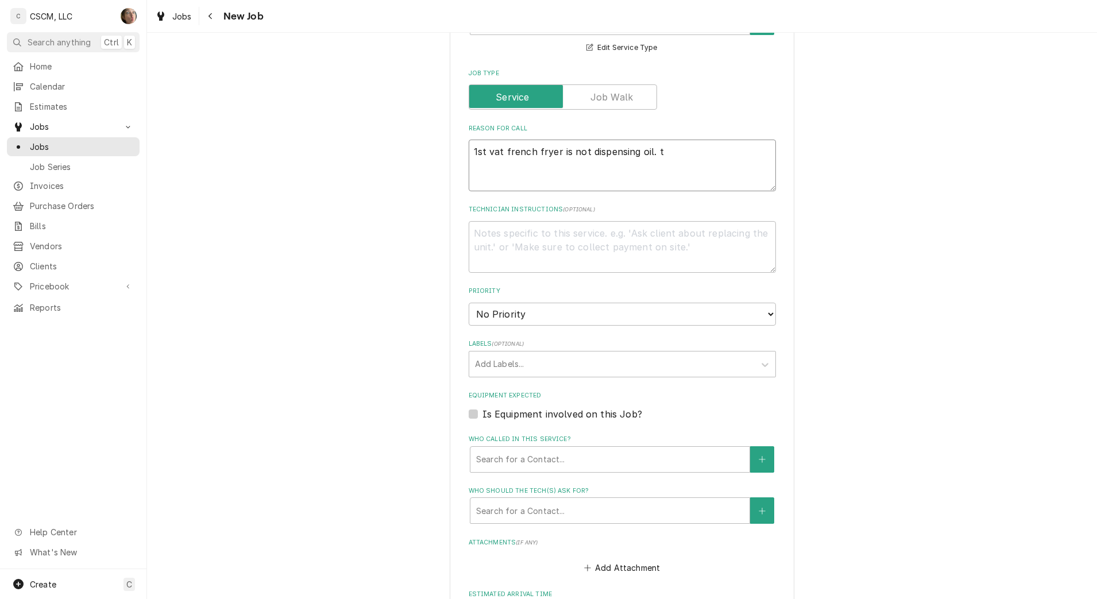
type textarea "x"
type textarea "1st vat french fryer is not dispensing oil. th"
type textarea "x"
type textarea "1st vat french fryer is not dispensing oil. the"
type textarea "x"
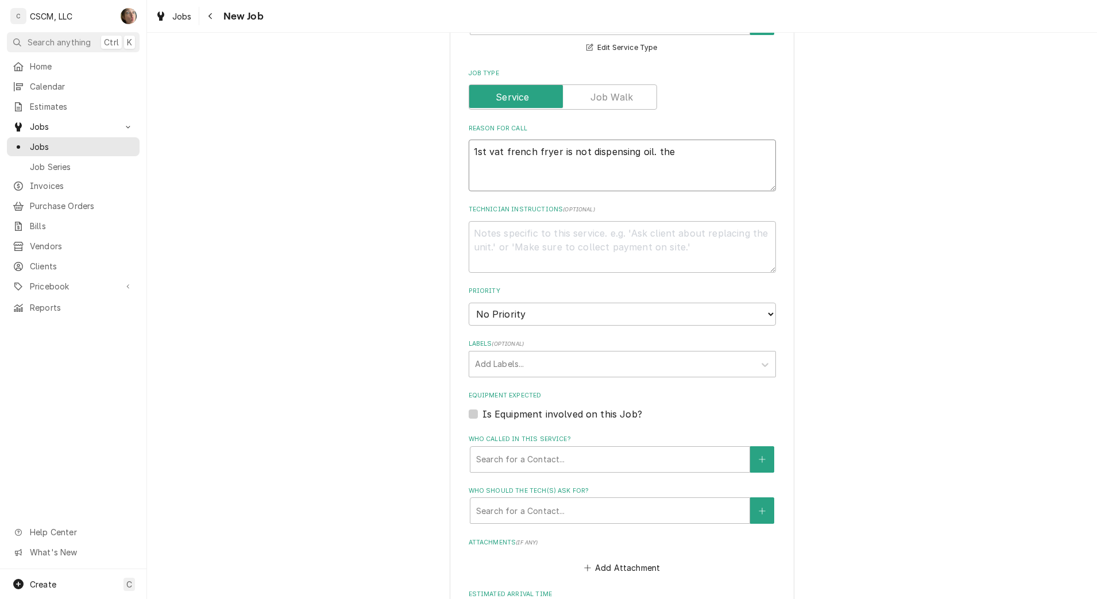
type textarea "1st vat french fryer is not dispensing oil. they"
type textarea "x"
type textarea "1st vat french fryer is not dispensing oil. they"
type textarea "x"
type textarea "1st vat french fryer is not dispensing oil. they h"
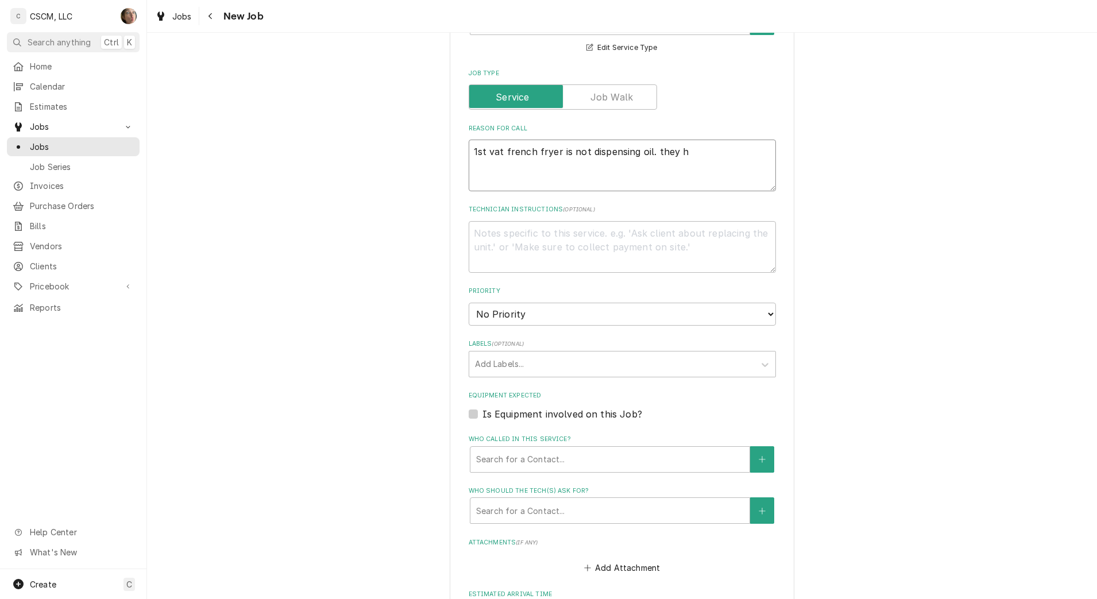
type textarea "x"
type textarea "1st vat french fryer is not dispensing oil. they ha"
type textarea "x"
type textarea "1st vat french fryer is not dispensing oil. they had"
type textarea "x"
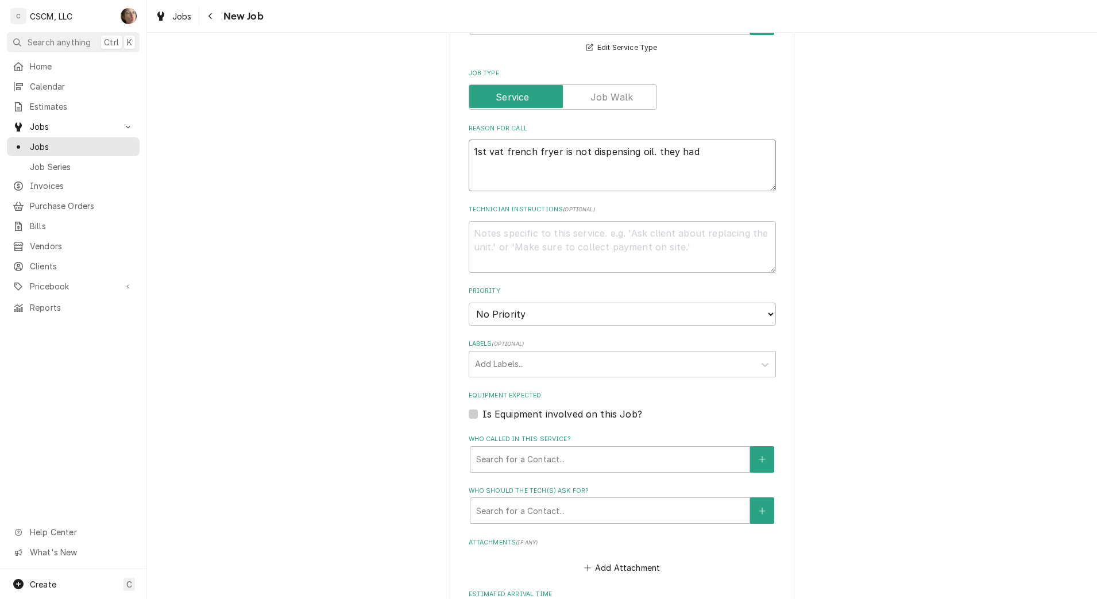
type textarea "1st vat french fryer is not dispensing oil. they had"
type textarea "x"
type textarea "1st vat french fryer is not dispensing oil. they had i"
type textarea "x"
type textarea "1st vat french fryer is not dispensing oil. they had it"
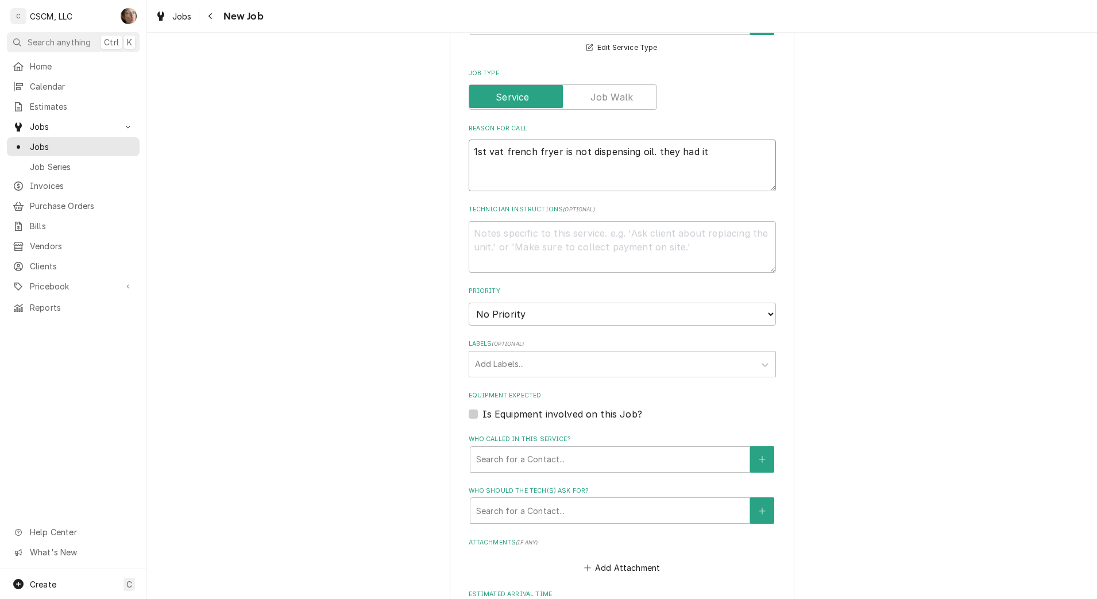
type textarea "x"
type textarea "1st vat french fryer is not dispensing oil. they had it"
type textarea "x"
type textarea "1st vat french fryer is not dispensing oil. they had it d"
type textarea "x"
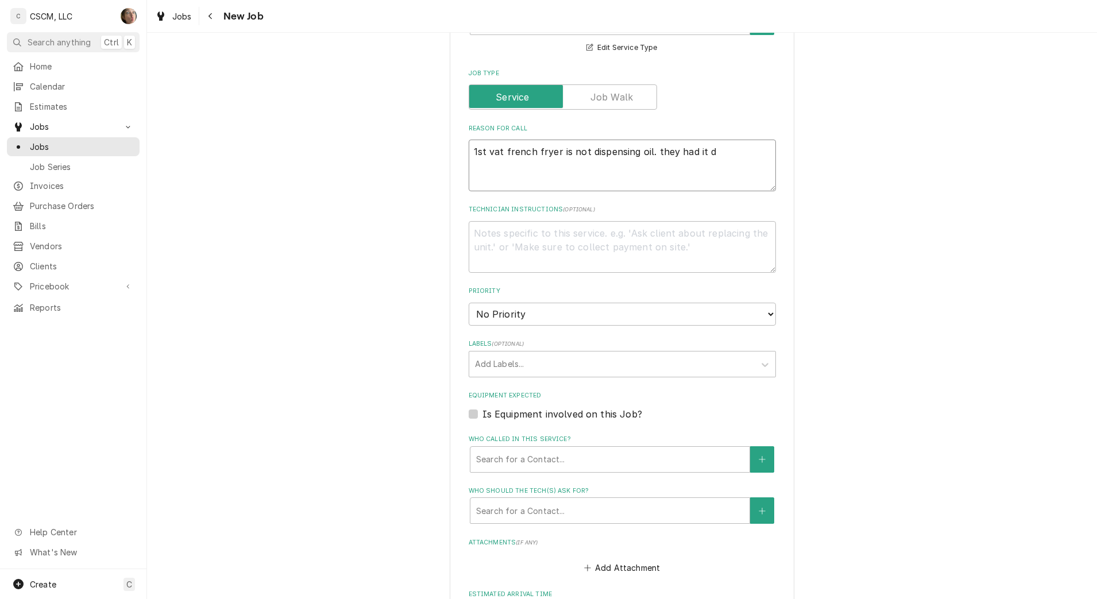
type textarea "1st vat french fryer is not dispensing oil. they had it dr"
type textarea "x"
type textarea "1st vat french fryer is not dispensing oil. they had it dra"
type textarea "x"
type textarea "1st vat french fryer is not dispensing oil. they had it drai"
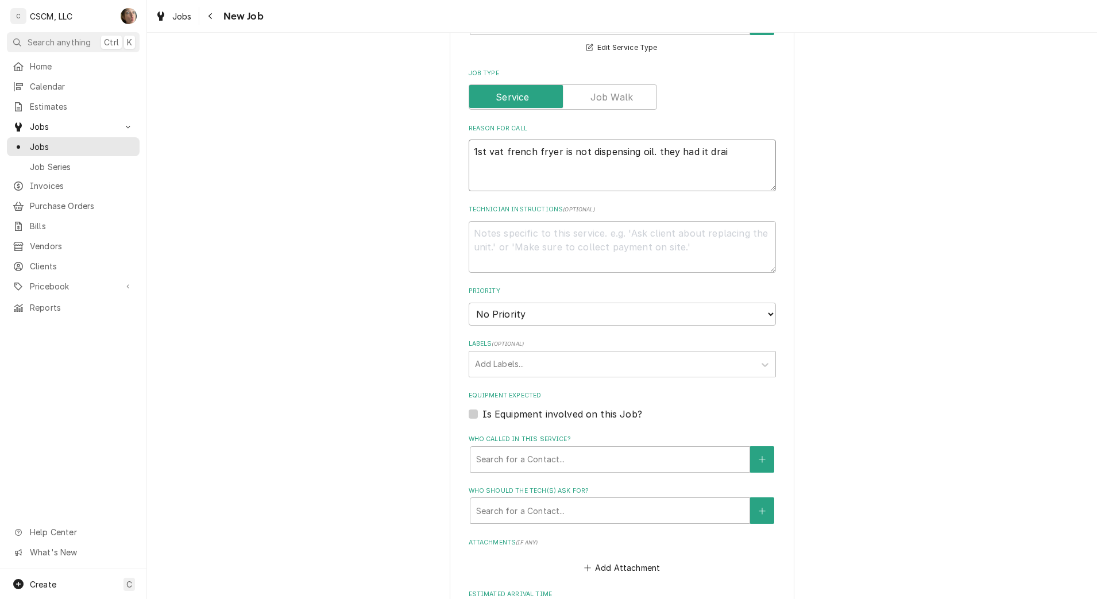
type textarea "x"
type textarea "1st vat french fryer is not dispensing oil. they had it drail"
type textarea "x"
type textarea "1st vat french fryer is not dispensing oil. they had it drai"
type textarea "x"
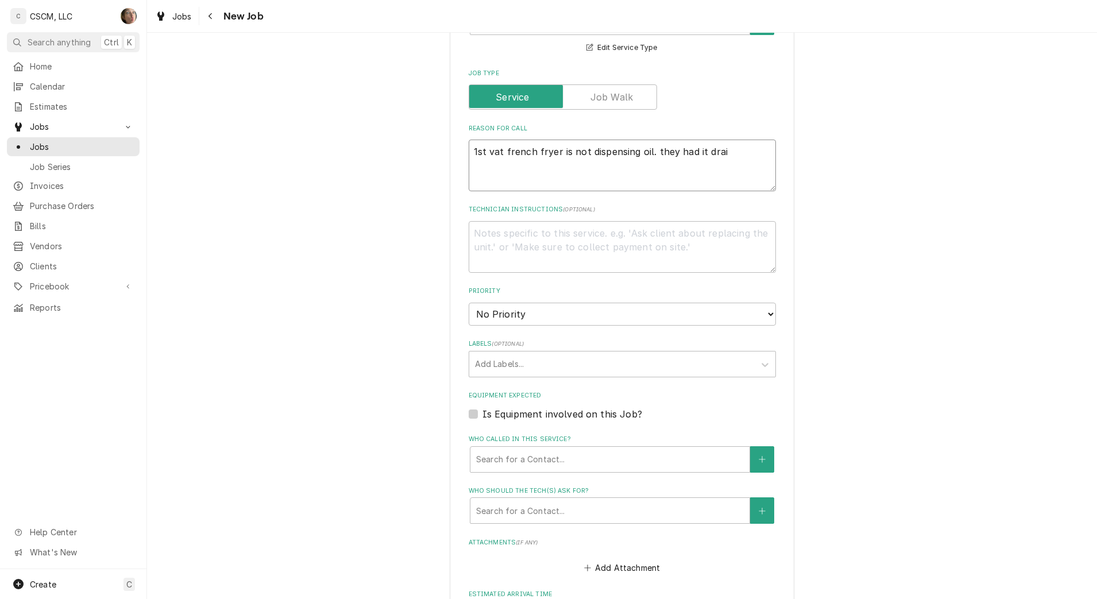
type textarea "1st vat french fryer is not dispensing oil. they had it drain"
type textarea "x"
type textarea "1st vat french fryer is not dispensing oil. they had it draini"
type textarea "x"
type textarea "1st vat french fryer is not dispensing oil. they had it drainin"
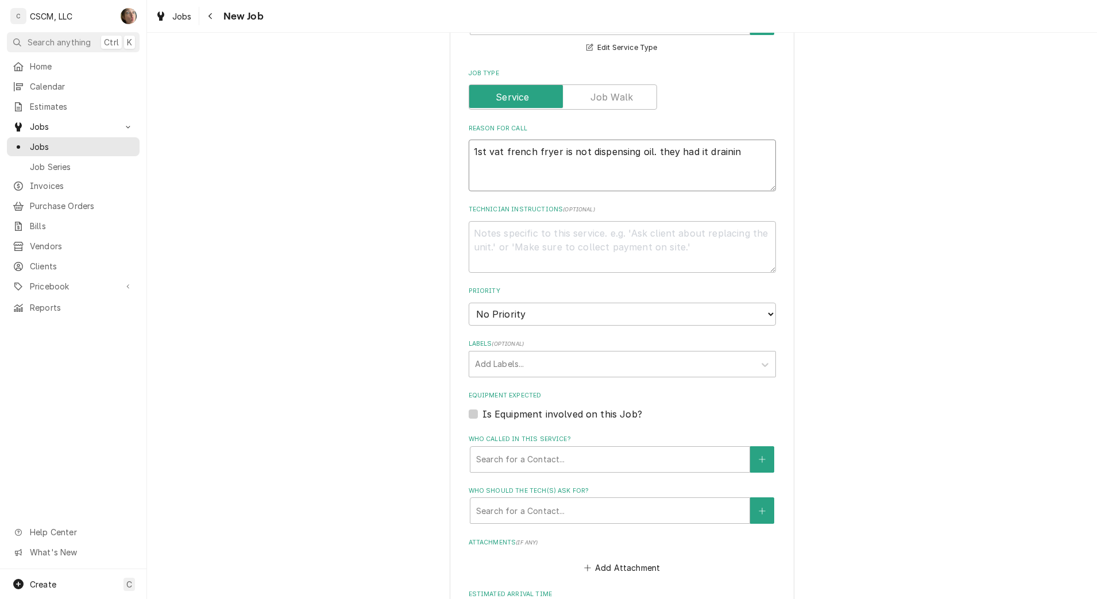
type textarea "x"
type textarea "1st vat french fryer is not dispensing oil. they had it draini"
type textarea "x"
type textarea "1st vat french fryer is not dispensing oil. they had it drain"
type textarea "x"
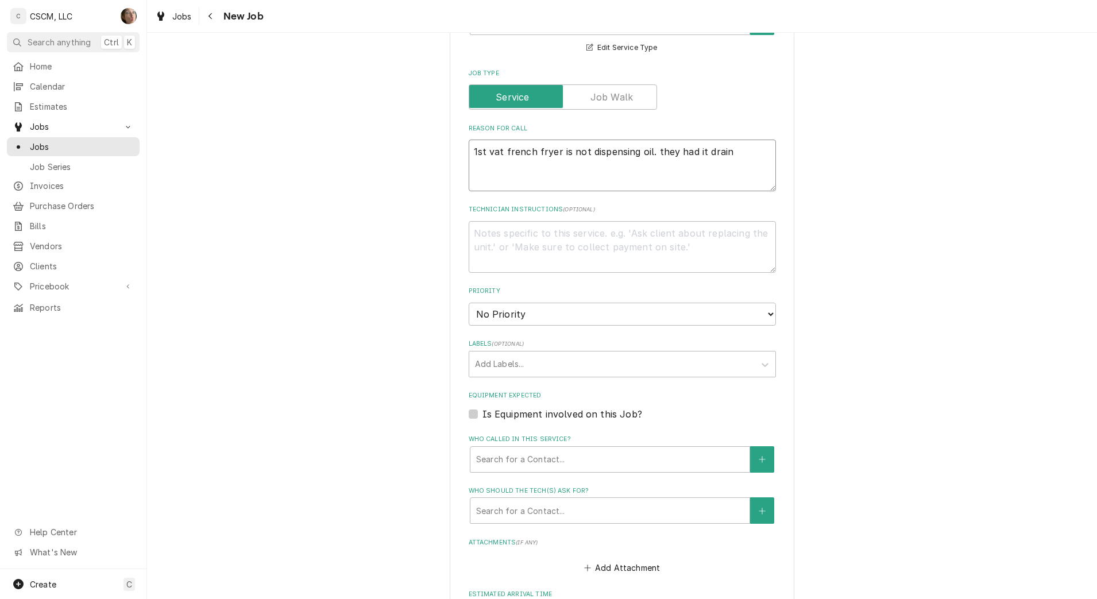
type textarea "1st vat french fryer is not dispensing oil. they had it draine"
type textarea "x"
type textarea "1st vat french fryer is not dispensing oil. they had it drained"
type textarea "x"
type textarea "1st vat french fryer is not dispensing oil. they had it drained f"
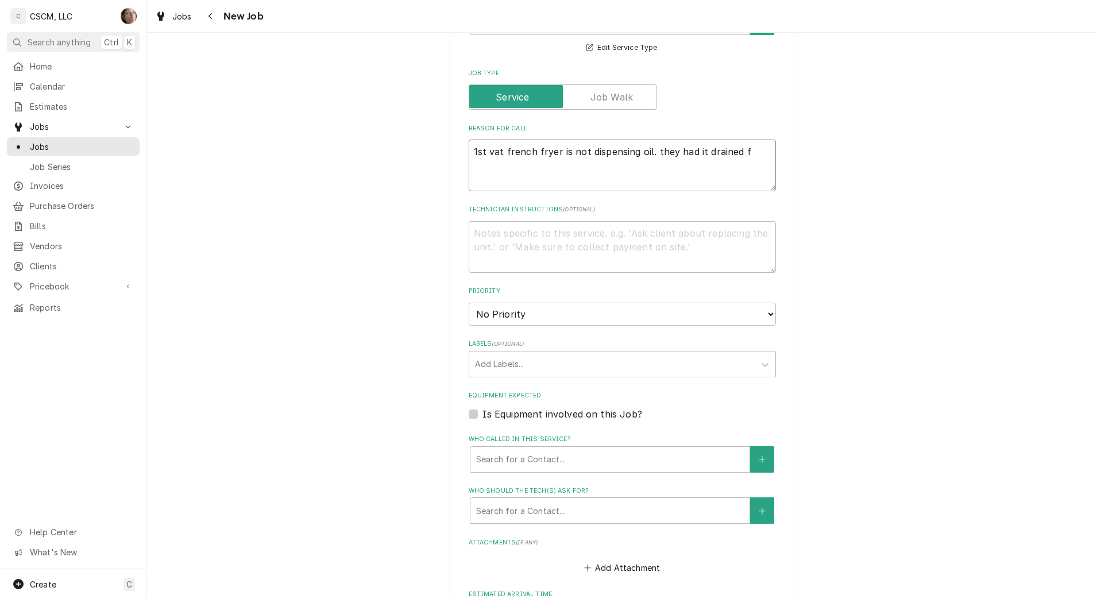
type textarea "x"
type textarea "1st vat french fryer is not dispensing oil. they had it drained fr"
type textarea "x"
type textarea "1st vat french fryer is not dispensing oil. they had it drained frd"
type textarea "x"
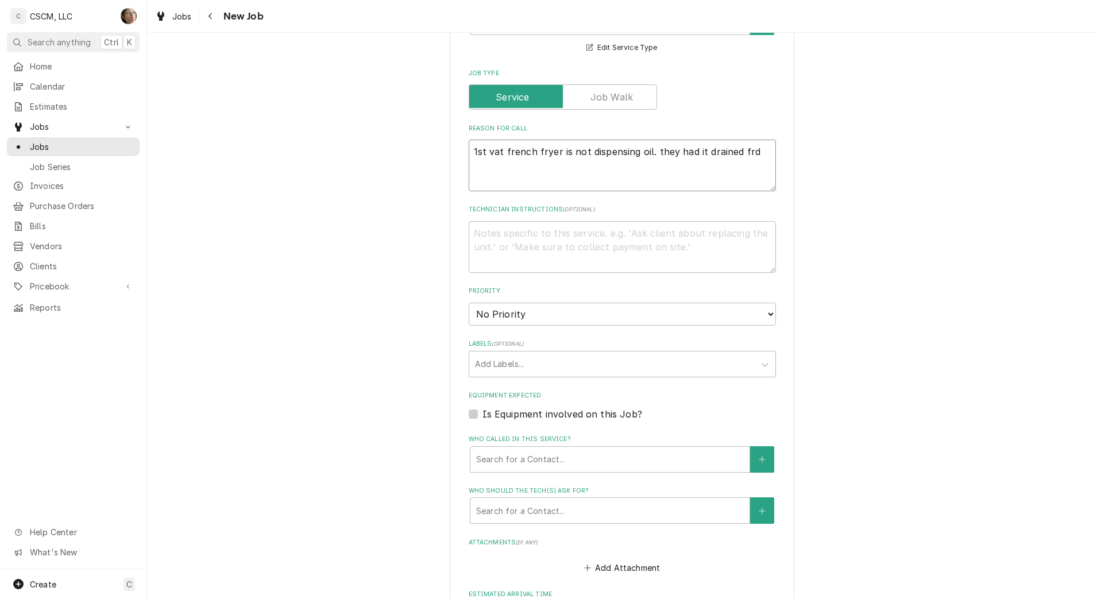
type textarea "1st vat french fryer is not dispensing oil. they had it drained frdi"
type textarea "x"
type textarea "1st vat french fryer is not dispensing oil. they had it drained frd"
type textarea "x"
type textarea "1st vat french fryer is not dispensing oil. they had it drained fr"
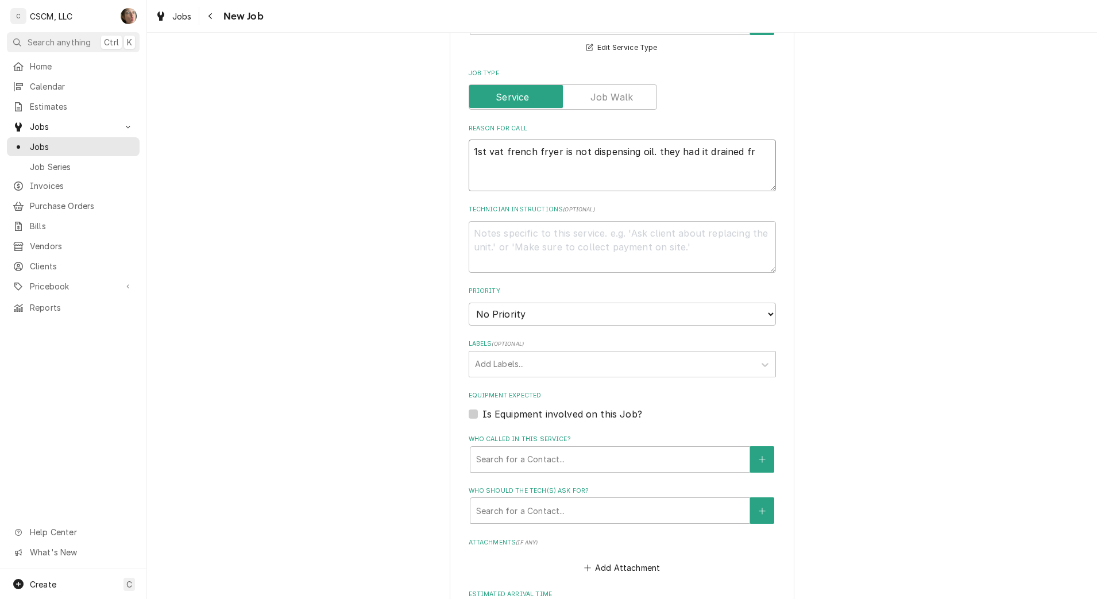
type textarea "x"
type textarea "1st vat french fryer is not dispensing oil. they had it drained fri"
type textarea "x"
type textarea "1st vat french fryer is not dispensing oil. they had it drained frid"
type textarea "x"
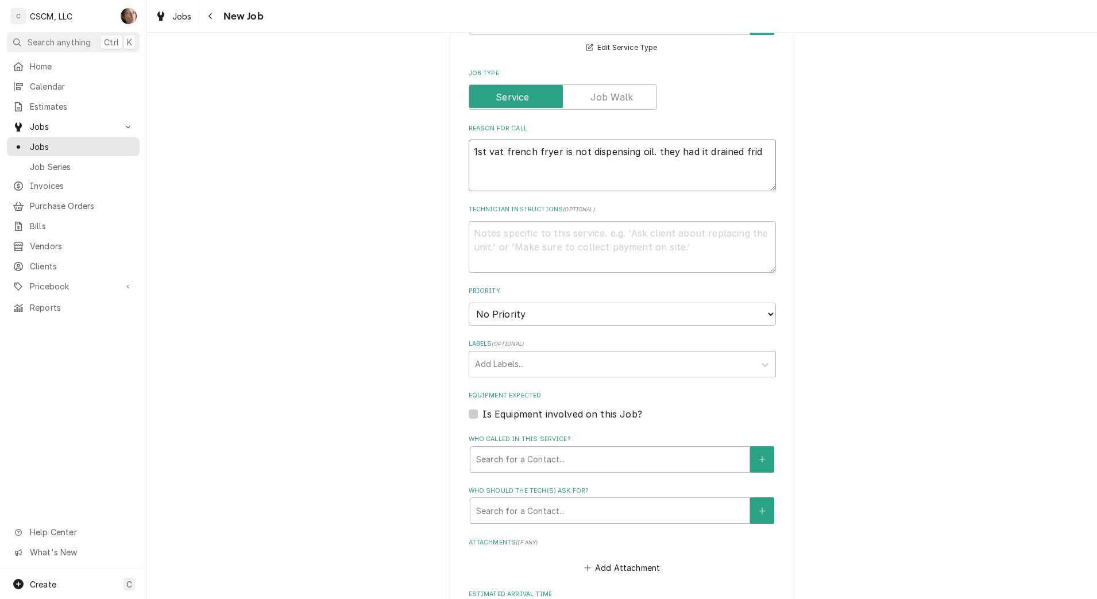
type textarea "1st vat french fryer is not dispensing oil. they had it drained frida"
type textarea "x"
type textarea "1st vat french fryer is not dispensing oil. they had it drained frida"
type textarea "x"
type textarea "1st vat french fryer is not dispensing oil. they had it drained frida"
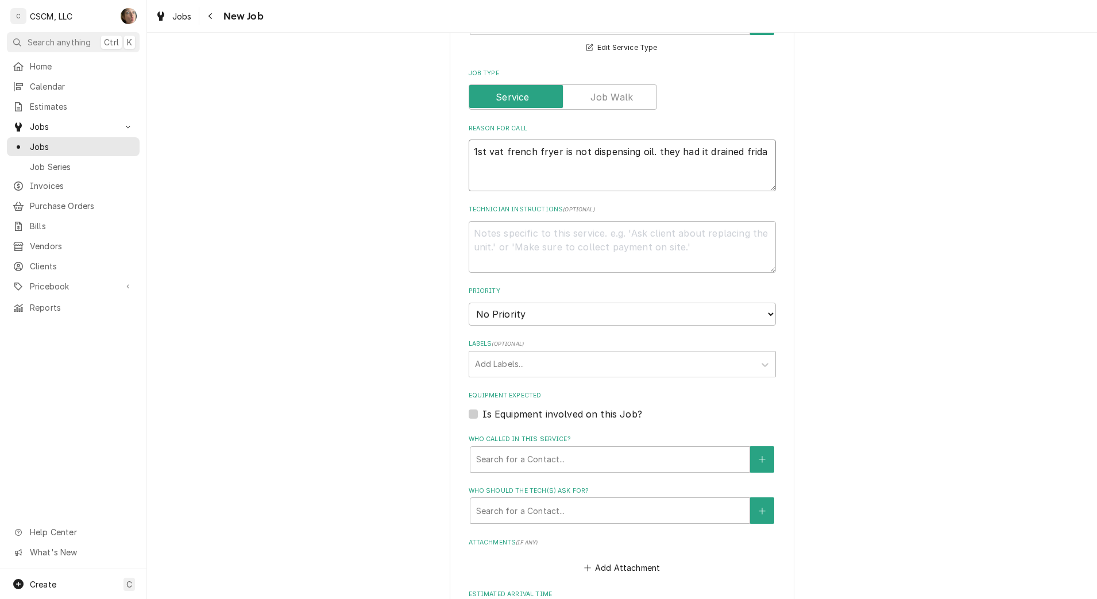
type textarea "x"
type textarea "1st vat french fryer is not dispensing oil. they had it drained friday"
type textarea "x"
type textarea "1st vat french fryer is not dispensing oil. they had it drained friday b"
type textarea "x"
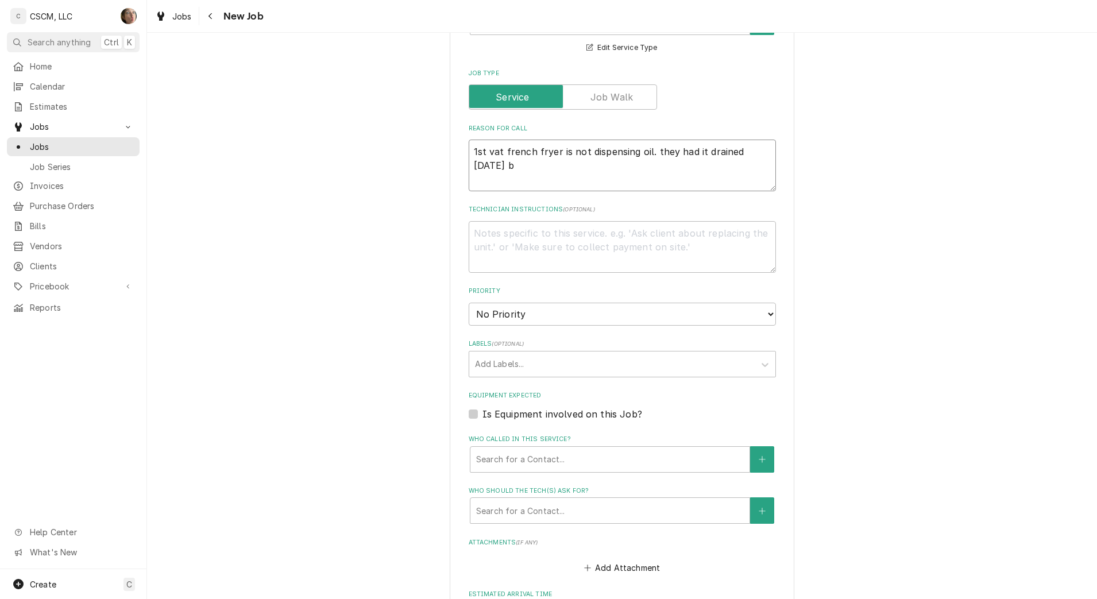
type textarea "1st vat french fryer is not dispensing oil. they had it drained friday bu"
type textarea "x"
type textarea "1st vat french fryer is not dispensing oil. they had it drained friday but"
type textarea "x"
type textarea "1st vat french fryer is not dispensing oil. they had it drained friday but"
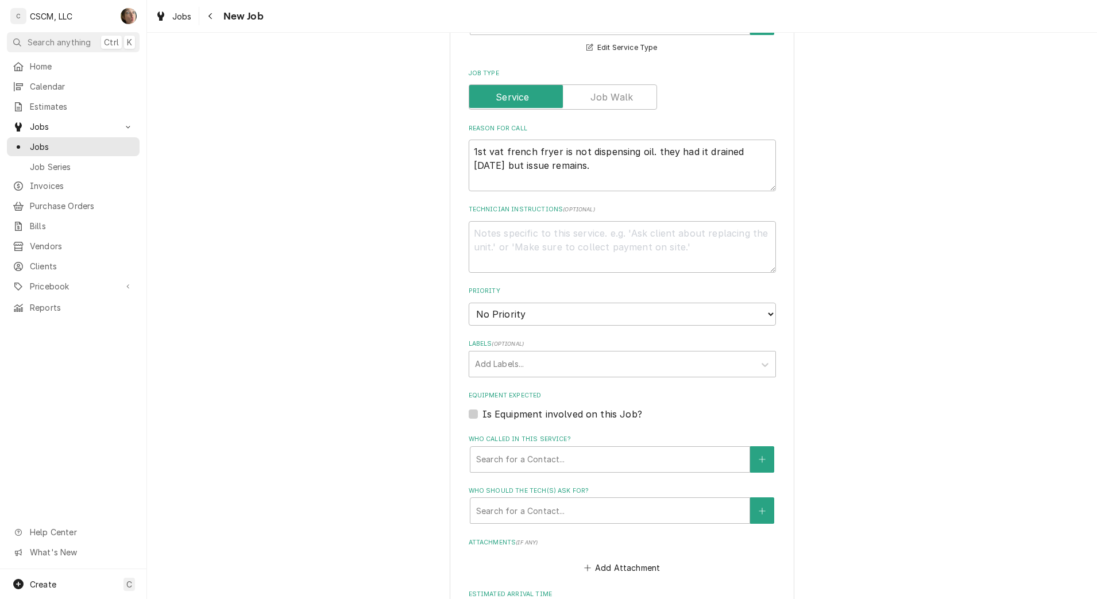
click at [415, 246] on div "Please provide the following information to create a job: Client Details Client…" at bounding box center [622, 234] width 950 height 1276
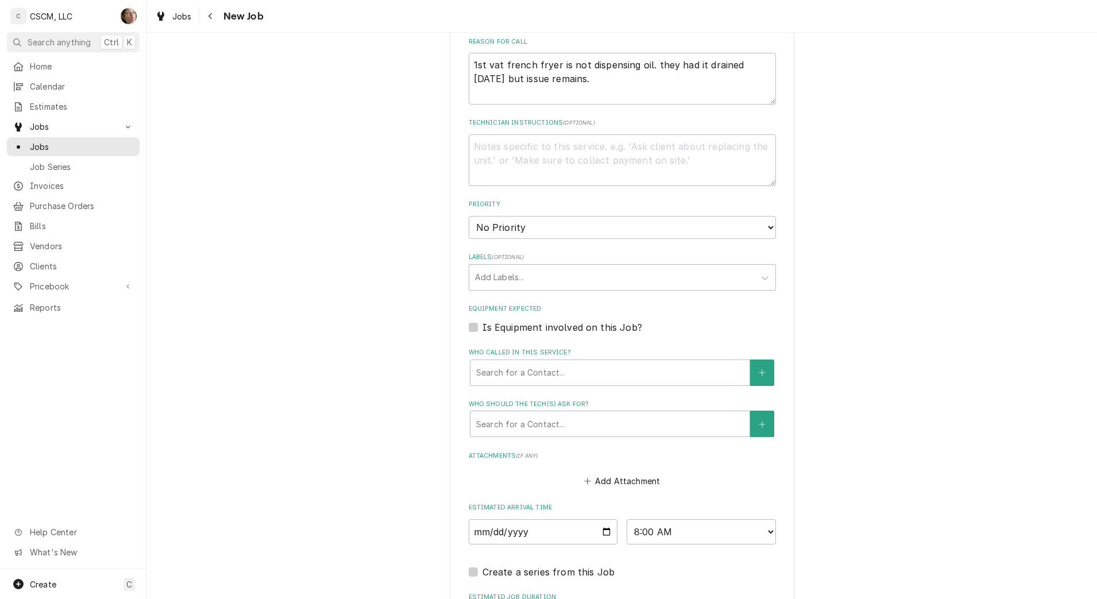
scroll to position [536, 0]
click at [508, 233] on select "No Priority Urgent High Medium Low" at bounding box center [622, 226] width 307 height 23
click at [469, 215] on select "No Priority Urgent High Medium Low" at bounding box center [622, 226] width 307 height 23
click at [510, 281] on div "Labels" at bounding box center [612, 276] width 274 height 21
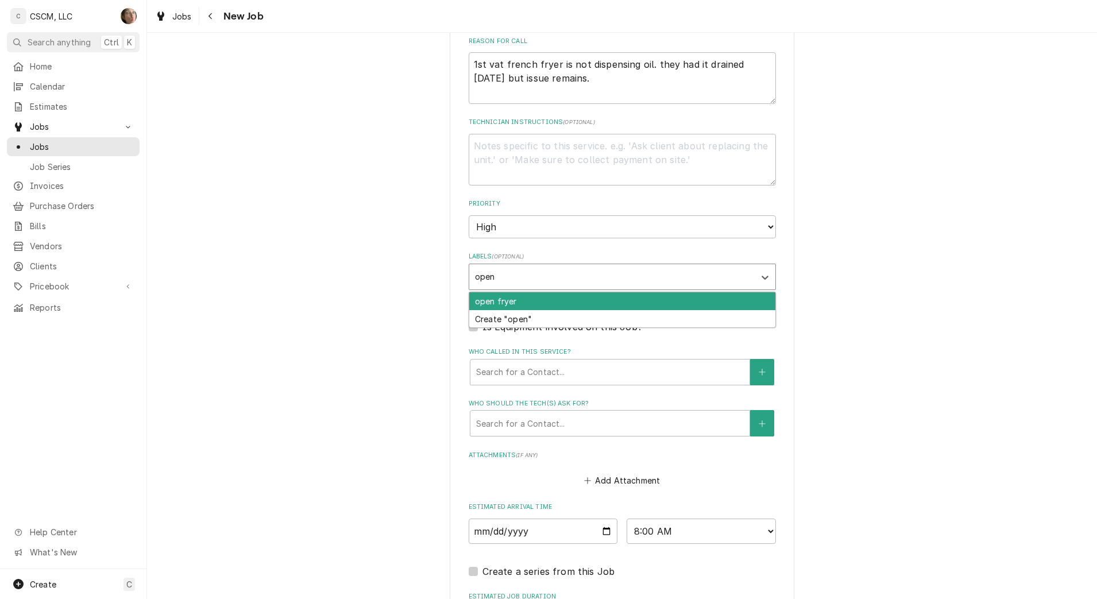
click at [513, 306] on div "open fryer" at bounding box center [622, 301] width 306 height 18
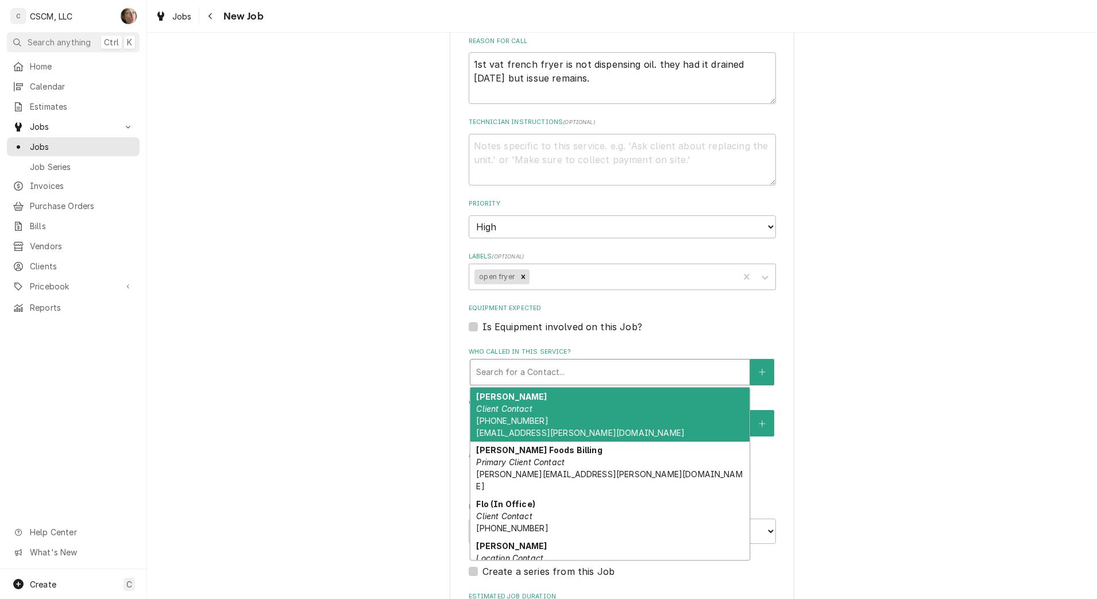
click at [493, 371] on div "Who called in this service?" at bounding box center [610, 372] width 268 height 21
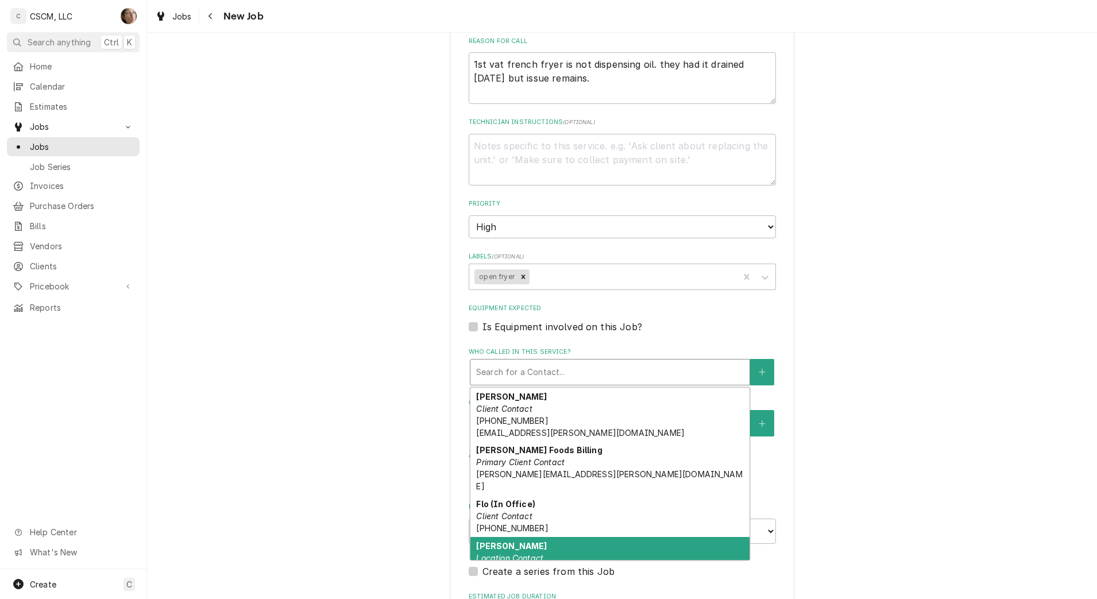
click at [511, 540] on div "Sandy Smallwood Location Contact (618) 660-9223" at bounding box center [609, 558] width 279 height 42
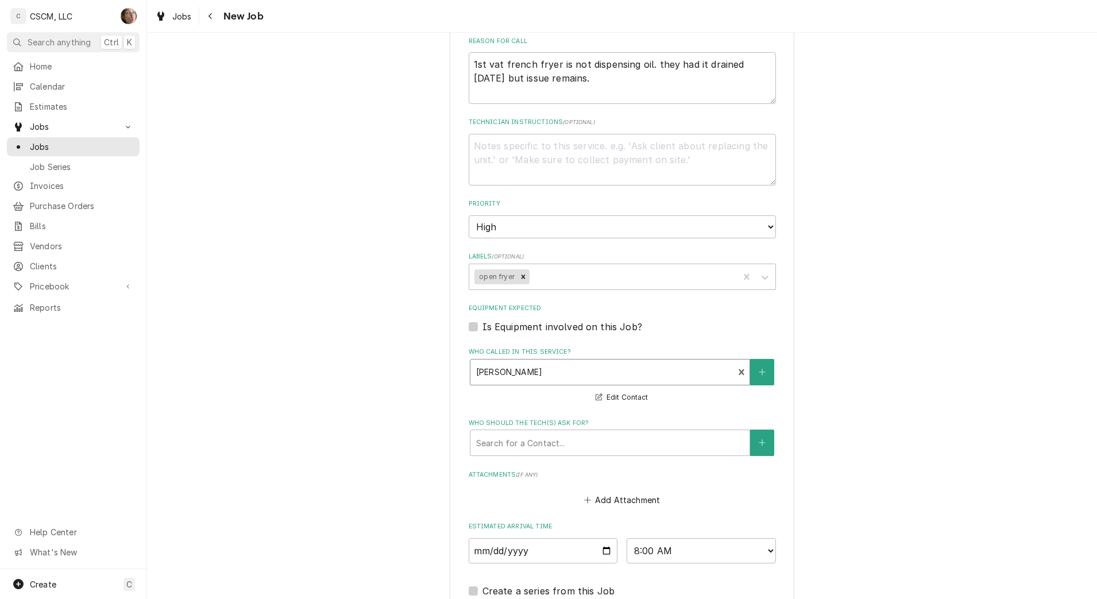
scroll to position [741, 0]
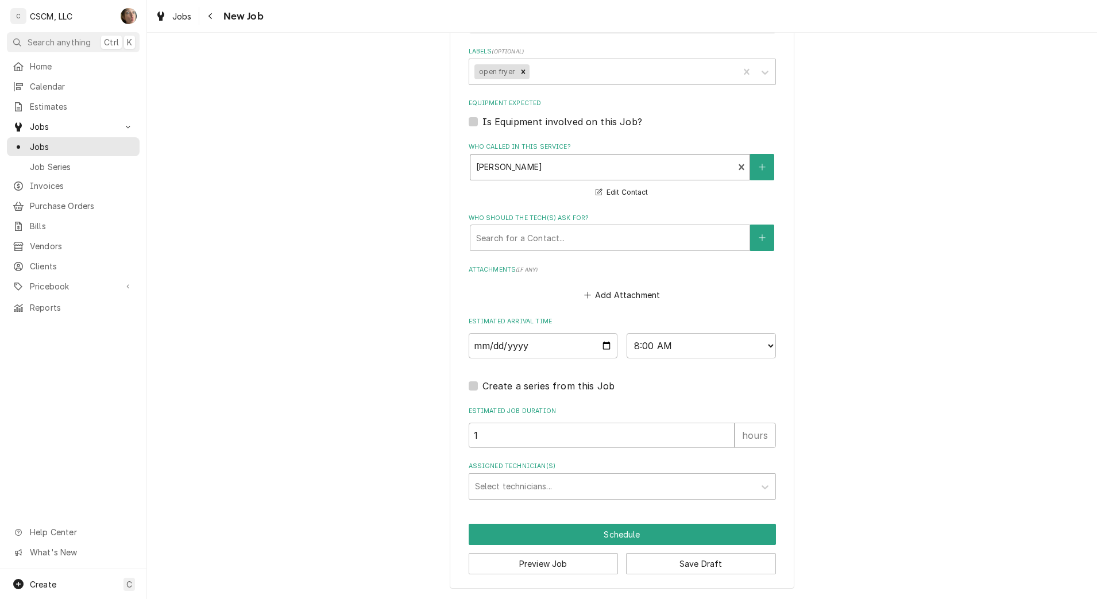
click at [535, 495] on div "Assigned Technician(s)" at bounding box center [612, 486] width 274 height 21
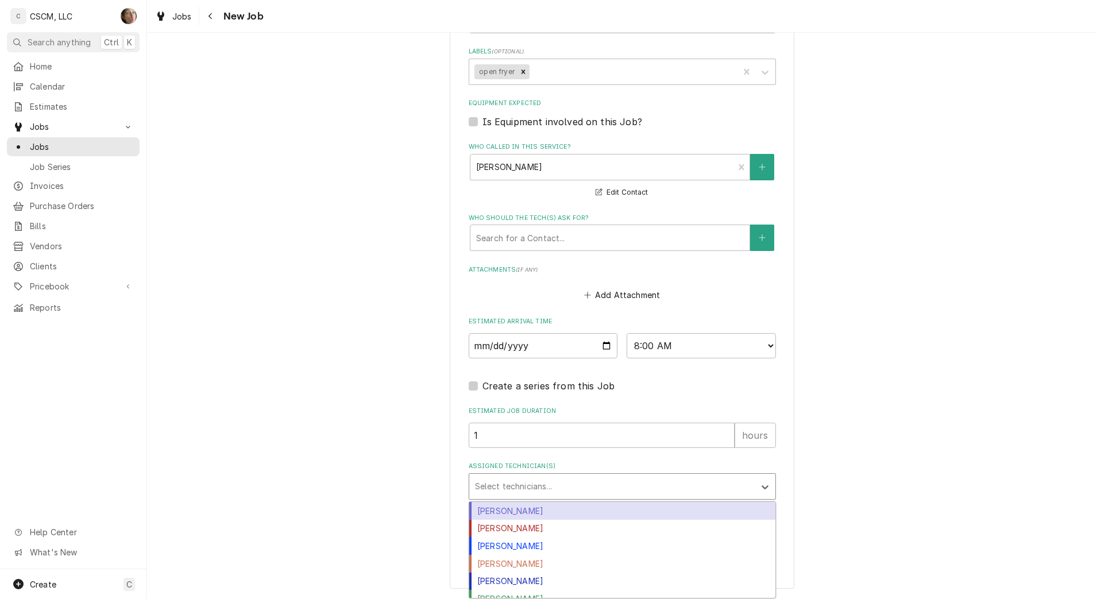
click at [535, 511] on div "Chris Lynch" at bounding box center [622, 511] width 306 height 18
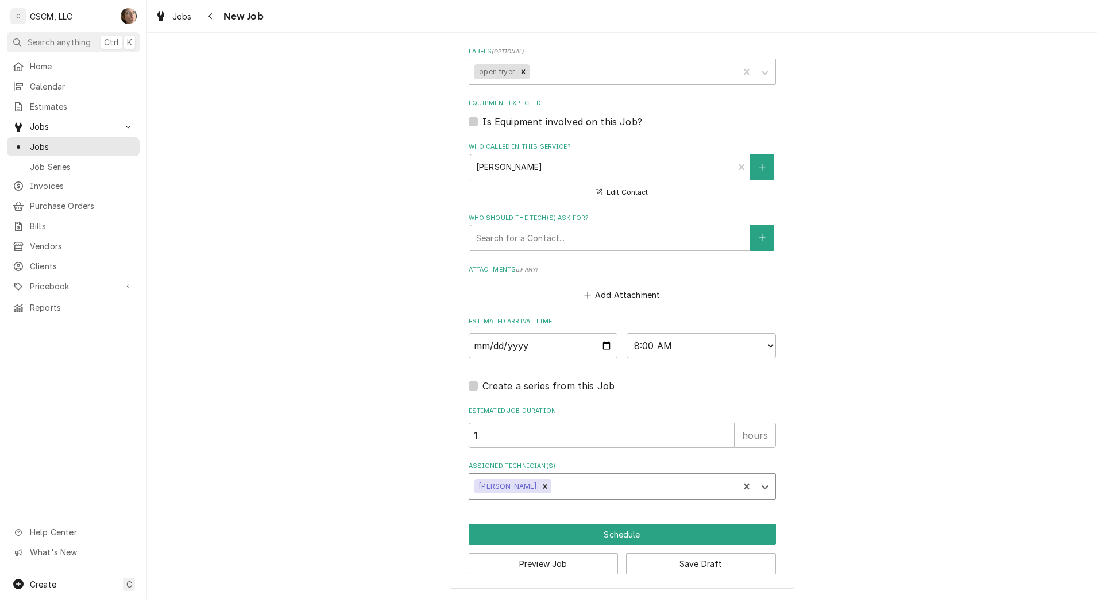
click at [541, 484] on icon "Remove Chris Lynch" at bounding box center [545, 486] width 8 height 8
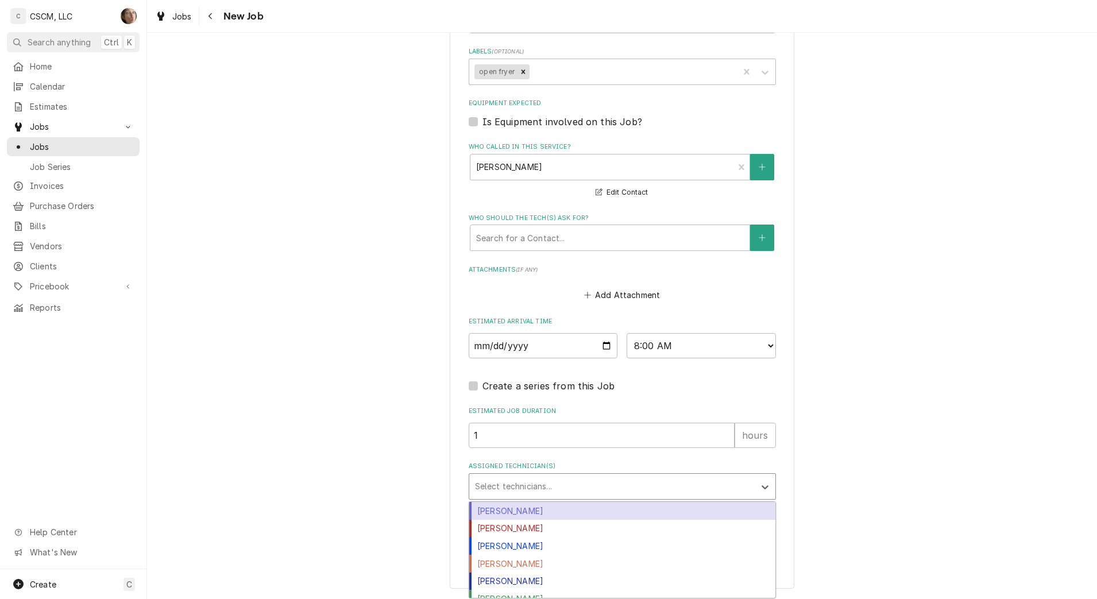
click at [522, 484] on div "Assigned Technician(s)" at bounding box center [612, 486] width 274 height 21
click at [520, 517] on div "Chris Lynch" at bounding box center [622, 511] width 306 height 18
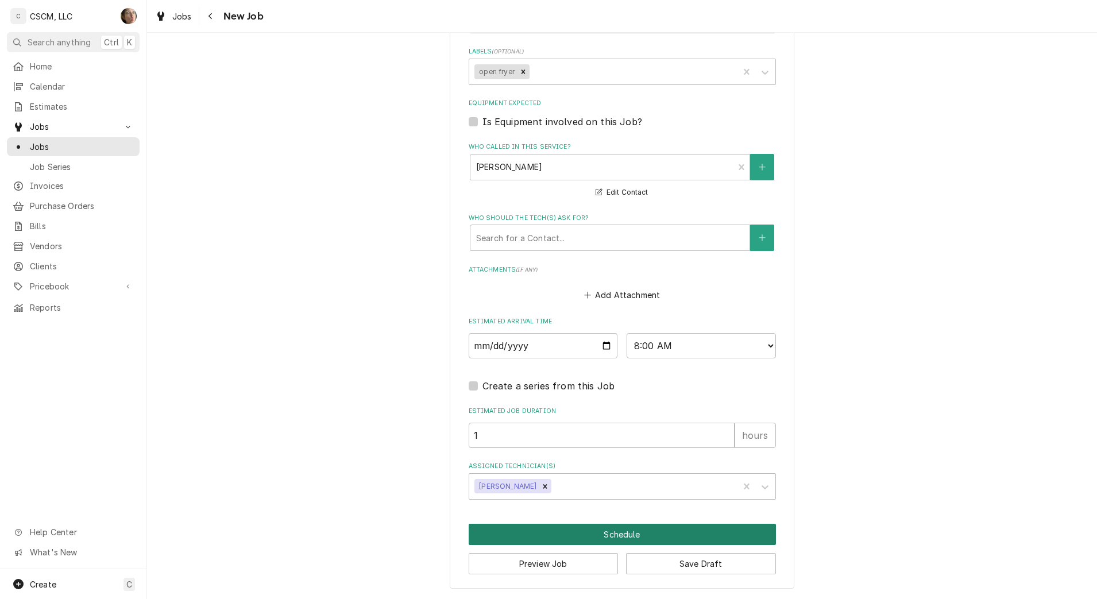
click at [530, 538] on button "Schedule" at bounding box center [622, 534] width 307 height 21
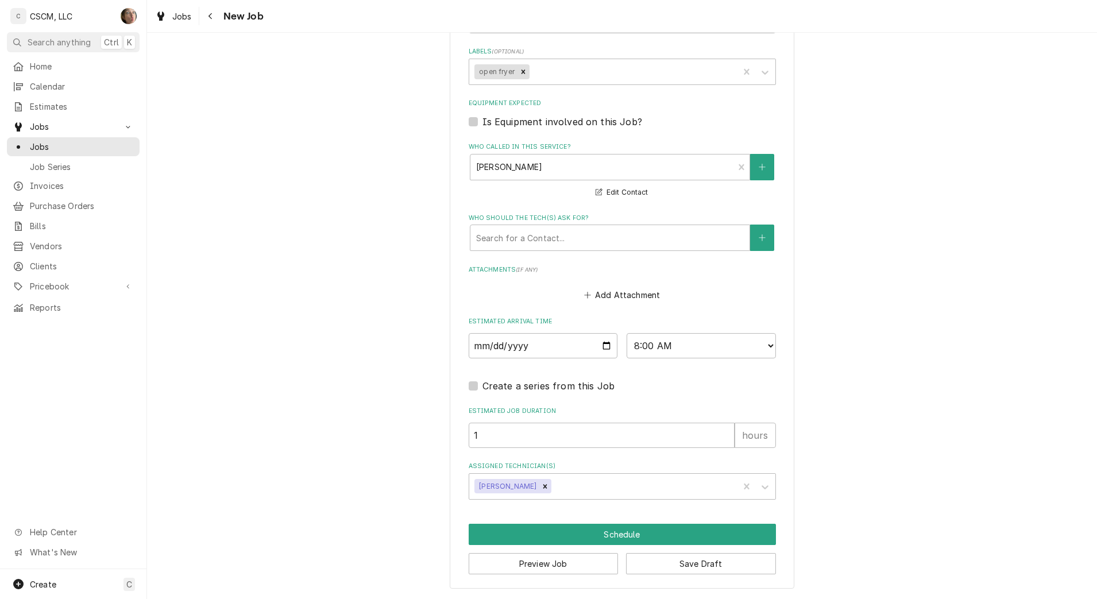
scroll to position [731, 0]
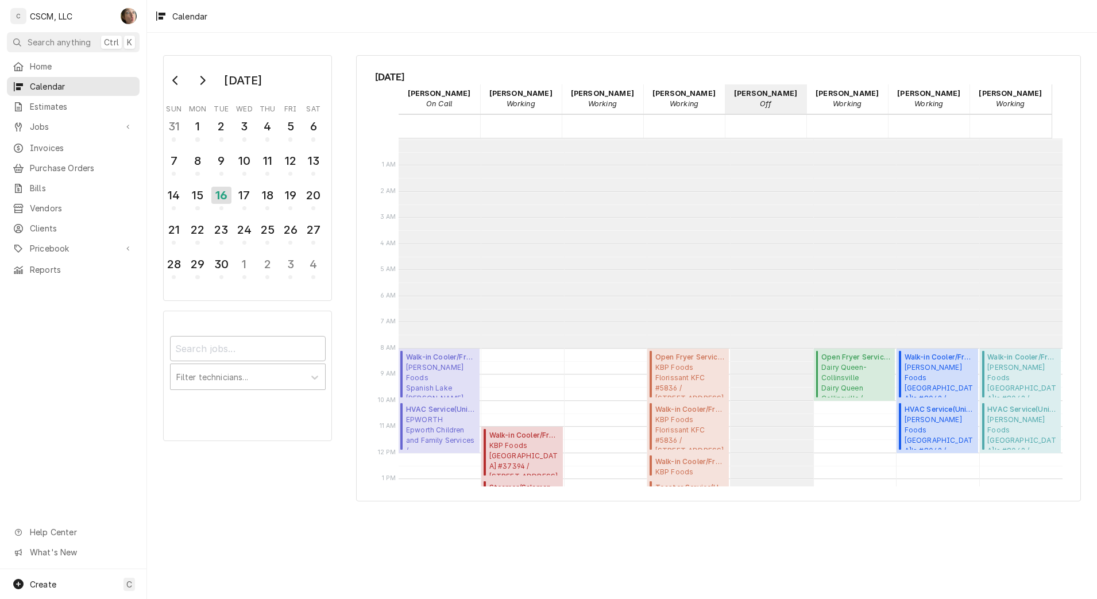
scroll to position [210, 0]
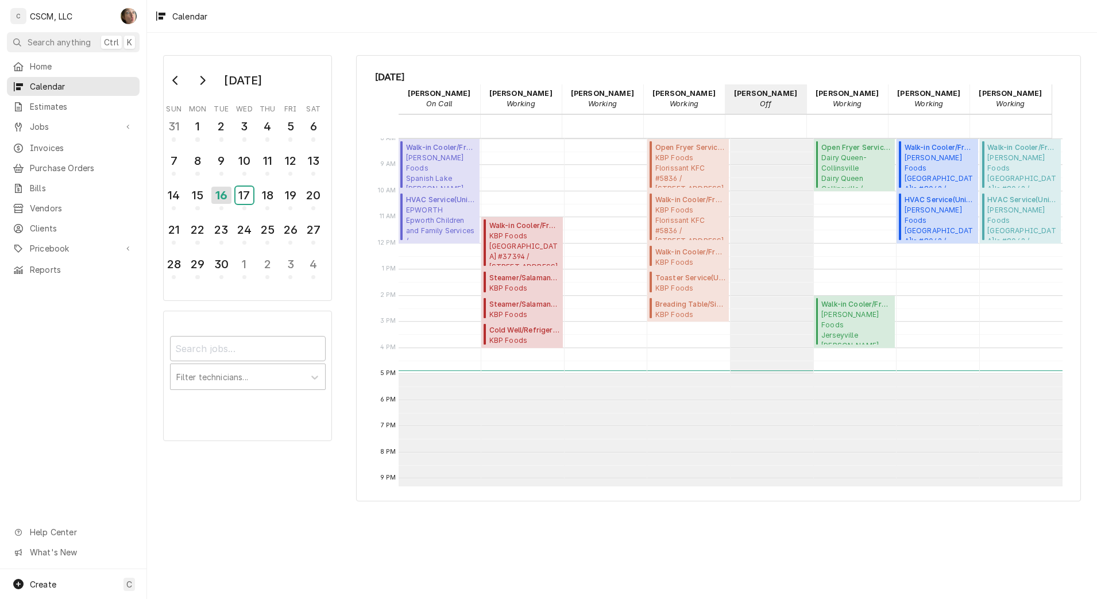
click at [245, 197] on div "17" at bounding box center [244, 195] width 18 height 17
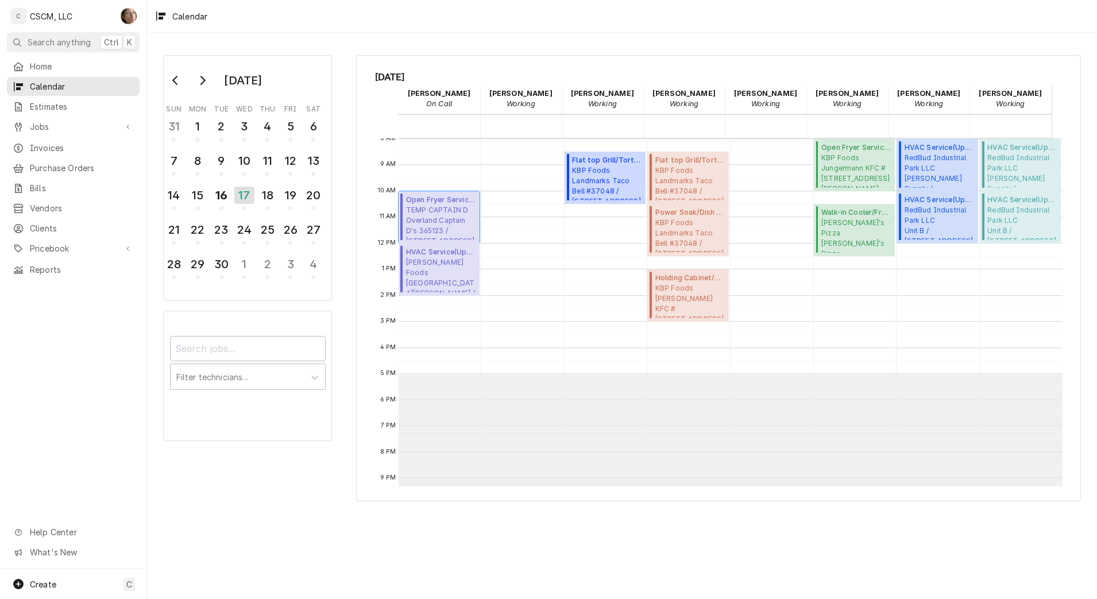
click at [443, 205] on span "TEMP CAPTAIN D Overland Captain D's 365123 / 9387 Page Ave, Overland, MO 63114" at bounding box center [441, 222] width 70 height 35
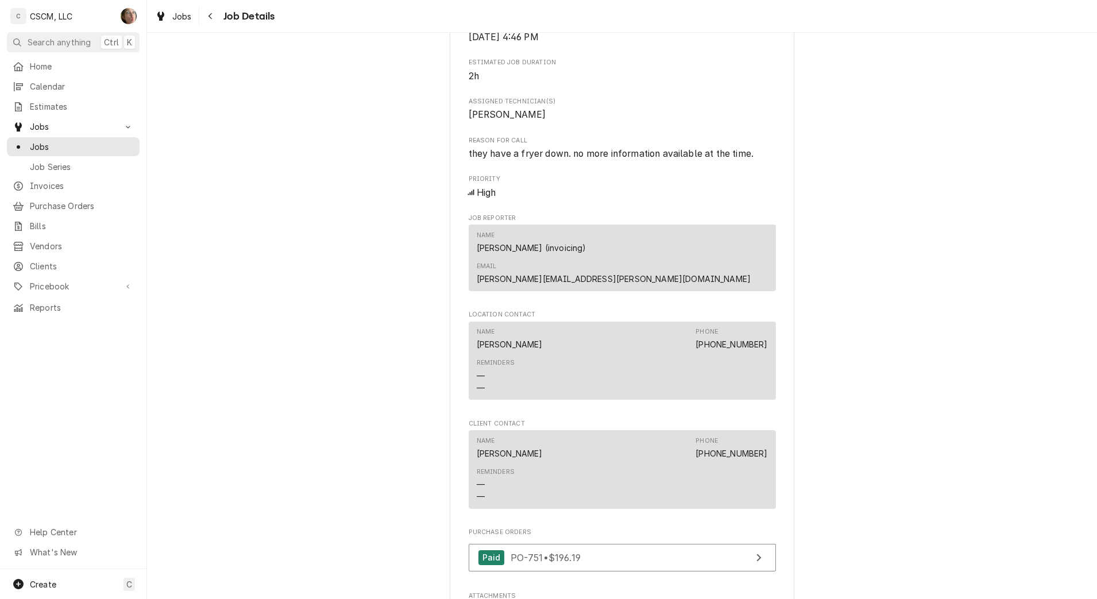
scroll to position [1106, 0]
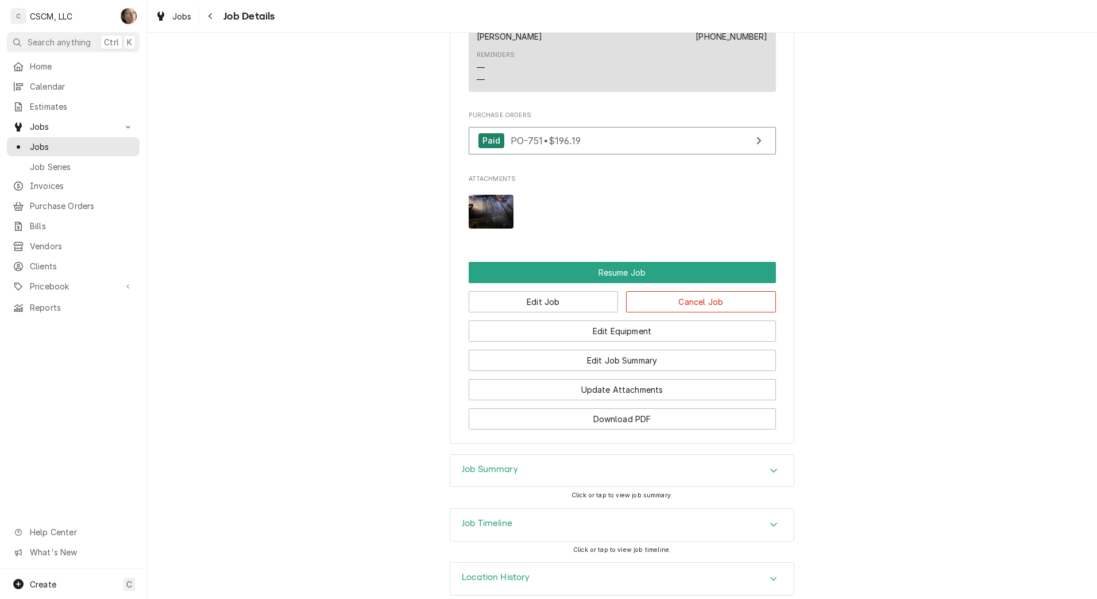
click at [535, 312] on div "Edit Equipment" at bounding box center [622, 326] width 307 height 29
click at [536, 291] on button "Edit Job" at bounding box center [544, 301] width 150 height 21
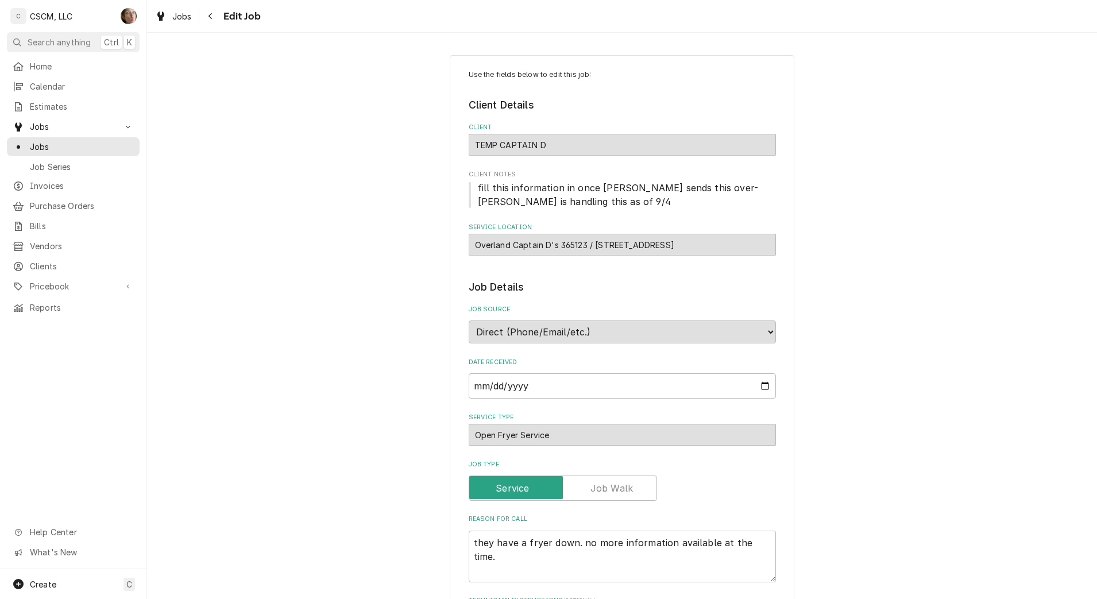
type textarea "x"
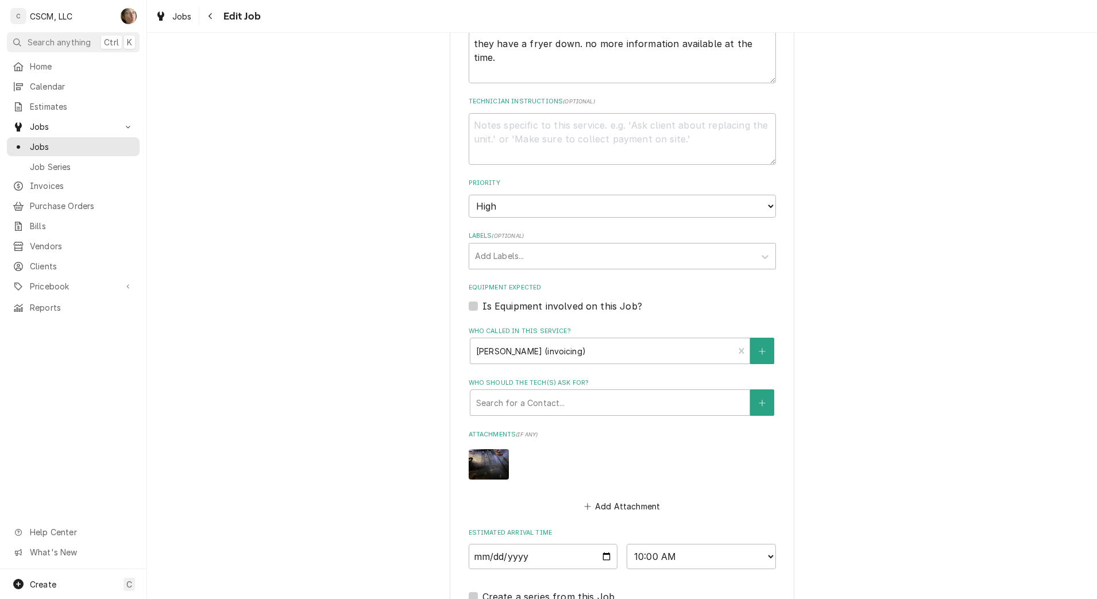
scroll to position [681, 0]
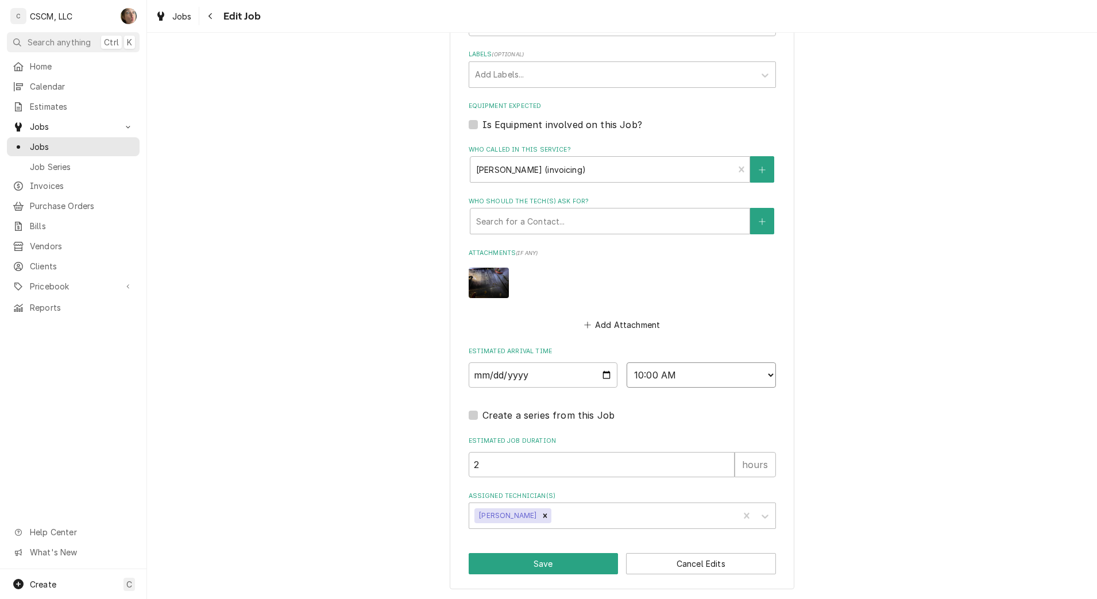
click at [695, 369] on select "AM / PM 6:00 AM 6:15 AM 6:30 AM 6:45 AM 7:00 AM 7:15 AM 7:30 AM 7:45 AM 8:00 AM…" at bounding box center [701, 374] width 149 height 25
click at [732, 365] on select "AM / PM 6:00 AM 6:15 AM 6:30 AM 6:45 AM 7:00 AM 7:15 AM 7:30 AM 7:45 AM 8:00 AM…" at bounding box center [701, 374] width 149 height 25
select select "15:00:00"
click at [627, 362] on select "AM / PM 6:00 AM 6:15 AM 6:30 AM 6:45 AM 7:00 AM 7:15 AM 7:30 AM 7:45 AM 8:00 AM…" at bounding box center [701, 374] width 149 height 25
click at [554, 566] on button "Save" at bounding box center [544, 563] width 150 height 21
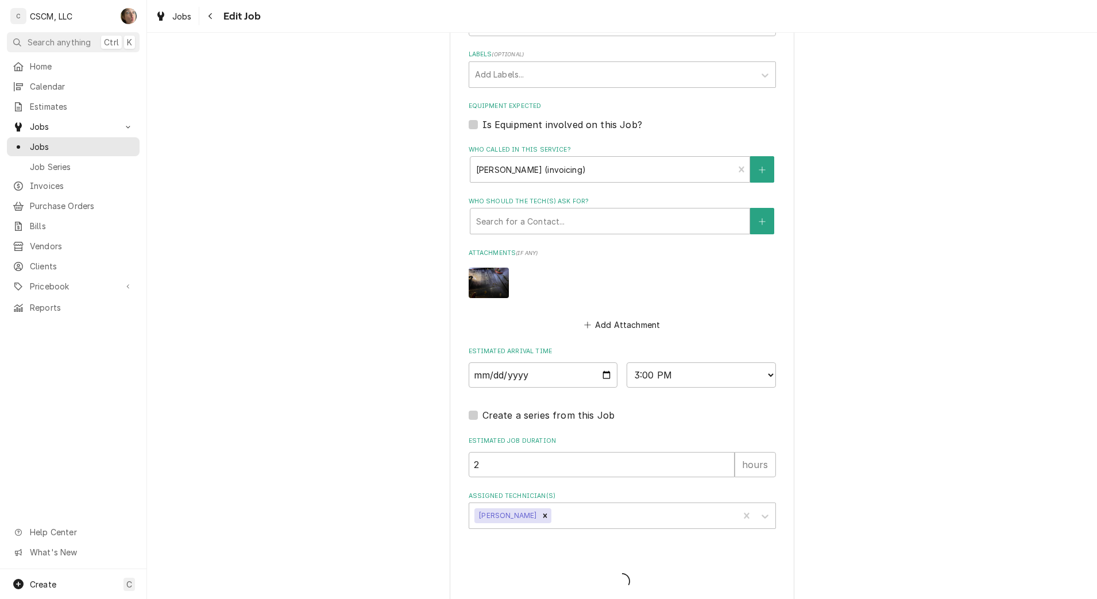
type textarea "x"
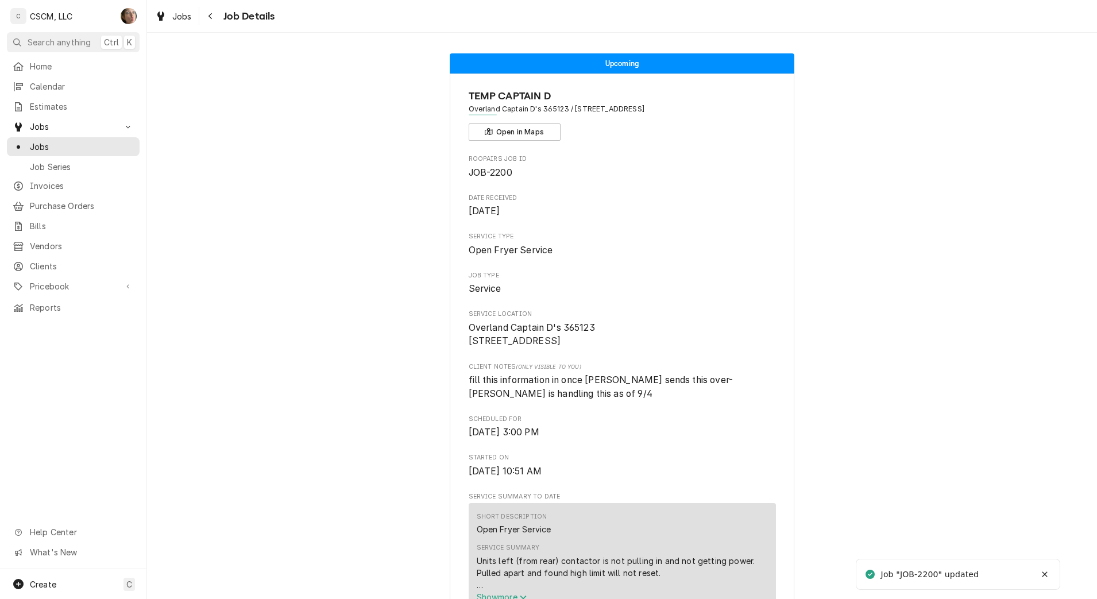
click at [207, 10] on div "Navigate back" at bounding box center [210, 15] width 11 height 11
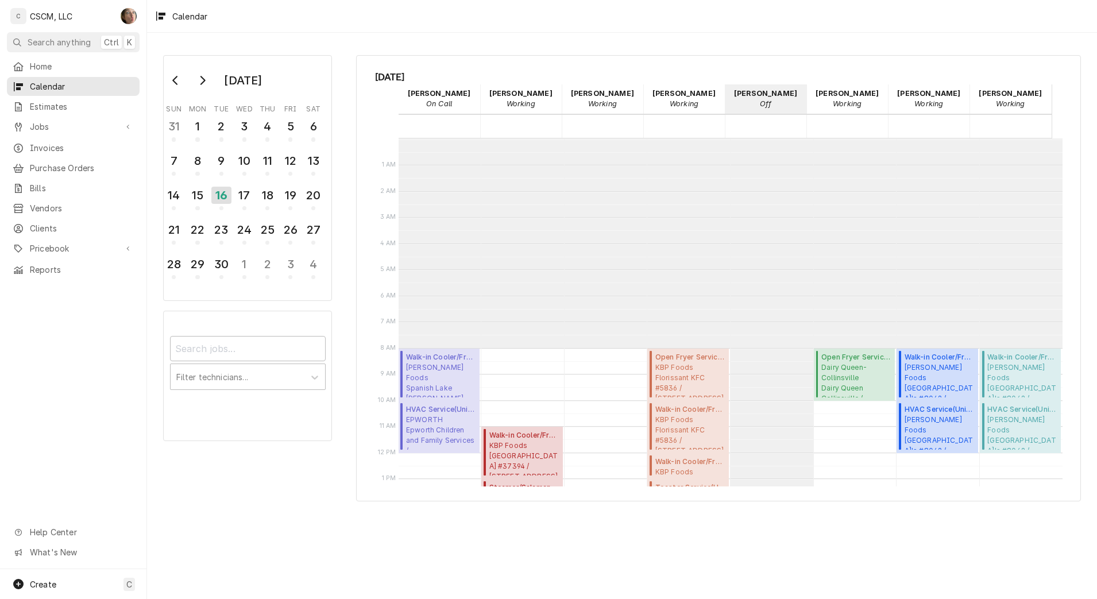
scroll to position [210, 0]
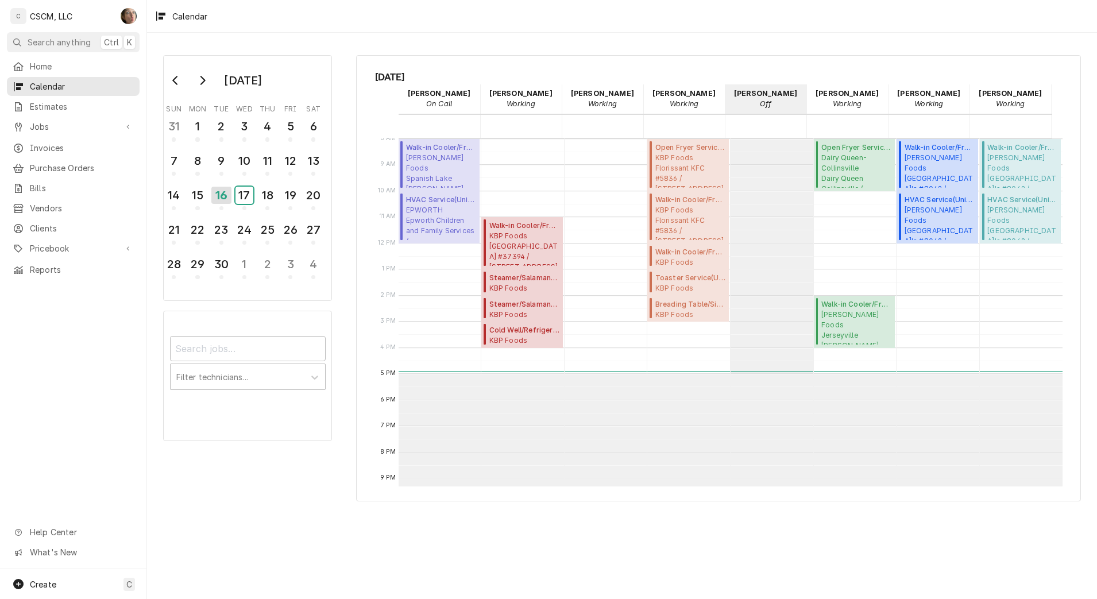
click at [242, 197] on div "17" at bounding box center [244, 195] width 18 height 17
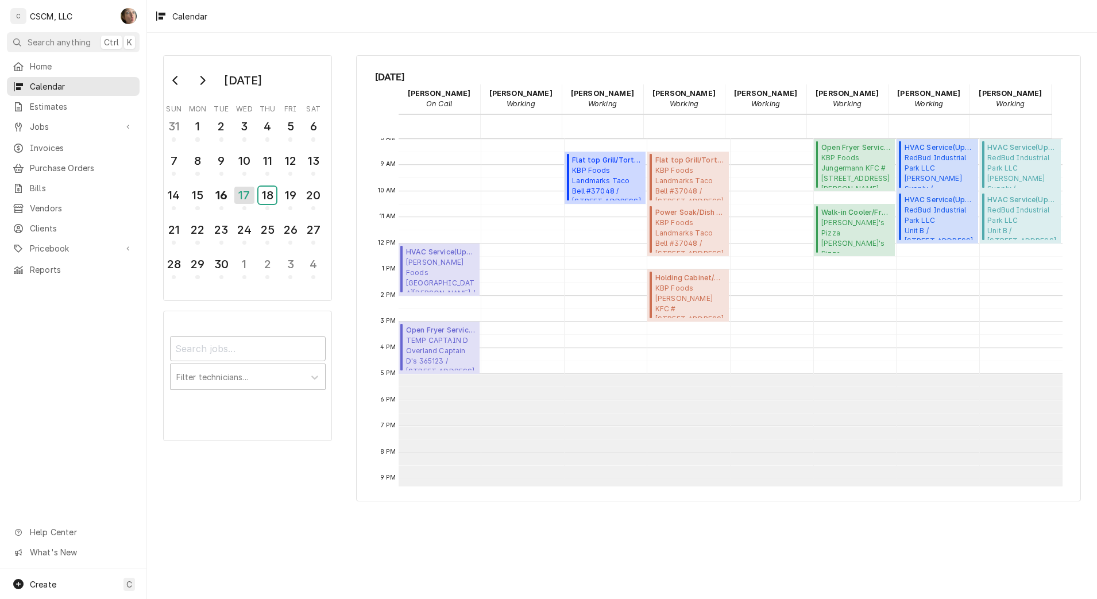
click at [272, 197] on div "18" at bounding box center [267, 195] width 18 height 17
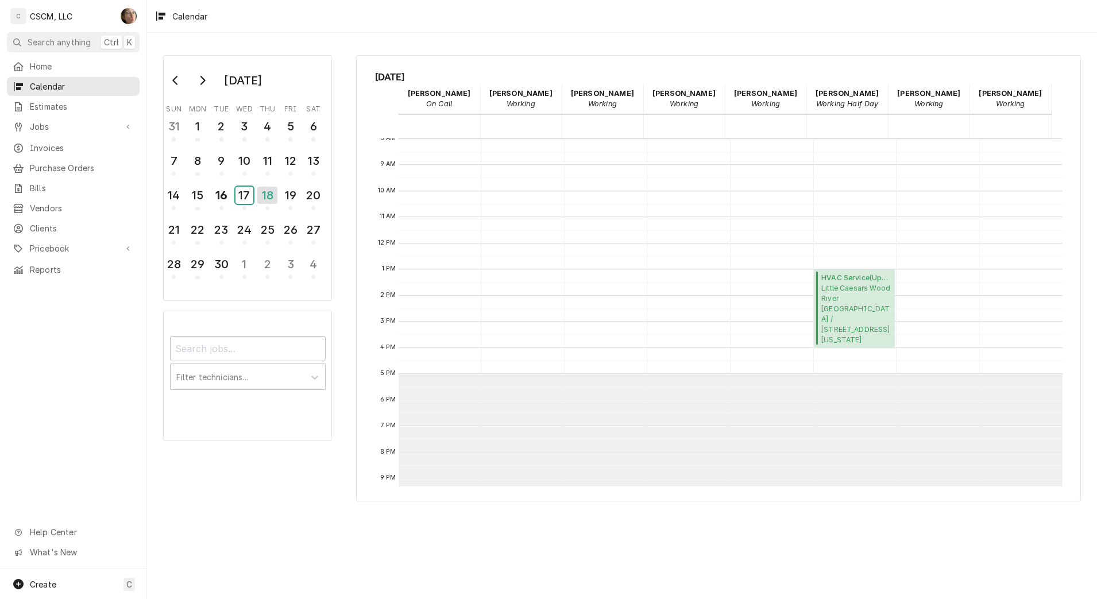
click at [242, 199] on div "17" at bounding box center [244, 195] width 18 height 17
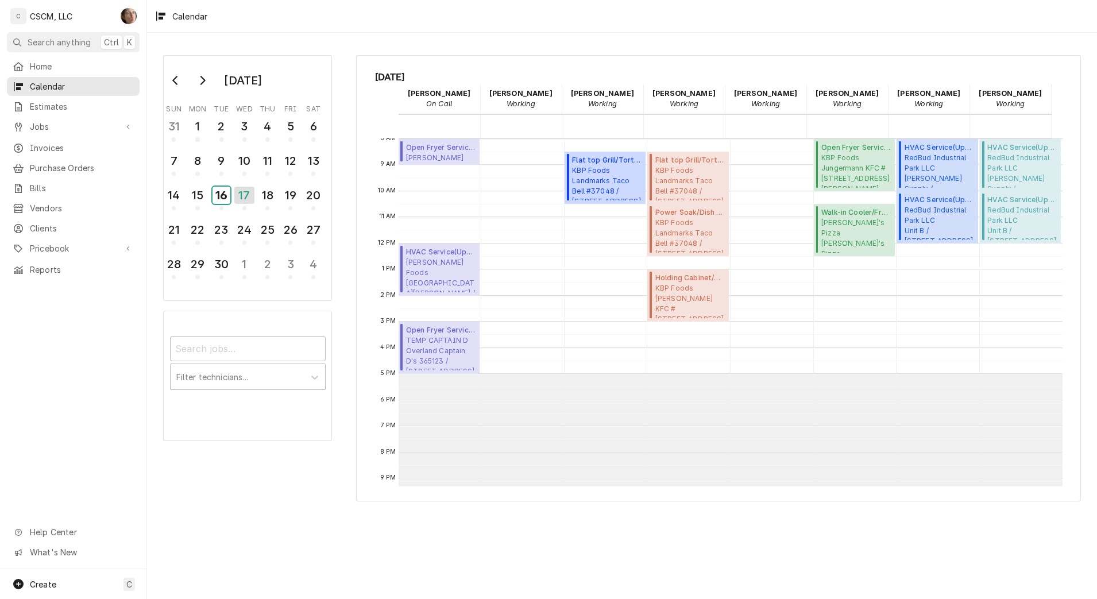
click at [220, 204] on div "16" at bounding box center [221, 195] width 18 height 17
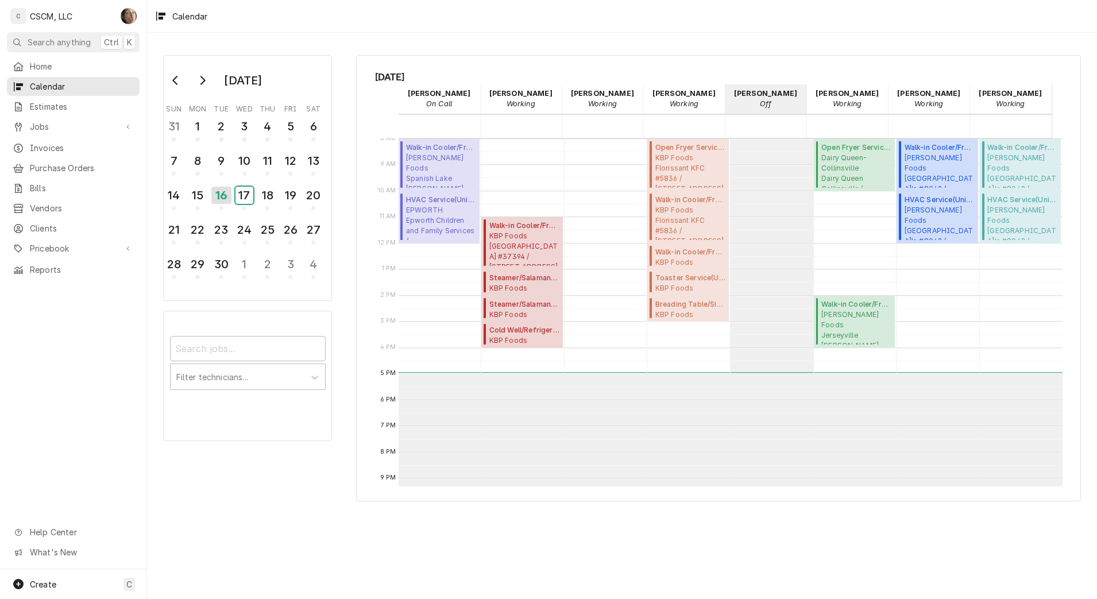
click at [242, 202] on div "17" at bounding box center [244, 195] width 18 height 17
